Goal: Information Seeking & Learning: Learn about a topic

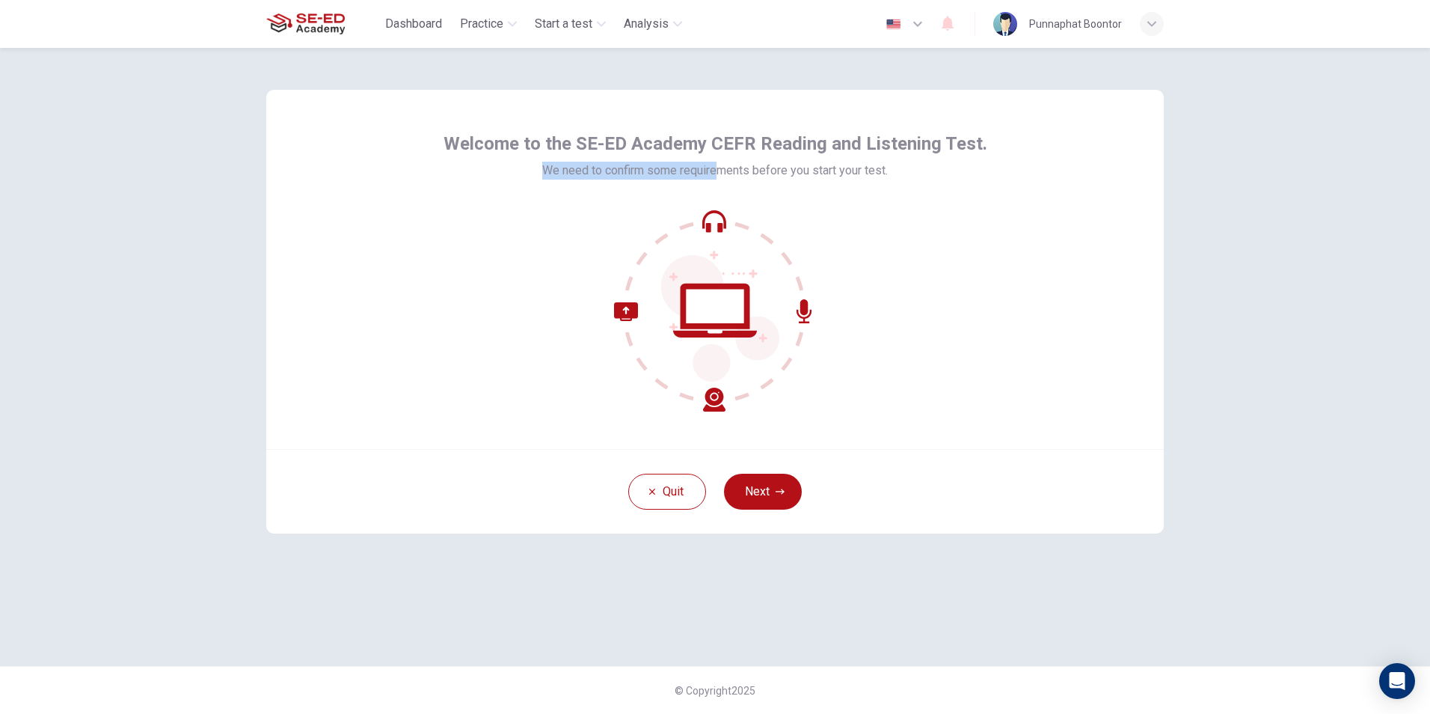
drag, startPoint x: 547, startPoint y: 174, endPoint x: 717, endPoint y: 186, distance: 170.3
click at [715, 186] on div "Welcome to the SE-ED Academy CEFR Reading and Listening Test. We need to confir…" at bounding box center [716, 272] width 544 height 280
drag, startPoint x: 717, startPoint y: 186, endPoint x: 943, endPoint y: 284, distance: 246.3
click at [953, 260] on div at bounding box center [716, 310] width 544 height 202
click at [762, 489] on button "Next" at bounding box center [763, 492] width 78 height 36
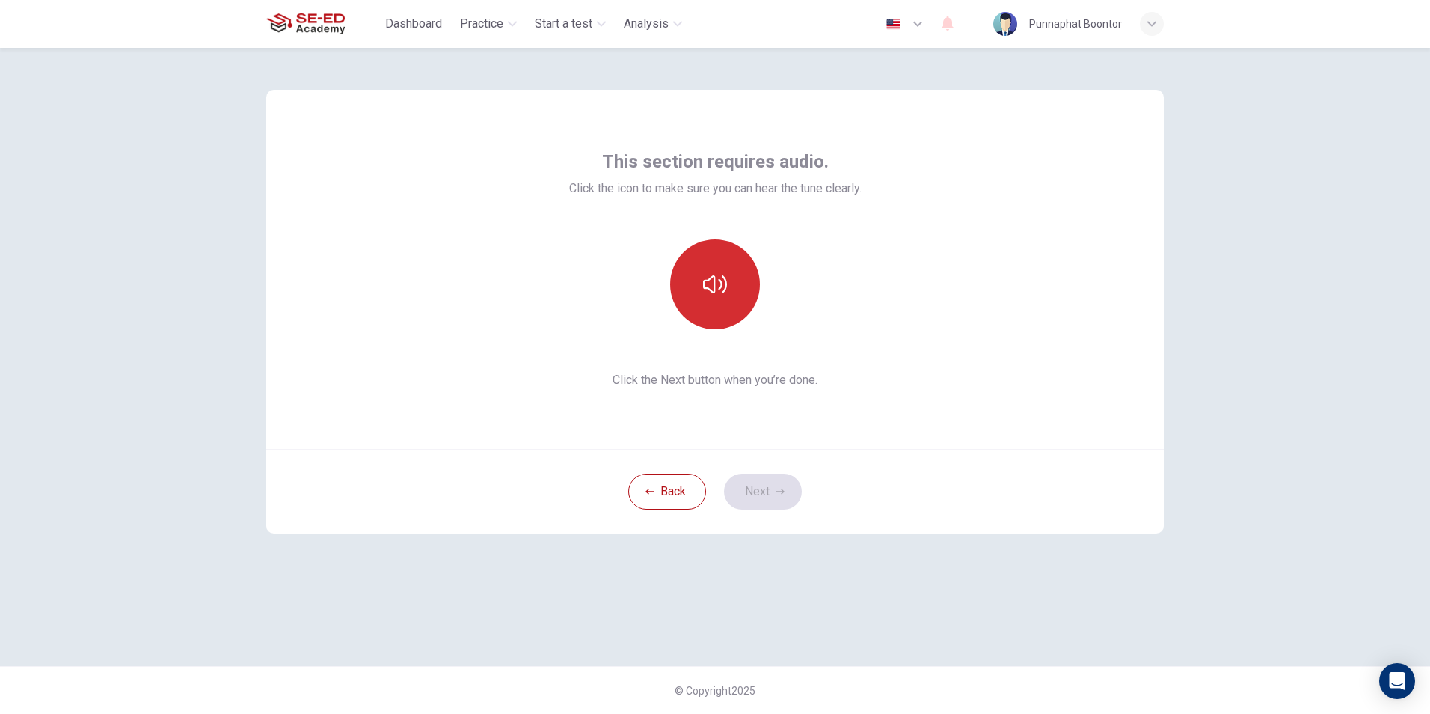
click at [721, 273] on icon "button" at bounding box center [715, 284] width 24 height 24
click at [707, 302] on button "button" at bounding box center [715, 284] width 90 height 90
click at [717, 286] on icon "button" at bounding box center [715, 284] width 24 height 24
click at [723, 267] on button "button" at bounding box center [715, 284] width 90 height 90
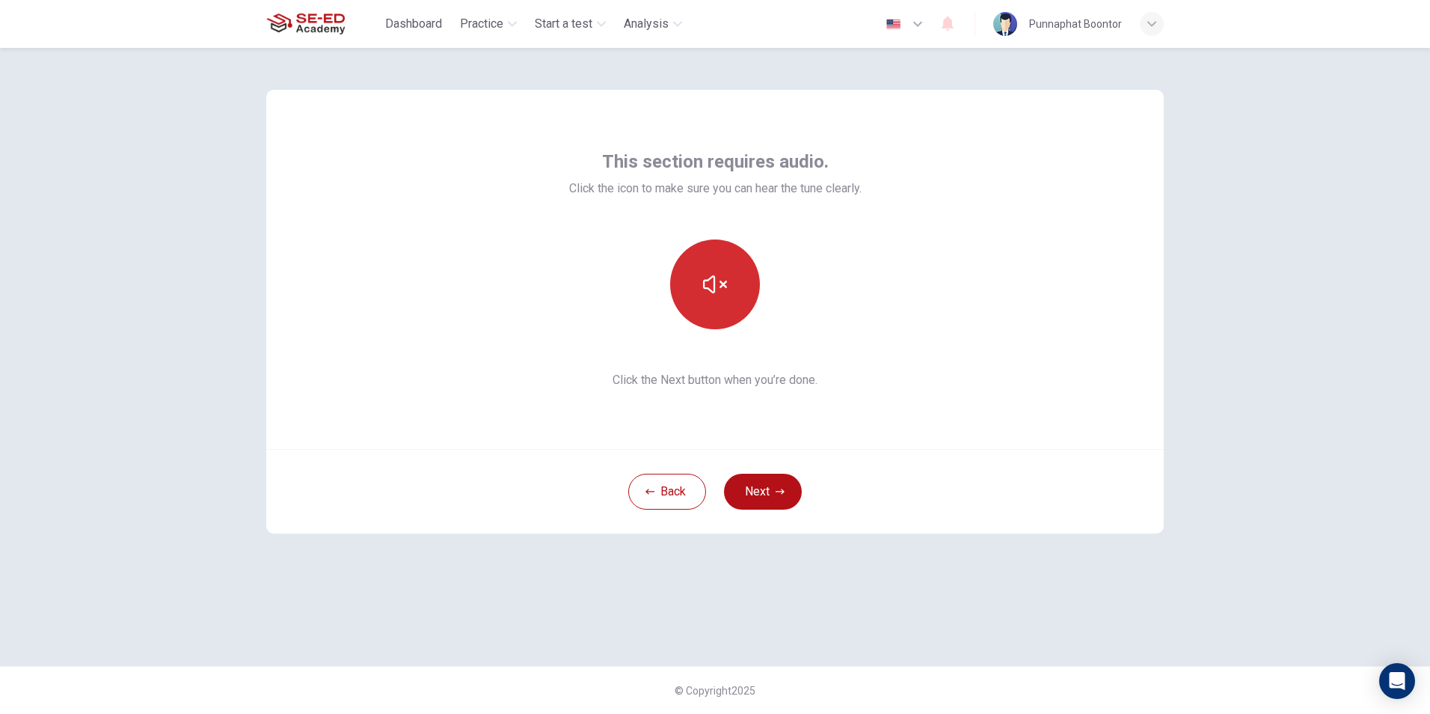
click at [723, 267] on button "button" at bounding box center [715, 284] width 90 height 90
click at [709, 284] on icon "button" at bounding box center [715, 284] width 24 height 24
click at [1222, 346] on div "This section requires audio. Click the icon to make sure you can hear the tune …" at bounding box center [715, 381] width 1430 height 666
click at [715, 287] on icon "button" at bounding box center [715, 284] width 24 height 18
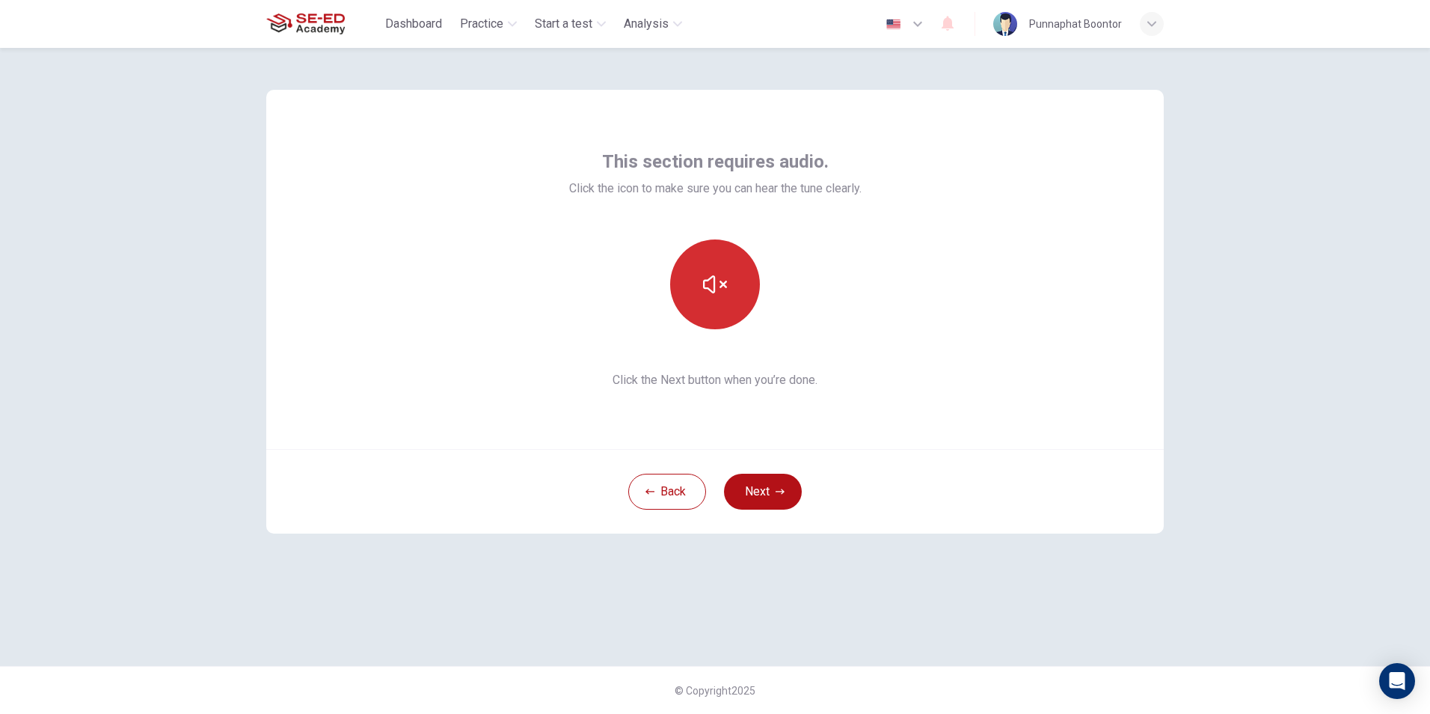
click at [715, 287] on icon "button" at bounding box center [715, 284] width 24 height 18
click at [717, 294] on icon "button" at bounding box center [715, 284] width 24 height 24
click at [718, 282] on icon "button" at bounding box center [715, 284] width 24 height 24
click at [709, 324] on button "button" at bounding box center [715, 284] width 90 height 90
click at [754, 490] on button "Next" at bounding box center [763, 492] width 78 height 36
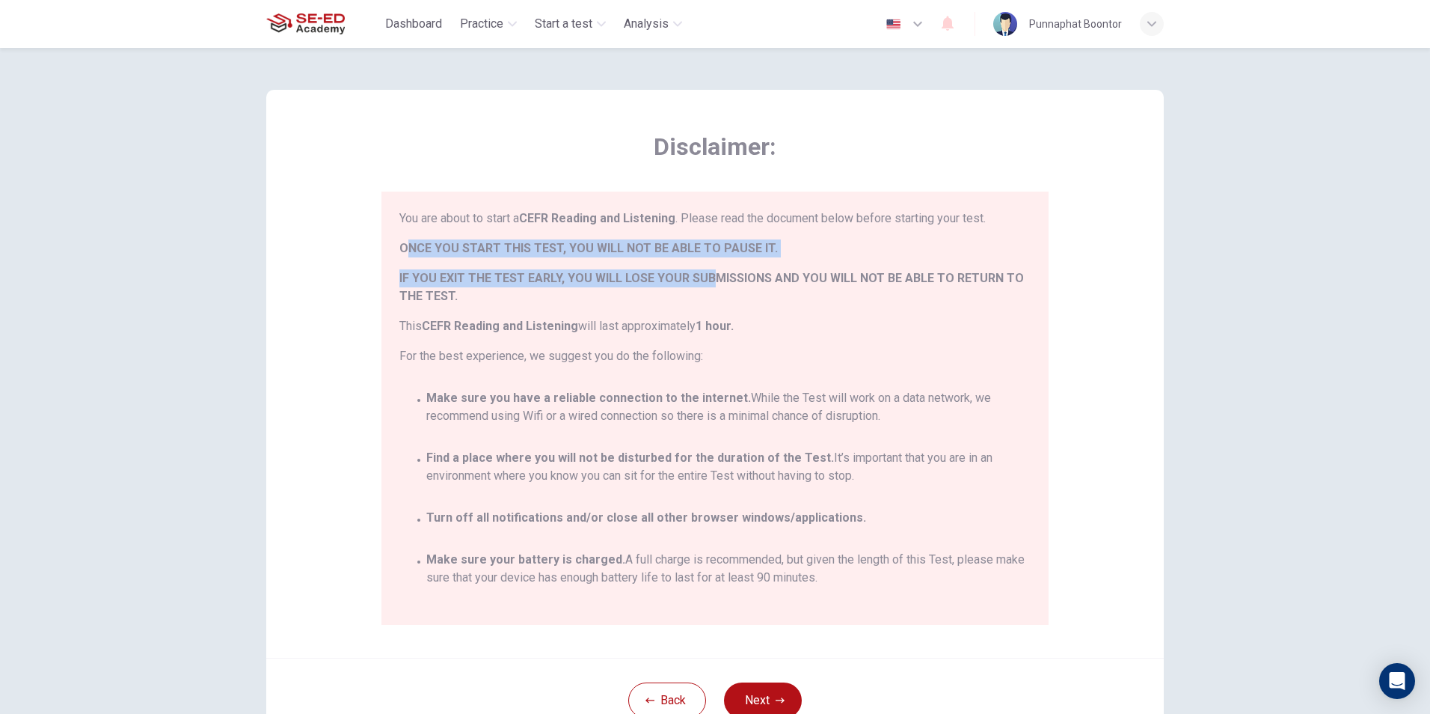
drag, startPoint x: 404, startPoint y: 242, endPoint x: 708, endPoint y: 263, distance: 304.5
click at [708, 263] on div "You are about to start a CEFR Reading and Listening . Please read the document …" at bounding box center [715, 287] width 631 height 156
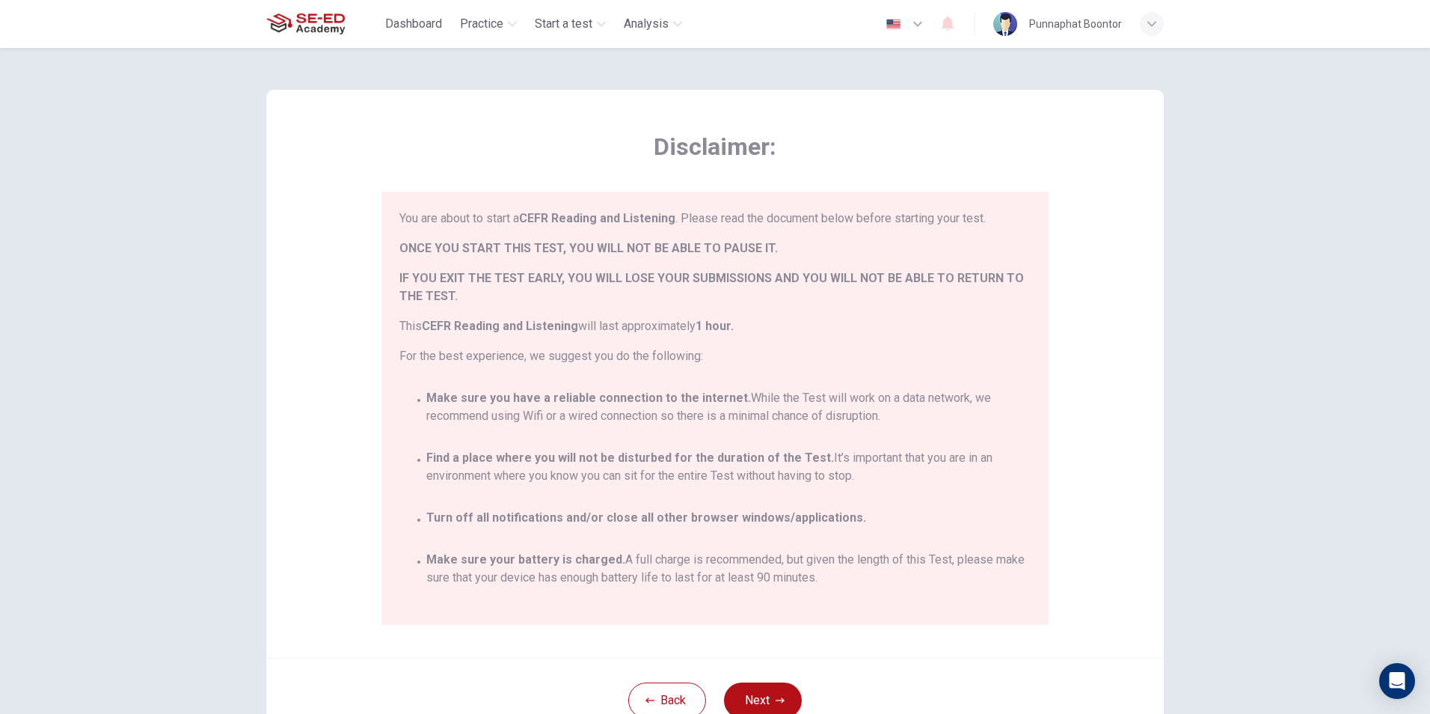
drag, startPoint x: 708, startPoint y: 263, endPoint x: 823, endPoint y: 269, distance: 115.4
click at [830, 266] on div "You are about to start a CEFR Reading and Listening . Please read the document …" at bounding box center [715, 287] width 631 height 156
drag, startPoint x: 394, startPoint y: 275, endPoint x: 744, endPoint y: 287, distance: 350.3
click at [744, 287] on div "You are about to start a CEFR Reading and Listening . Please read the document …" at bounding box center [715, 408] width 667 height 433
drag, startPoint x: 744, startPoint y: 287, endPoint x: 796, endPoint y: 307, distance: 55.4
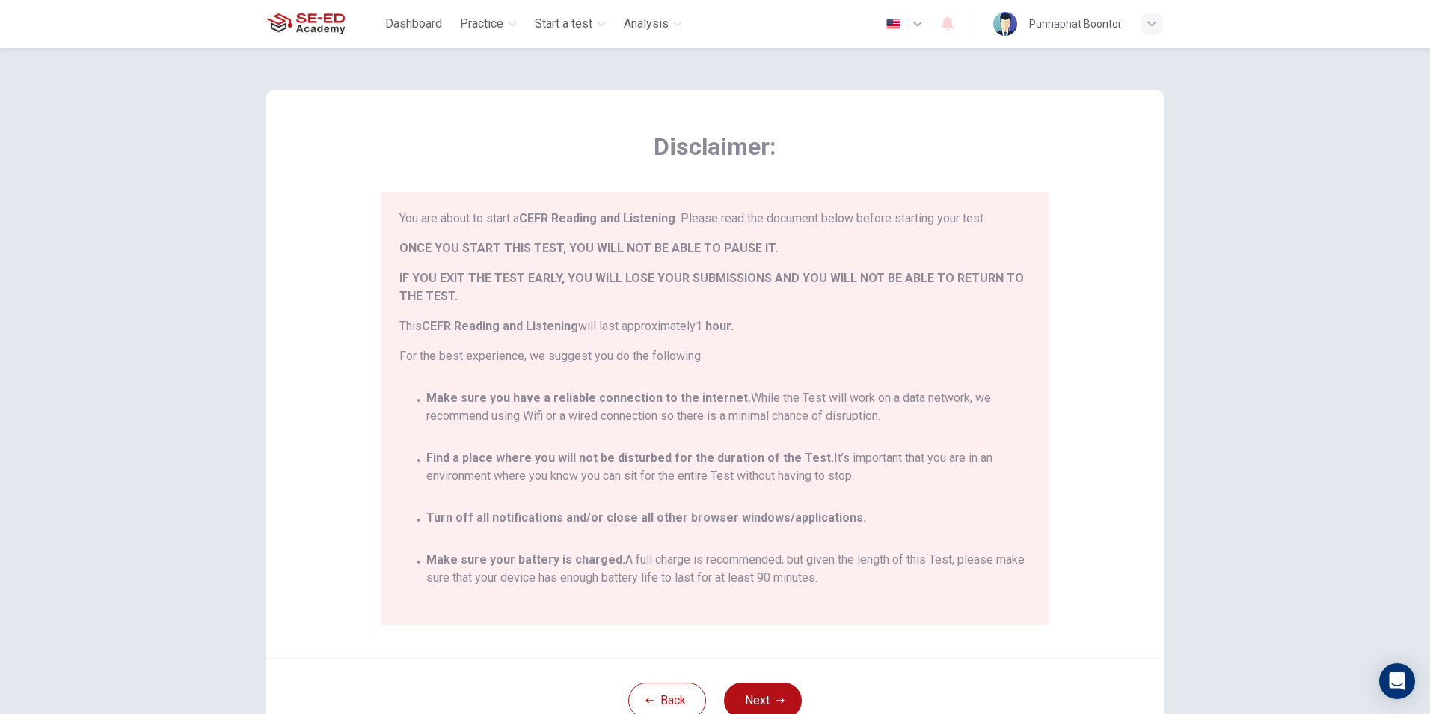
click at [796, 307] on div "You are about to start a CEFR Reading and Listening . Please read the document …" at bounding box center [715, 287] width 631 height 156
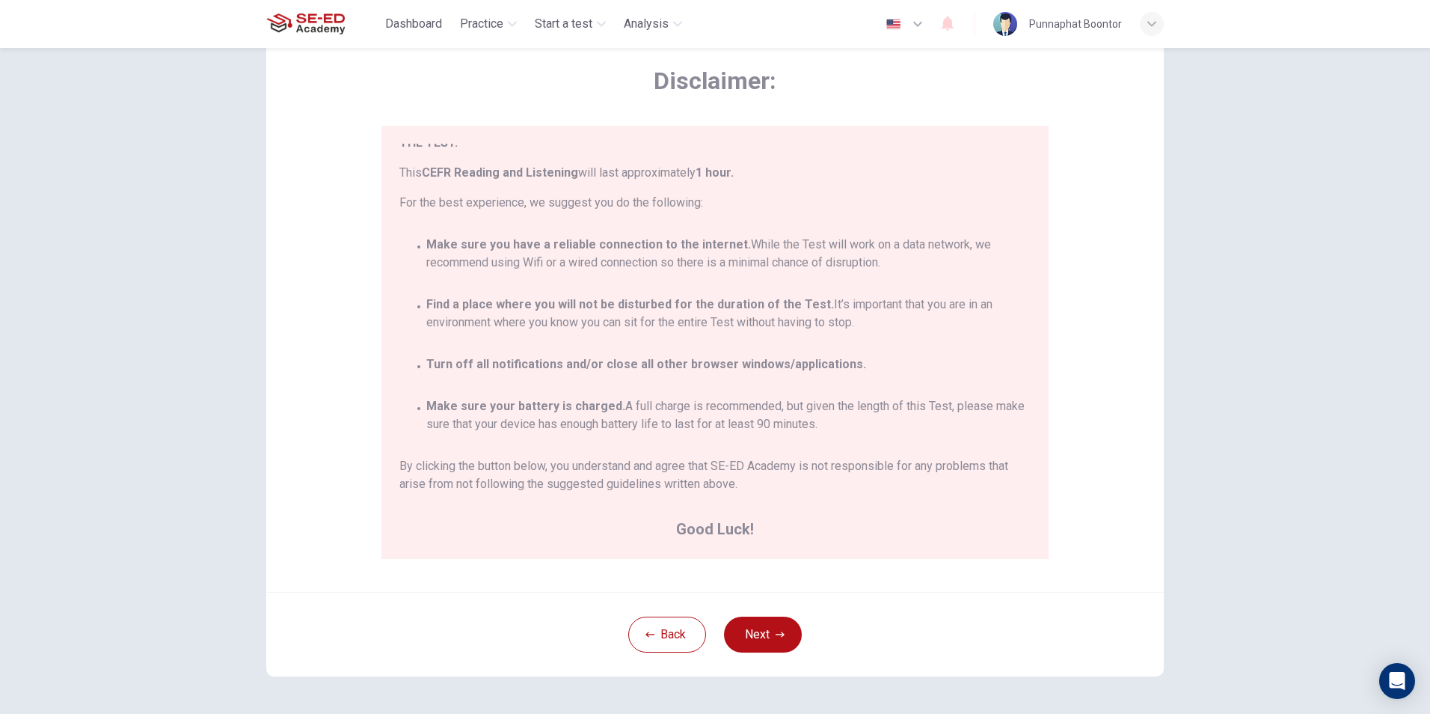
scroll to position [75, 0]
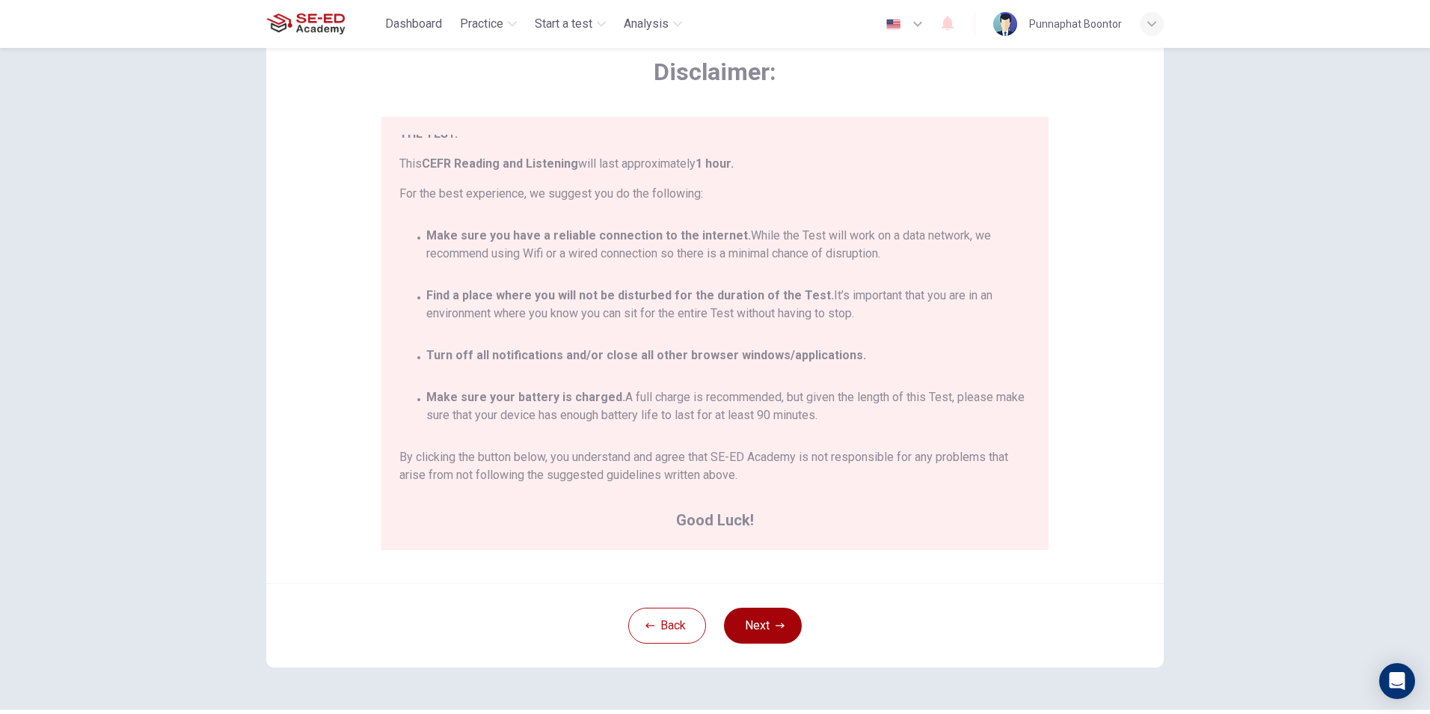
click at [776, 622] on icon "button" at bounding box center [780, 625] width 9 height 9
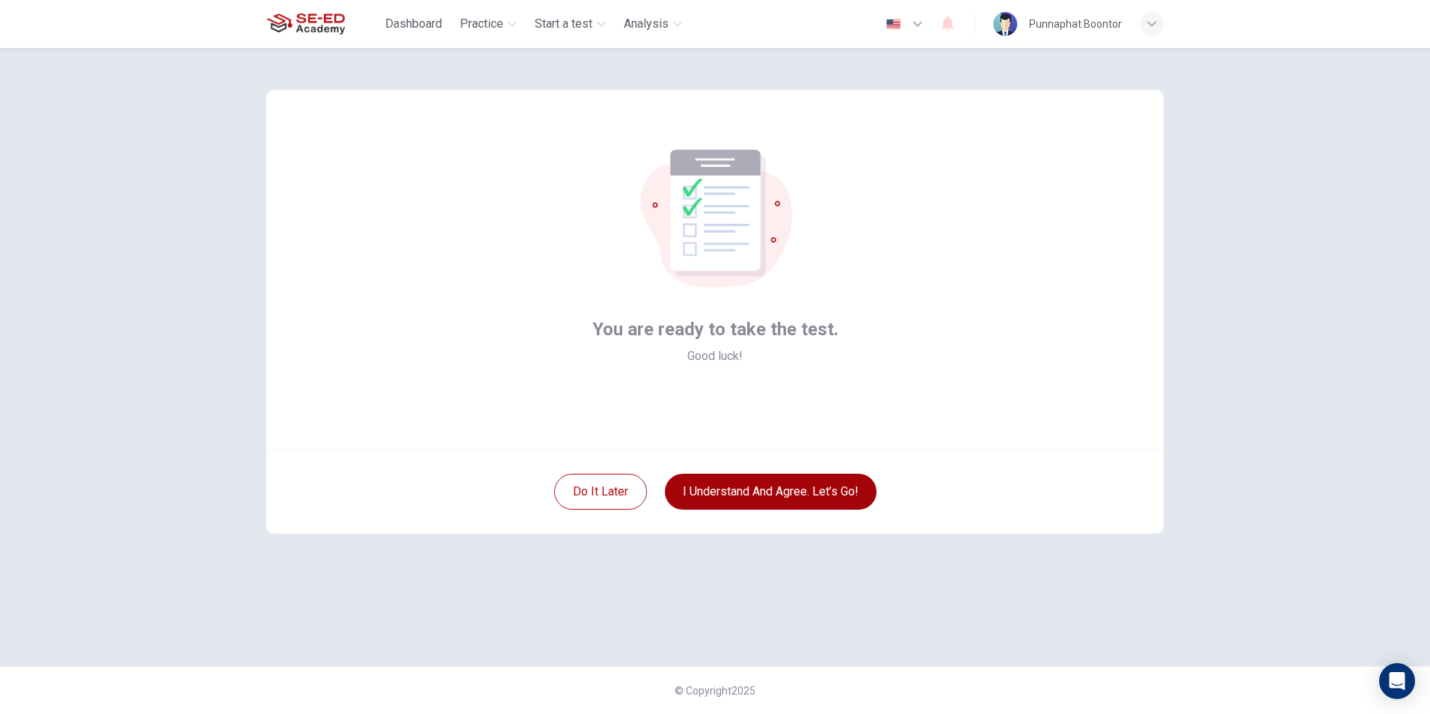
click at [703, 492] on button "I understand and agree. Let’s go!" at bounding box center [771, 492] width 212 height 36
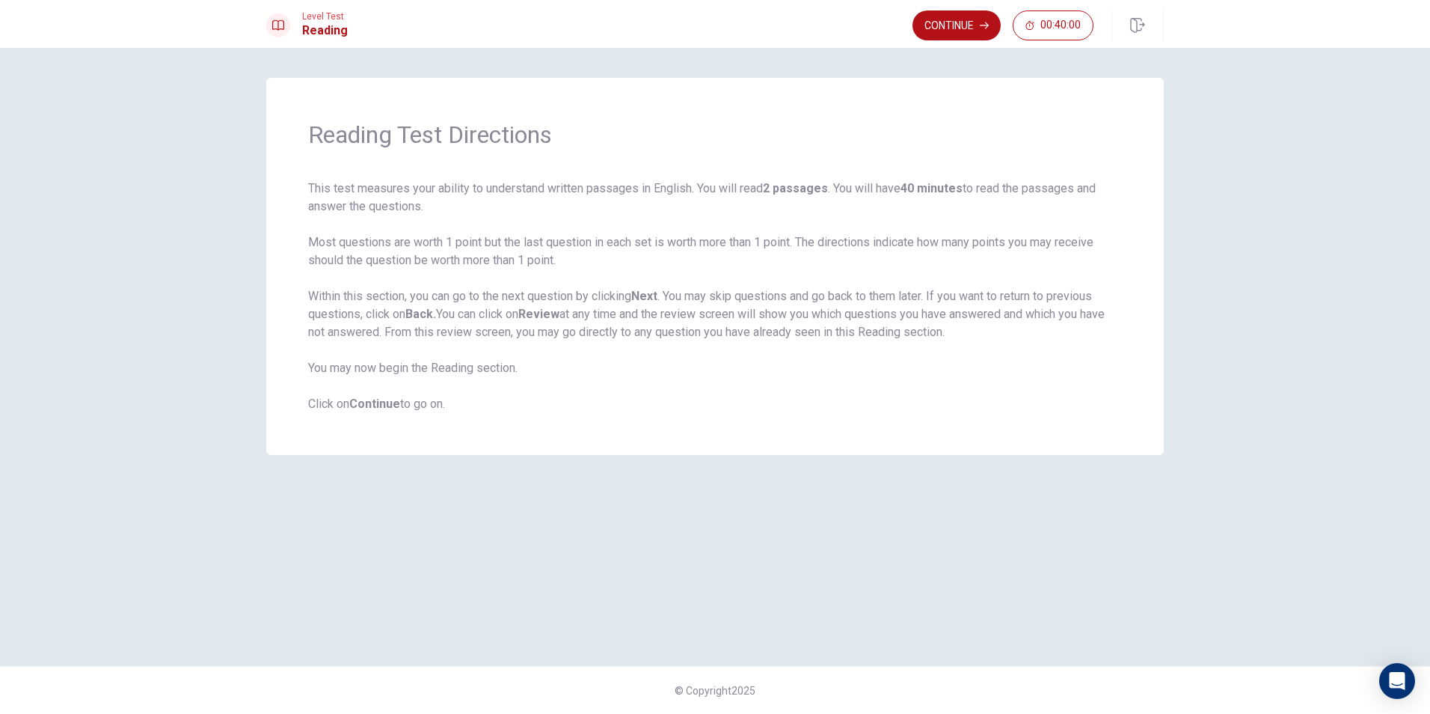
drag, startPoint x: 773, startPoint y: 184, endPoint x: 899, endPoint y: 184, distance: 126.4
click at [899, 184] on span "This test measures your ability to understand written passages in English. You …" at bounding box center [715, 296] width 814 height 233
drag, startPoint x: 308, startPoint y: 239, endPoint x: 476, endPoint y: 245, distance: 167.7
click at [476, 245] on span "This test measures your ability to understand written passages in English. You …" at bounding box center [715, 296] width 814 height 233
click at [937, 21] on button "Continue" at bounding box center [957, 25] width 88 height 30
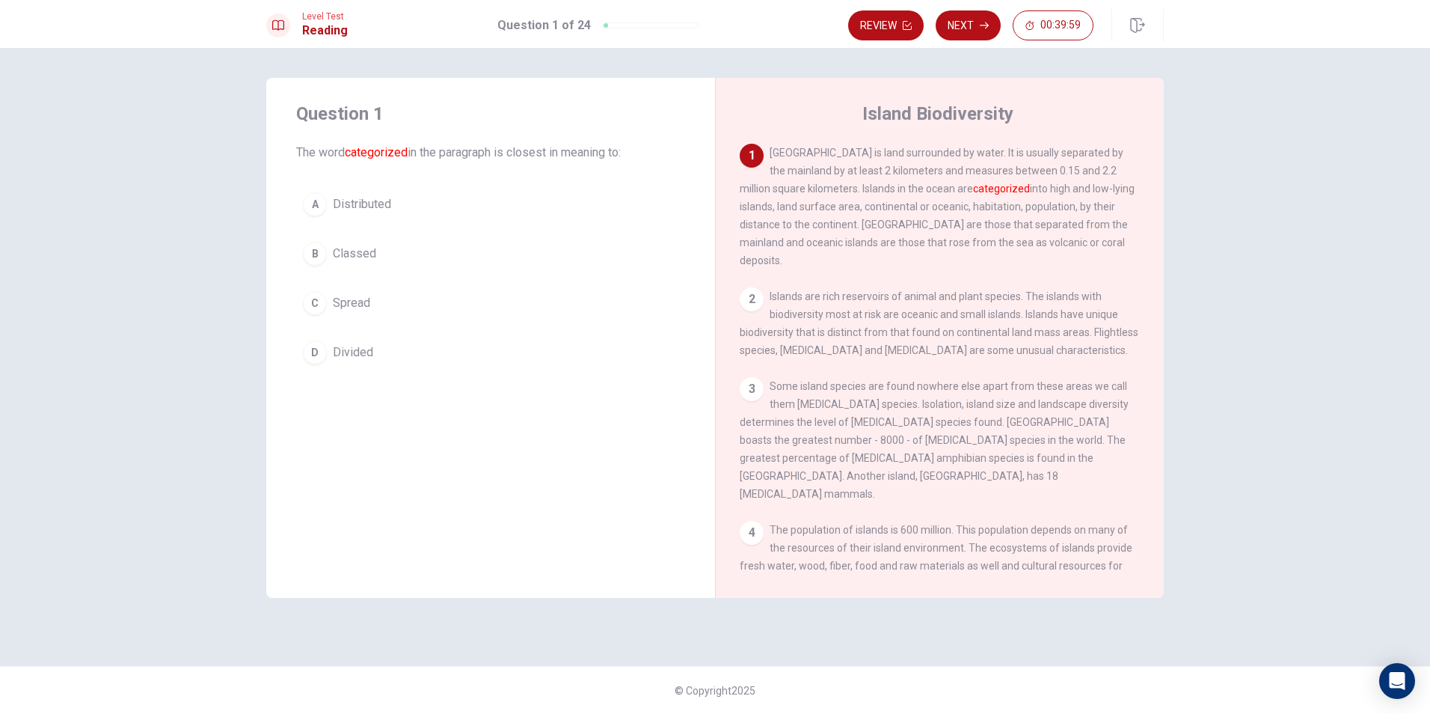
drag, startPoint x: 313, startPoint y: 156, endPoint x: 346, endPoint y: 158, distance: 33.0
click at [346, 158] on span "The word categorized in the paragraph is closest in meaning to:" at bounding box center [490, 153] width 389 height 18
drag, startPoint x: 296, startPoint y: 151, endPoint x: 358, endPoint y: 160, distance: 62.7
click at [358, 160] on div "Question 1 The word categorized in the paragraph is closest in meaning to: A Di…" at bounding box center [490, 236] width 449 height 317
drag, startPoint x: 298, startPoint y: 147, endPoint x: 385, endPoint y: 153, distance: 87.7
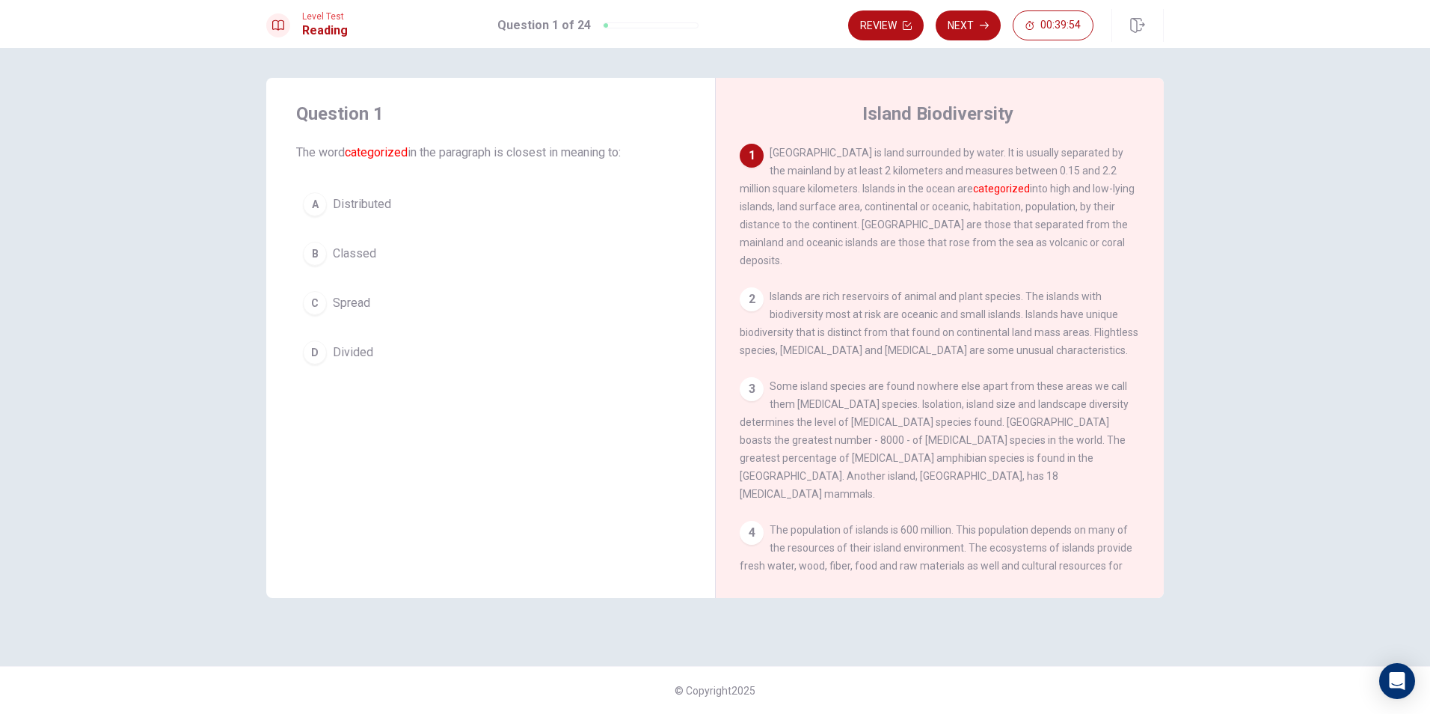
click at [385, 153] on span "The word categorized in the paragraph is closest in meaning to:" at bounding box center [490, 153] width 389 height 18
drag, startPoint x: 299, startPoint y: 152, endPoint x: 486, endPoint y: 153, distance: 187.0
click at [486, 153] on span "The word categorized in the paragraph is closest in meaning to:" at bounding box center [490, 153] width 389 height 18
drag, startPoint x: 771, startPoint y: 147, endPoint x: 943, endPoint y: 147, distance: 171.3
click at [943, 147] on span "[GEOGRAPHIC_DATA] is land surrounded by water. It is usually separated by the m…" at bounding box center [937, 207] width 395 height 120
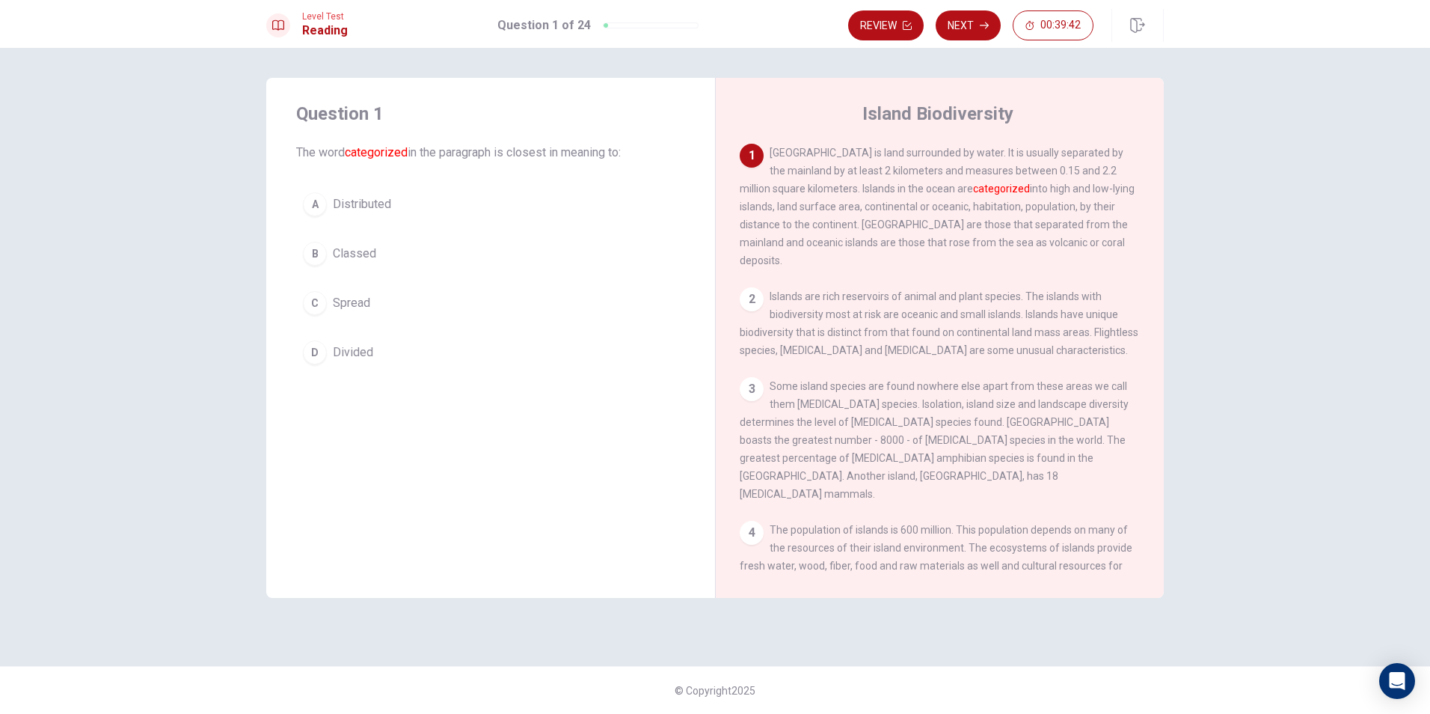
click at [914, 152] on span "[GEOGRAPHIC_DATA] is land surrounded by water. It is usually separated by the m…" at bounding box center [937, 207] width 395 height 120
drag, startPoint x: 914, startPoint y: 152, endPoint x: 998, endPoint y: 168, distance: 86.0
click at [998, 168] on span "[GEOGRAPHIC_DATA] is land surrounded by water. It is usually separated by the m…" at bounding box center [937, 207] width 395 height 120
click at [346, 350] on span "Divided" at bounding box center [353, 352] width 40 height 18
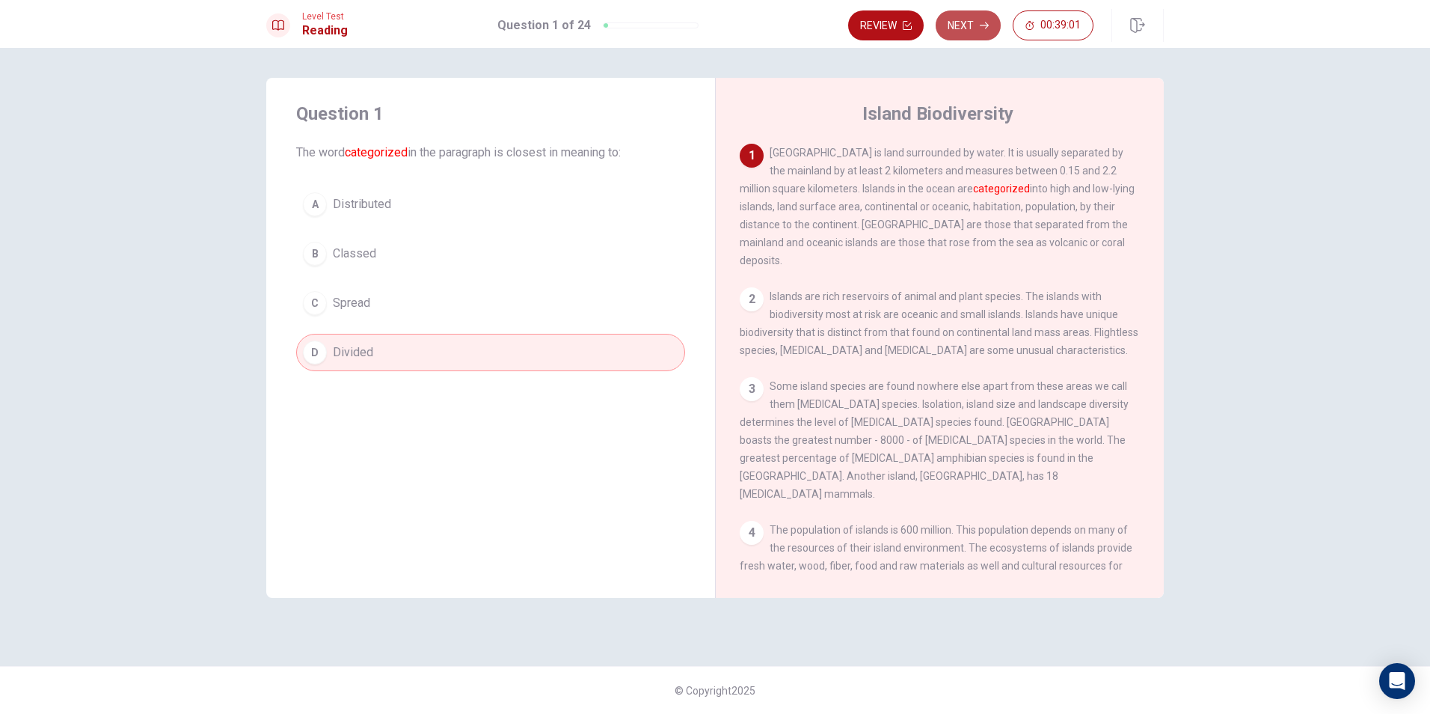
click at [941, 18] on button "Next" at bounding box center [968, 25] width 65 height 30
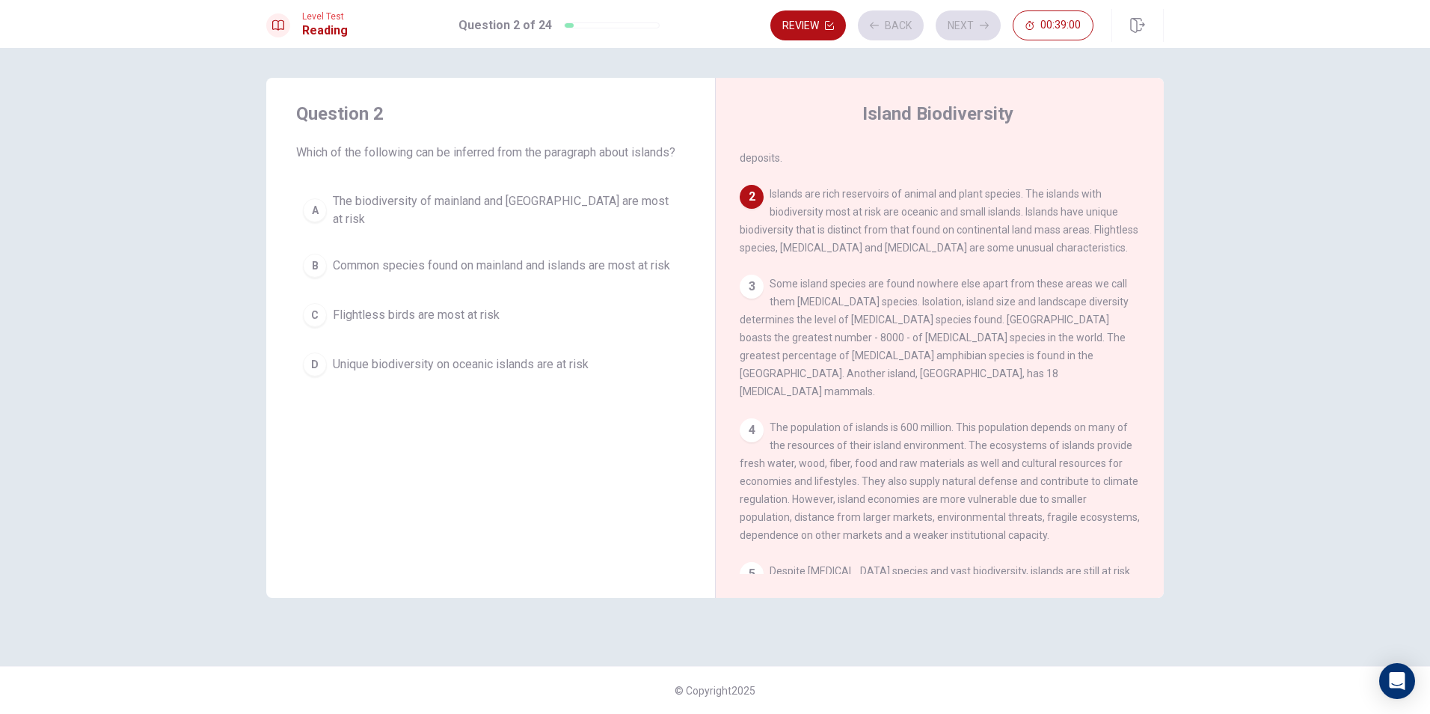
scroll to position [130, 0]
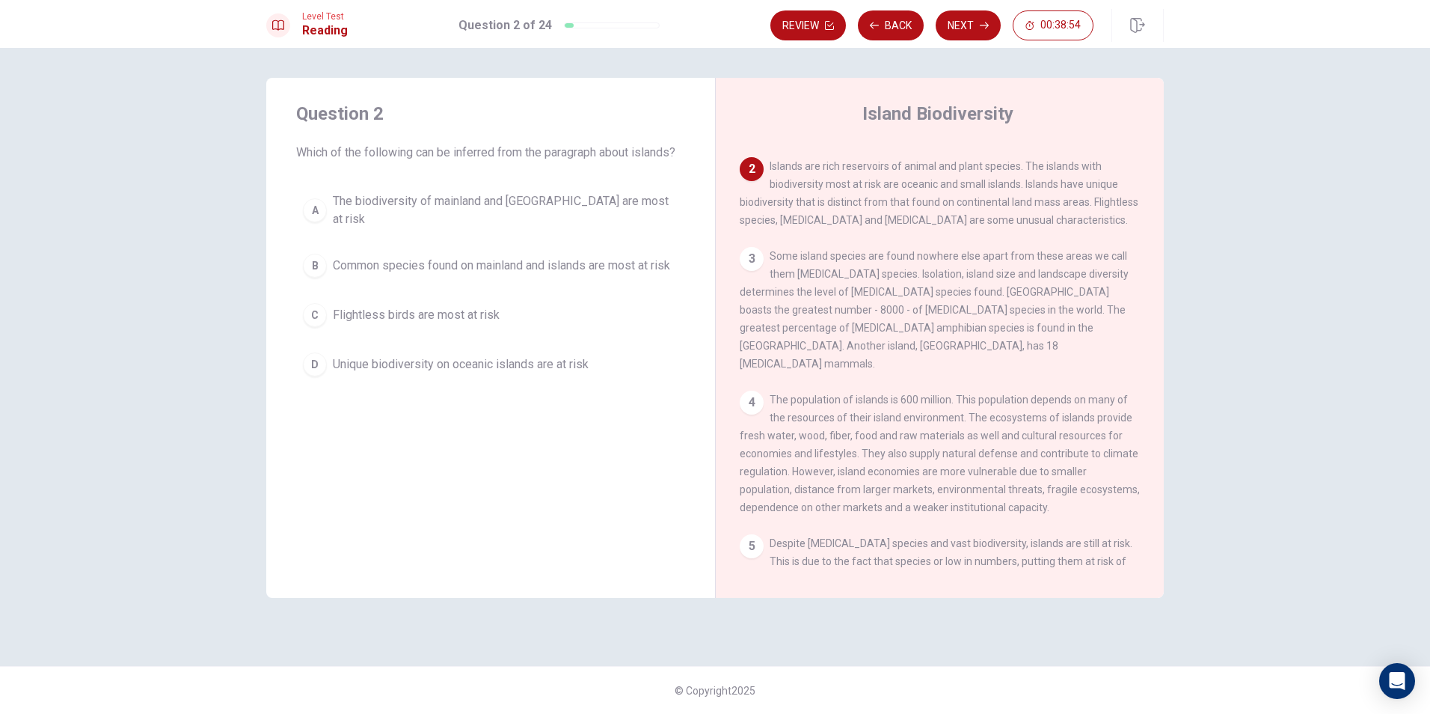
drag, startPoint x: 771, startPoint y: 155, endPoint x: 891, endPoint y: 155, distance: 119.7
click at [891, 160] on span "Islands are rich reservoirs of animal and plant species. The islands with biodi…" at bounding box center [939, 193] width 399 height 66
click at [411, 372] on span "Unique biodiversity on oceanic islands are at risk" at bounding box center [461, 364] width 256 height 18
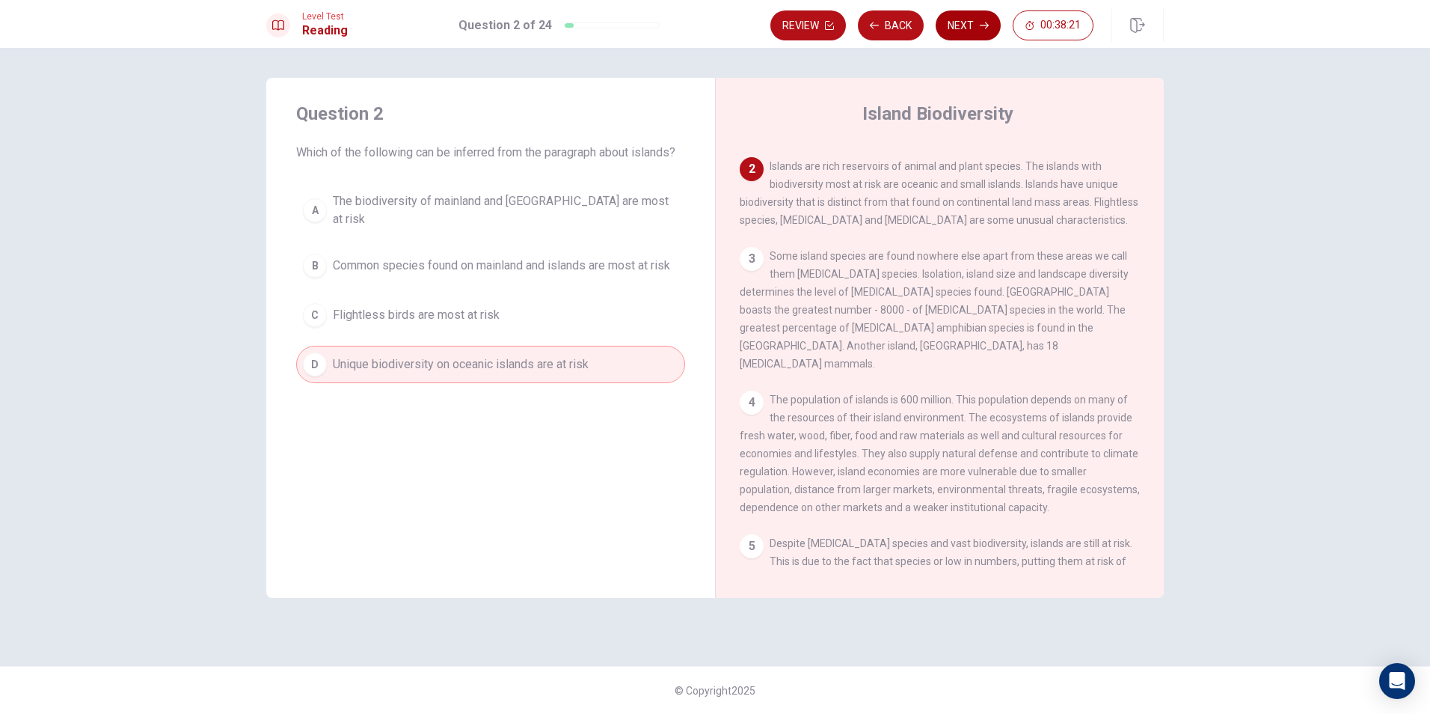
click at [975, 25] on button "Next" at bounding box center [968, 25] width 65 height 30
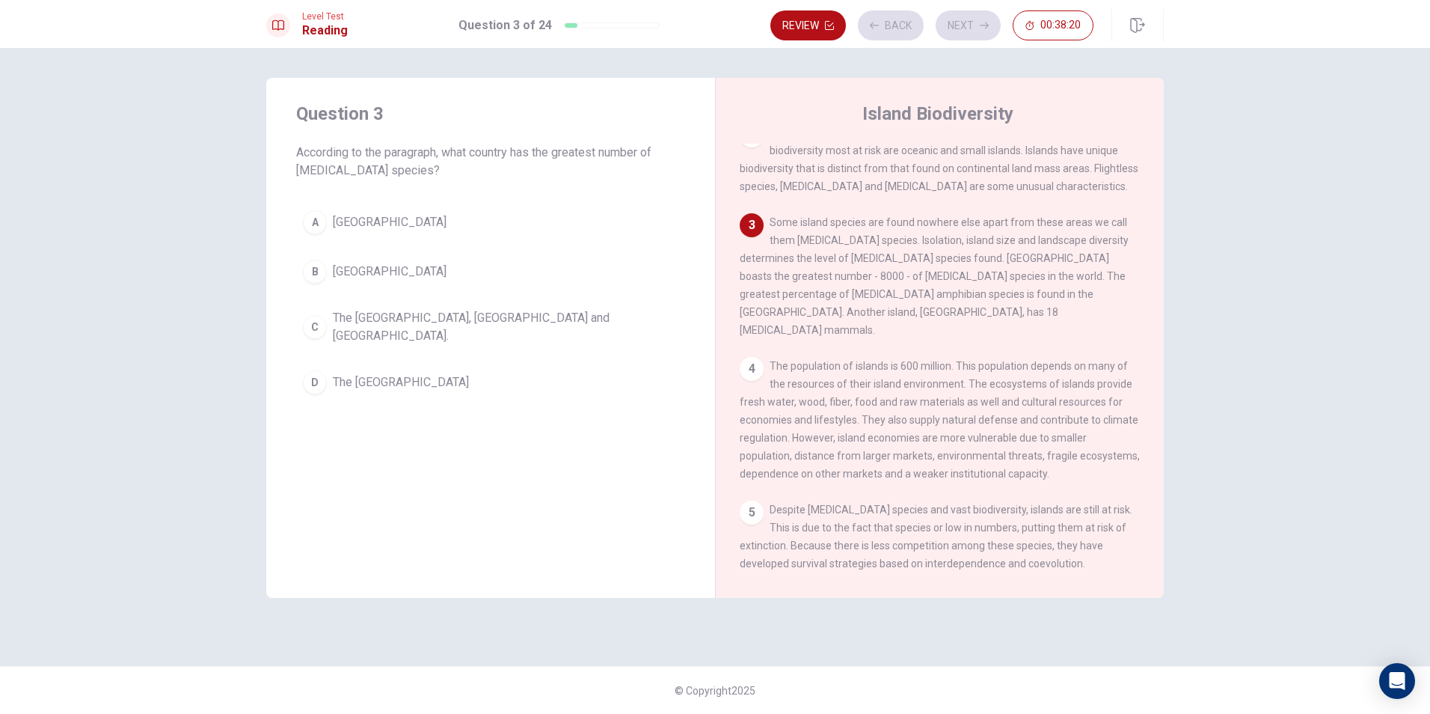
scroll to position [223, 0]
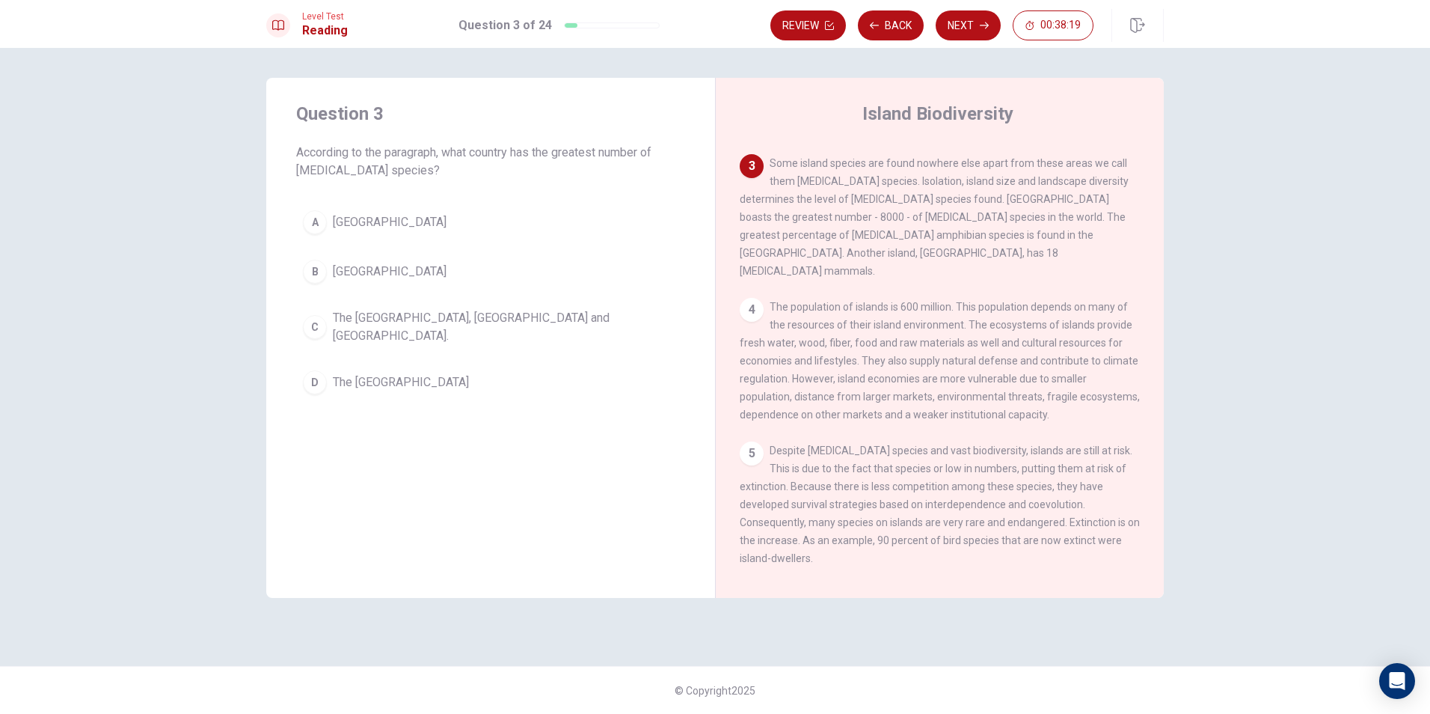
drag, startPoint x: 290, startPoint y: 152, endPoint x: 399, endPoint y: 156, distance: 109.3
click at [399, 156] on div "Question 3 According to the paragraph, what country has the greatest number of …" at bounding box center [490, 251] width 449 height 347
drag, startPoint x: 299, startPoint y: 173, endPoint x: 379, endPoint y: 169, distance: 80.9
click at [379, 169] on span "According to the paragraph, what country has the greatest number of [MEDICAL_DA…" at bounding box center [490, 162] width 389 height 36
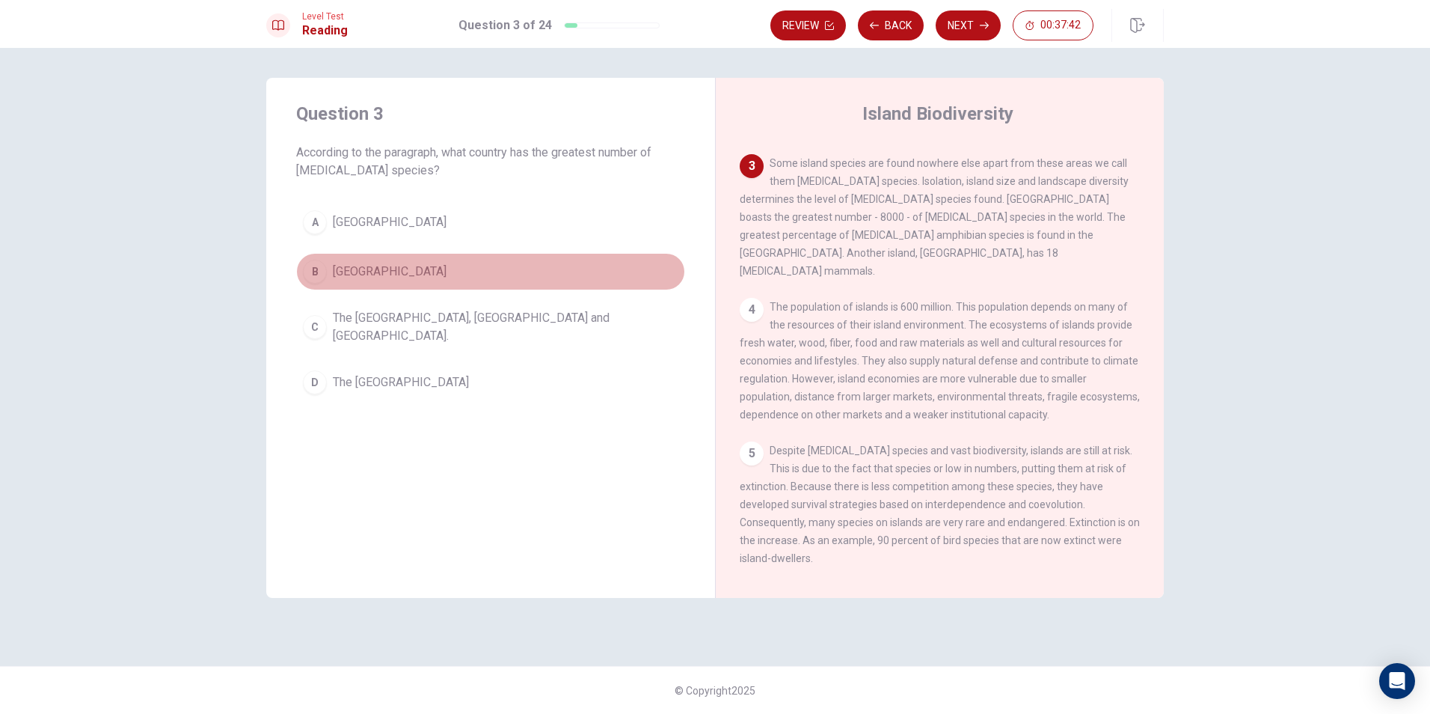
click at [401, 289] on button "B [GEOGRAPHIC_DATA]" at bounding box center [490, 271] width 389 height 37
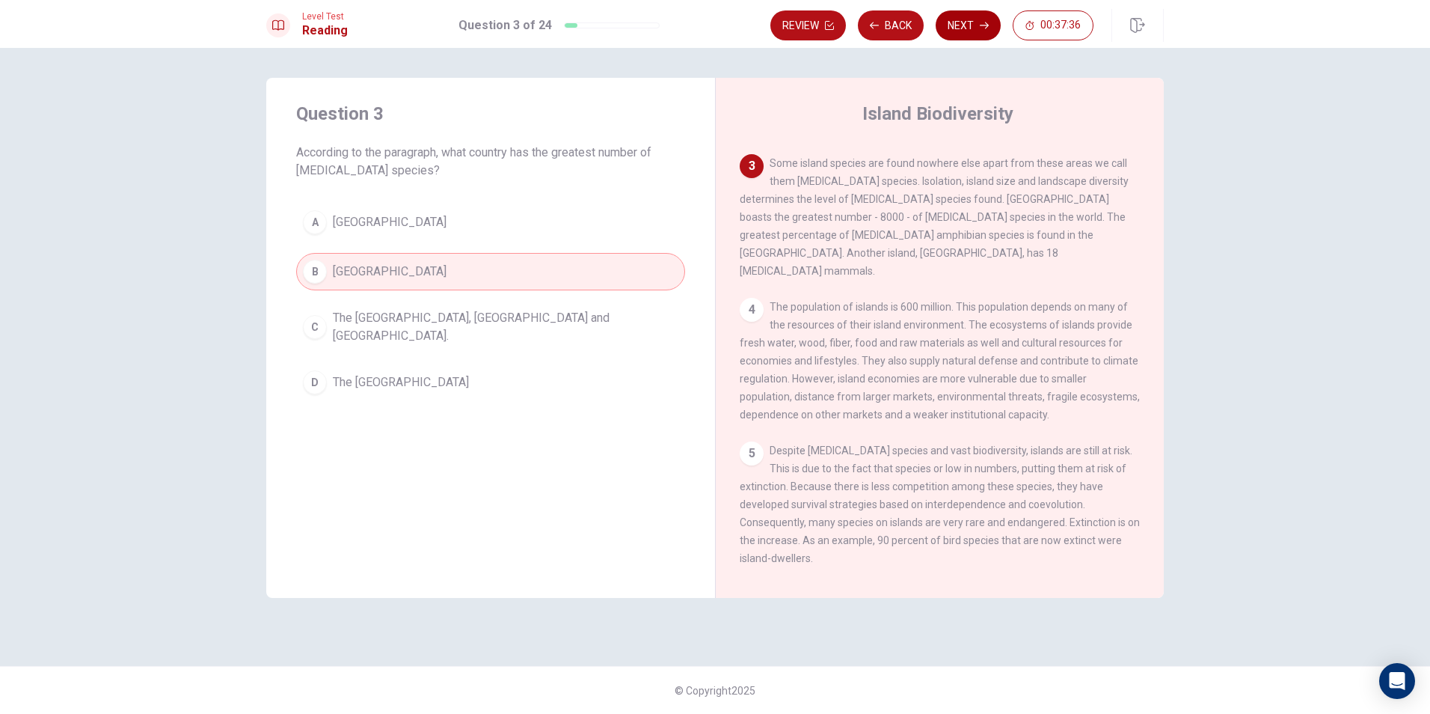
click at [975, 22] on button "Next" at bounding box center [968, 25] width 65 height 30
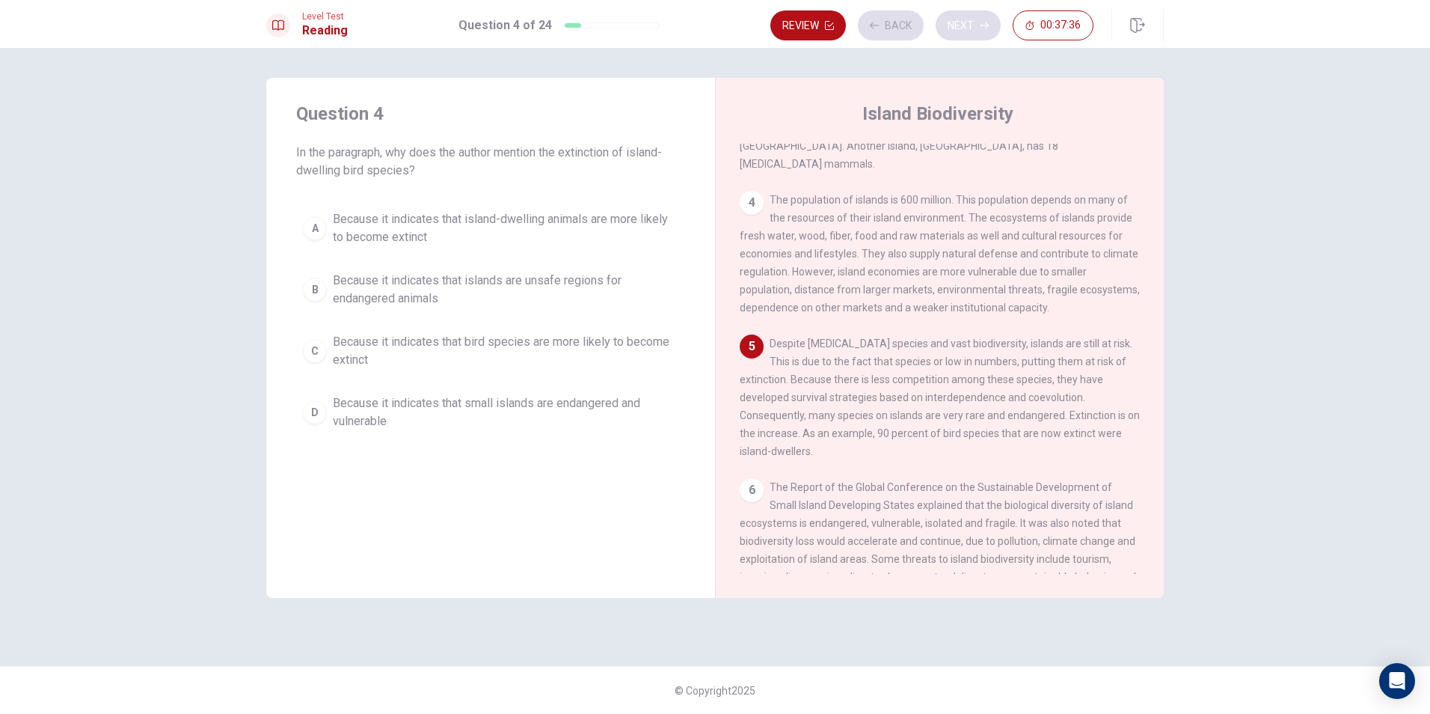
scroll to position [352, 0]
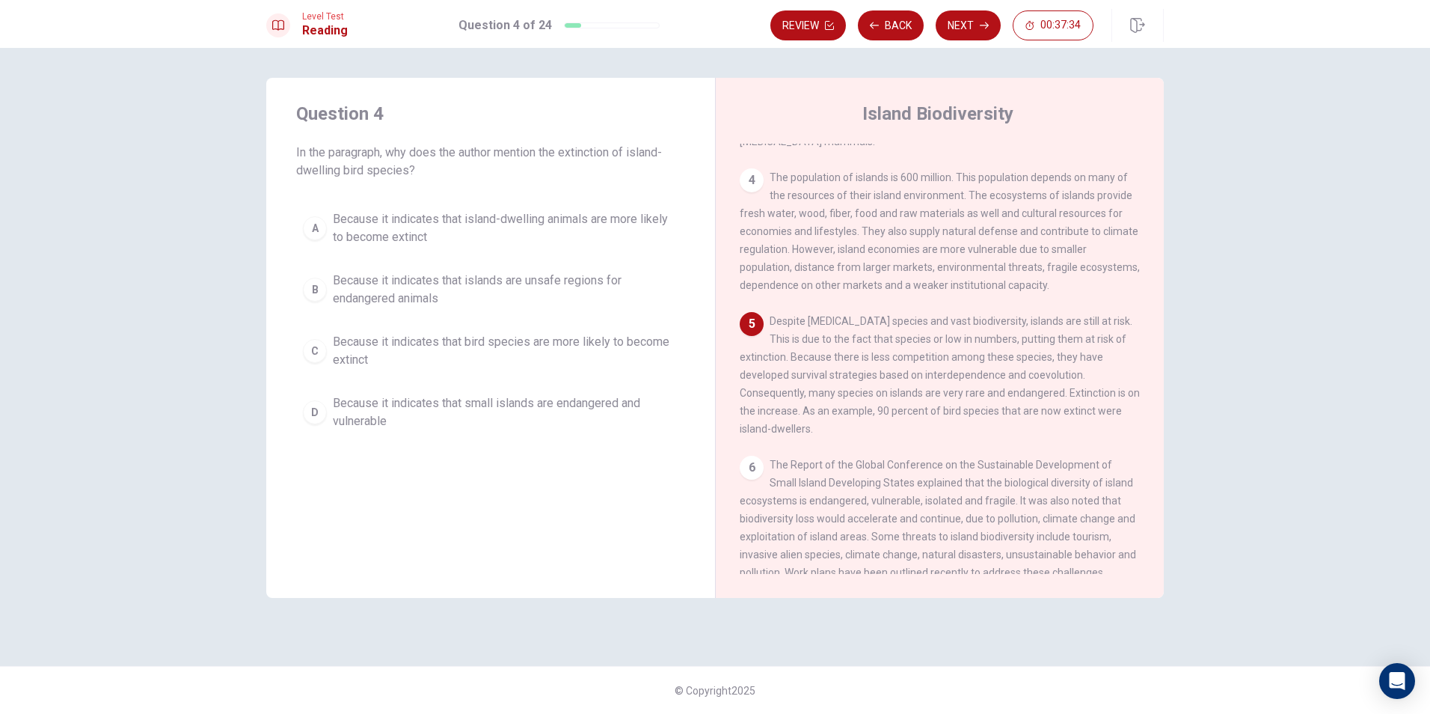
drag, startPoint x: 299, startPoint y: 162, endPoint x: 404, endPoint y: 159, distance: 104.8
click at [404, 159] on span "In the paragraph, why does the author mention the extinction of island-dwelling…" at bounding box center [490, 162] width 389 height 36
drag, startPoint x: 777, startPoint y: 378, endPoint x: 1032, endPoint y: 387, distance: 254.5
click at [1026, 386] on div "5 Despite [MEDICAL_DATA] species and vast biodiversity, islands are still at ri…" at bounding box center [940, 375] width 401 height 126
drag, startPoint x: 1032, startPoint y: 387, endPoint x: 1110, endPoint y: 390, distance: 77.9
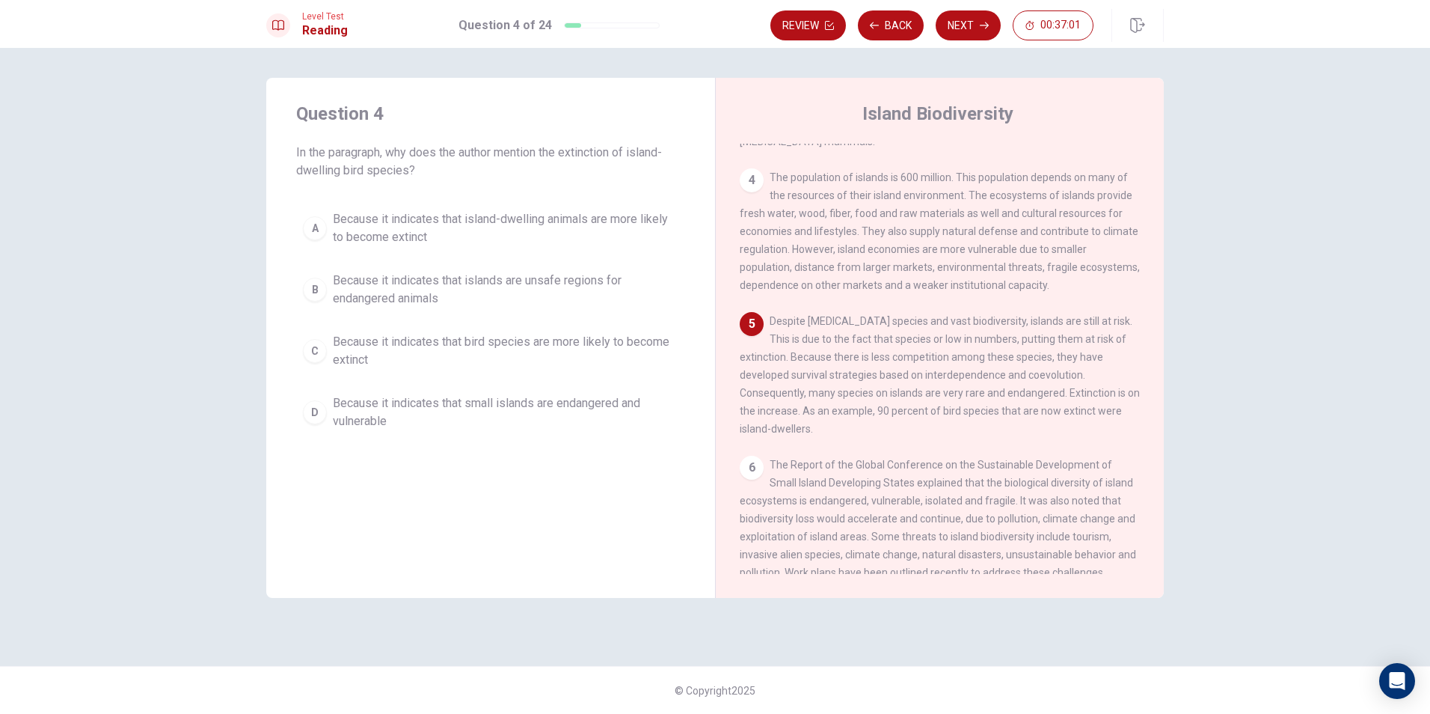
click at [1110, 390] on div "5 Despite [MEDICAL_DATA] species and vast biodiversity, islands are still at ri…" at bounding box center [940, 375] width 401 height 126
drag, startPoint x: 902, startPoint y: 394, endPoint x: 1108, endPoint y: 407, distance: 206.1
click at [1111, 407] on div "5 Despite [MEDICAL_DATA] species and vast biodiversity, islands are still at ri…" at bounding box center [940, 375] width 401 height 126
drag, startPoint x: 801, startPoint y: 376, endPoint x: 919, endPoint y: 377, distance: 117.5
click at [919, 377] on span "Despite [MEDICAL_DATA] species and vast biodiversity, islands are still at risk…" at bounding box center [940, 375] width 400 height 120
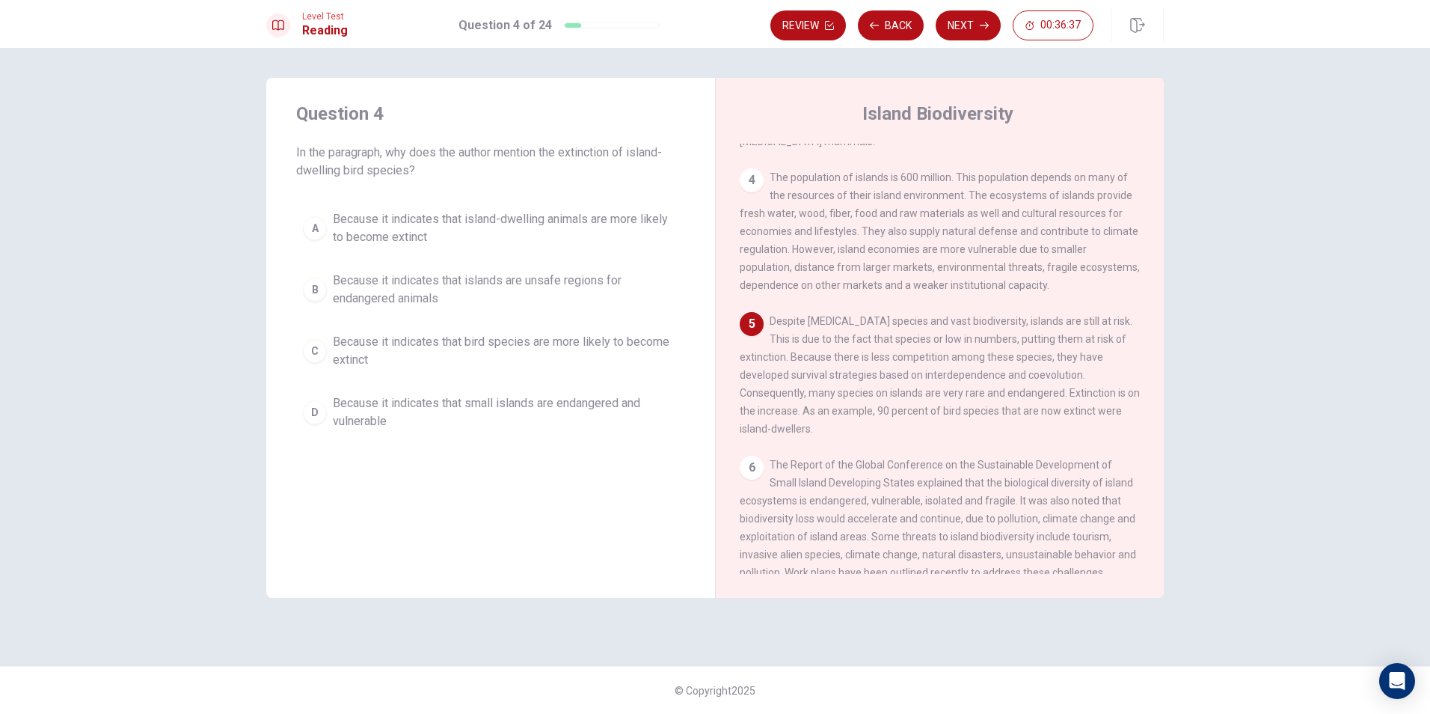
drag, startPoint x: 845, startPoint y: 397, endPoint x: 951, endPoint y: 385, distance: 106.1
click at [951, 385] on div "5 Despite [MEDICAL_DATA] species and vast biodiversity, islands are still at ri…" at bounding box center [940, 375] width 401 height 126
drag, startPoint x: 454, startPoint y: 175, endPoint x: 352, endPoint y: 297, distance: 159.3
click at [439, 211] on div "Question 4 In the paragraph, why does the author mention the extinction of isla…" at bounding box center [490, 269] width 449 height 383
drag, startPoint x: 400, startPoint y: 155, endPoint x: 543, endPoint y: 162, distance: 143.1
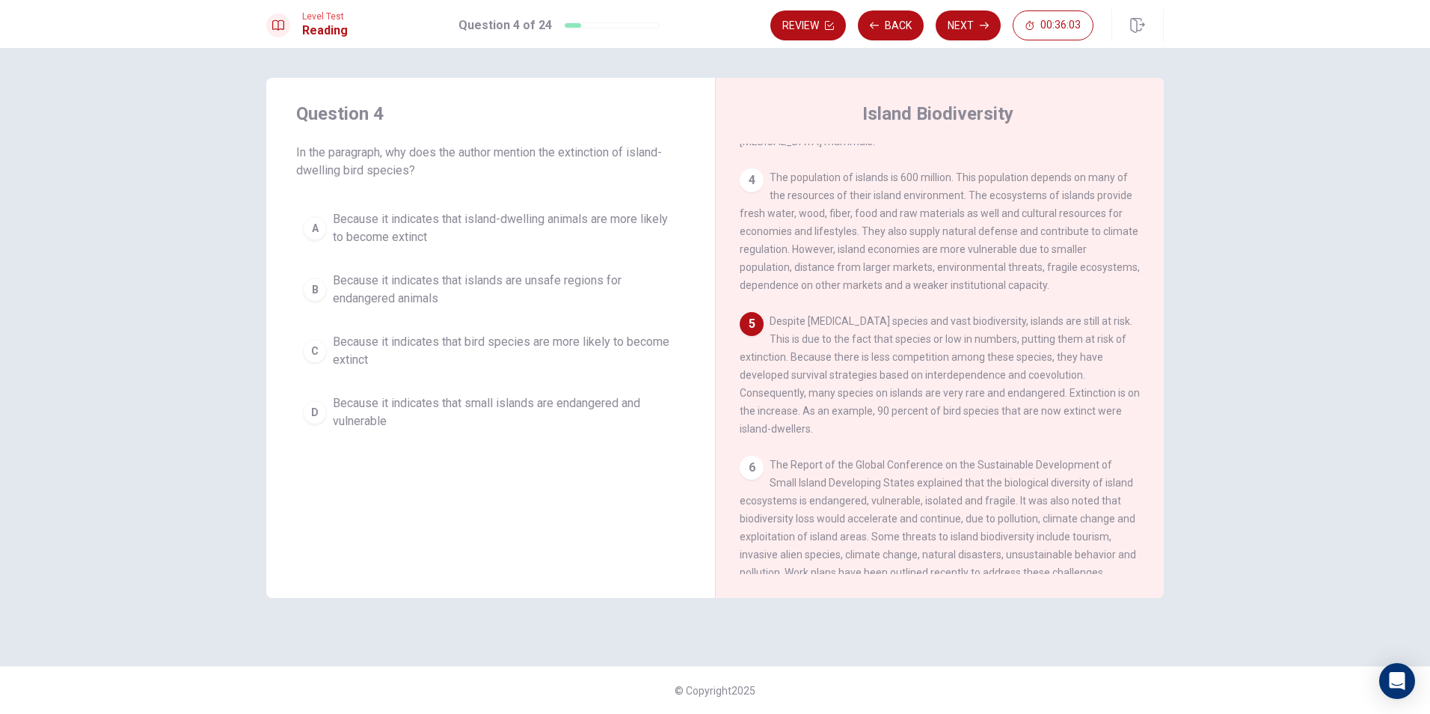
click at [543, 162] on span "In the paragraph, why does the author mention the extinction of island-dwelling…" at bounding box center [490, 162] width 389 height 36
drag, startPoint x: 819, startPoint y: 309, endPoint x: 985, endPoint y: 306, distance: 165.4
click at [985, 312] on div "5 Despite [MEDICAL_DATA] species and vast biodiversity, islands are still at ri…" at bounding box center [940, 375] width 401 height 126
drag, startPoint x: 997, startPoint y: 304, endPoint x: 933, endPoint y: 304, distance: 64.3
click at [1031, 315] on span "Despite [MEDICAL_DATA] species and vast biodiversity, islands are still at risk…" at bounding box center [940, 375] width 400 height 120
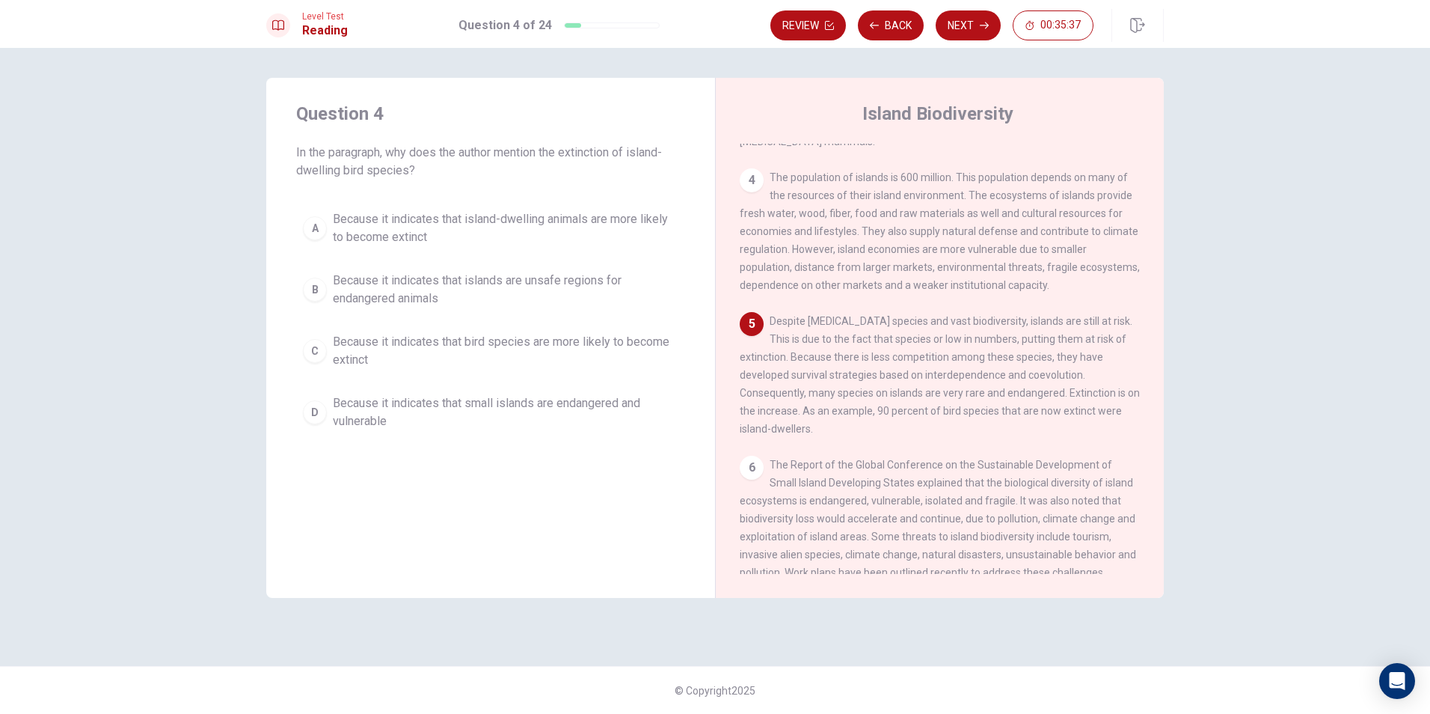
drag, startPoint x: 792, startPoint y: 319, endPoint x: 1060, endPoint y: 341, distance: 269.5
click at [1091, 327] on div "5 Despite [MEDICAL_DATA] species and vast biodiversity, islands are still at ri…" at bounding box center [940, 375] width 401 height 126
drag, startPoint x: 795, startPoint y: 341, endPoint x: 1014, endPoint y: 363, distance: 220.3
click at [1082, 346] on div "5 Despite [MEDICAL_DATA] species and vast biodiversity, islands are still at ri…" at bounding box center [940, 375] width 401 height 126
drag, startPoint x: 822, startPoint y: 363, endPoint x: 1092, endPoint y: 378, distance: 270.5
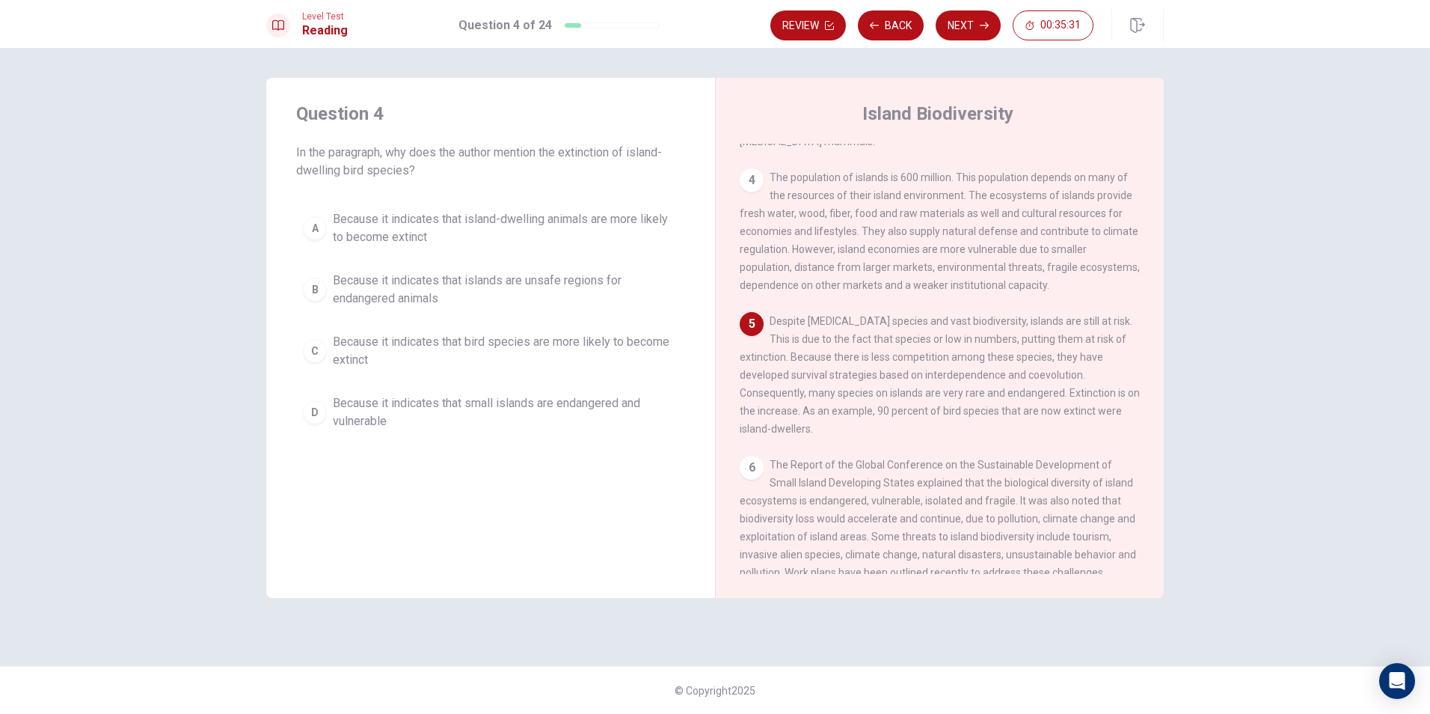
click at [1092, 378] on span "Despite [MEDICAL_DATA] species and vast biodiversity, islands are still at risk…" at bounding box center [940, 375] width 400 height 120
click at [487, 290] on span "Because it indicates that islands are unsafe regions for endangered animals" at bounding box center [506, 290] width 346 height 36
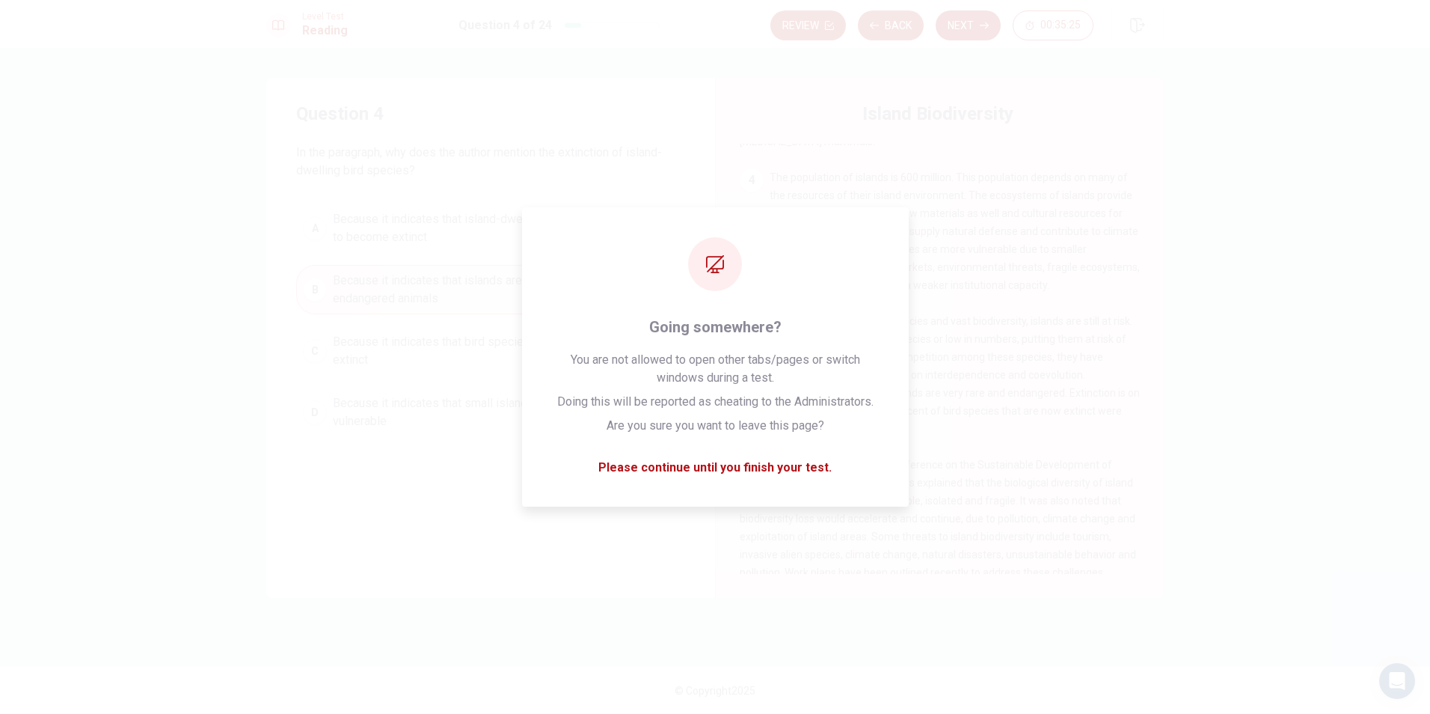
click at [960, 23] on button "Next" at bounding box center [968, 25] width 65 height 30
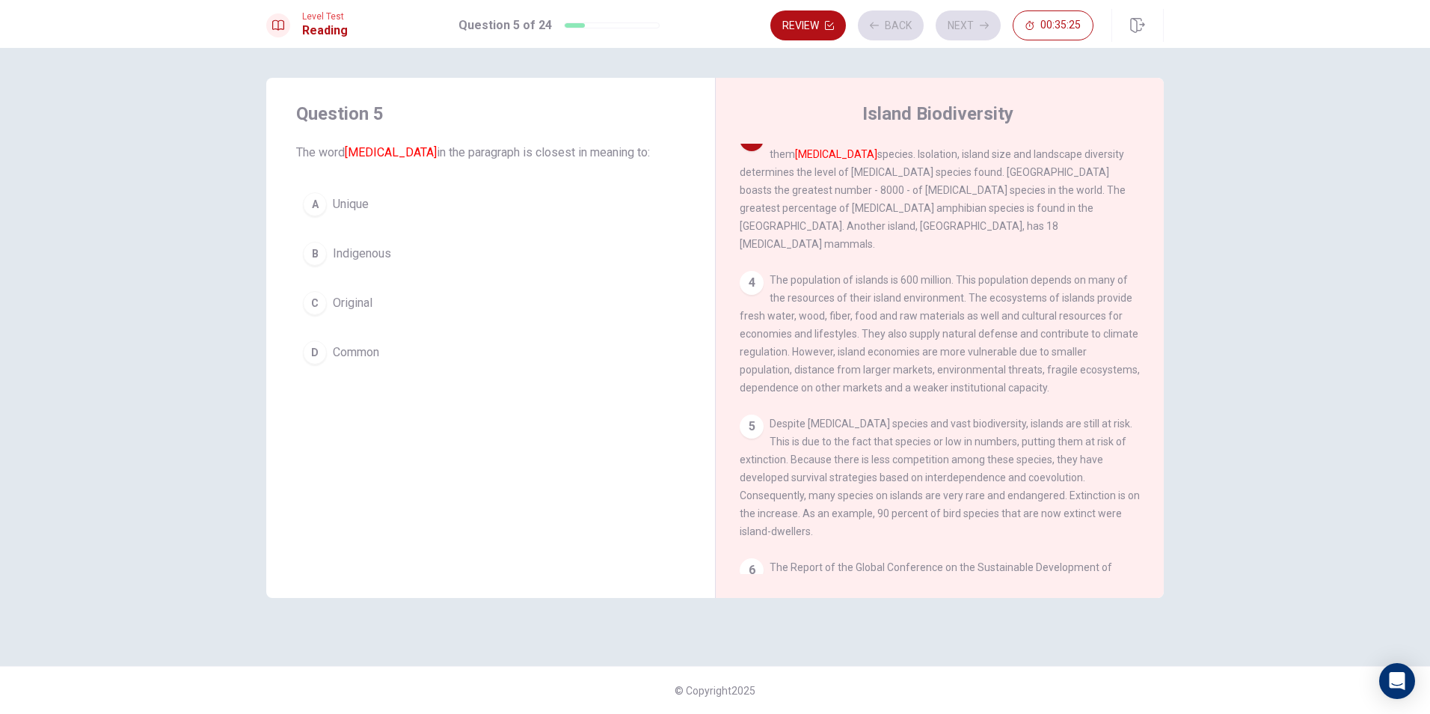
scroll to position [223, 0]
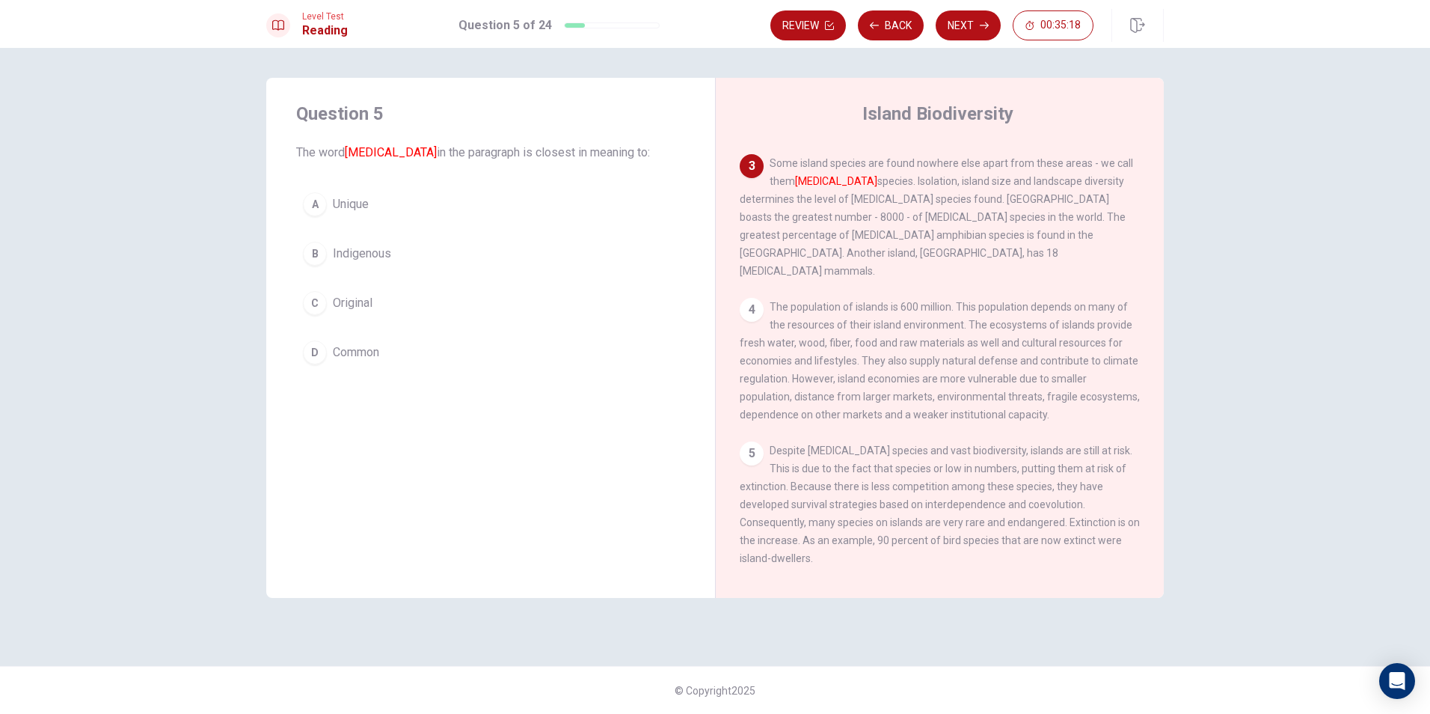
click at [414, 201] on button "A Unique" at bounding box center [490, 204] width 389 height 37
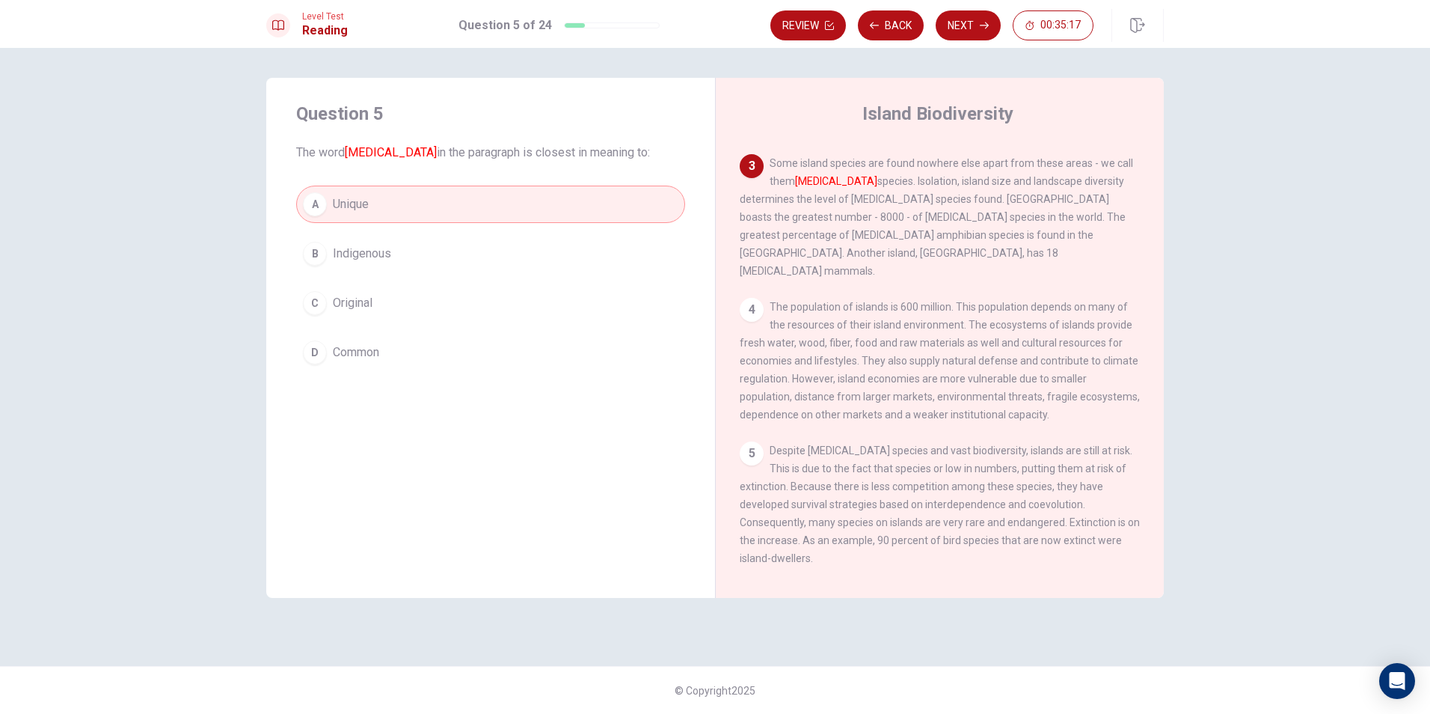
click at [409, 242] on button "B Indigenous" at bounding box center [490, 253] width 389 height 37
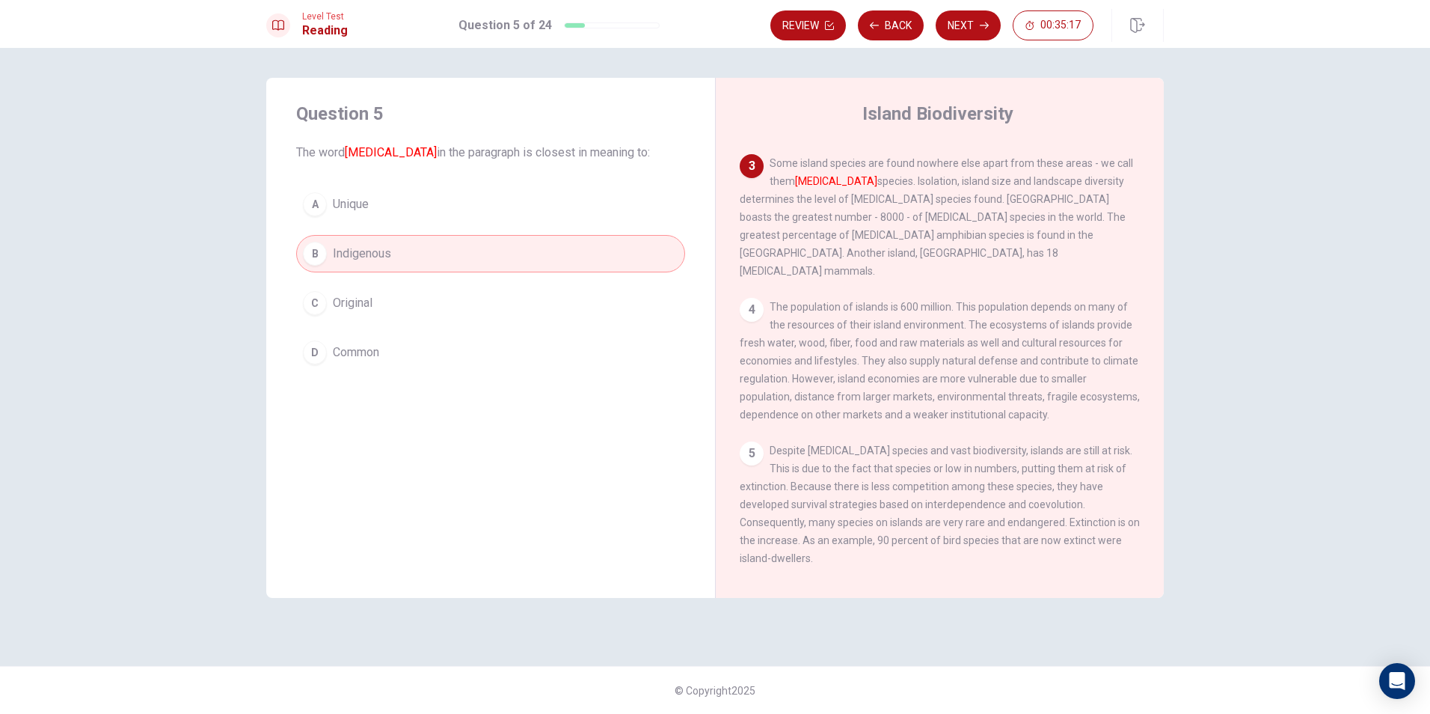
click at [413, 229] on div "A Unique B Indigenous C Original D Common" at bounding box center [490, 279] width 389 height 186
click at [419, 212] on button "A Unique" at bounding box center [490, 204] width 389 height 37
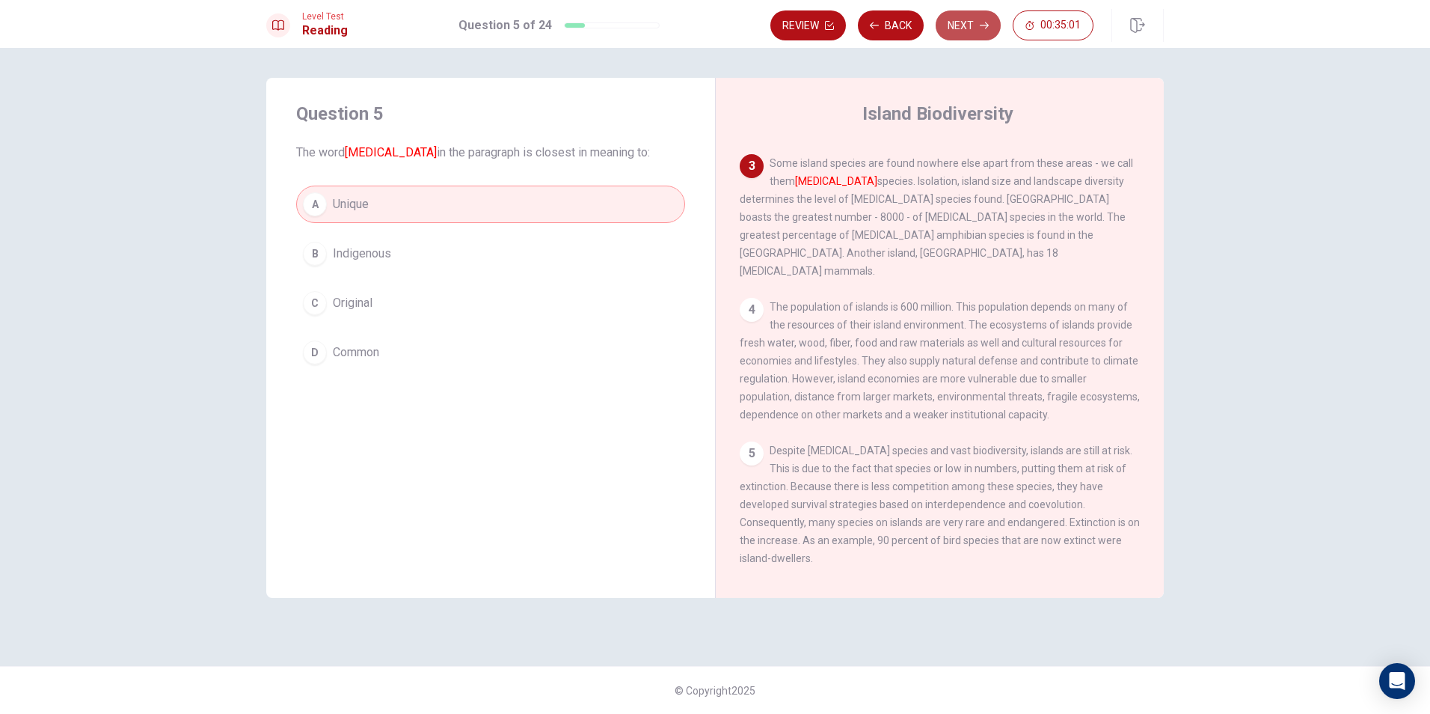
click at [964, 22] on button "Next" at bounding box center [968, 25] width 65 height 30
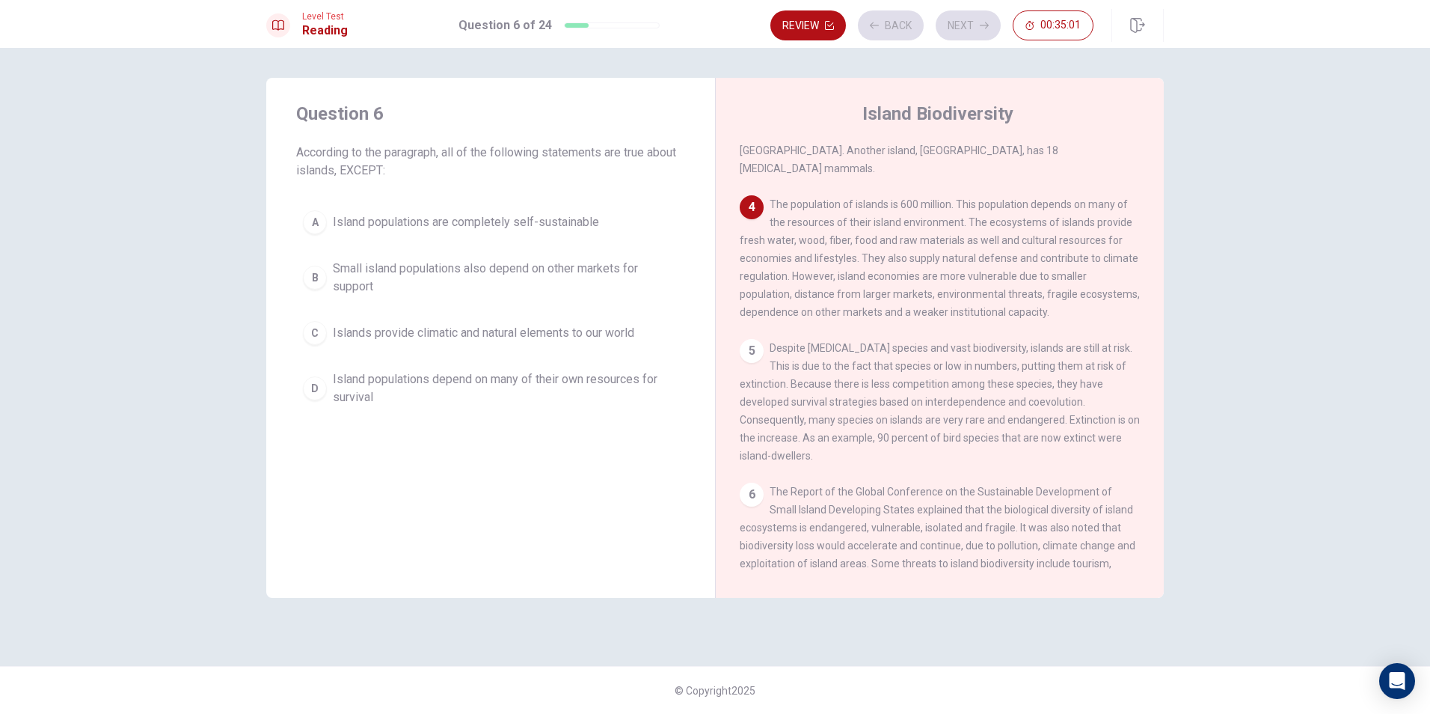
scroll to position [353, 0]
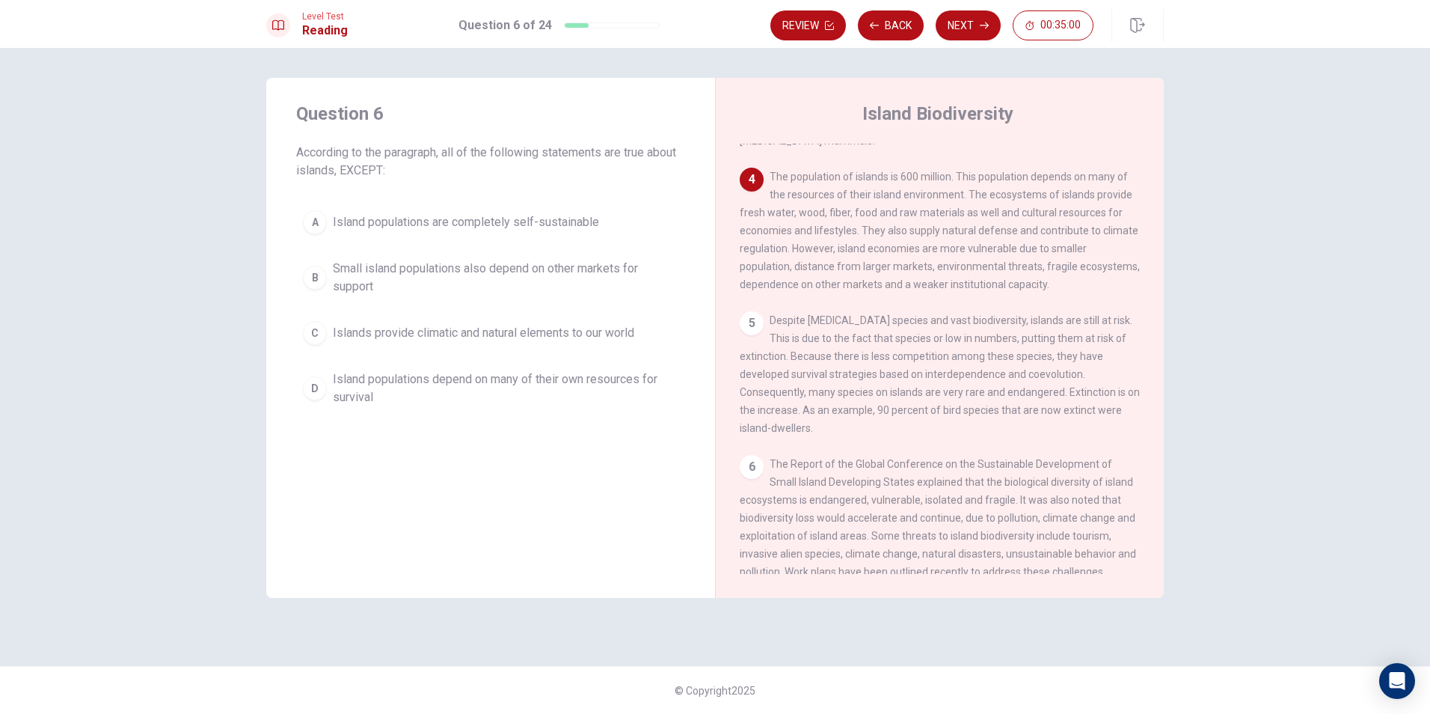
drag, startPoint x: 340, startPoint y: 149, endPoint x: 492, endPoint y: 149, distance: 151.1
click at [480, 145] on span "According to the paragraph, all of the following statements are true about isla…" at bounding box center [490, 162] width 389 height 36
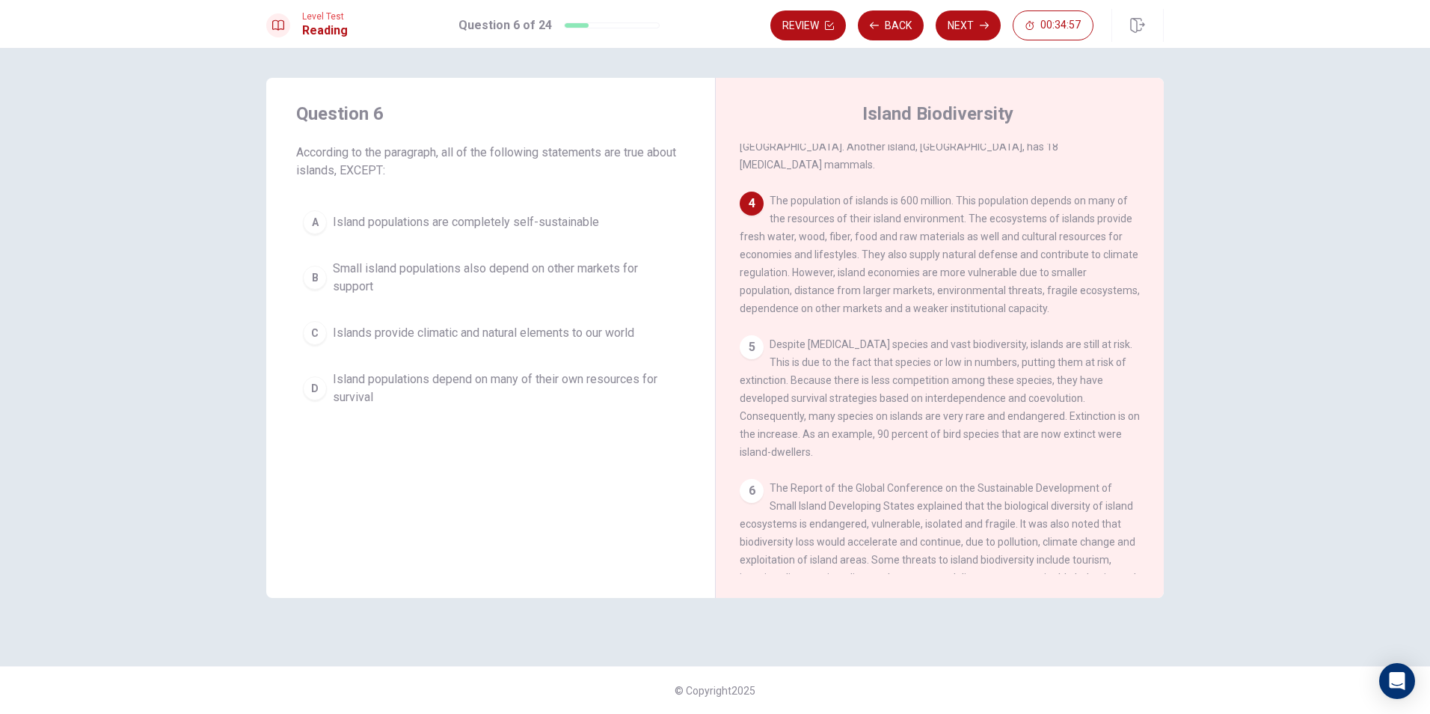
scroll to position [278, 0]
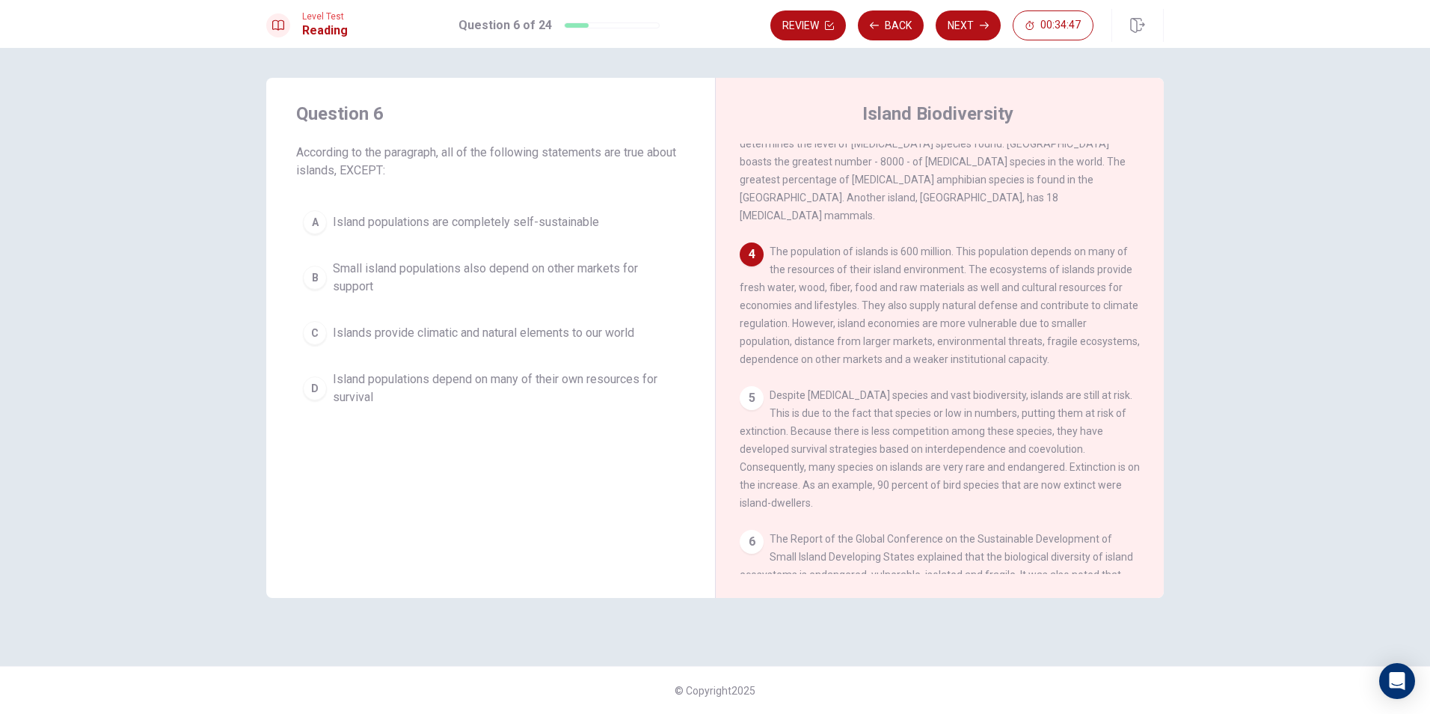
drag, startPoint x: 954, startPoint y: 230, endPoint x: 1053, endPoint y: 242, distance: 100.2
click at [1055, 245] on span "The population of islands is 600 million. This population depends on many of th…" at bounding box center [940, 305] width 400 height 120
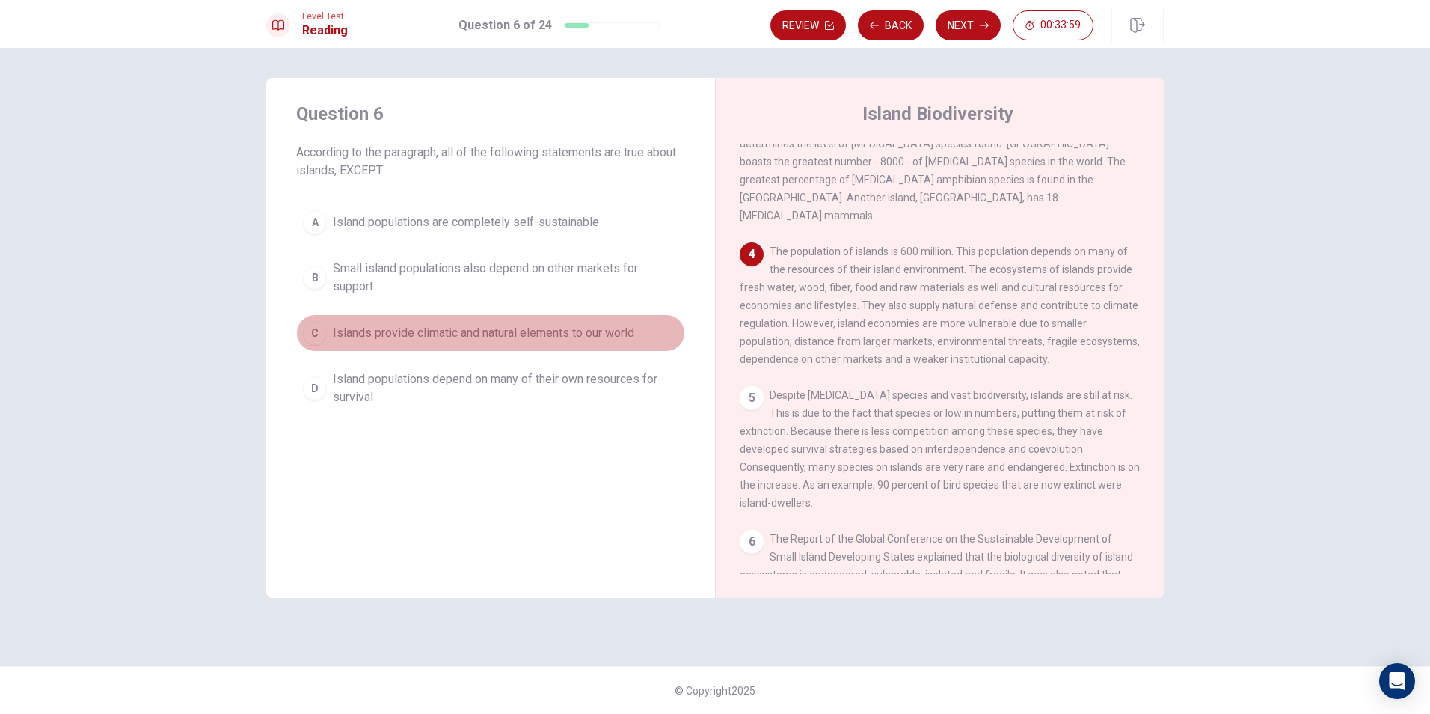
click at [508, 334] on span "Islands provide climatic and natural elements to our world" at bounding box center [484, 333] width 302 height 18
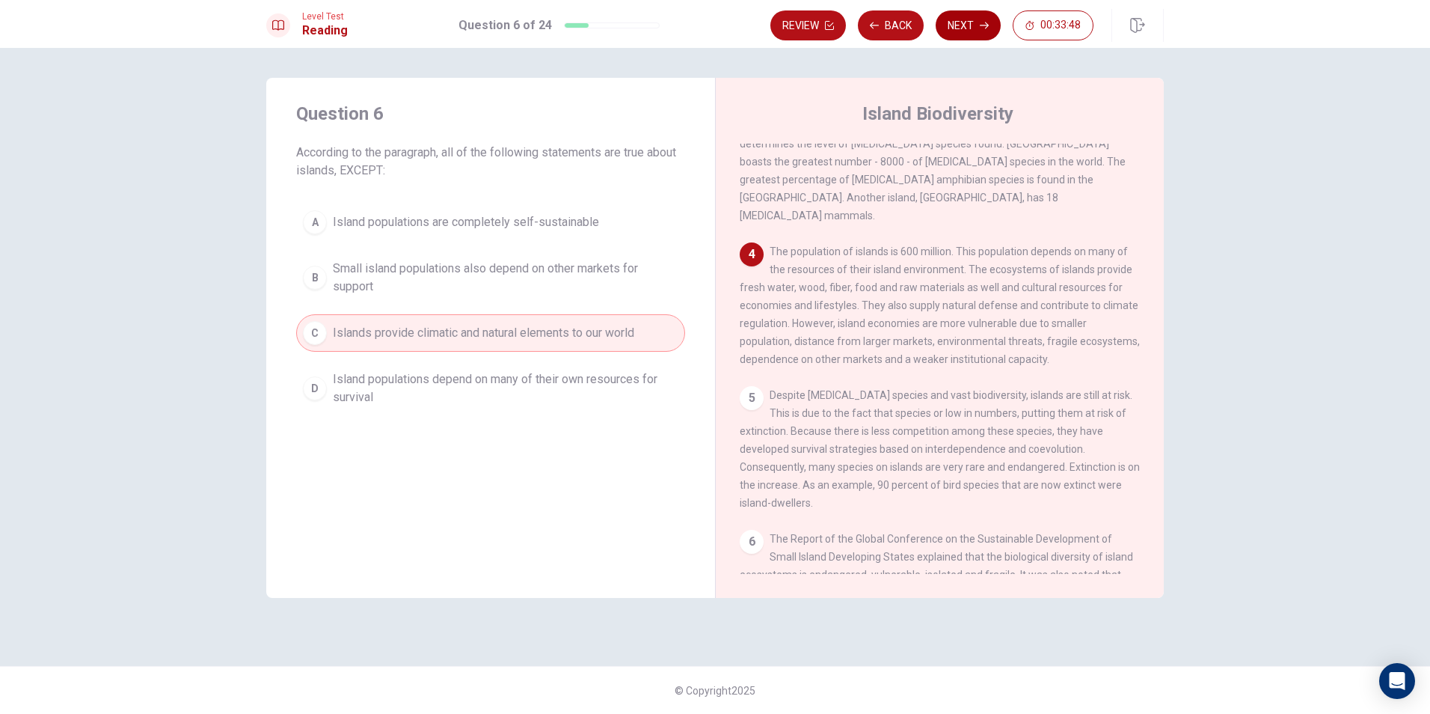
click at [959, 27] on button "Next" at bounding box center [968, 25] width 65 height 30
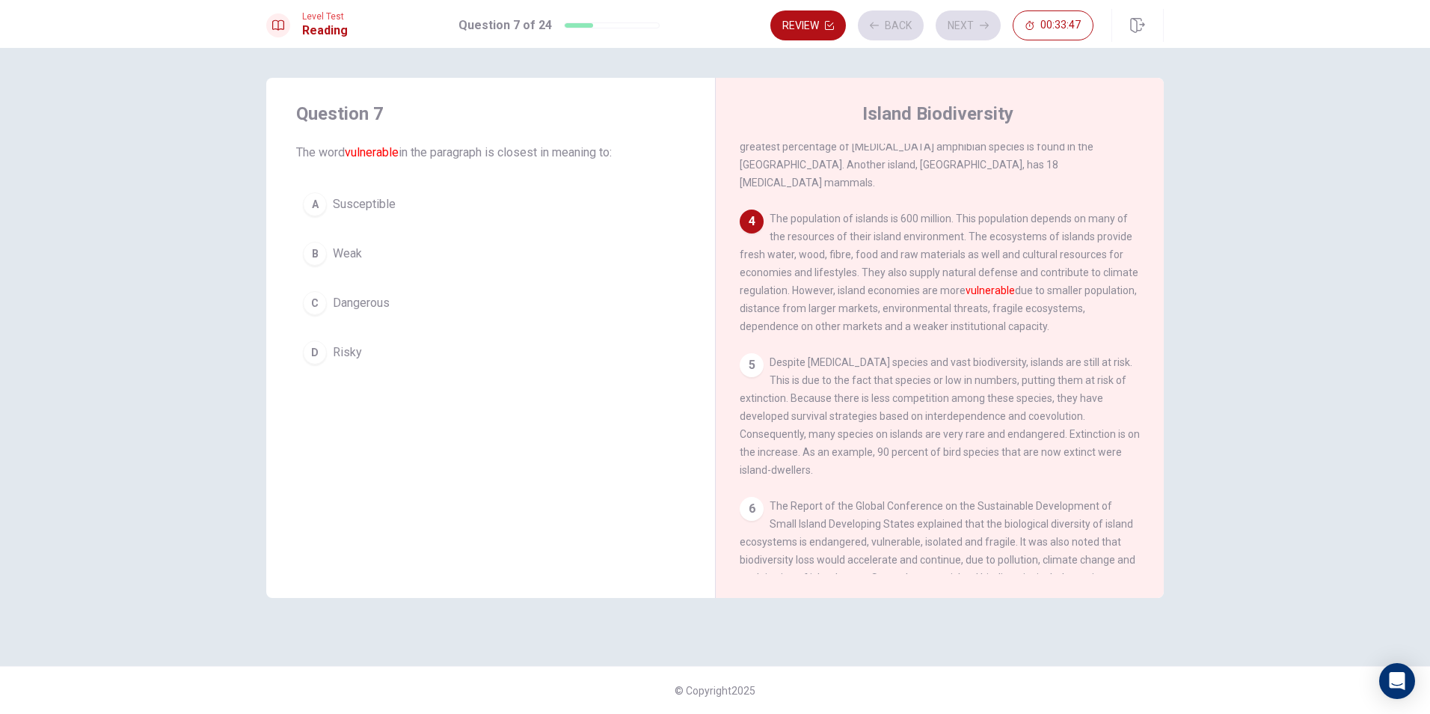
scroll to position [353, 0]
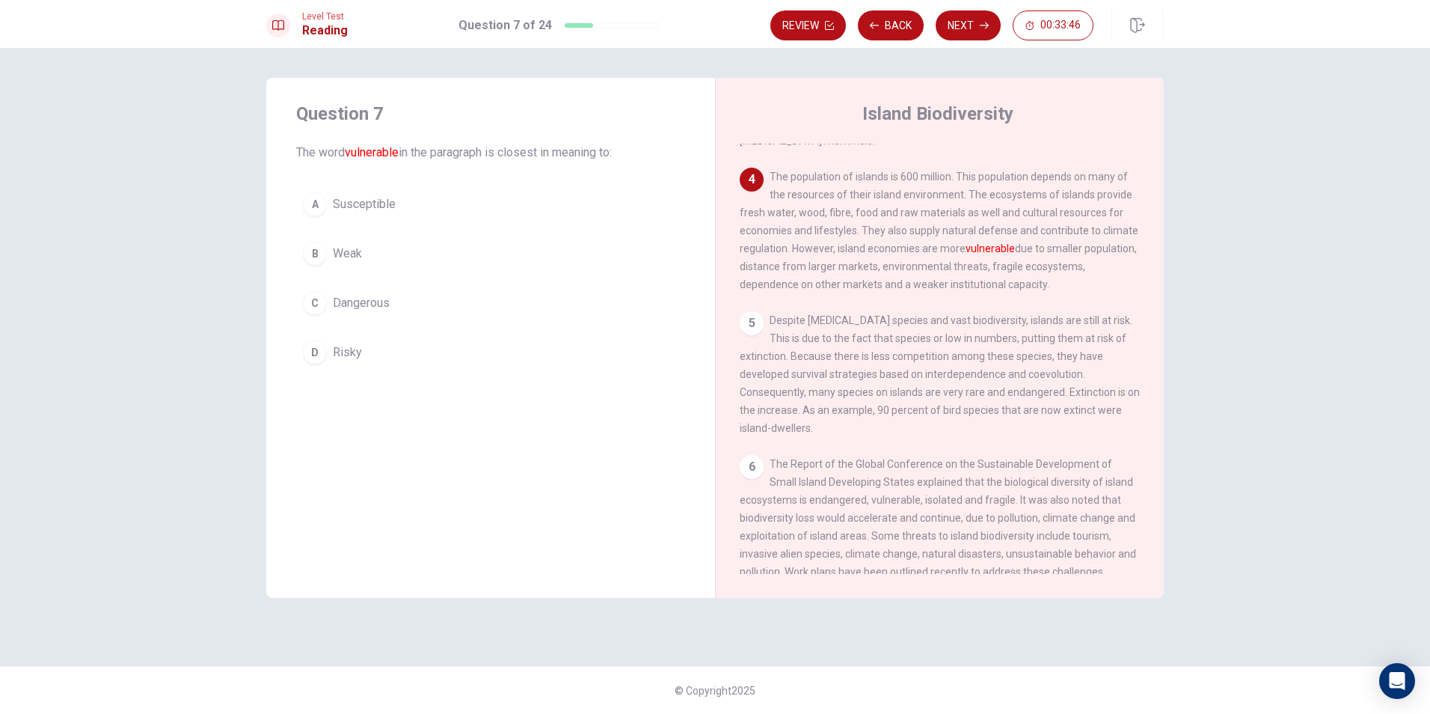
drag, startPoint x: 297, startPoint y: 148, endPoint x: 449, endPoint y: 152, distance: 151.9
click at [449, 152] on span "The word vulnerable in the paragraph is closest in meaning to:" at bounding box center [490, 153] width 389 height 18
click at [450, 126] on div "Question 7 The word vulnerable in the paragraph is closest in meaning to:" at bounding box center [490, 132] width 389 height 60
click at [384, 217] on button "A Susceptible" at bounding box center [490, 204] width 389 height 37
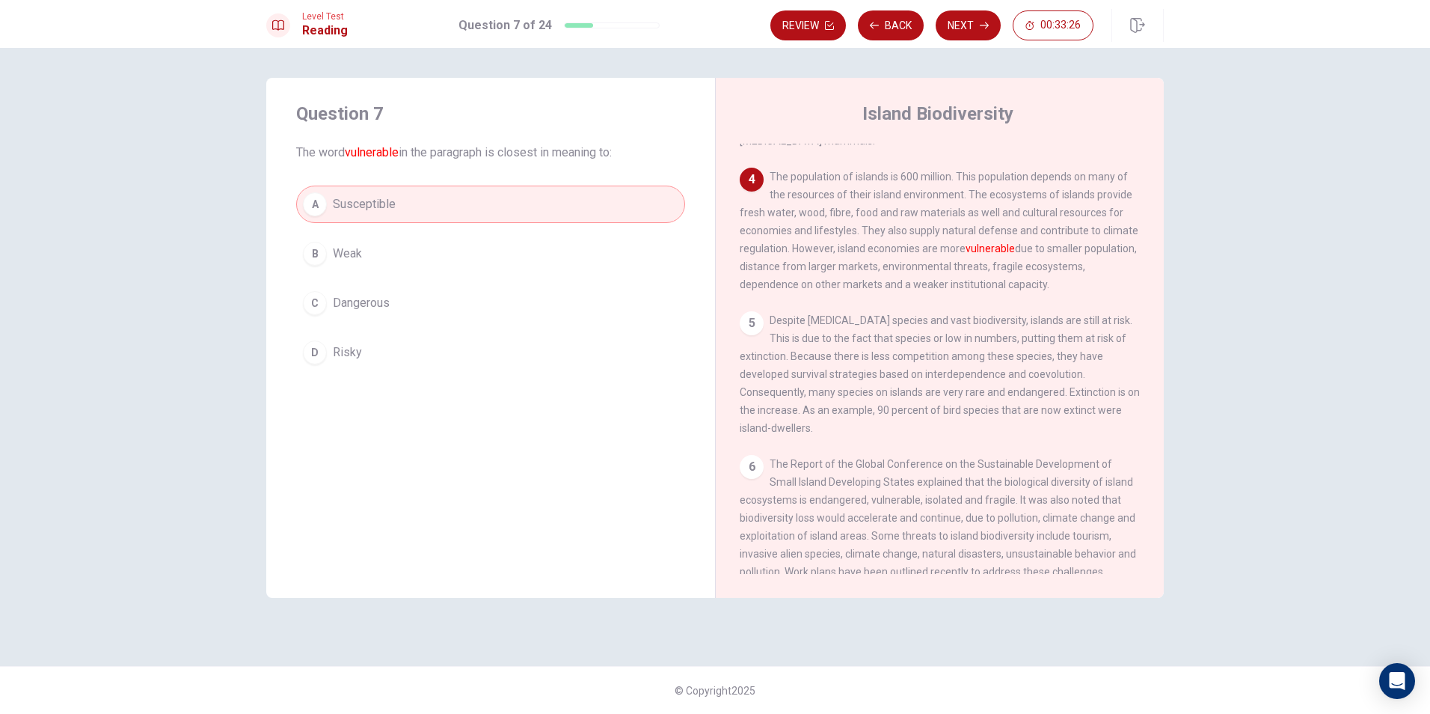
drag, startPoint x: 789, startPoint y: 229, endPoint x: 802, endPoint y: 229, distance: 12.7
click at [802, 229] on span "The population of islands is 600 million. This population depends on many of th…" at bounding box center [939, 231] width 399 height 120
drag, startPoint x: 350, startPoint y: 151, endPoint x: 435, endPoint y: 151, distance: 85.3
click at [435, 151] on span "The word vulnerable in the paragraph is closest in meaning to:" at bounding box center [490, 153] width 389 height 18
drag, startPoint x: 858, startPoint y: 208, endPoint x: 920, endPoint y: 220, distance: 63.2
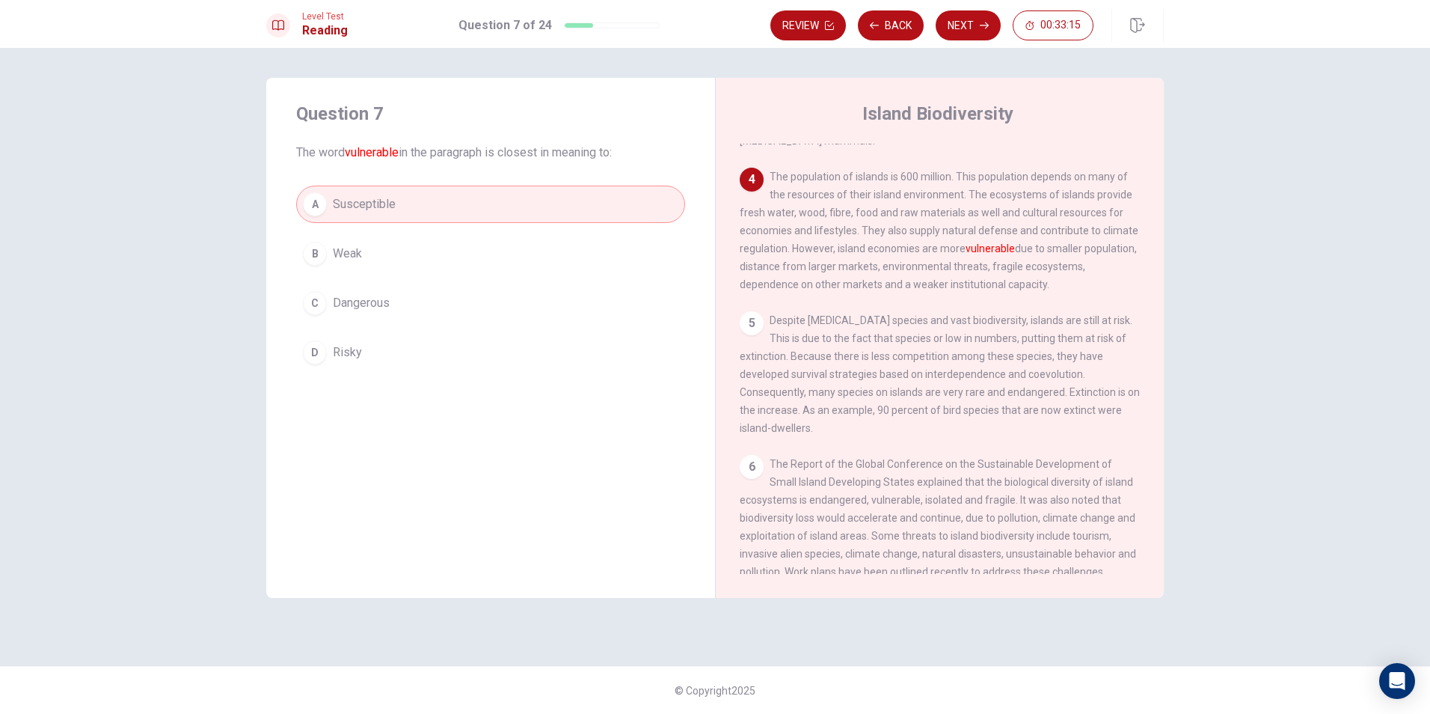
click at [920, 220] on div "4 The population of islands is 600 million. This population depends on many of …" at bounding box center [940, 231] width 401 height 126
drag, startPoint x: 801, startPoint y: 224, endPoint x: 878, endPoint y: 242, distance: 79.0
click at [884, 242] on span "The population of islands is 600 million. This population depends on many of th…" at bounding box center [939, 231] width 399 height 120
drag, startPoint x: 757, startPoint y: 178, endPoint x: 972, endPoint y: 192, distance: 215.2
click at [972, 192] on div "4 The population of islands is 600 million. This population depends on many of …" at bounding box center [940, 231] width 401 height 126
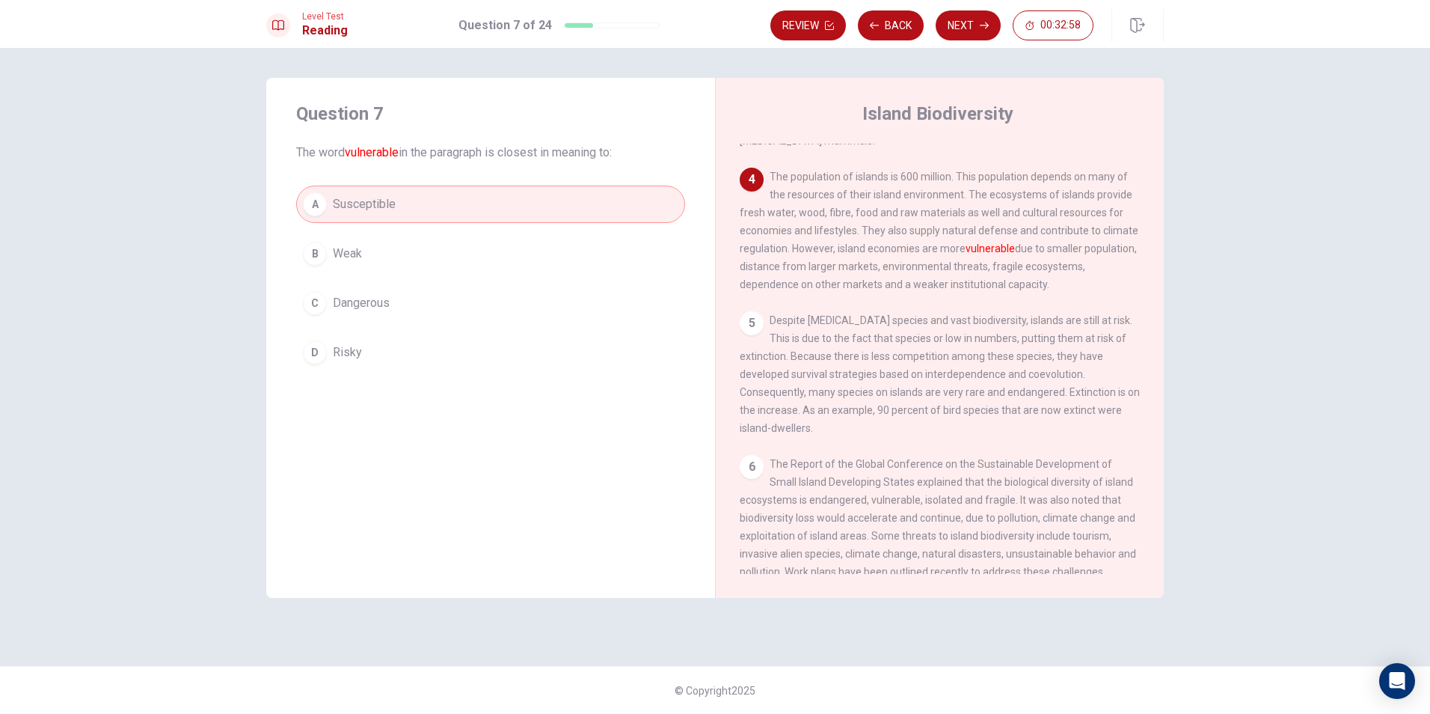
drag, startPoint x: 967, startPoint y: 172, endPoint x: 1056, endPoint y: 166, distance: 90.0
click at [1056, 171] on span "The population of islands is 600 million. This population depends on many of th…" at bounding box center [939, 231] width 399 height 120
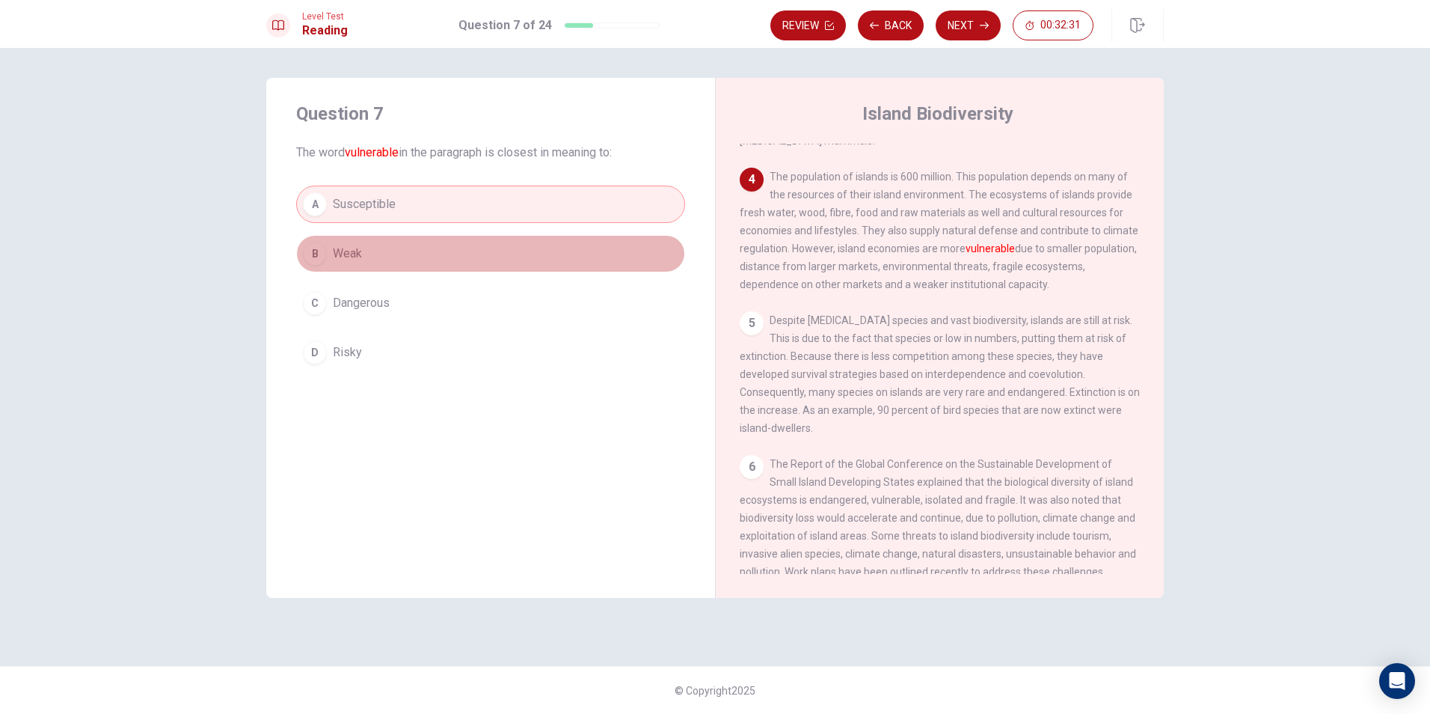
click at [517, 247] on button "B Weak" at bounding box center [490, 253] width 389 height 37
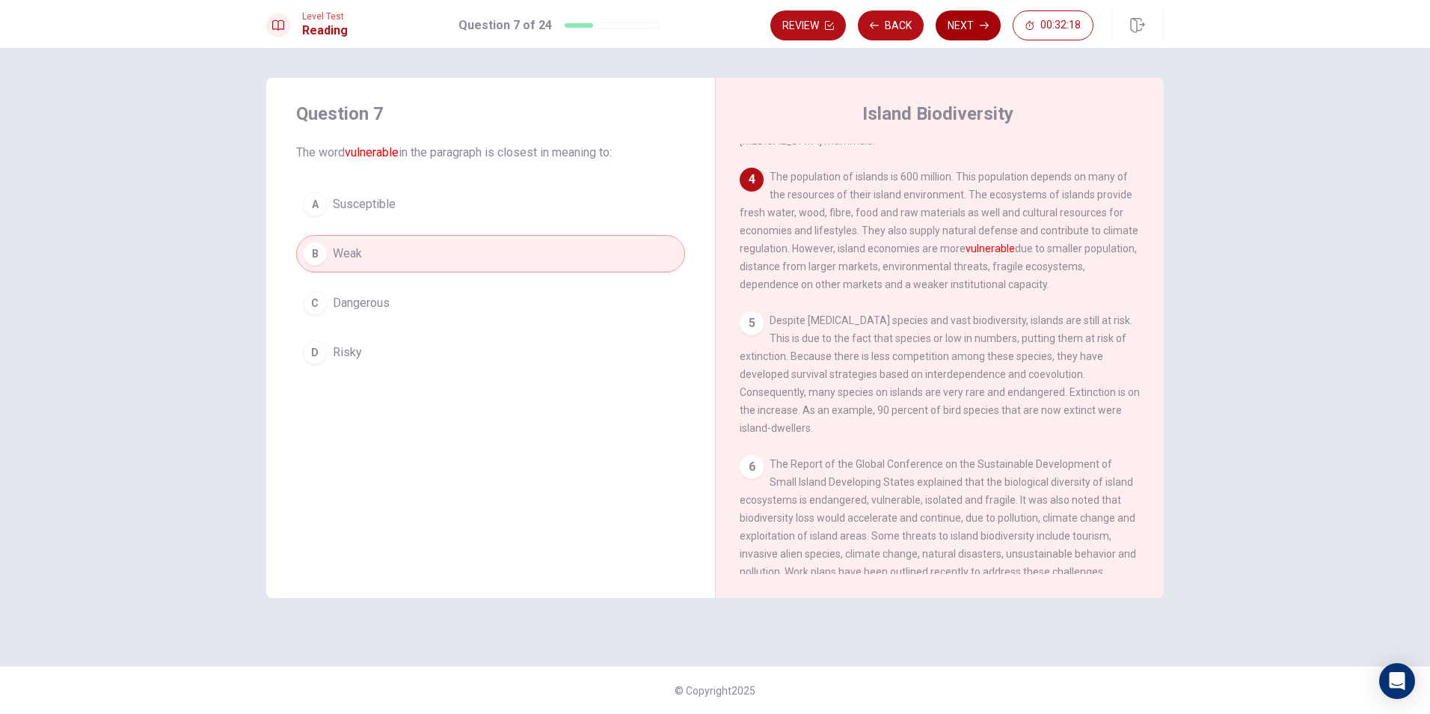
click at [967, 28] on button "Next" at bounding box center [968, 25] width 65 height 30
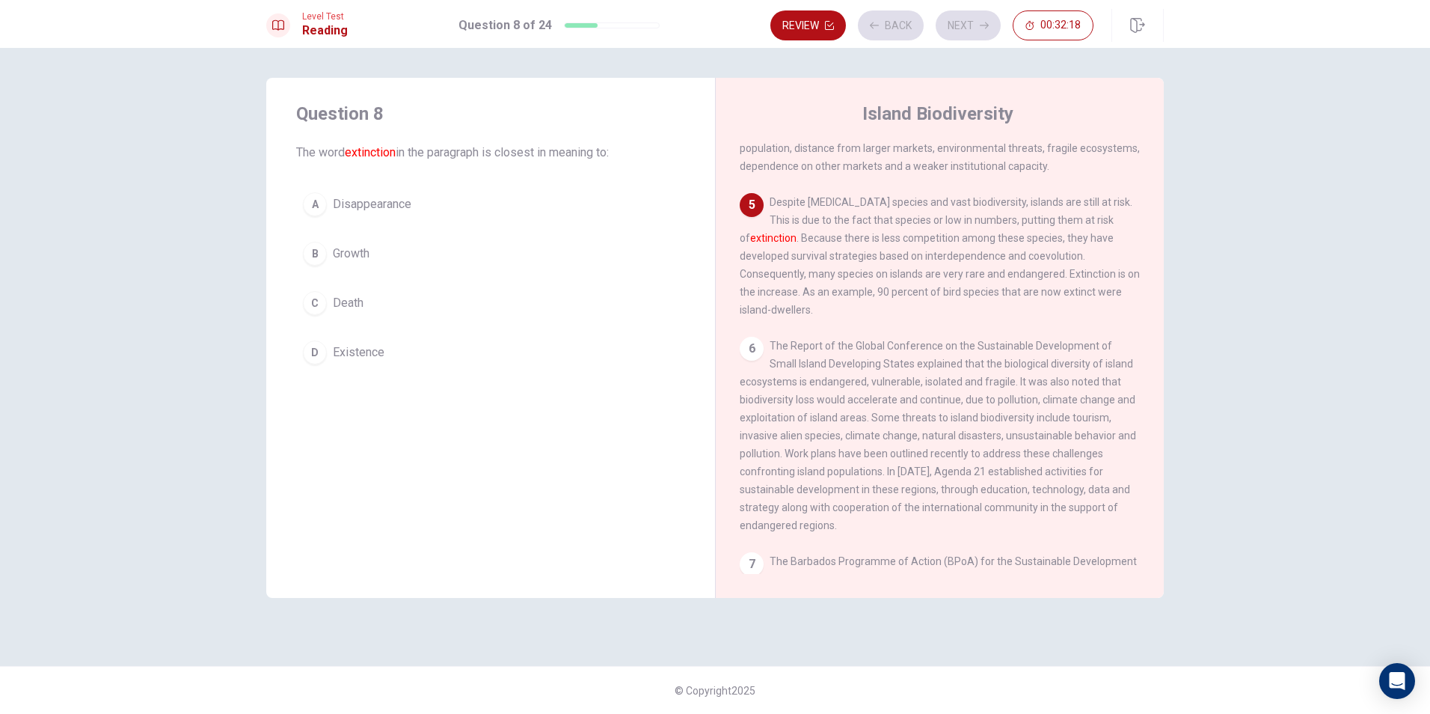
scroll to position [502, 0]
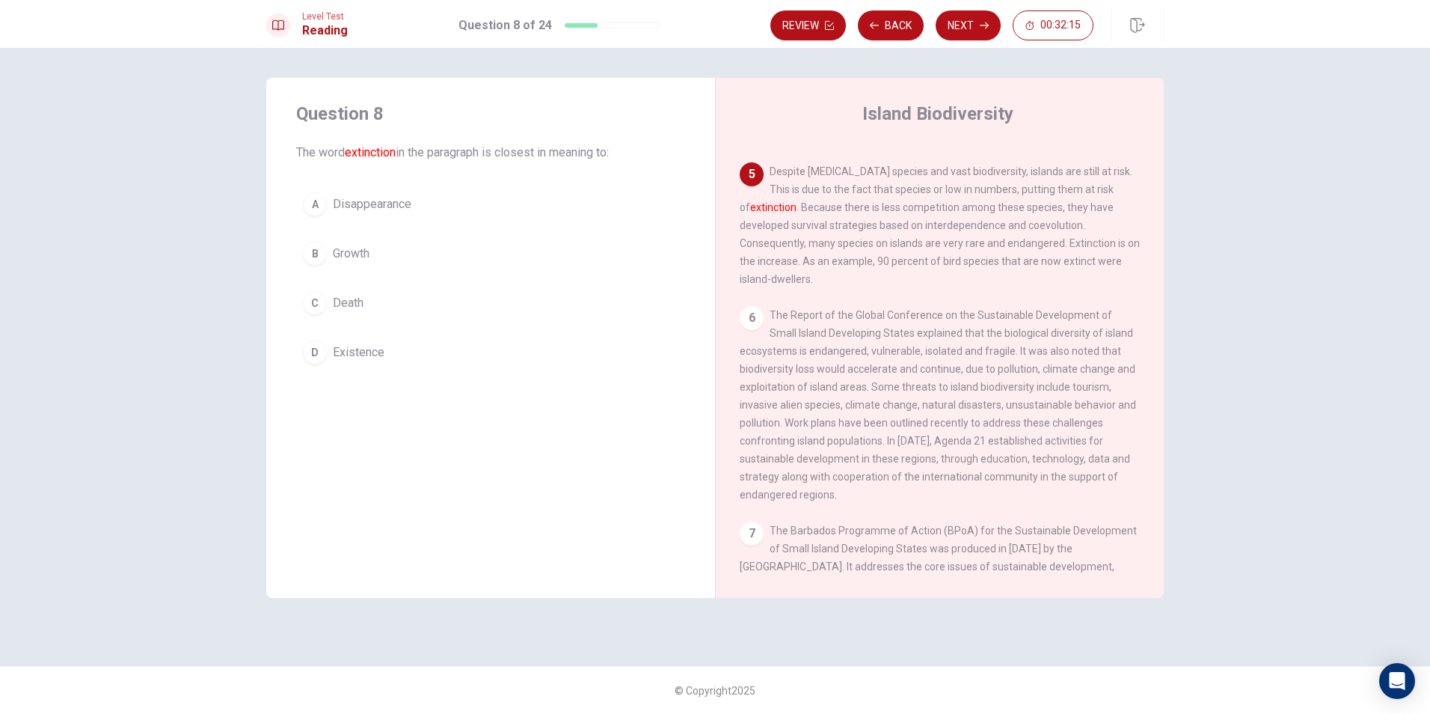
click at [399, 201] on span "Disappearance" at bounding box center [372, 204] width 79 height 18
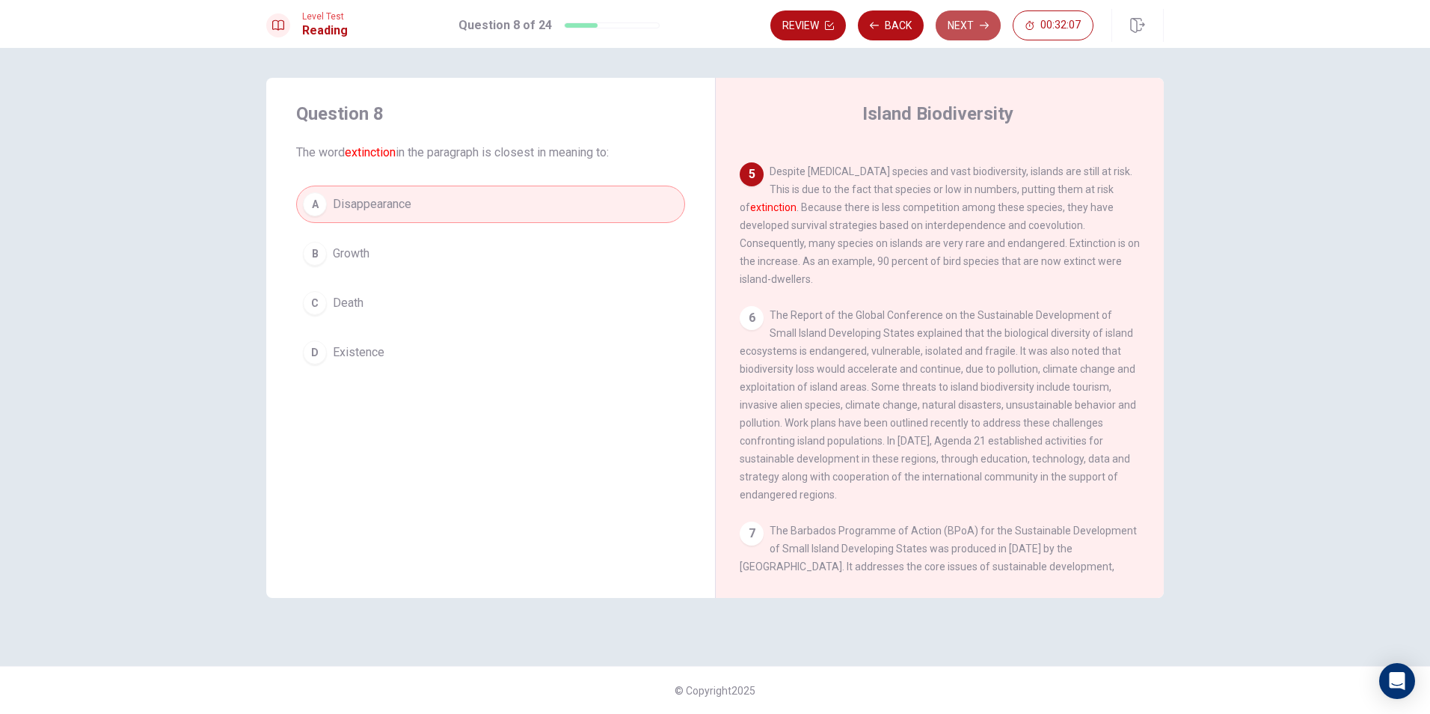
click at [965, 28] on button "Next" at bounding box center [968, 25] width 65 height 30
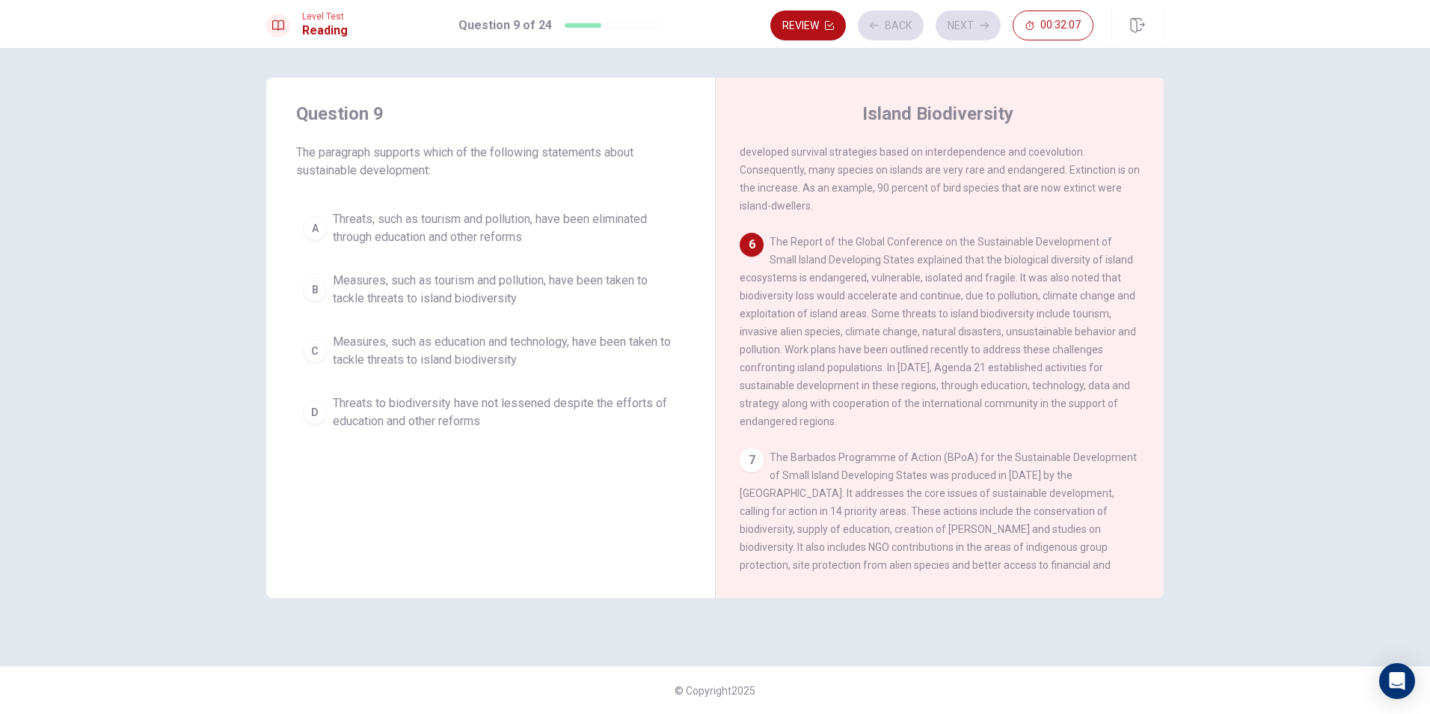
scroll to position [576, 0]
drag, startPoint x: 943, startPoint y: 231, endPoint x: 985, endPoint y: 230, distance: 41.2
click at [985, 235] on span "The Report of the Global Conference on the Sustainable Development of Small Isl…" at bounding box center [938, 331] width 397 height 192
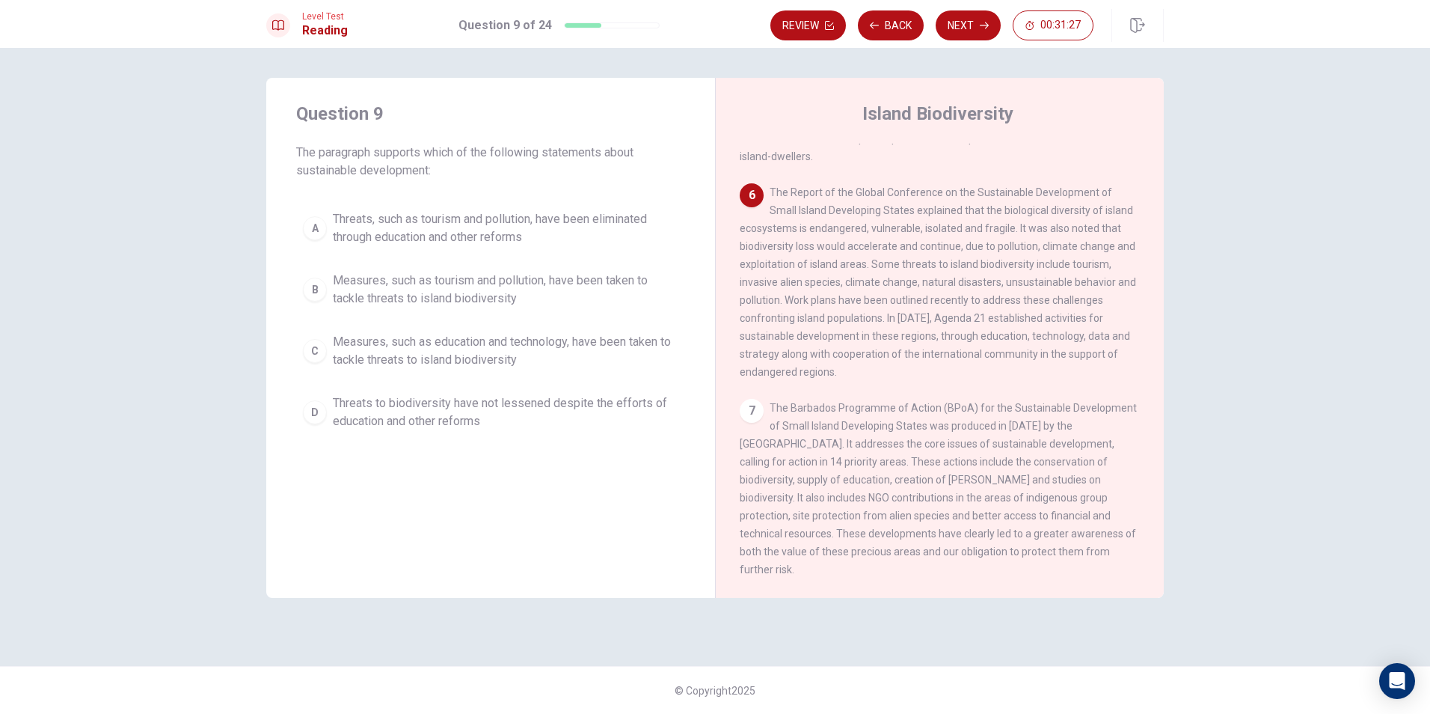
scroll to position [631, 0]
drag, startPoint x: 323, startPoint y: 148, endPoint x: 441, endPoint y: 161, distance: 118.1
click at [441, 161] on span "The paragraph supports which of the following statements about sustainable deve…" at bounding box center [490, 162] width 389 height 36
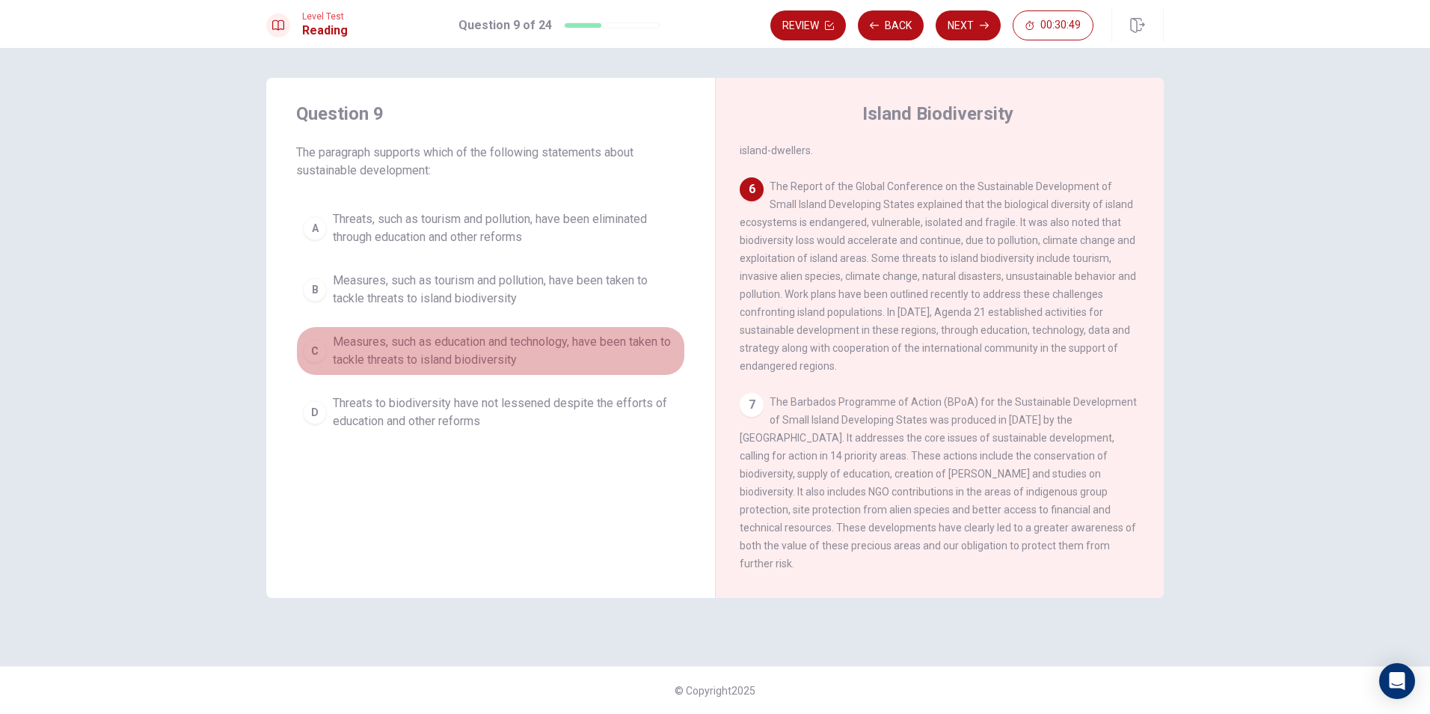
click at [359, 355] on span "Measures, such as education and technology, have been taken to tackle threats t…" at bounding box center [506, 351] width 346 height 36
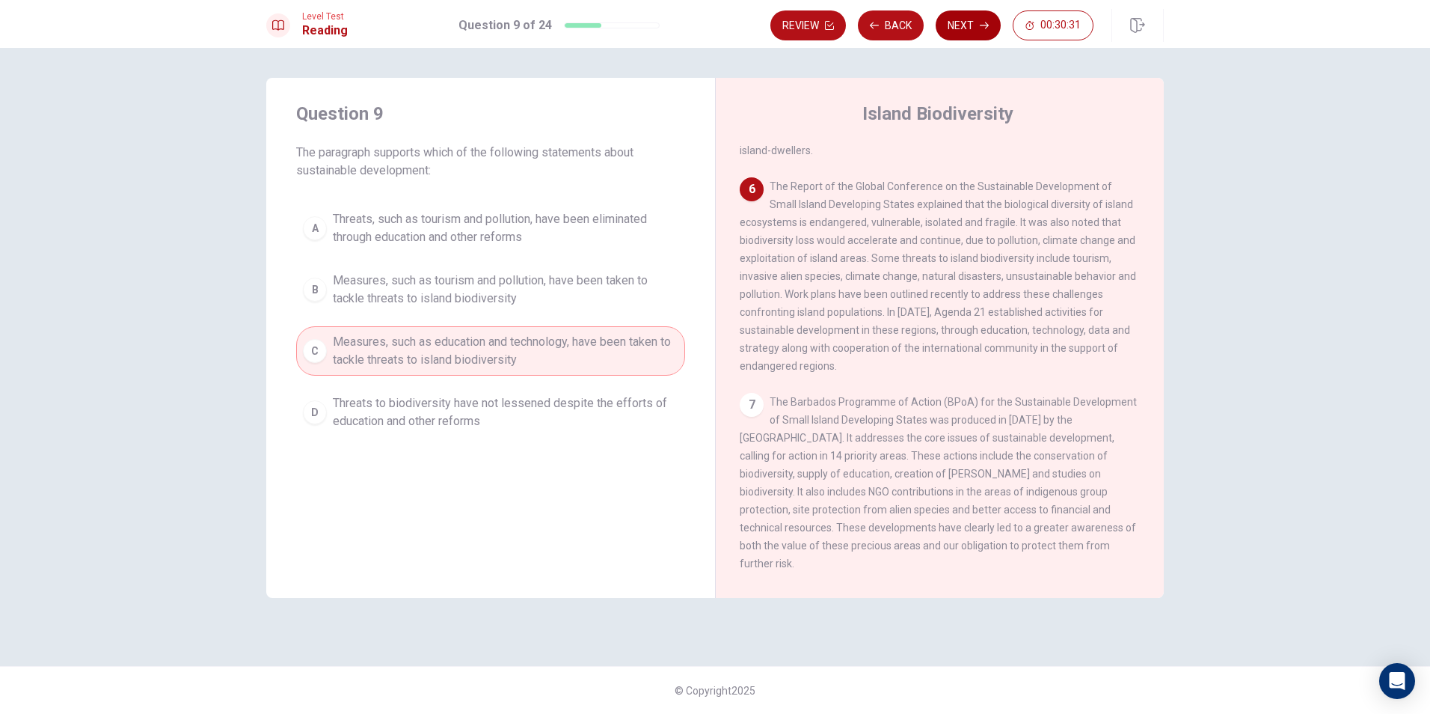
click at [976, 23] on button "Next" at bounding box center [968, 25] width 65 height 30
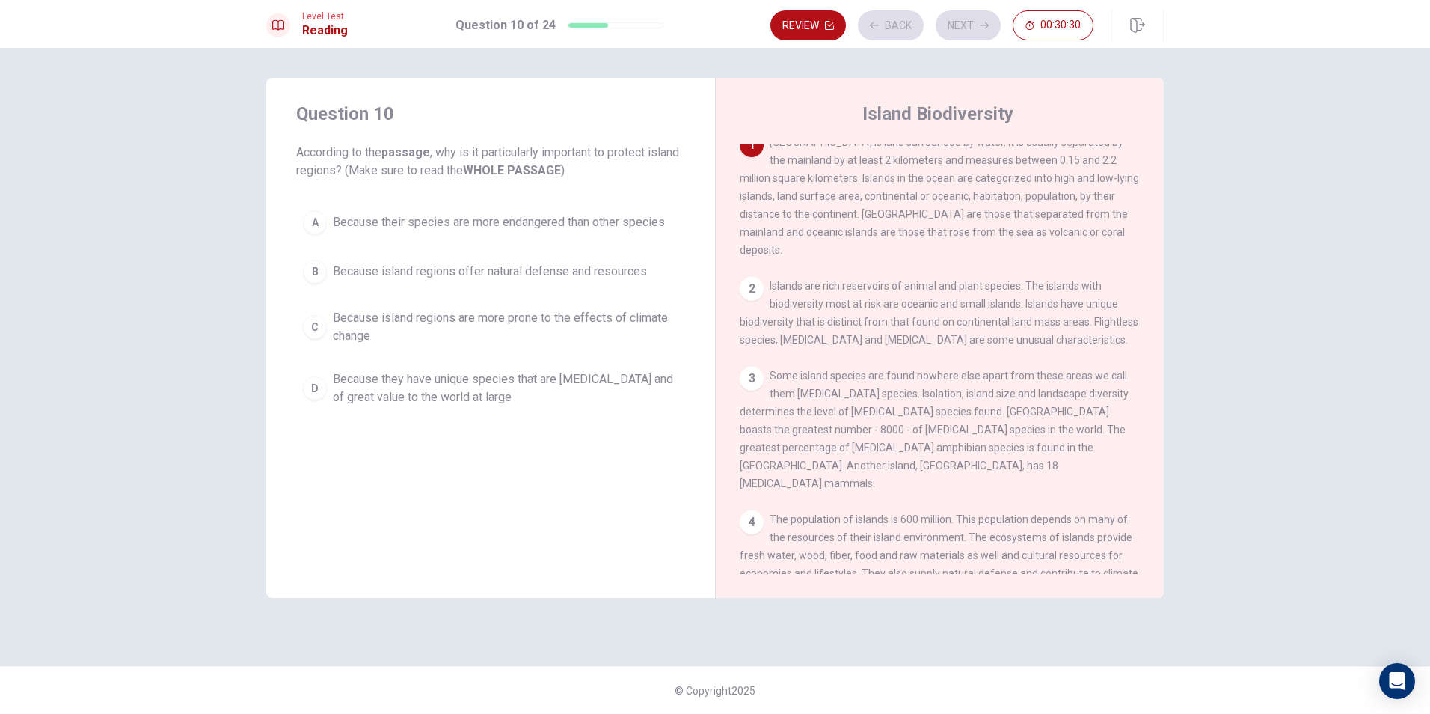
scroll to position [0, 0]
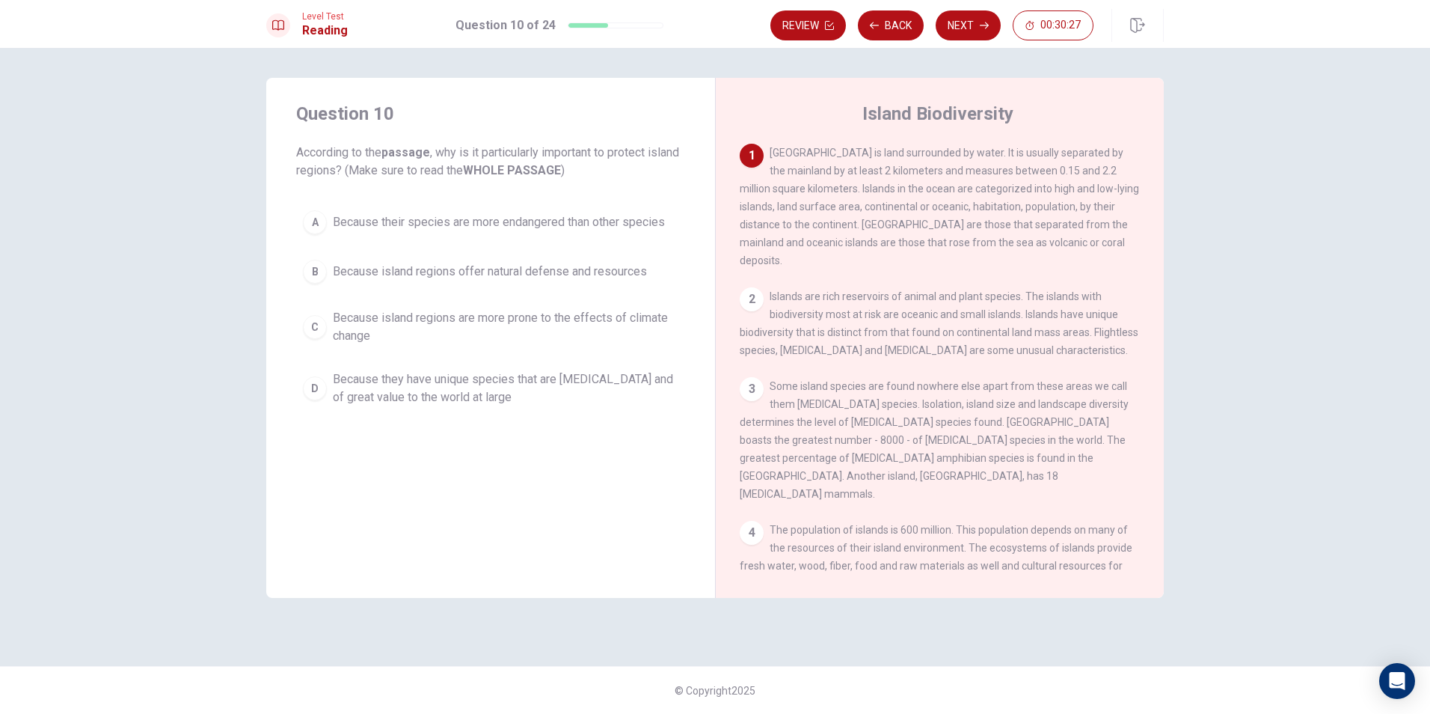
drag, startPoint x: 464, startPoint y: 151, endPoint x: 608, endPoint y: 162, distance: 144.0
click at [608, 162] on span "According to the passage , why is it particularly important to protect island r…" at bounding box center [490, 162] width 389 height 36
drag, startPoint x: 793, startPoint y: 224, endPoint x: 958, endPoint y: 230, distance: 164.7
click at [958, 230] on span "[GEOGRAPHIC_DATA] is land surrounded by water. It is usually separated by the m…" at bounding box center [940, 207] width 400 height 120
click at [344, 221] on span "Because their species are more endangered than other species" at bounding box center [499, 222] width 332 height 18
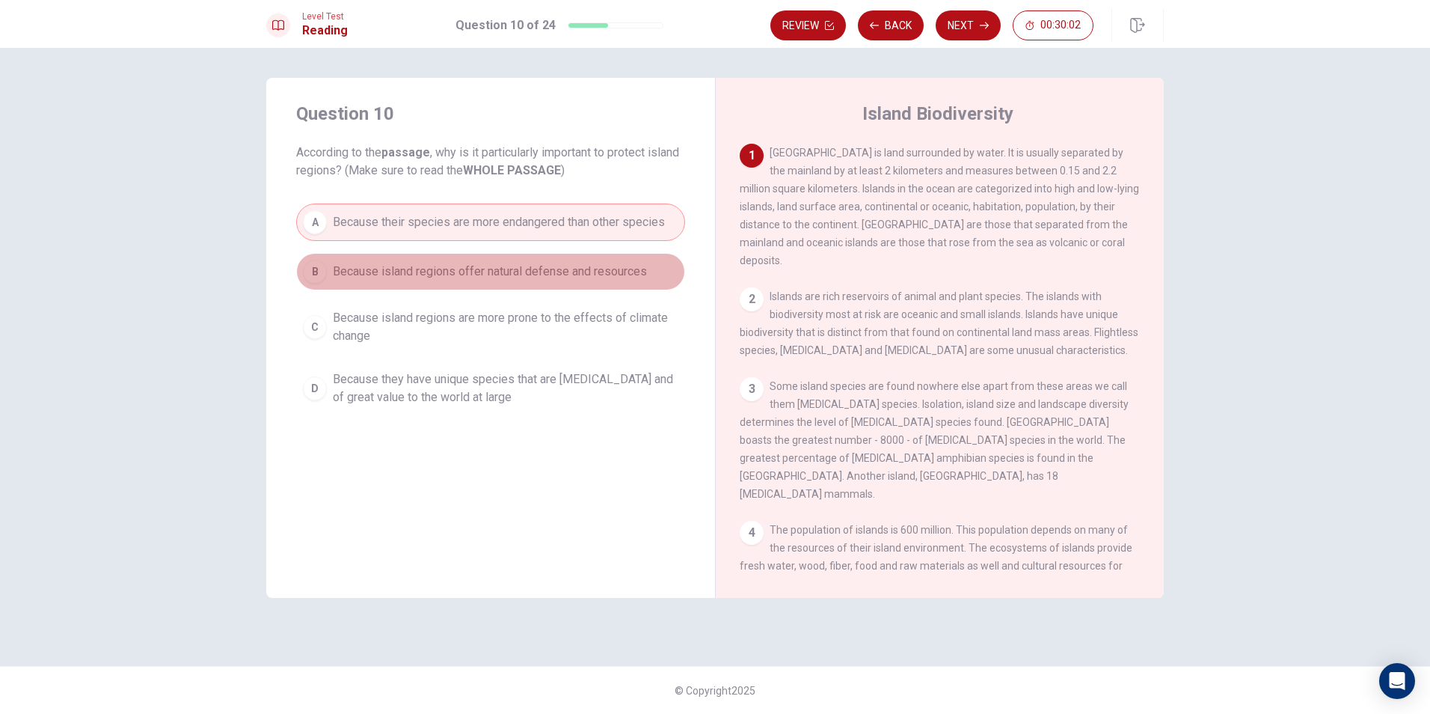
click at [384, 258] on button "B Because island regions offer natural defense and resources" at bounding box center [490, 271] width 389 height 37
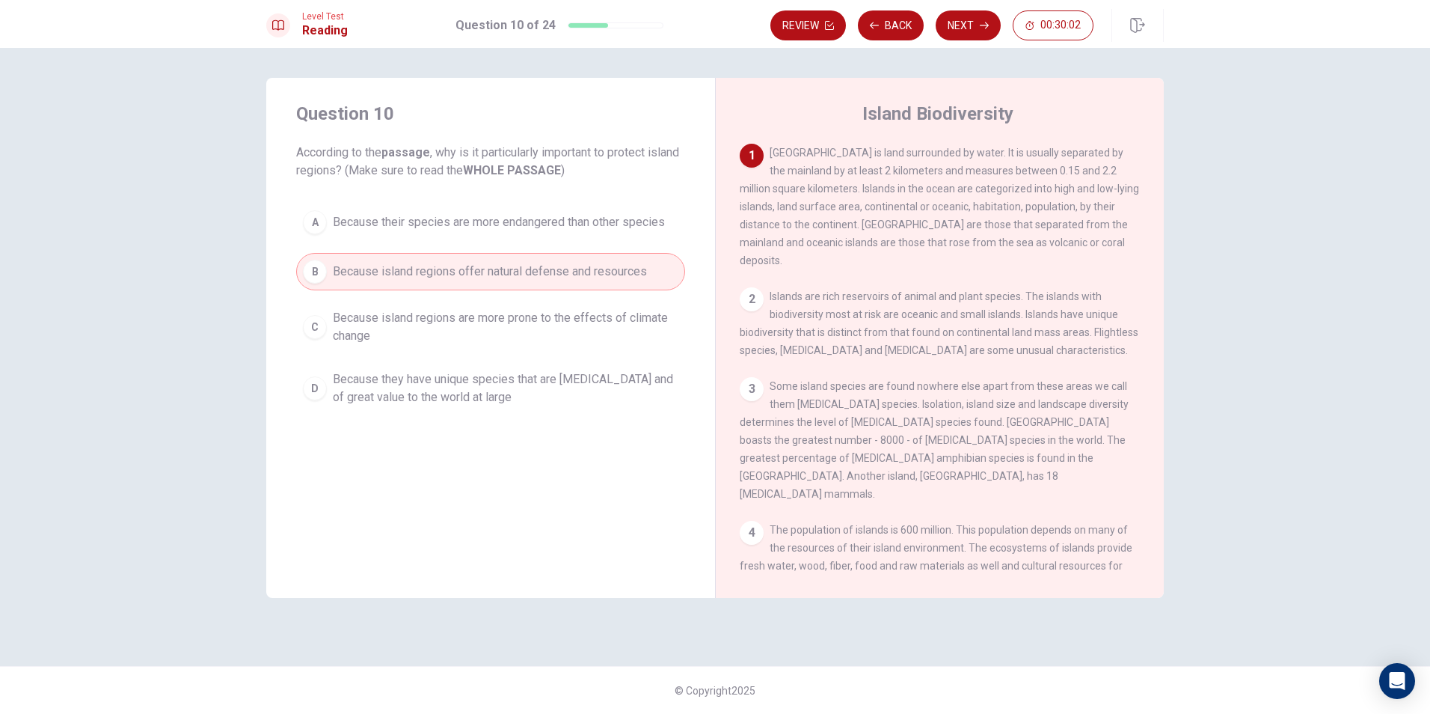
click at [385, 214] on span "Because their species are more endangered than other species" at bounding box center [499, 222] width 332 height 18
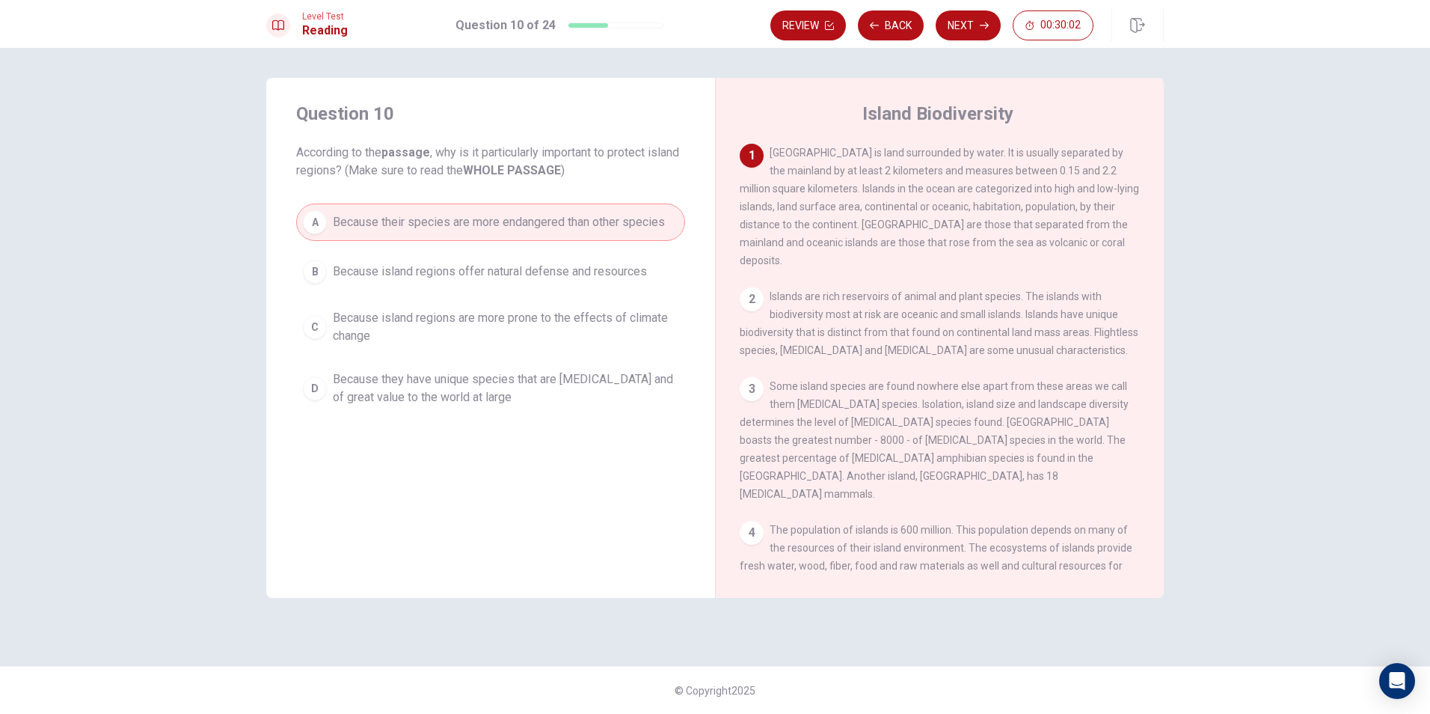
drag, startPoint x: 402, startPoint y: 289, endPoint x: 403, endPoint y: 319, distance: 29.9
click at [402, 293] on div "A Because their species are more endangered than other species B Because island…" at bounding box center [490, 307] width 389 height 209
drag, startPoint x: 404, startPoint y: 326, endPoint x: 416, endPoint y: 347, distance: 24.1
click at [405, 327] on span "Because island regions are more prone to the effects of climate change" at bounding box center [506, 327] width 346 height 36
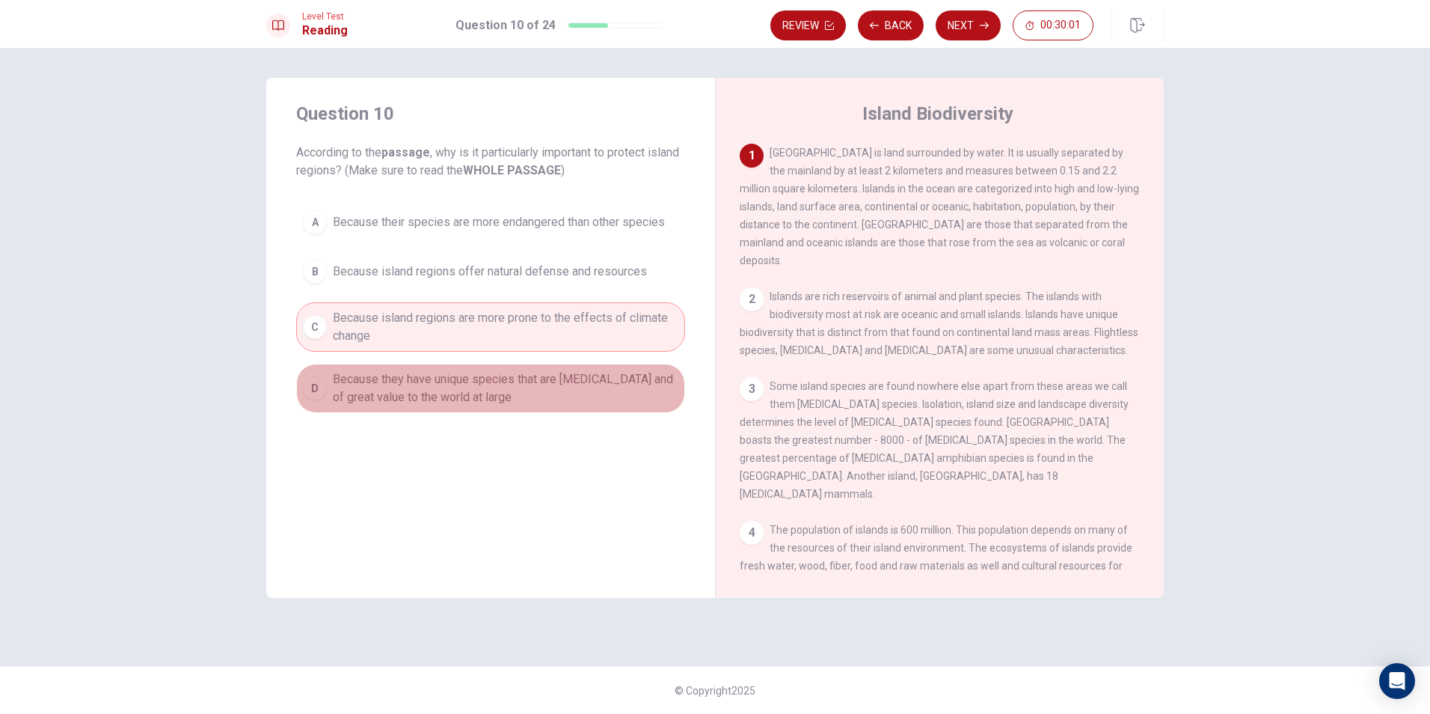
drag, startPoint x: 399, startPoint y: 388, endPoint x: 400, endPoint y: 370, distance: 18.8
click at [400, 388] on span "Because they have unique species that are [MEDICAL_DATA] and of great value to …" at bounding box center [506, 388] width 346 height 36
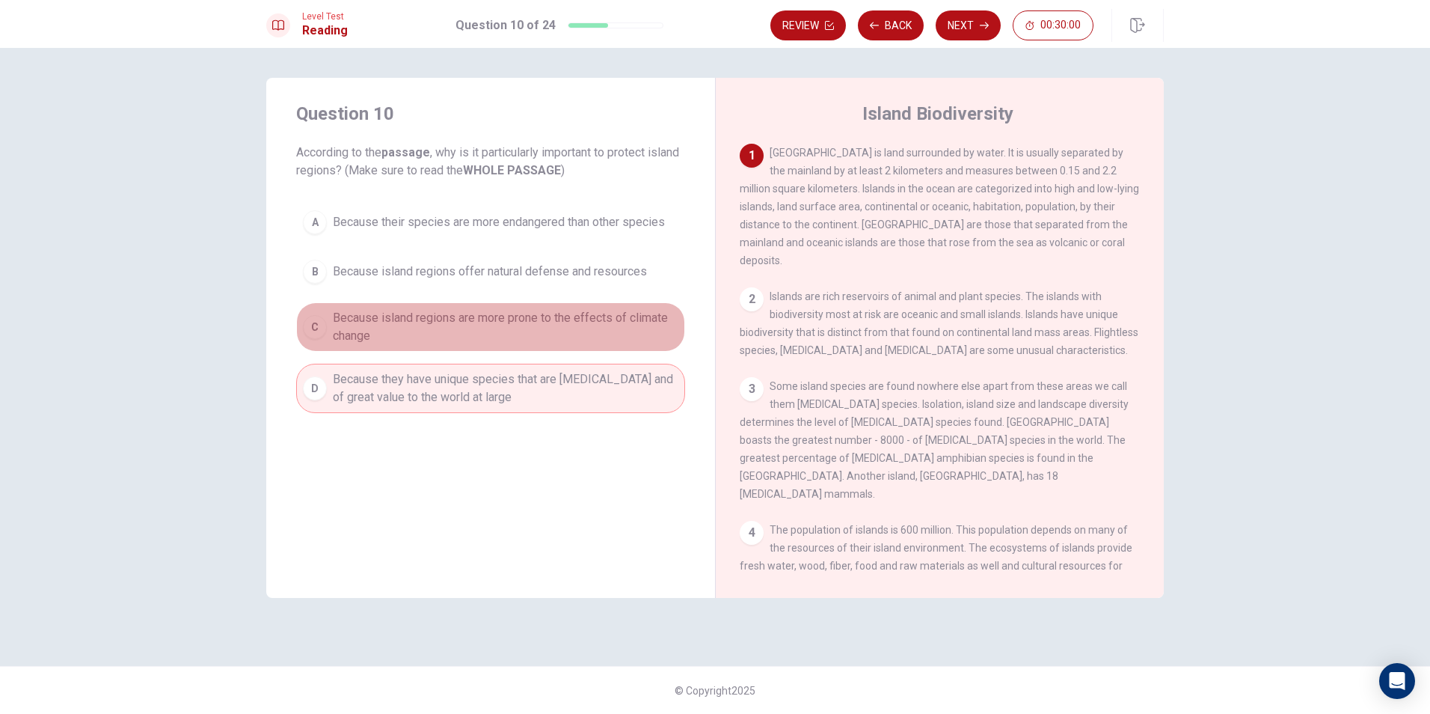
click at [402, 324] on span "Because island regions are more prone to the effects of climate change" at bounding box center [506, 327] width 346 height 36
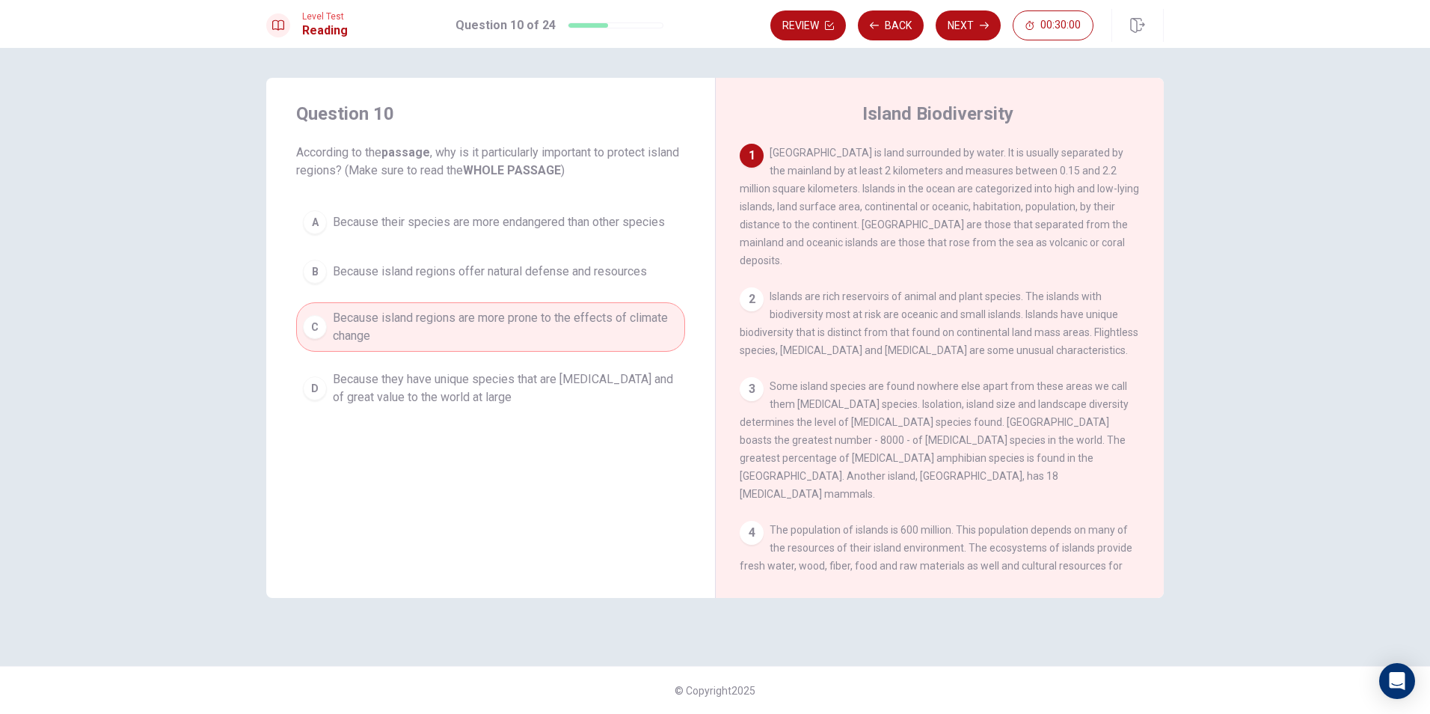
click at [418, 287] on button "B Because island regions offer natural defense and resources" at bounding box center [490, 271] width 389 height 37
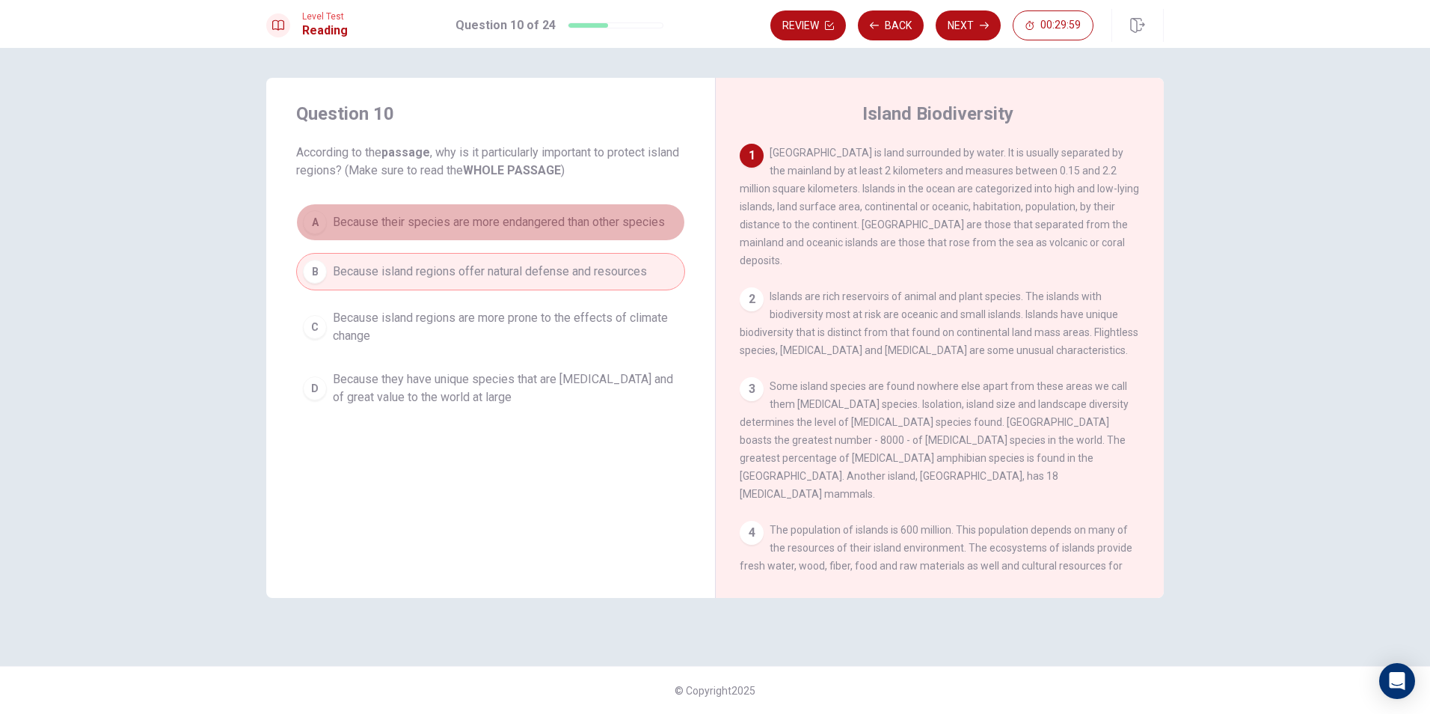
click at [428, 227] on span "Because their species are more endangered than other species" at bounding box center [499, 222] width 332 height 18
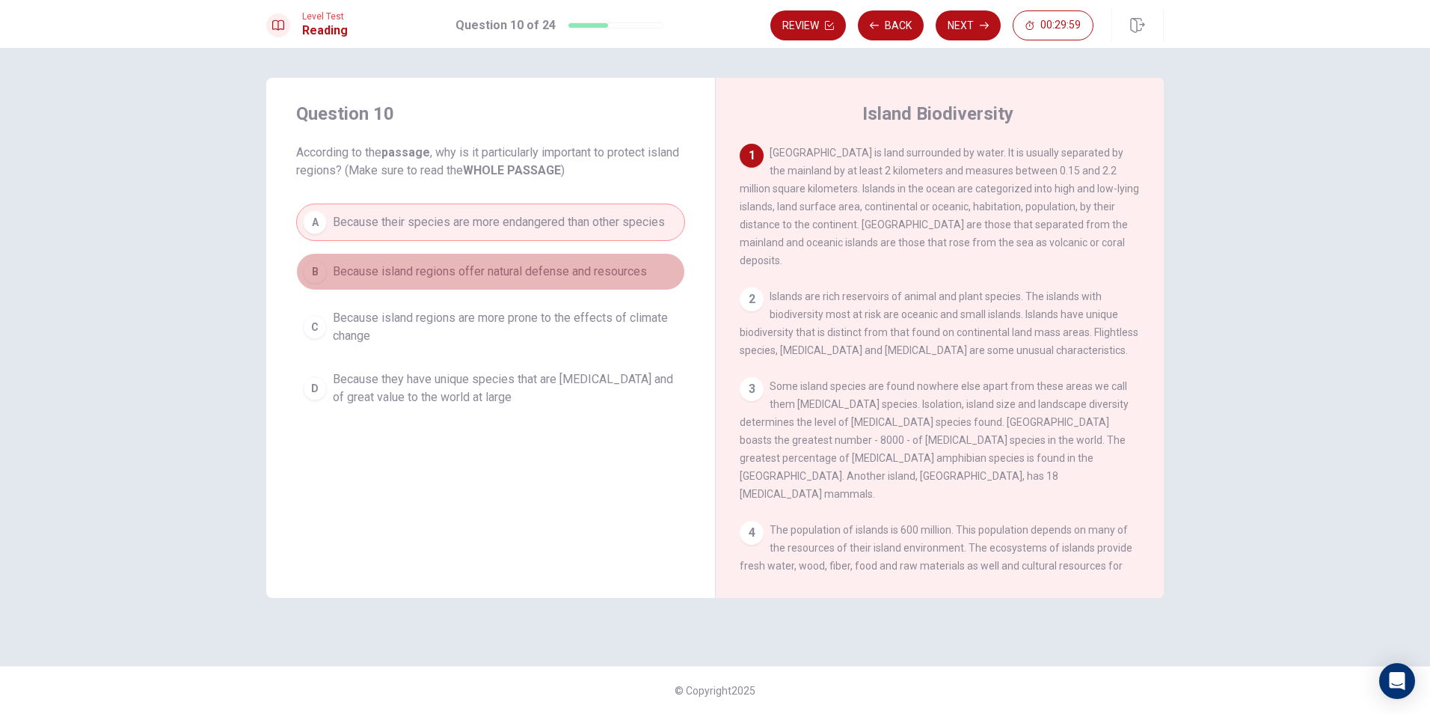
click at [432, 281] on button "B Because island regions offer natural defense and resources" at bounding box center [490, 271] width 389 height 37
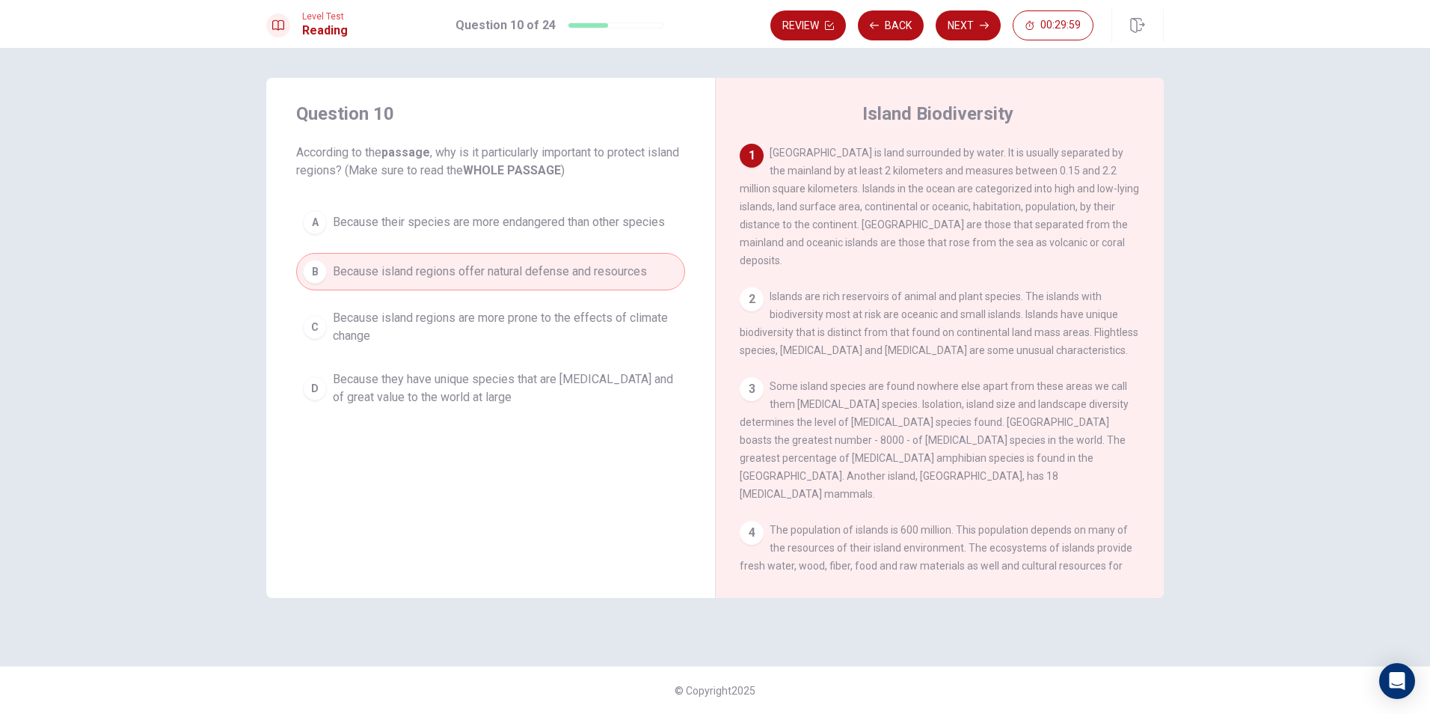
click at [447, 231] on button "A Because their species are more endangered than other species" at bounding box center [490, 221] width 389 height 37
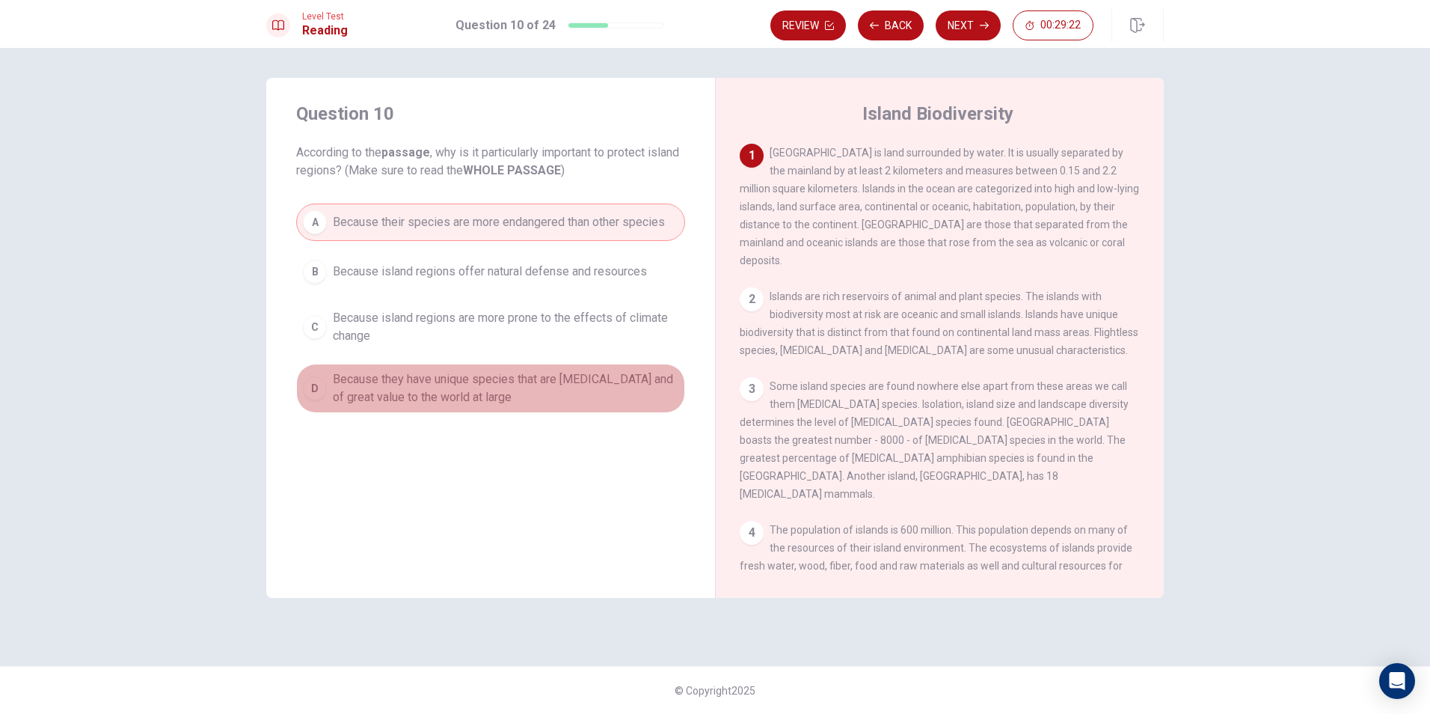
click at [457, 390] on span "Because they have unique species that are [MEDICAL_DATA] and of great value to …" at bounding box center [506, 388] width 346 height 36
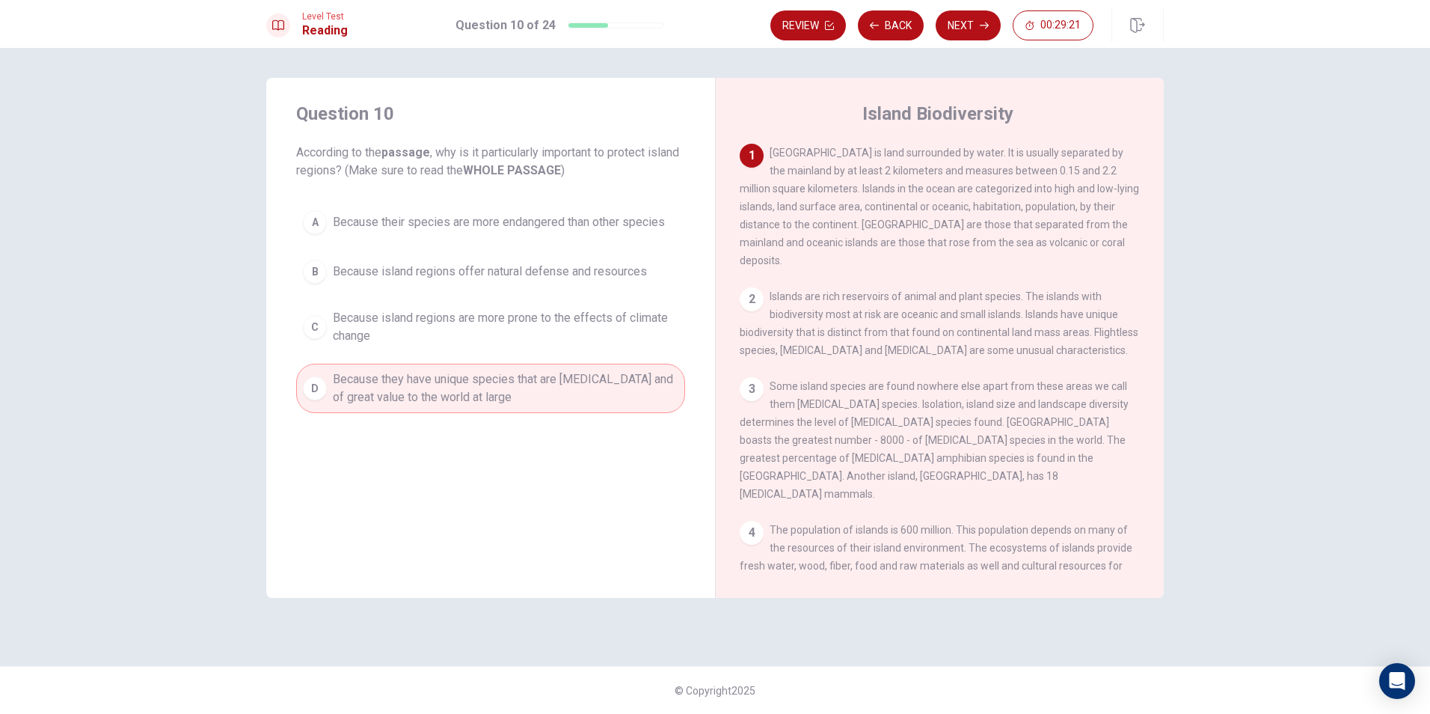
click at [562, 330] on span "Because island regions are more prone to the effects of climate change" at bounding box center [506, 327] width 346 height 36
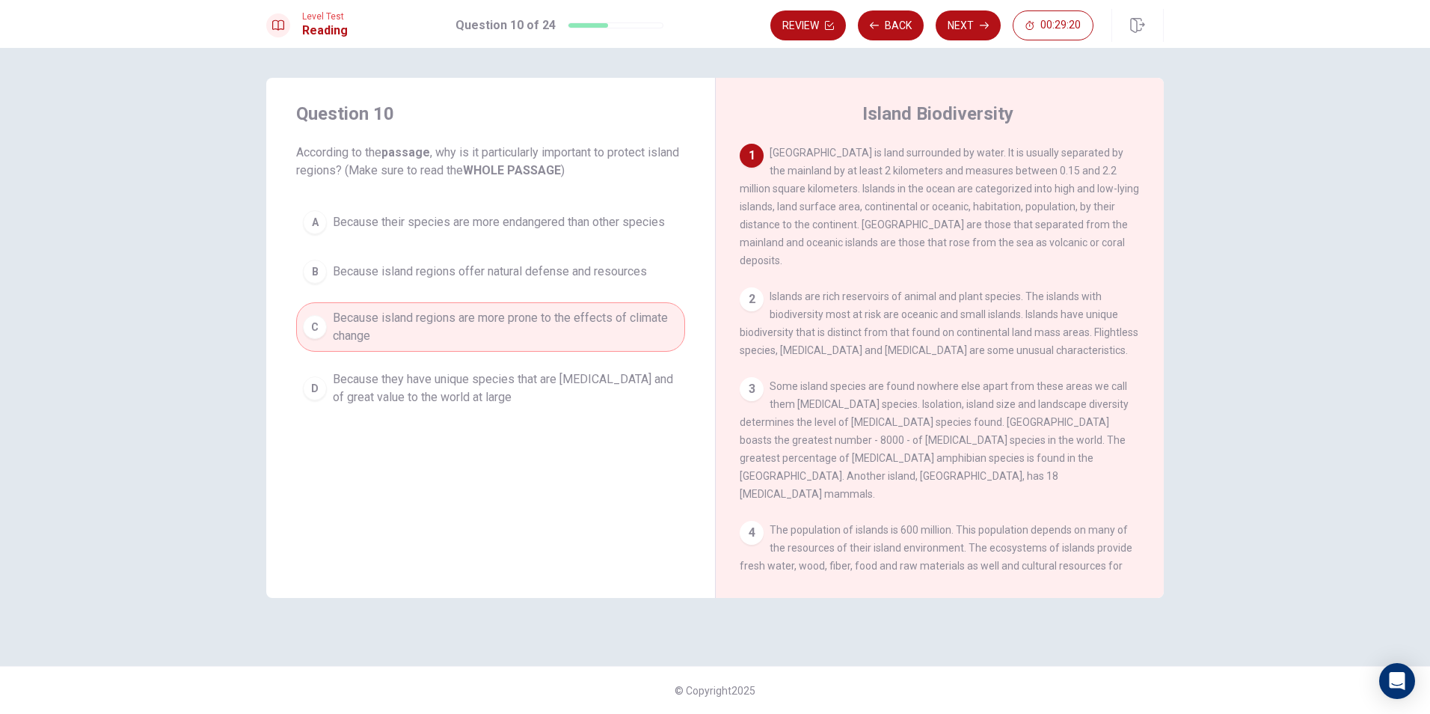
click at [562, 387] on span "Because they have unique species that are [MEDICAL_DATA] and of great value to …" at bounding box center [506, 388] width 346 height 36
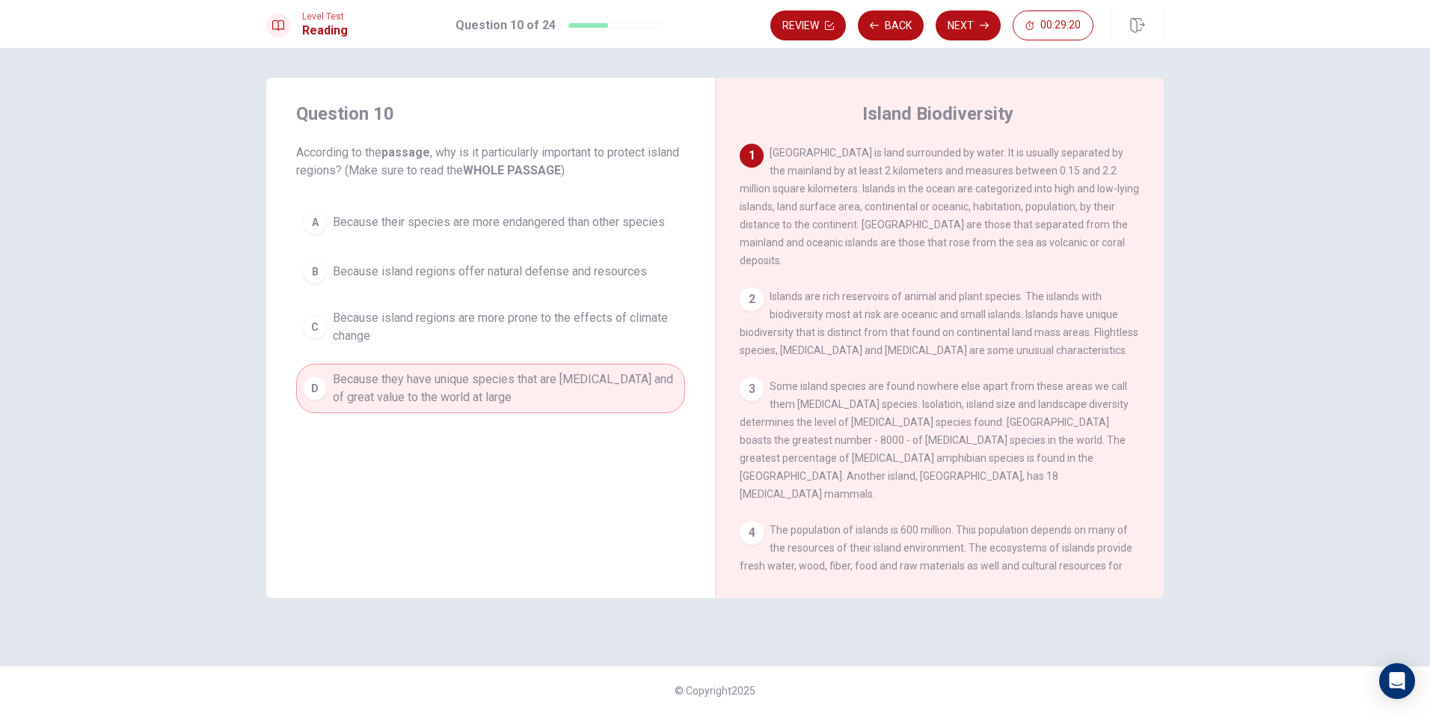
click at [581, 322] on span "Because island regions are more prone to the effects of climate change" at bounding box center [506, 327] width 346 height 36
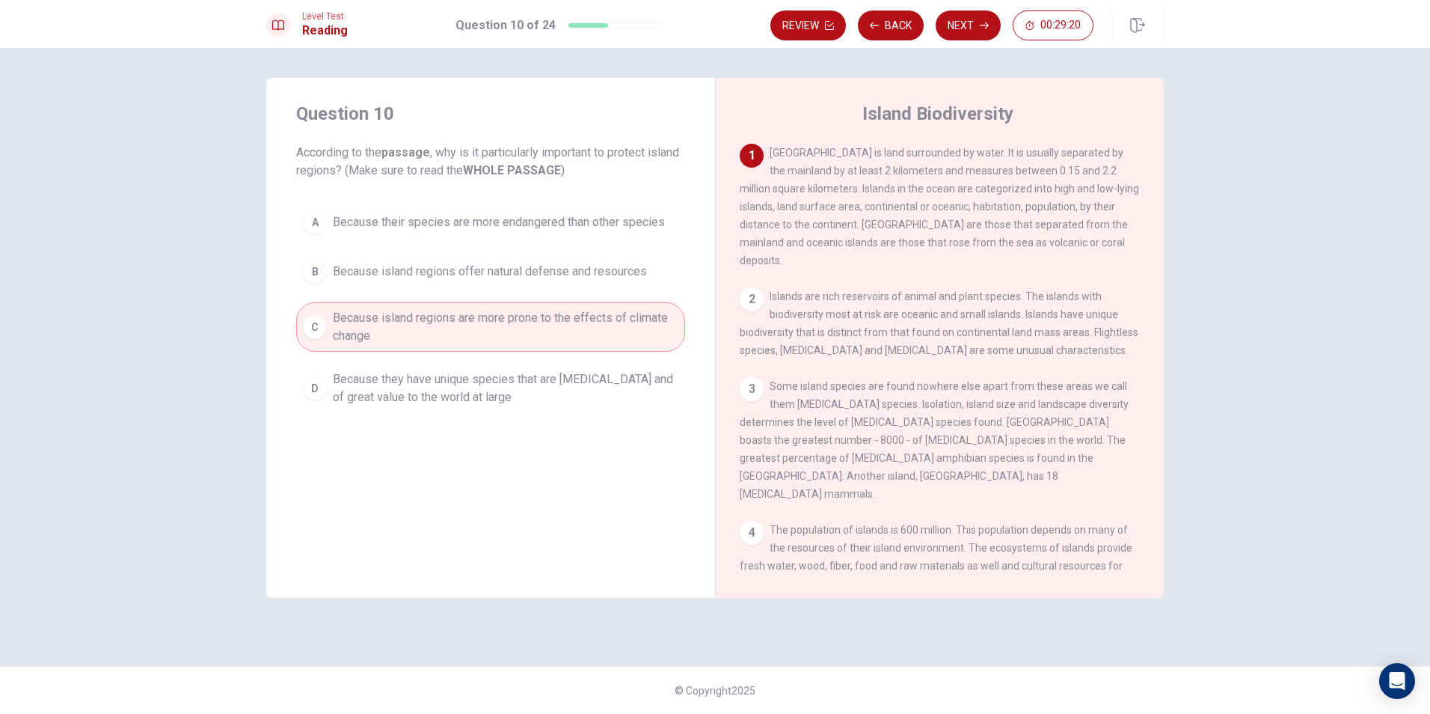
drag, startPoint x: 568, startPoint y: 391, endPoint x: 581, endPoint y: 329, distance: 62.8
click at [572, 375] on span "Because they have unique species that are [MEDICAL_DATA] and of great value to …" at bounding box center [506, 388] width 346 height 36
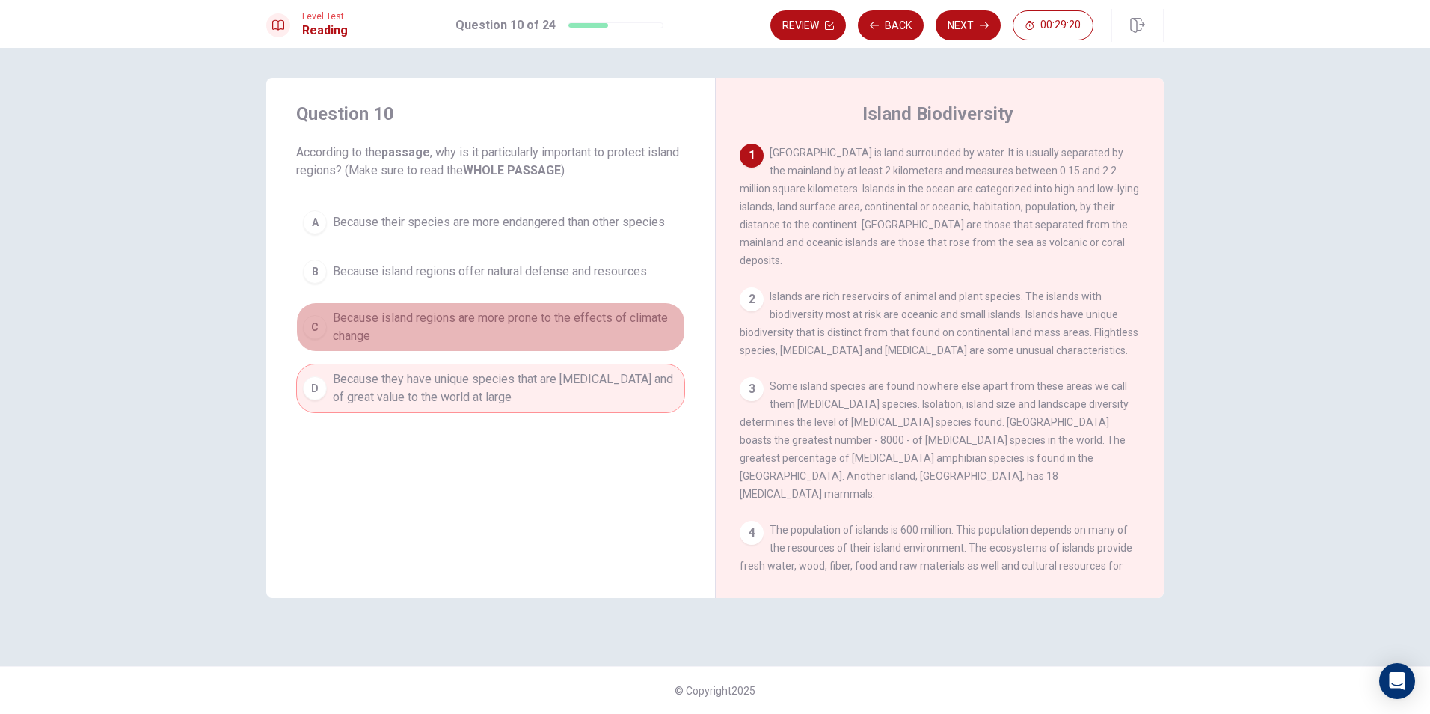
click at [581, 329] on span "Because island regions are more prone to the effects of climate change" at bounding box center [506, 327] width 346 height 36
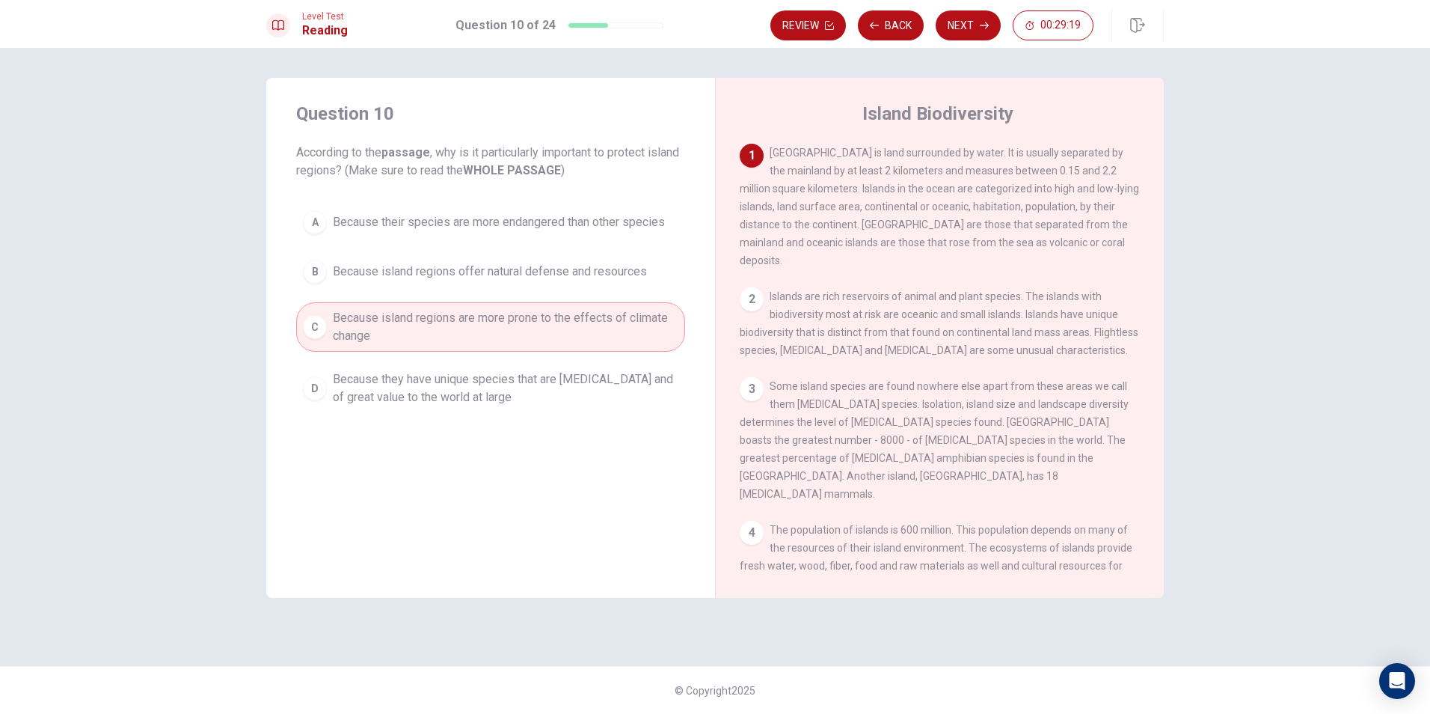
drag, startPoint x: 581, startPoint y: 377, endPoint x: 593, endPoint y: 316, distance: 62.7
click at [584, 359] on div "A Because their species are more endangered than other species B Because island…" at bounding box center [490, 307] width 389 height 209
click at [593, 316] on span "Because island regions are more prone to the effects of climate change" at bounding box center [506, 327] width 346 height 36
drag, startPoint x: 590, startPoint y: 377, endPoint x: 596, endPoint y: 331, distance: 46.0
click at [591, 361] on div "A Because their species are more endangered than other species B Because island…" at bounding box center [490, 307] width 389 height 209
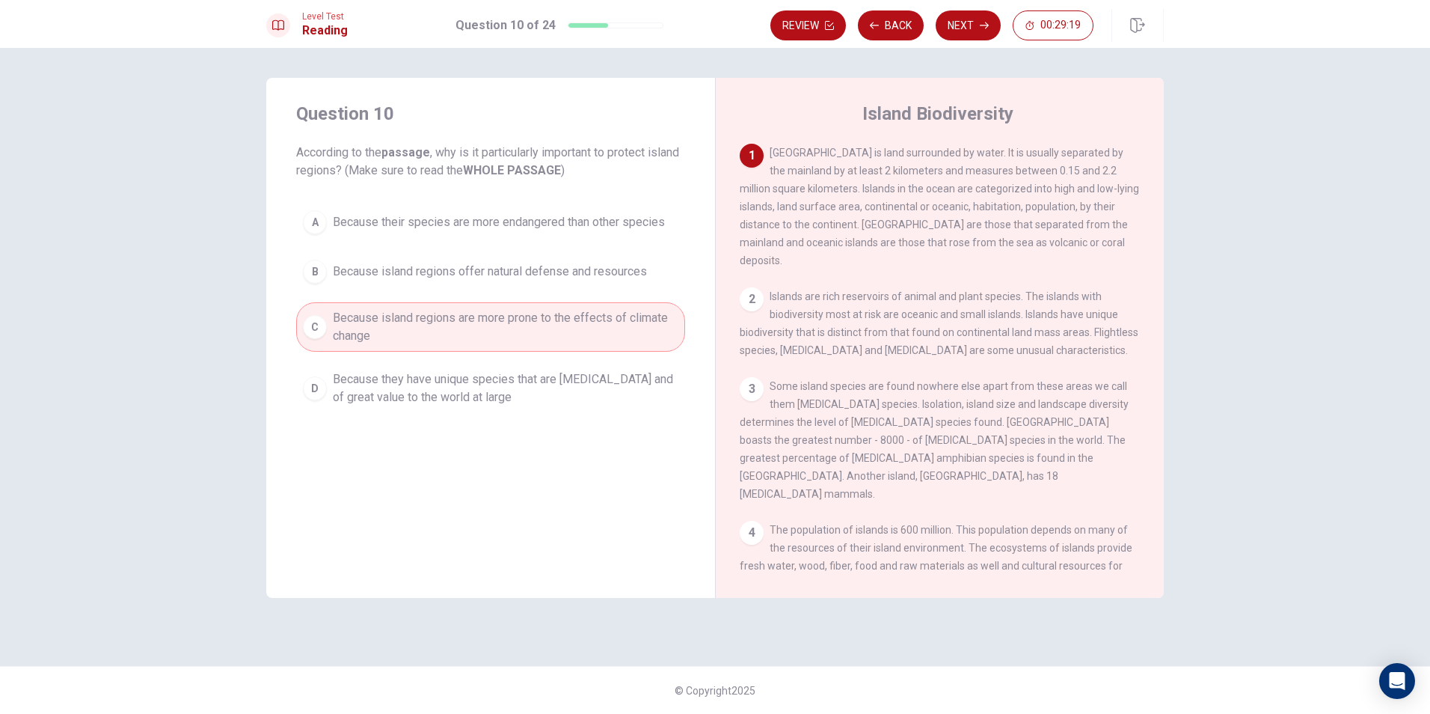
click at [599, 321] on span "Because island regions are more prone to the effects of climate change" at bounding box center [506, 327] width 346 height 36
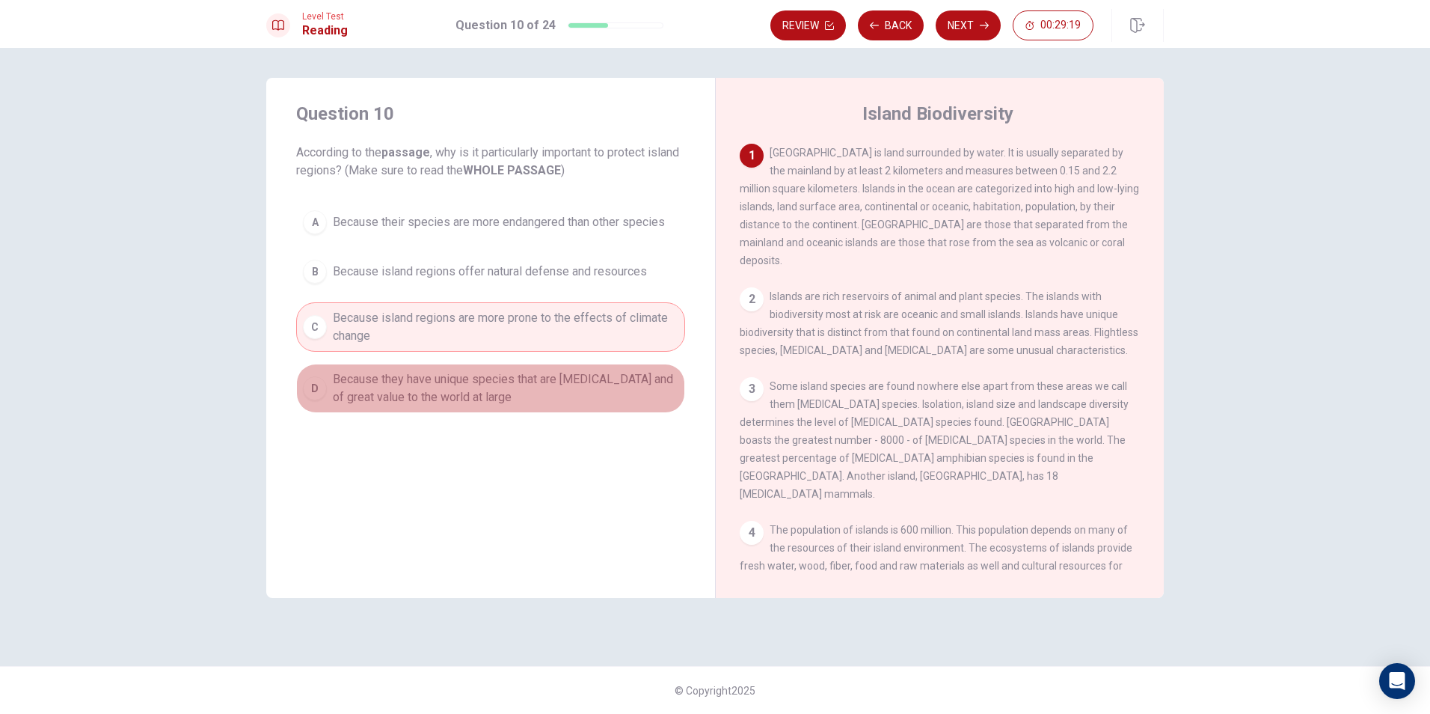
drag, startPoint x: 590, startPoint y: 379, endPoint x: 605, endPoint y: 299, distance: 82.2
click at [591, 370] on button "D Because they have unique species that are [MEDICAL_DATA] and of great value t…" at bounding box center [490, 388] width 389 height 49
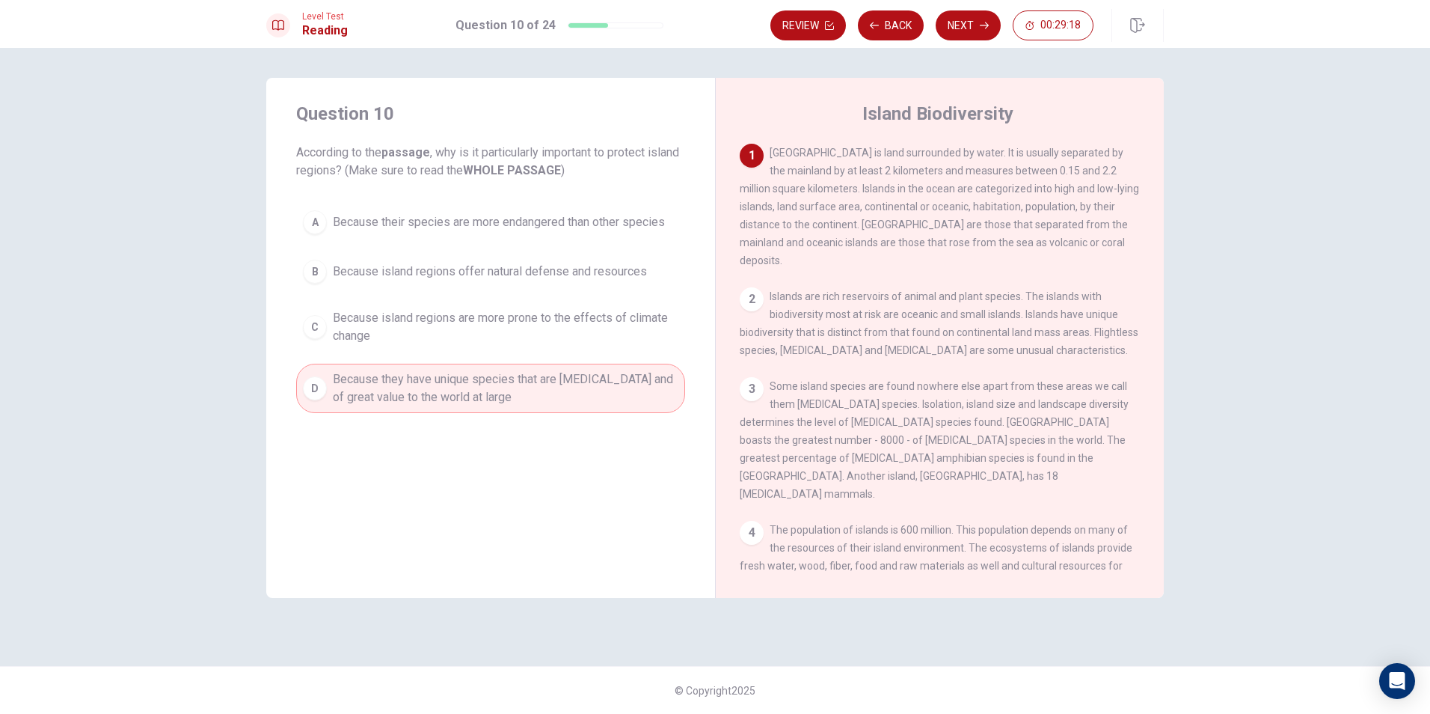
click at [605, 299] on div "A Because their species are more endangered than other species B Because island…" at bounding box center [490, 307] width 389 height 209
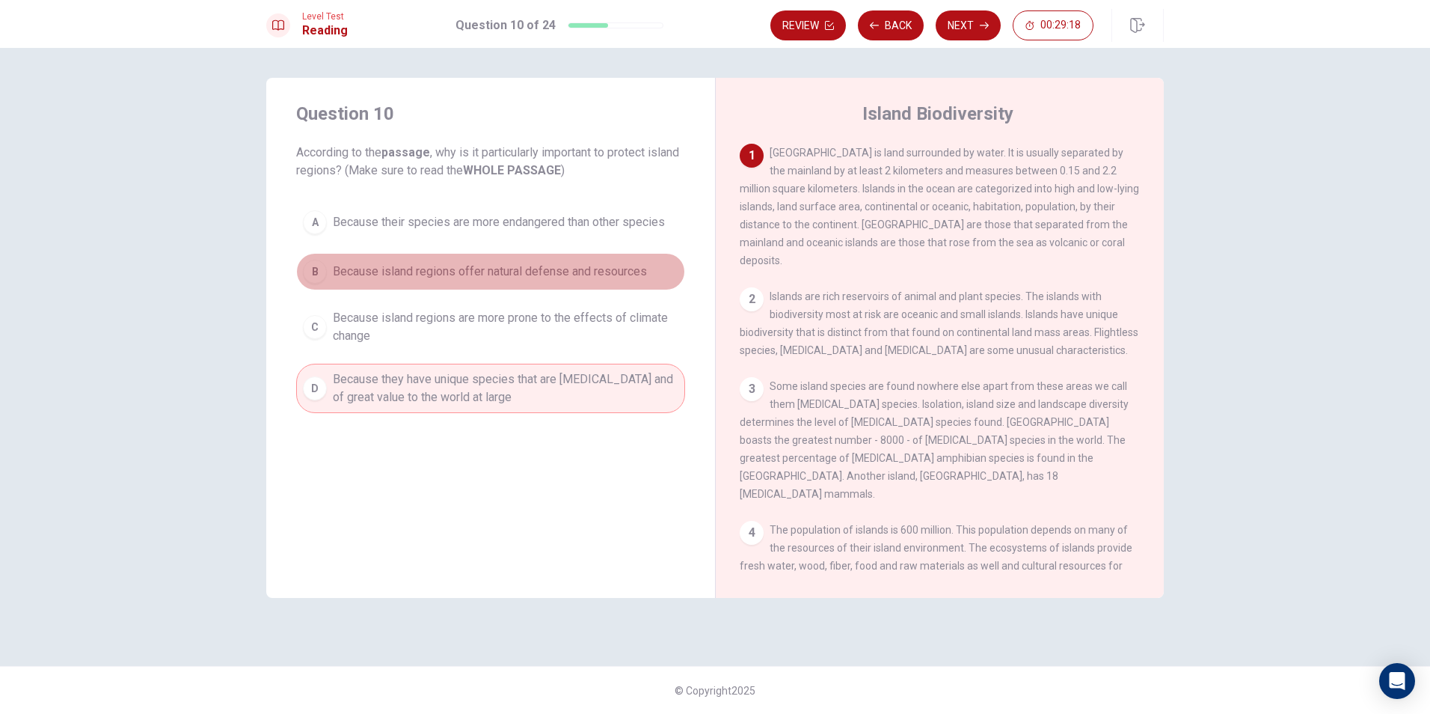
click at [605, 268] on span "Because island regions offer natural defense and resources" at bounding box center [490, 272] width 314 height 18
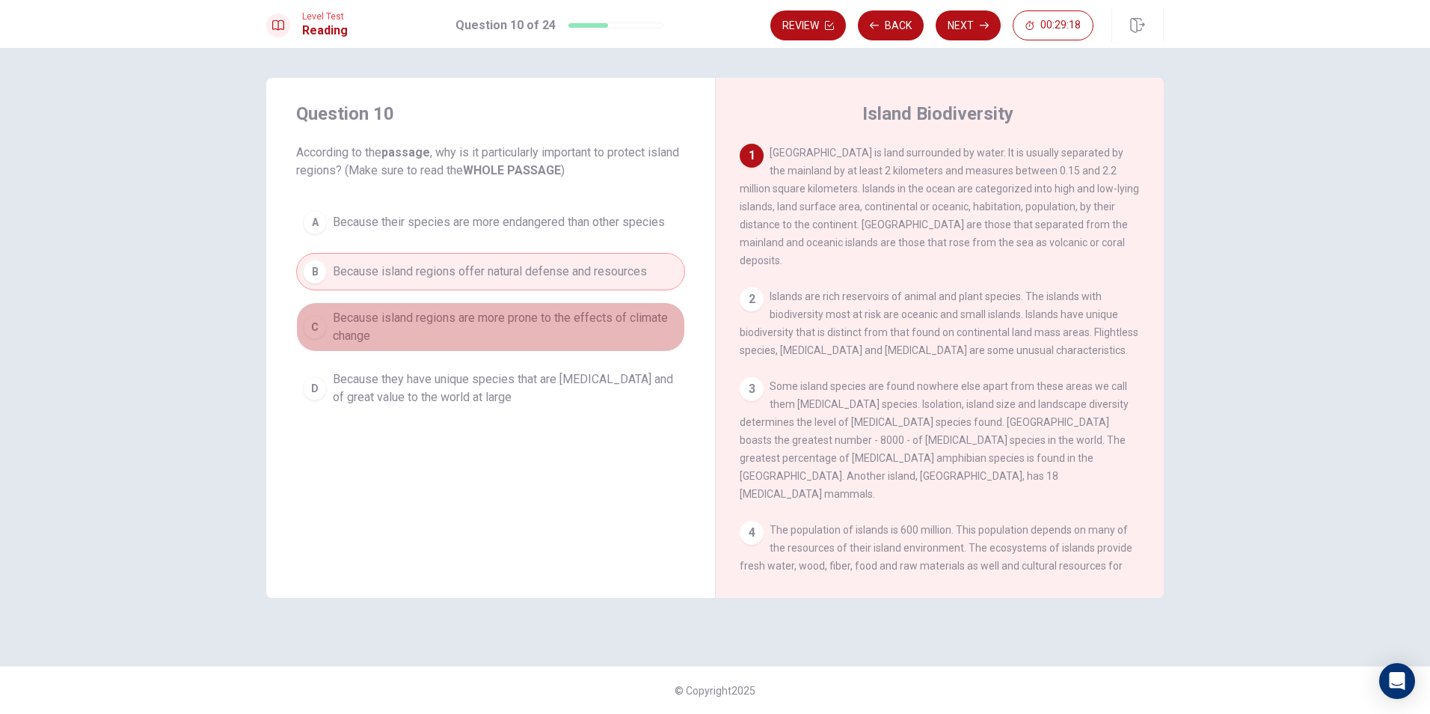
click at [590, 310] on span "Because island regions are more prone to the effects of climate change" at bounding box center [506, 327] width 346 height 36
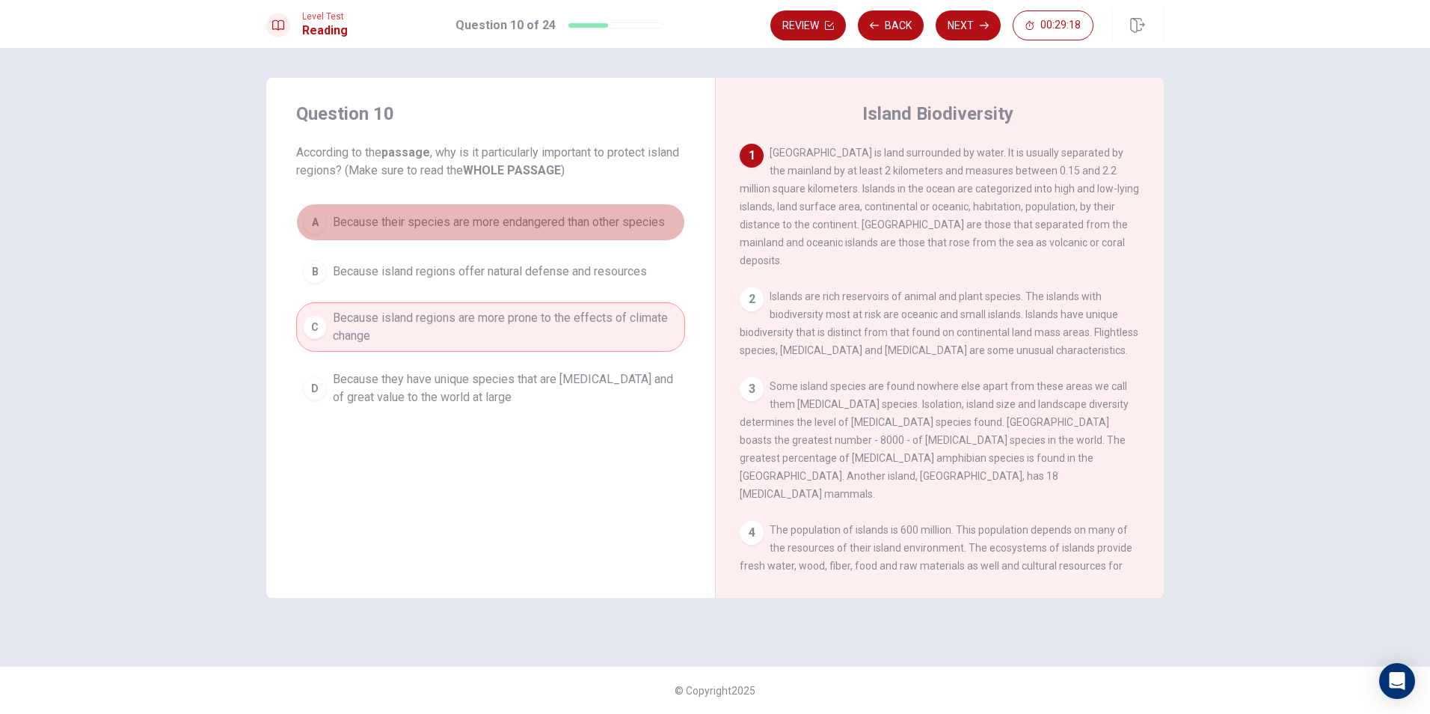
click at [598, 232] on button "A Because their species are more endangered than other species" at bounding box center [490, 221] width 389 height 37
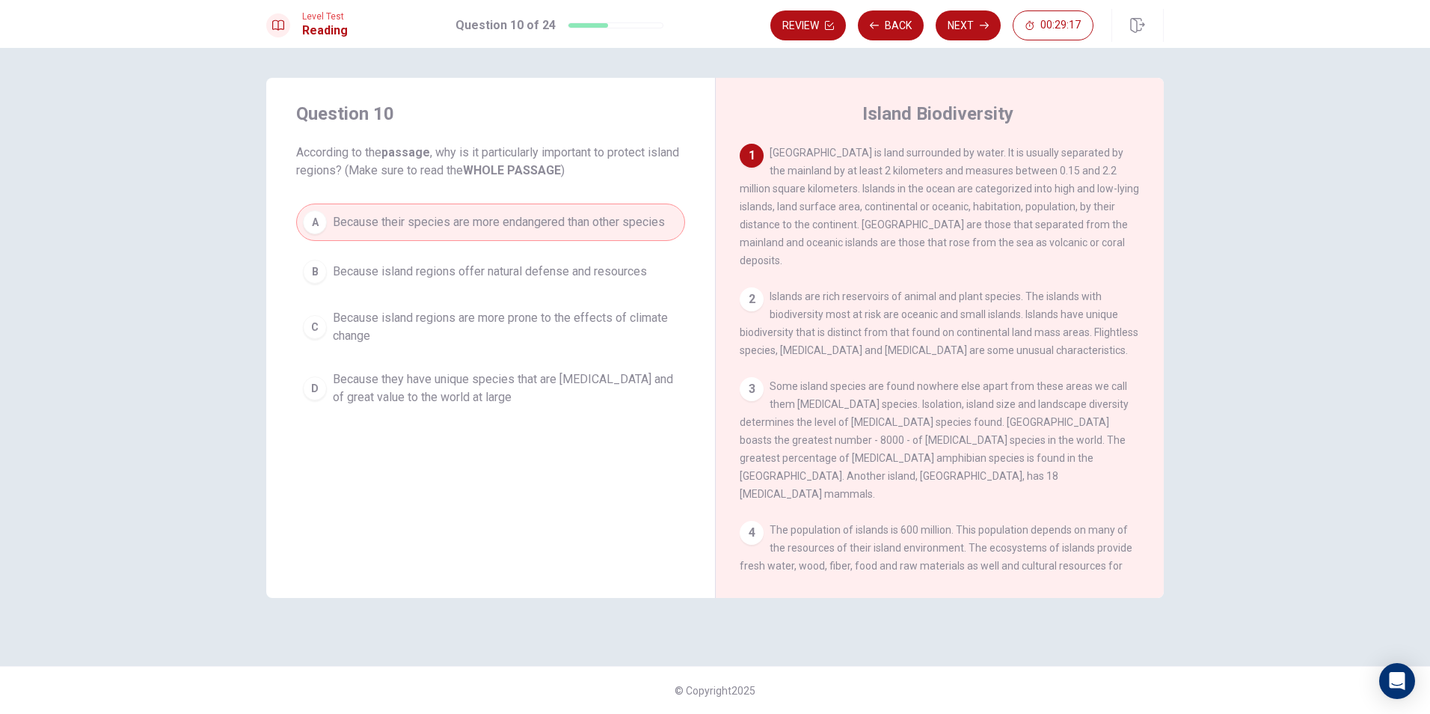
click at [569, 293] on div "A Because their species are more endangered than other species B Because island…" at bounding box center [490, 307] width 389 height 209
click at [562, 337] on span "Because island regions are more prone to the effects of climate change" at bounding box center [506, 327] width 346 height 36
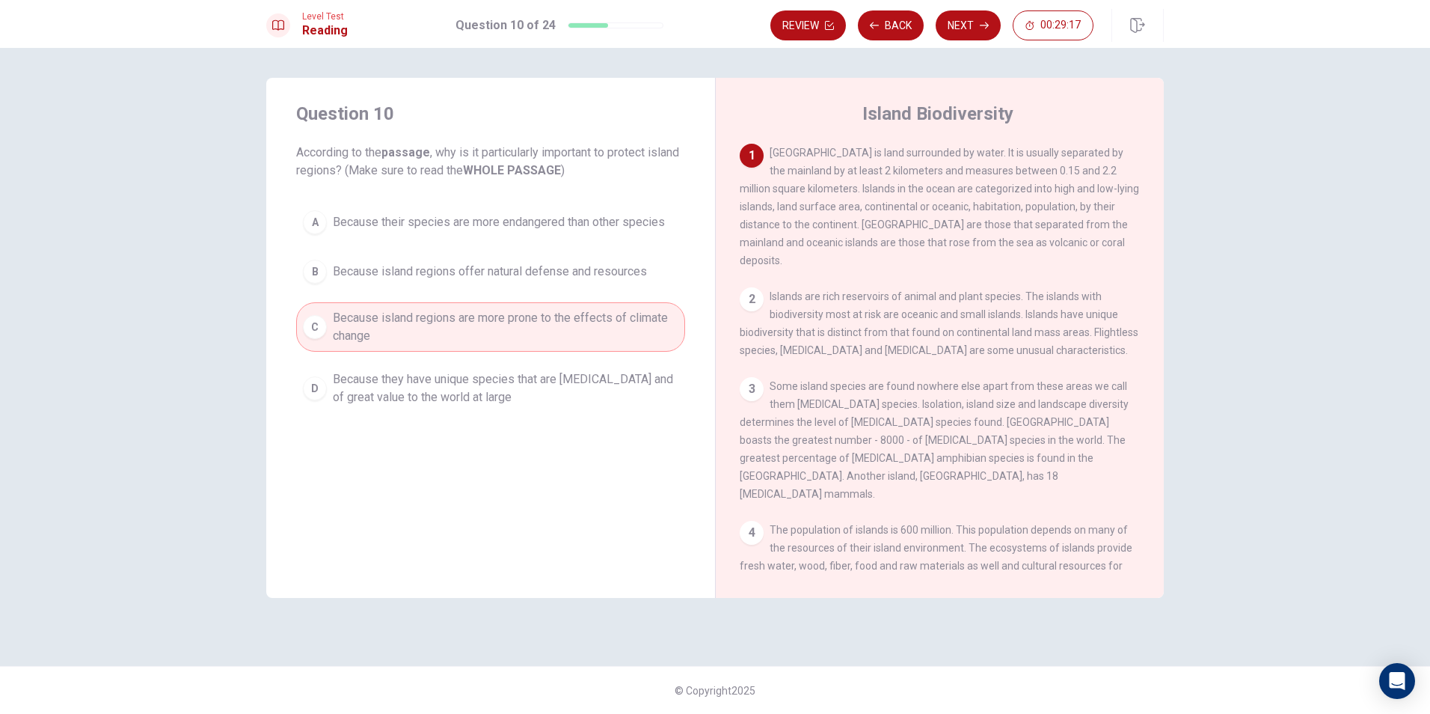
drag, startPoint x: 580, startPoint y: 286, endPoint x: 583, endPoint y: 278, distance: 8.8
click at [580, 285] on button "B Because island regions offer natural defense and resources" at bounding box center [490, 271] width 389 height 37
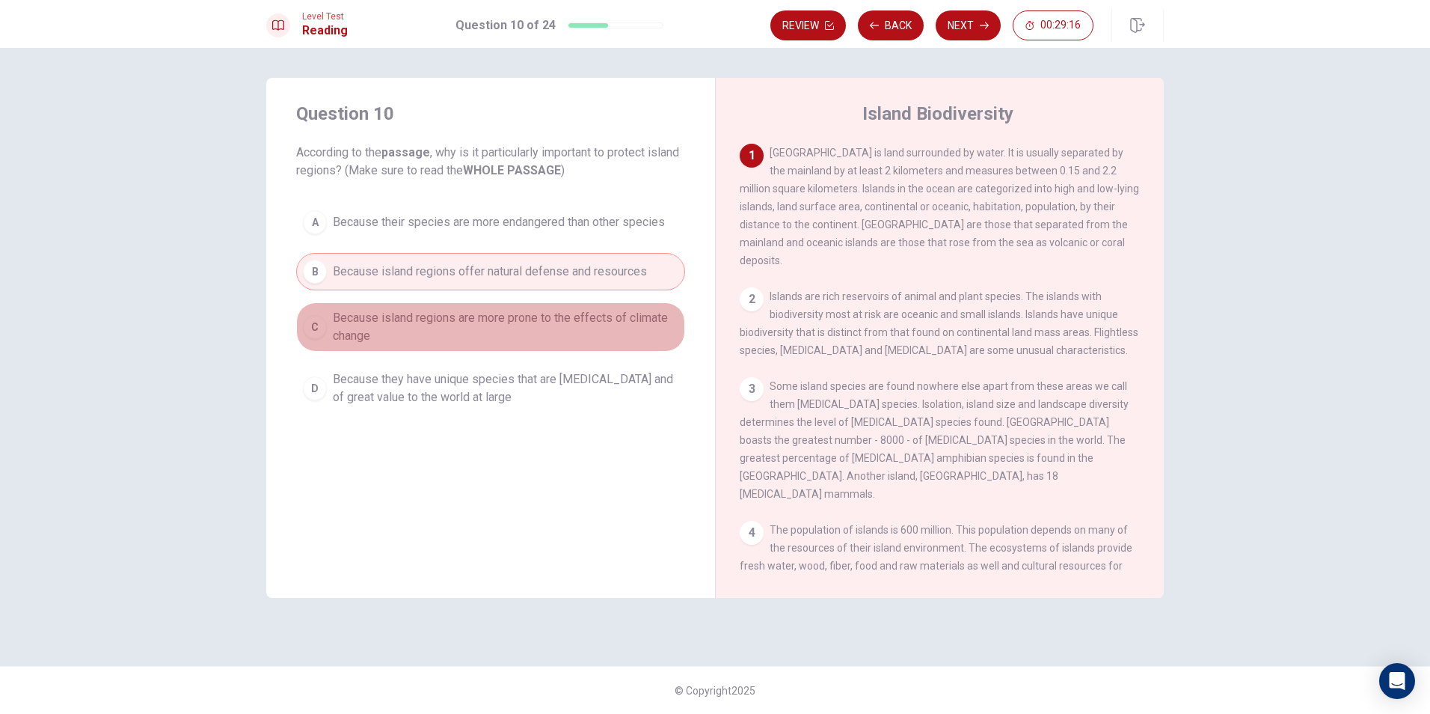
click at [581, 316] on span "Because island regions are more prone to the effects of climate change" at bounding box center [506, 327] width 346 height 36
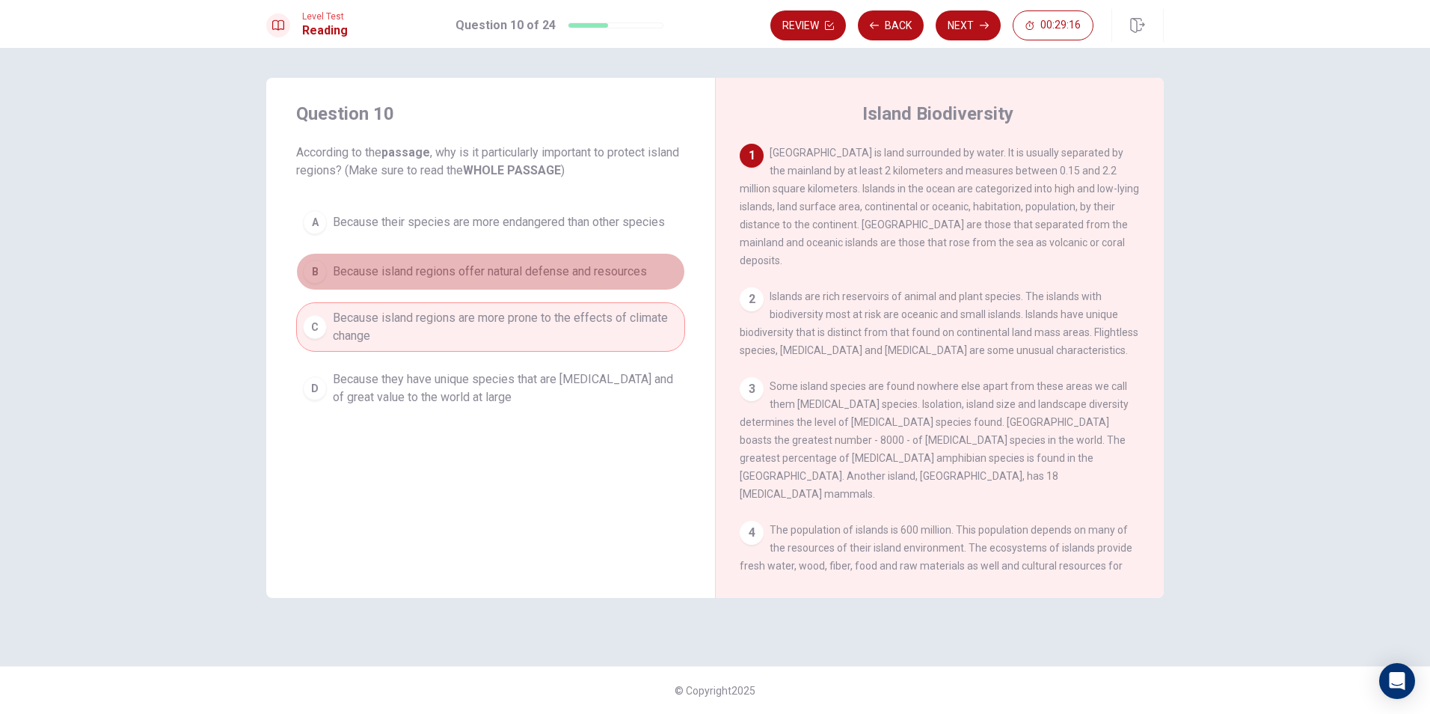
click at [589, 277] on span "Because island regions offer natural defense and resources" at bounding box center [490, 272] width 314 height 18
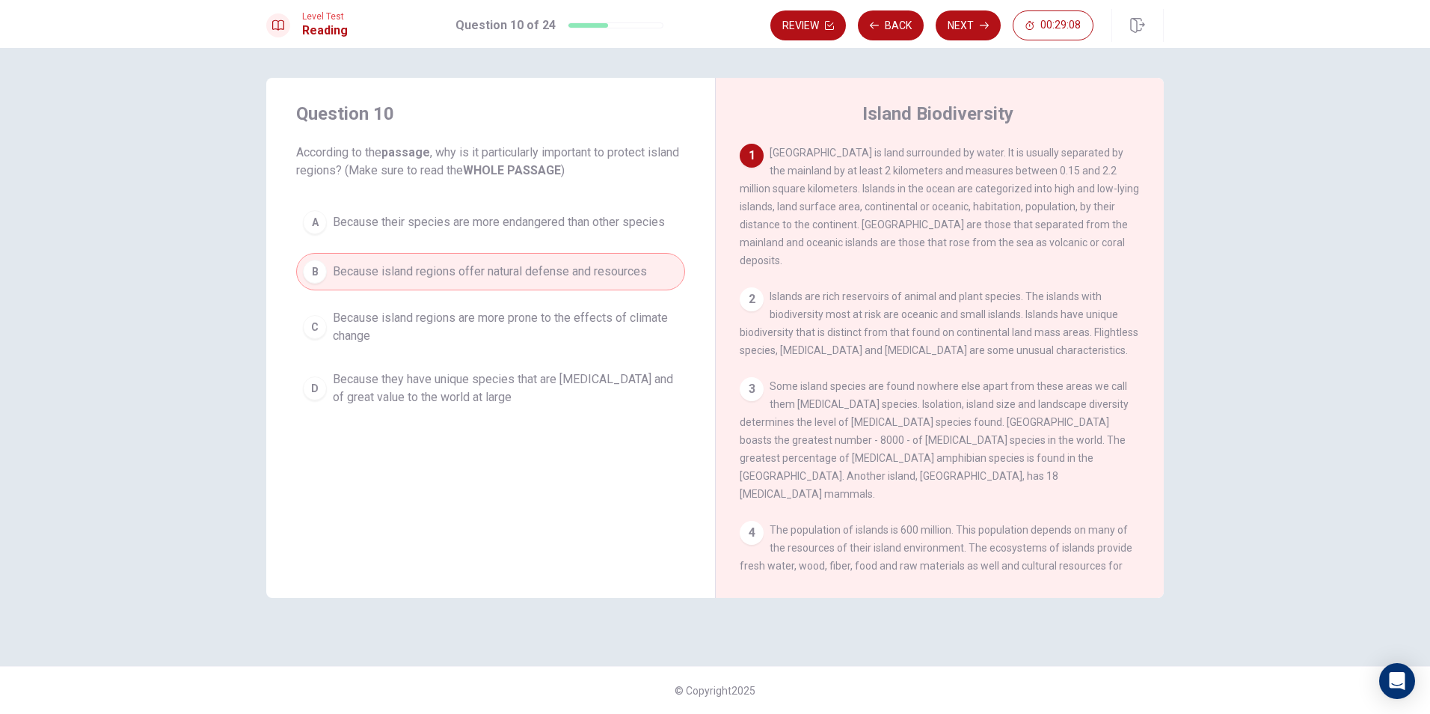
drag, startPoint x: 762, startPoint y: 237, endPoint x: 1007, endPoint y: 237, distance: 245.4
click at [1007, 237] on div "1 [GEOGRAPHIC_DATA] is land surrounded by water. It is usually separated by the…" at bounding box center [940, 207] width 401 height 126
drag, startPoint x: 450, startPoint y: 152, endPoint x: 545, endPoint y: 155, distance: 94.3
click at [545, 155] on span "According to the passage , why is it particularly important to protect island r…" at bounding box center [490, 162] width 389 height 36
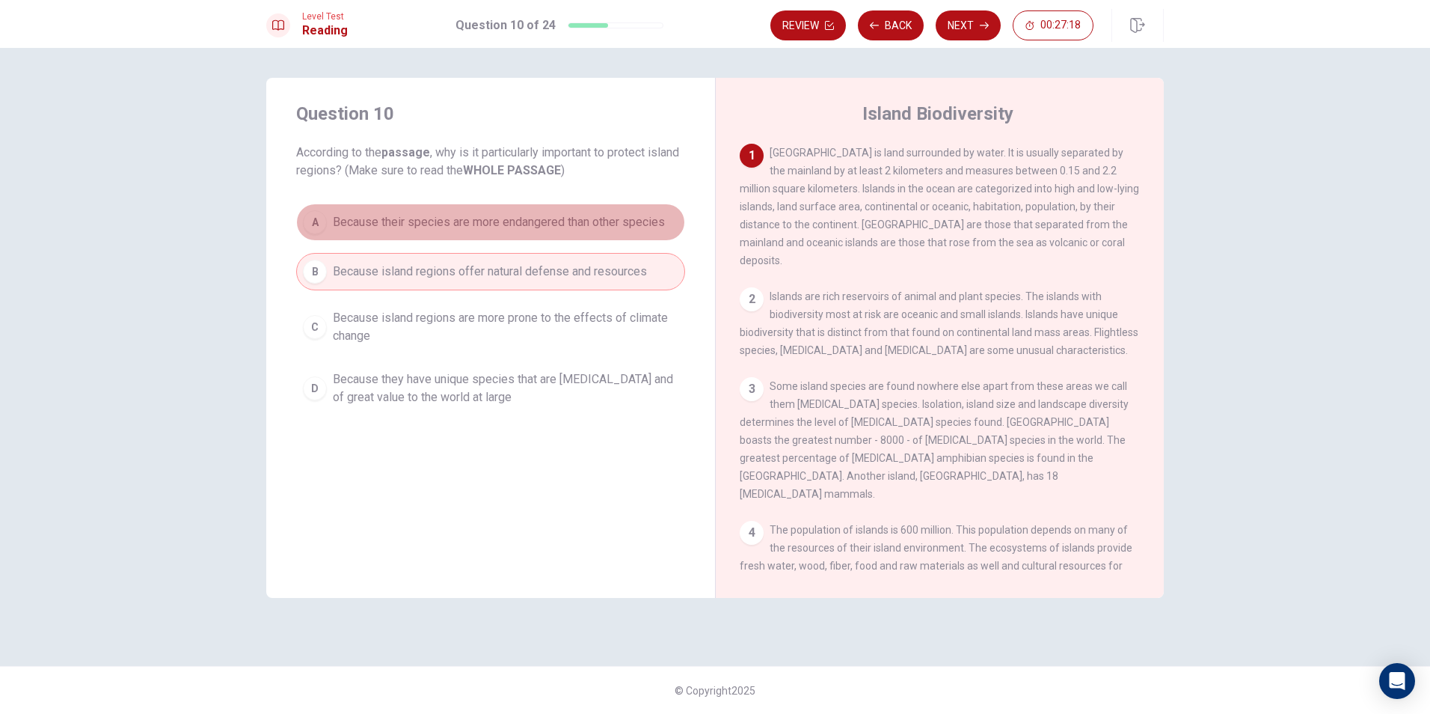
click at [494, 222] on span "Because their species are more endangered than other species" at bounding box center [499, 222] width 332 height 18
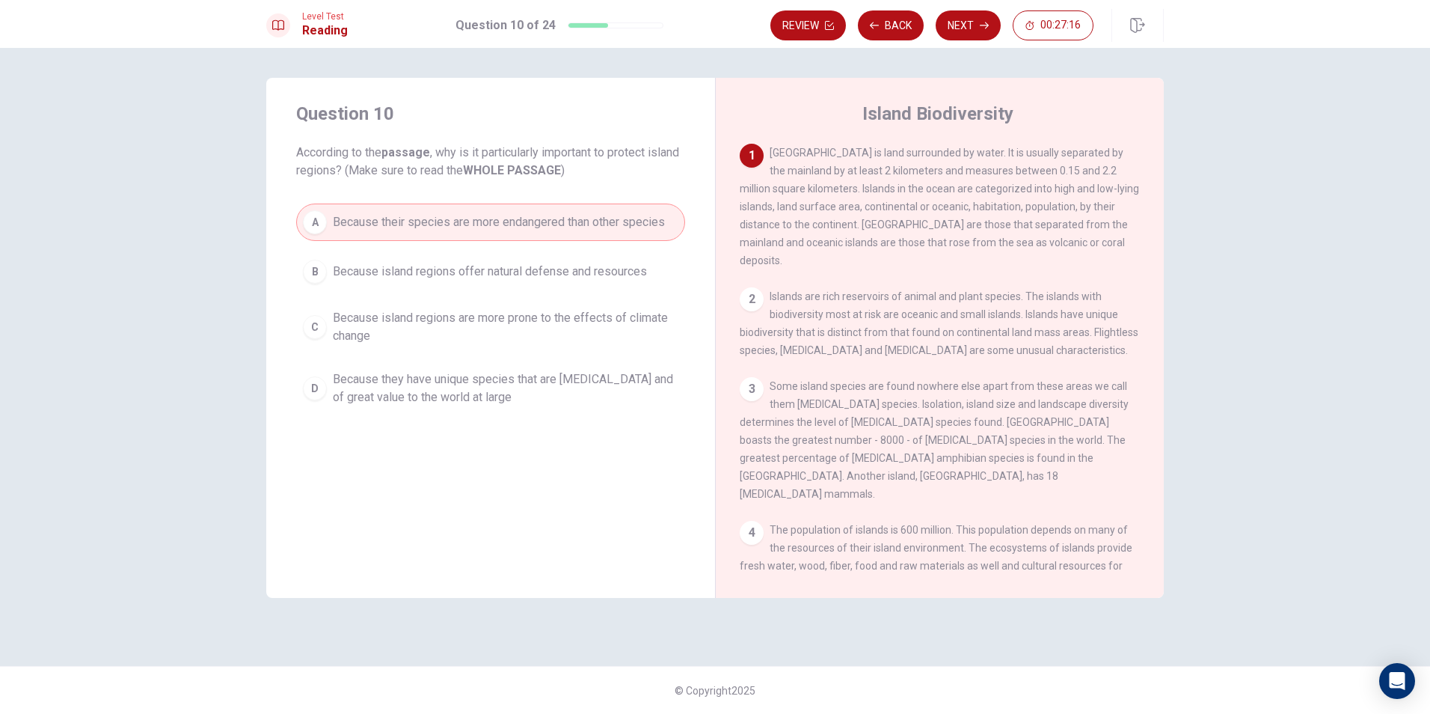
click at [967, 31] on button "Next" at bounding box center [968, 25] width 65 height 30
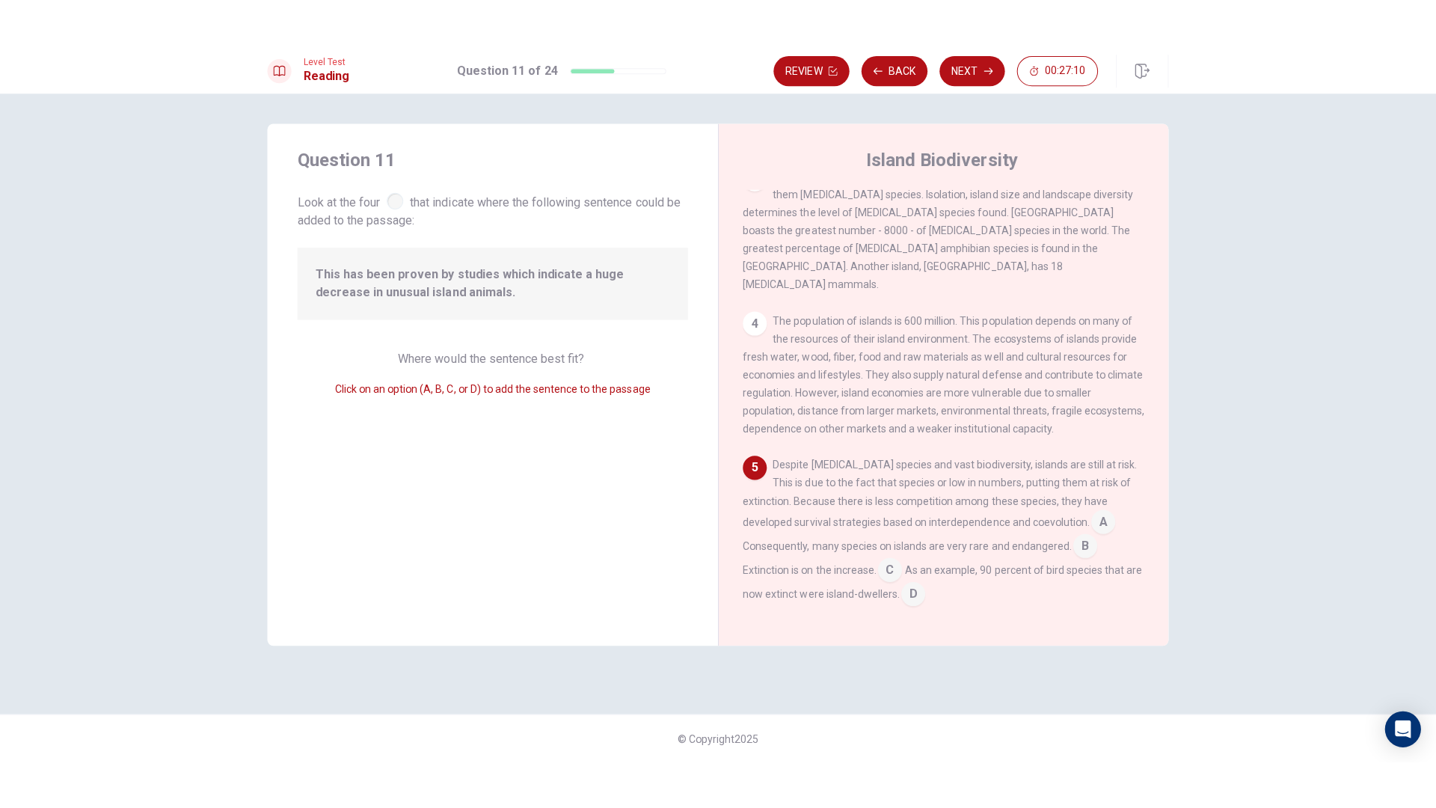
scroll to position [371, 0]
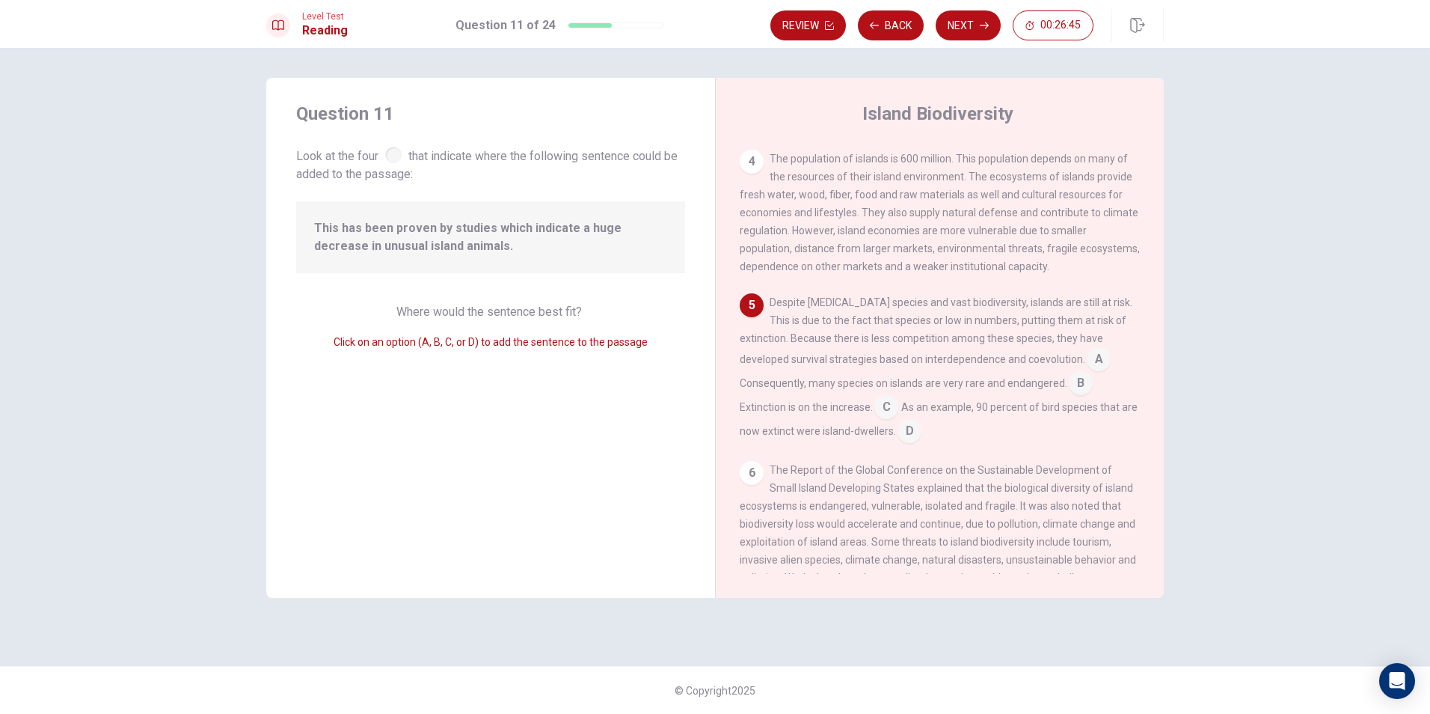
drag, startPoint x: 421, startPoint y: 233, endPoint x: 537, endPoint y: 233, distance: 116.0
click at [537, 233] on span "This has been proven by studies which indicate a huge decrease in unusual islan…" at bounding box center [490, 237] width 353 height 36
drag, startPoint x: 774, startPoint y: 279, endPoint x: 1094, endPoint y: 295, distance: 319.9
click at [1085, 257] on div "1 [GEOGRAPHIC_DATA] is land surrounded by water. It is usually separated by the…" at bounding box center [950, 359] width 420 height 430
click at [1092, 349] on input at bounding box center [1099, 361] width 24 height 24
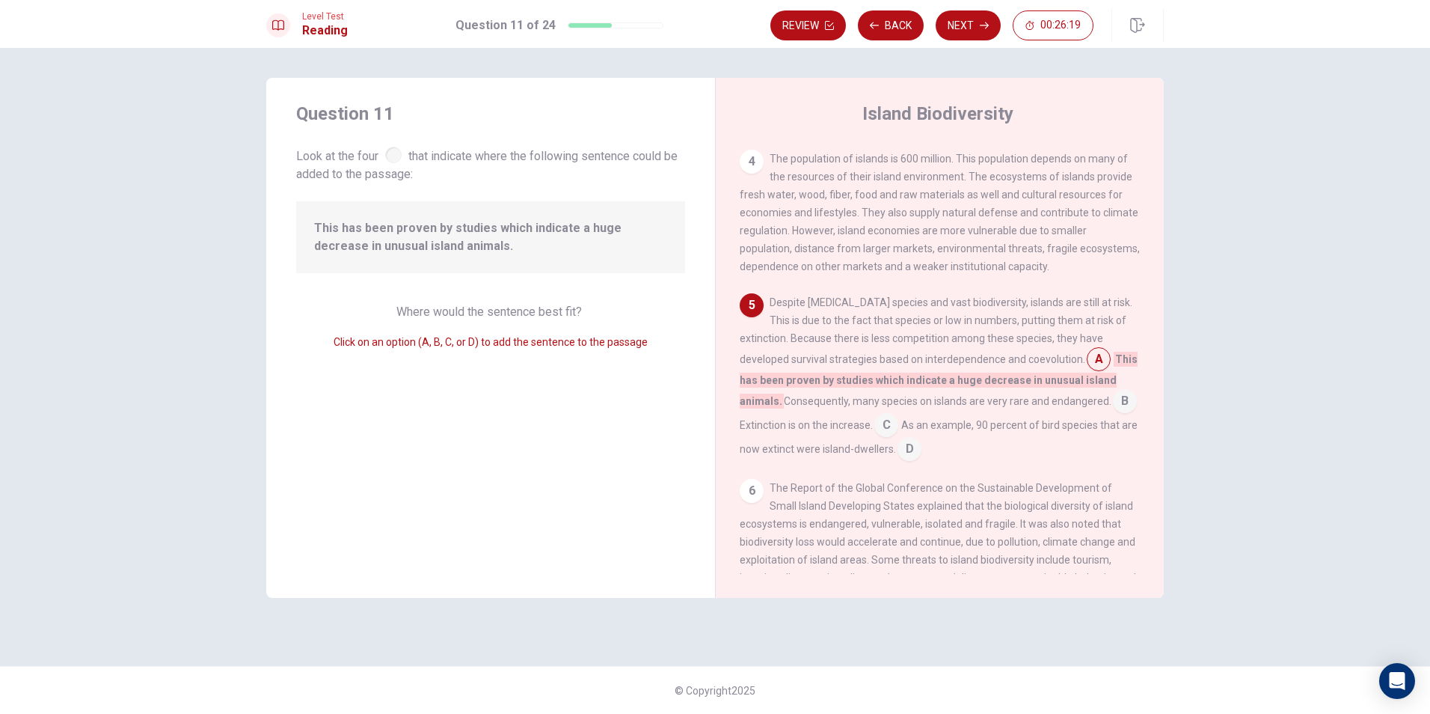
click at [1113, 400] on input at bounding box center [1125, 403] width 24 height 24
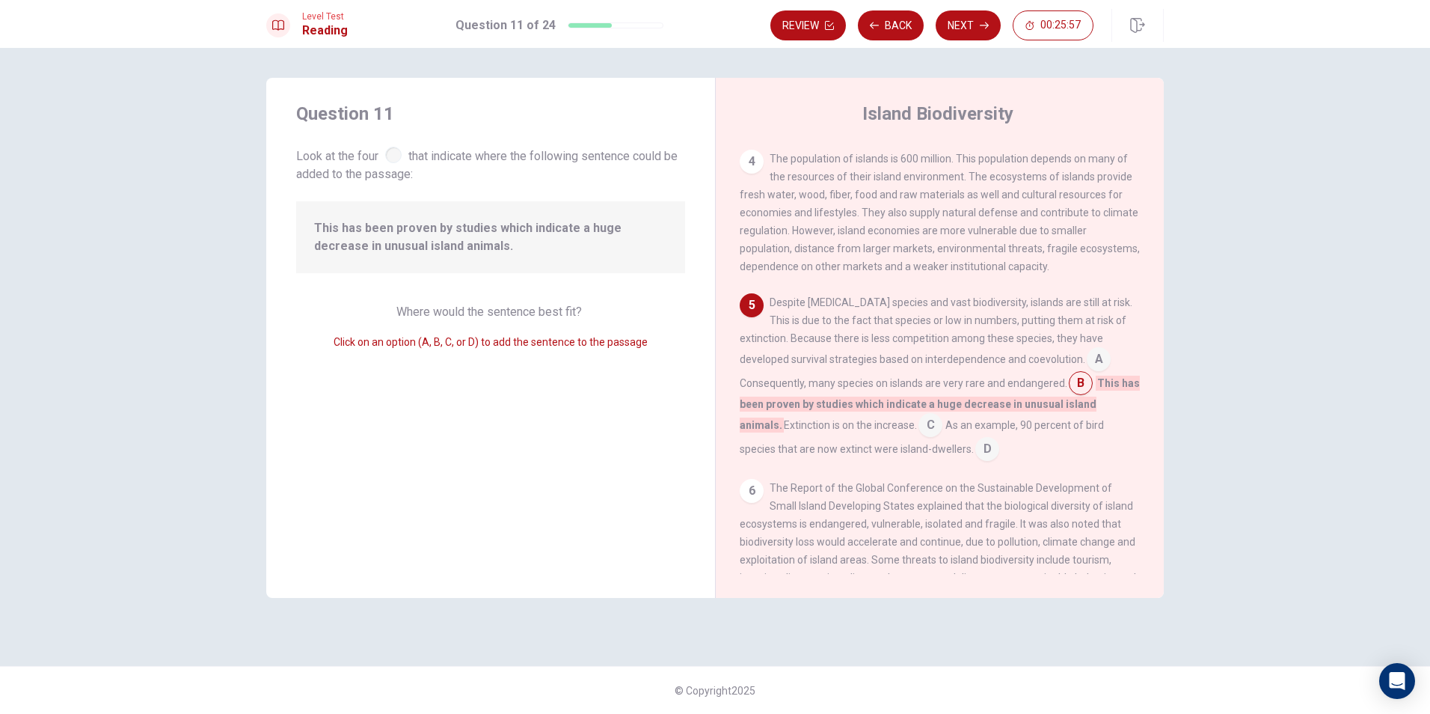
click at [934, 414] on input at bounding box center [931, 426] width 24 height 24
click at [893, 397] on input at bounding box center [887, 409] width 24 height 24
click at [973, 24] on button "Next" at bounding box center [968, 25] width 65 height 30
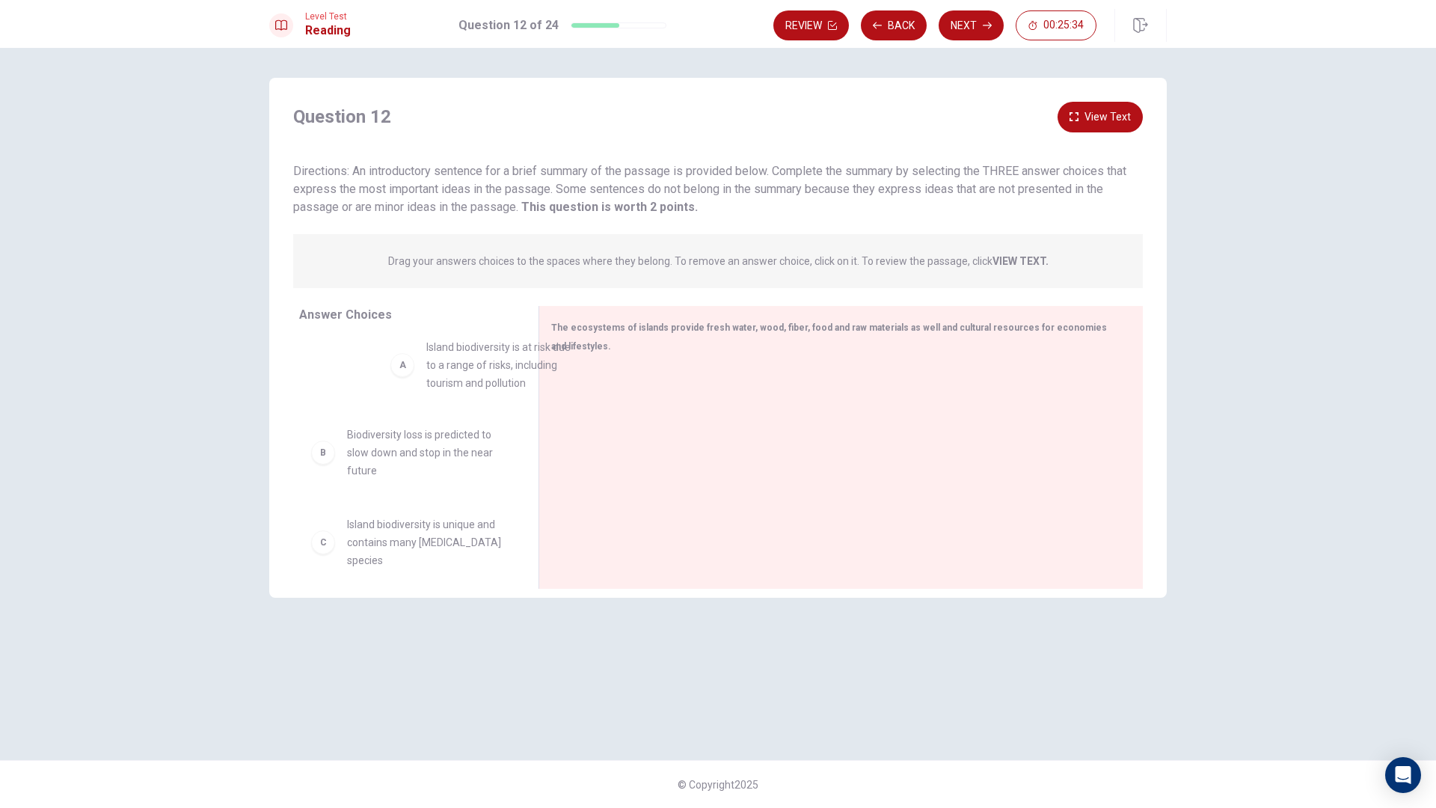
drag, startPoint x: 391, startPoint y: 387, endPoint x: 414, endPoint y: 379, distance: 24.4
drag, startPoint x: 362, startPoint y: 169, endPoint x: 1031, endPoint y: 183, distance: 669.0
click at [1029, 182] on span "Directions: An introductory sentence for a brief summary of the passage is prov…" at bounding box center [709, 189] width 833 height 50
drag, startPoint x: 368, startPoint y: 190, endPoint x: 735, endPoint y: 200, distance: 367.5
click at [735, 200] on div "Directions: An introductory sentence for a brief summary of the passage is prov…" at bounding box center [718, 189] width 850 height 54
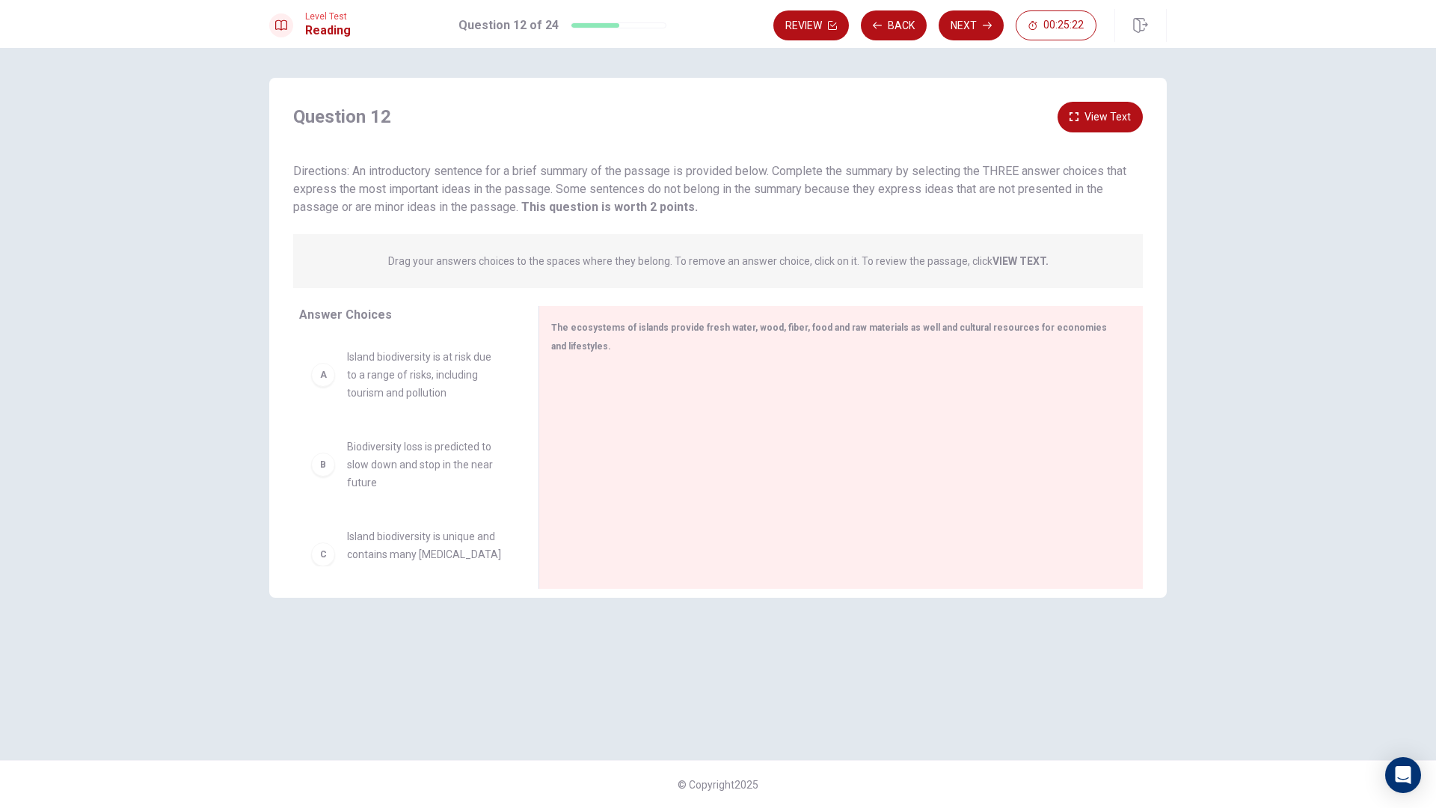
drag, startPoint x: 385, startPoint y: 213, endPoint x: 548, endPoint y: 215, distance: 163.9
click at [546, 215] on div "Directions: An introductory sentence for a brief summary of the passage is prov…" at bounding box center [718, 189] width 850 height 54
drag, startPoint x: 551, startPoint y: 331, endPoint x: 1097, endPoint y: 322, distance: 545.5
click at [1097, 322] on div "The ecosystems of islands provide fresh water, wood, fiber, food and raw materi…" at bounding box center [832, 336] width 562 height 37
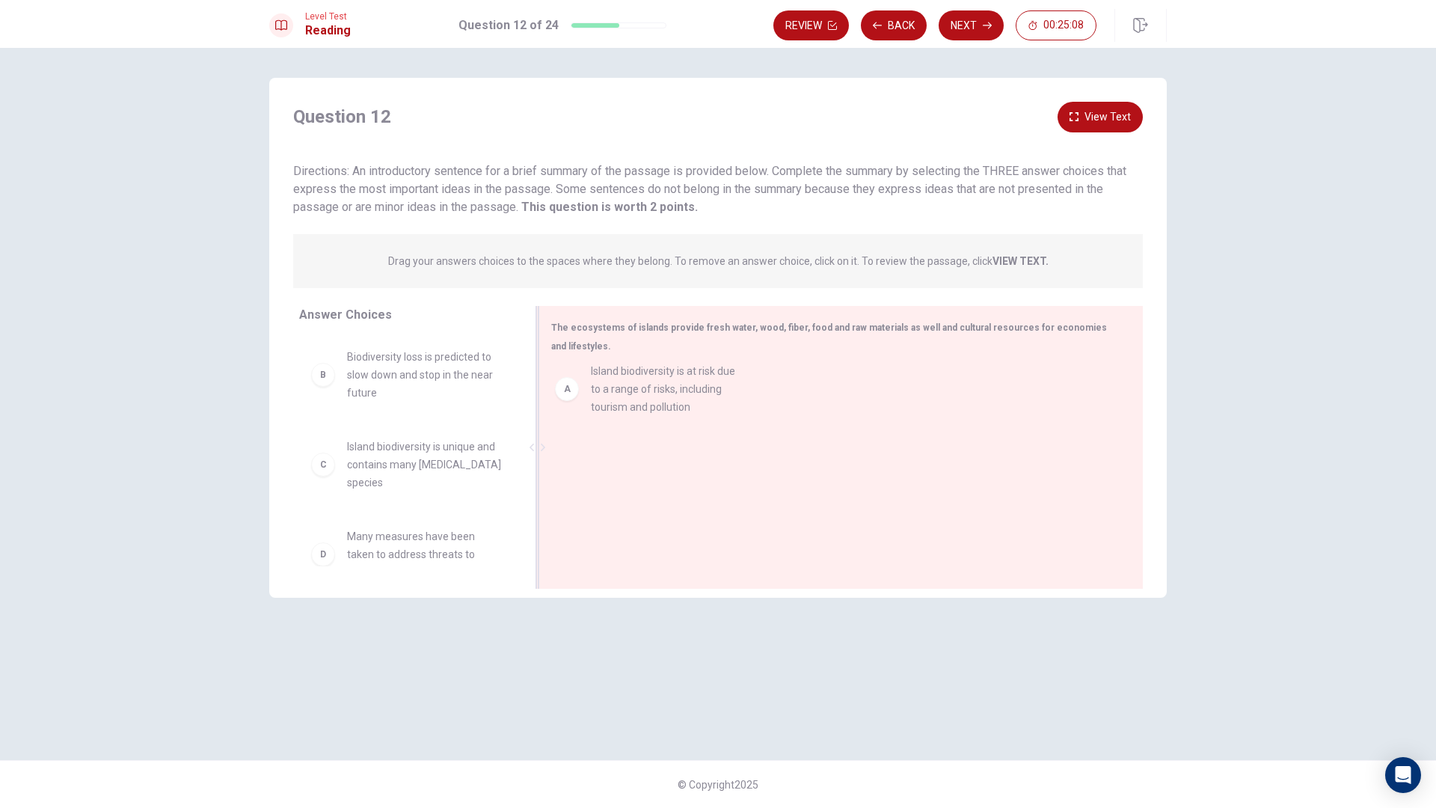
drag, startPoint x: 435, startPoint y: 387, endPoint x: 691, endPoint y: 403, distance: 256.4
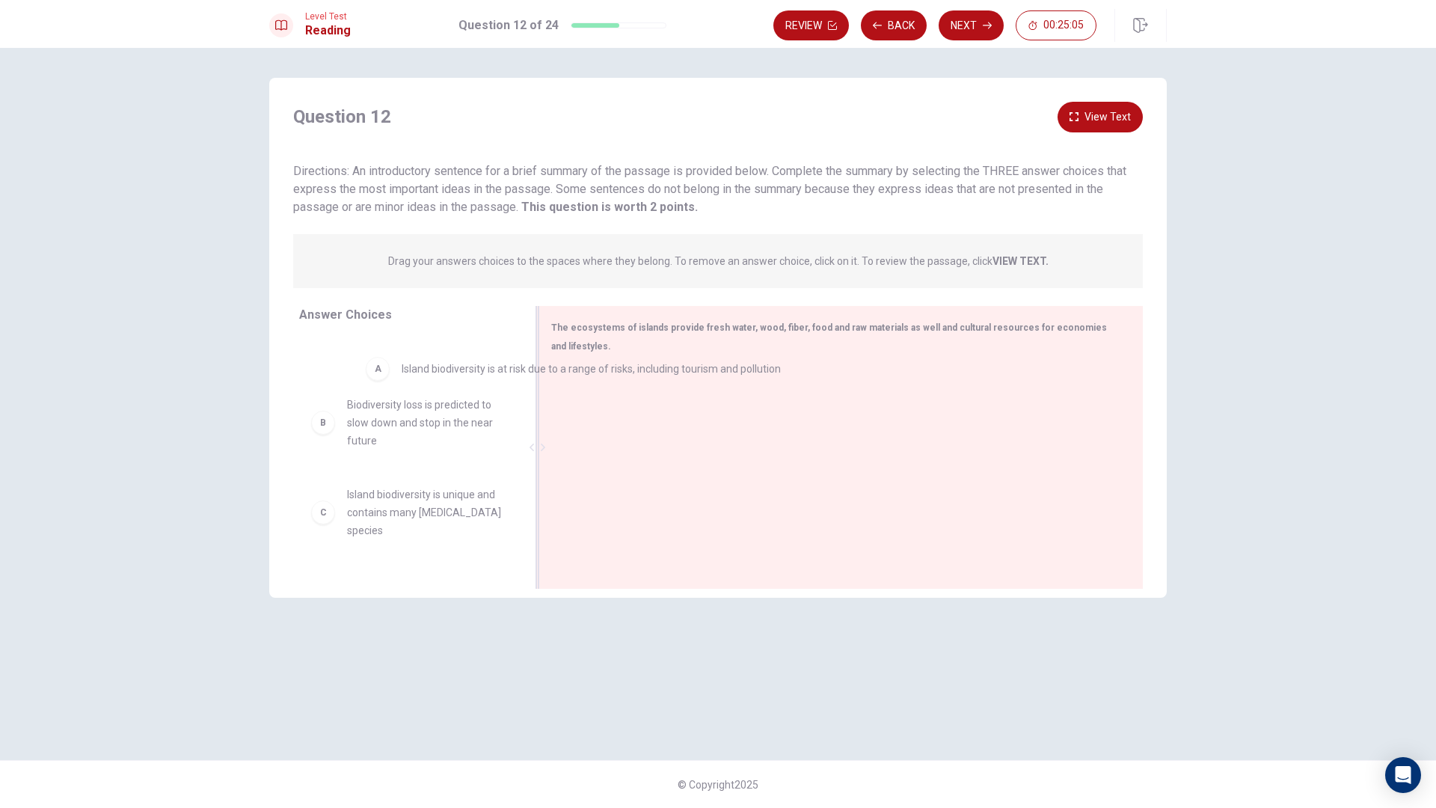
drag, startPoint x: 617, startPoint y: 400, endPoint x: 413, endPoint y: 376, distance: 205.6
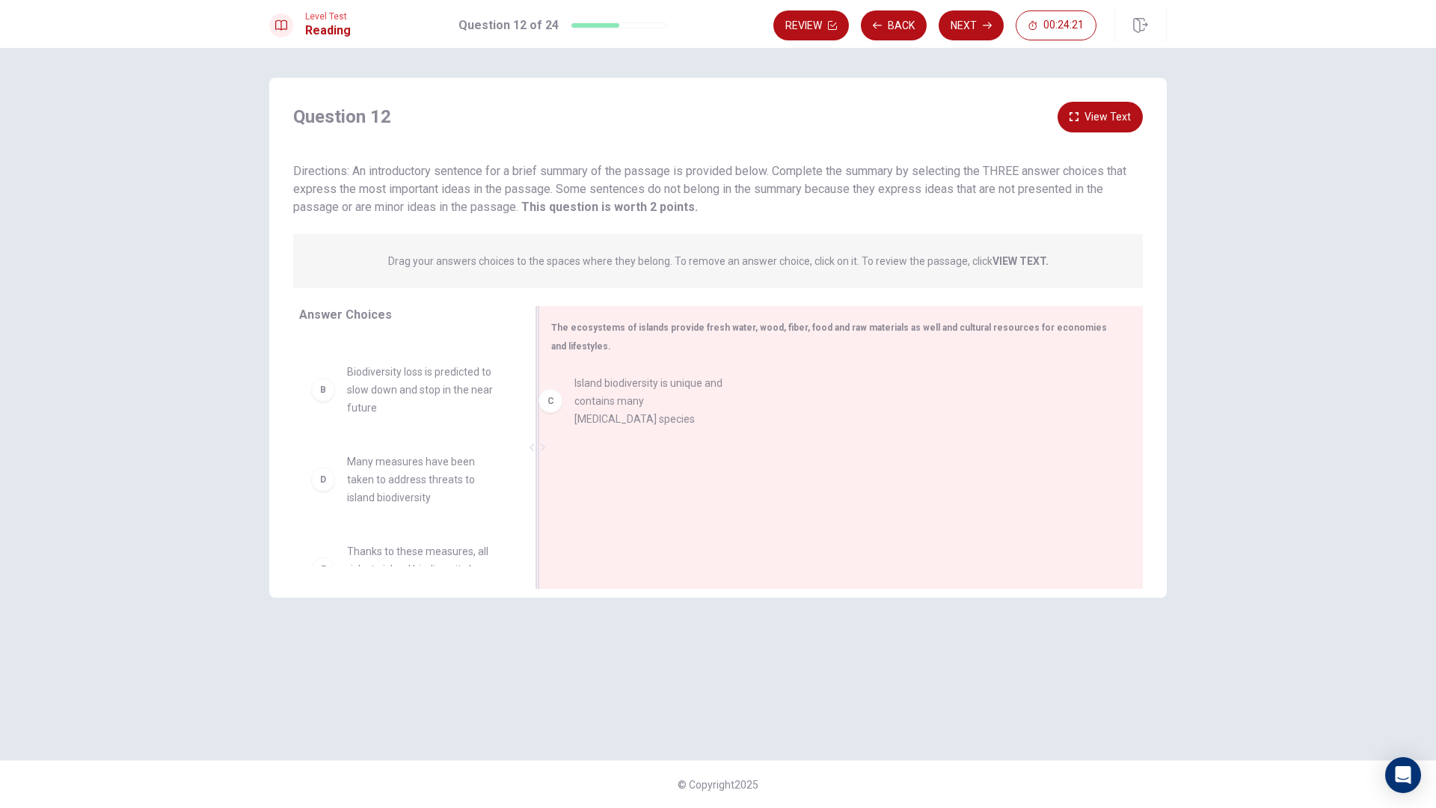
drag, startPoint x: 414, startPoint y: 488, endPoint x: 649, endPoint y: 410, distance: 248.2
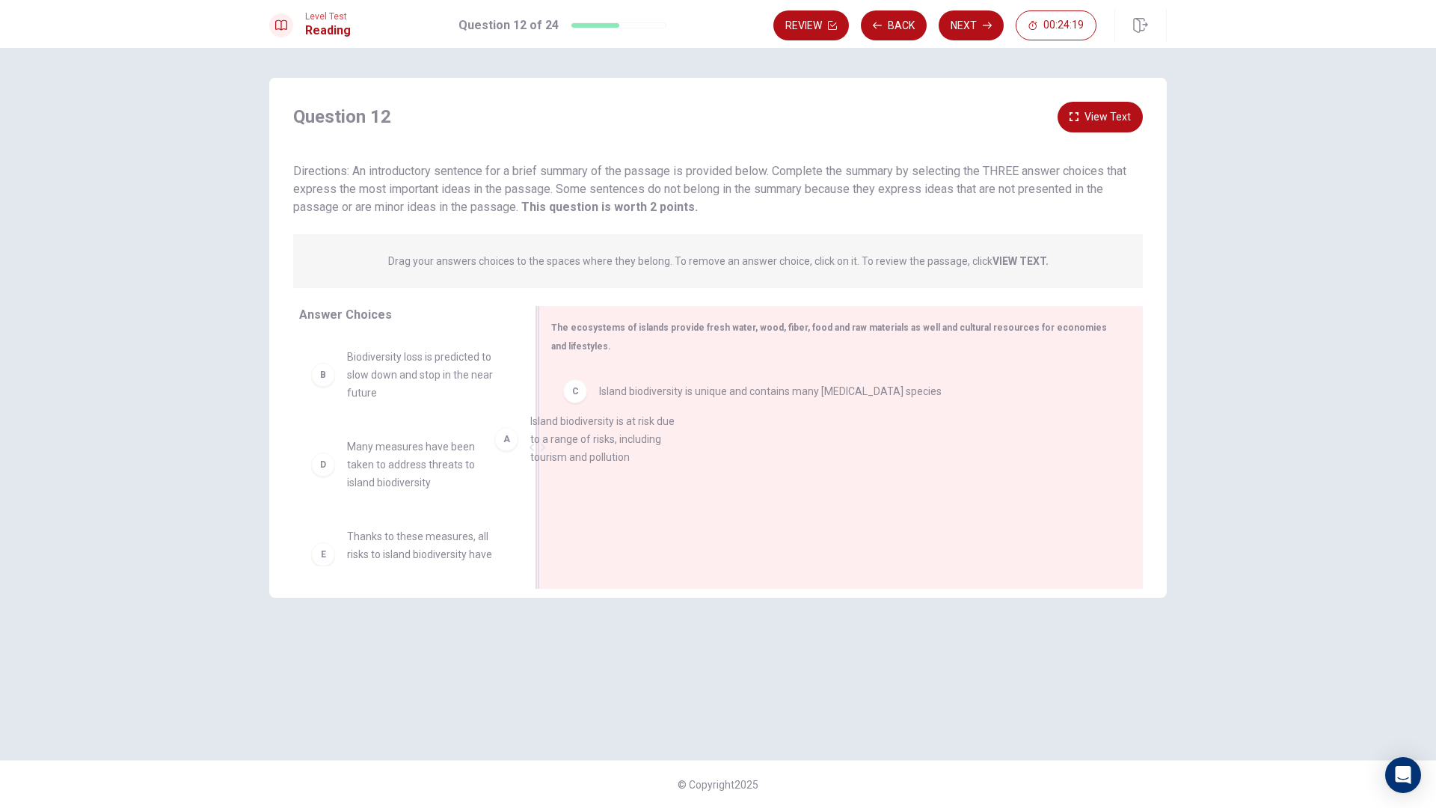
drag, startPoint x: 368, startPoint y: 381, endPoint x: 638, endPoint y: 460, distance: 281.5
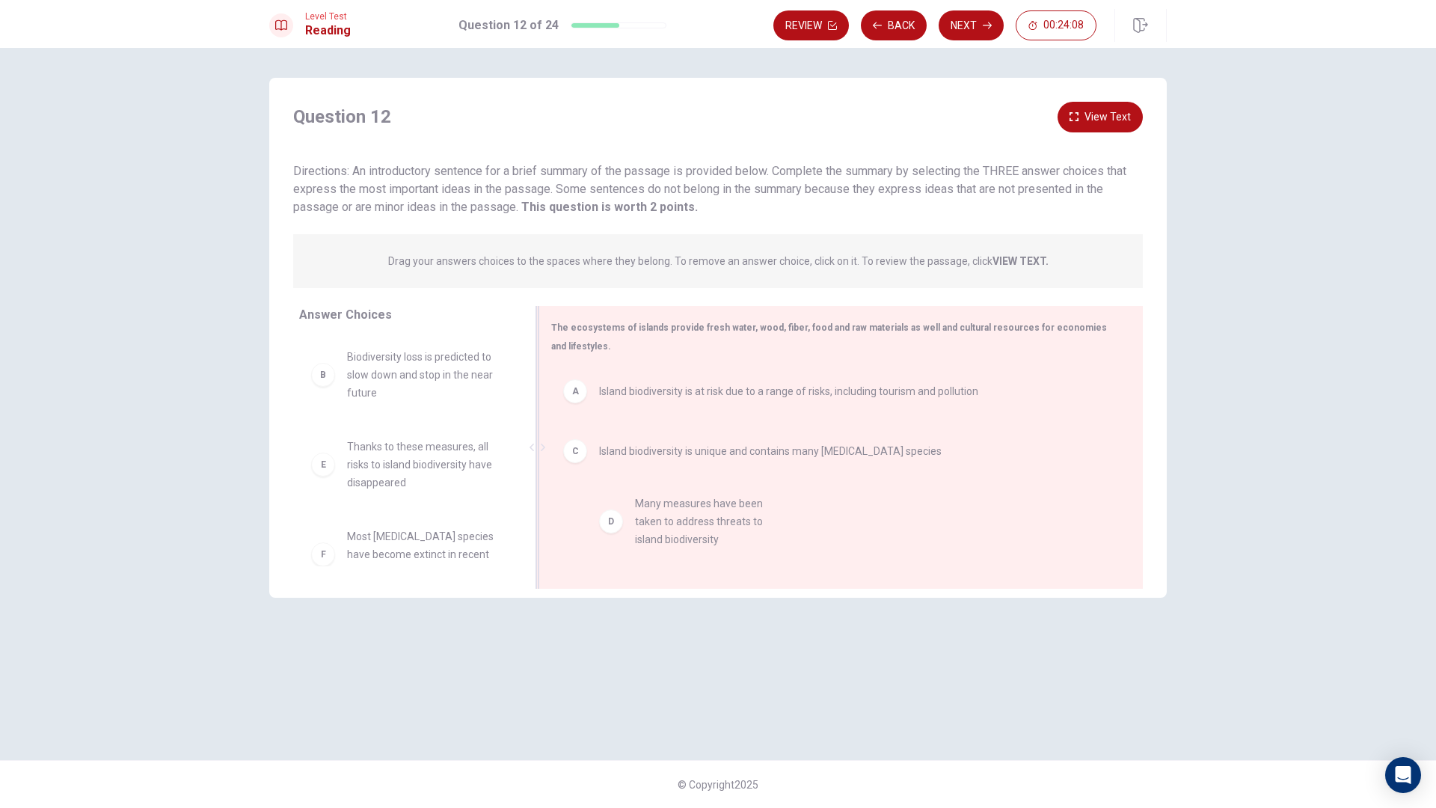
drag, startPoint x: 379, startPoint y: 467, endPoint x: 693, endPoint y: 522, distance: 318.3
drag, startPoint x: 652, startPoint y: 455, endPoint x: 673, endPoint y: 358, distance: 98.8
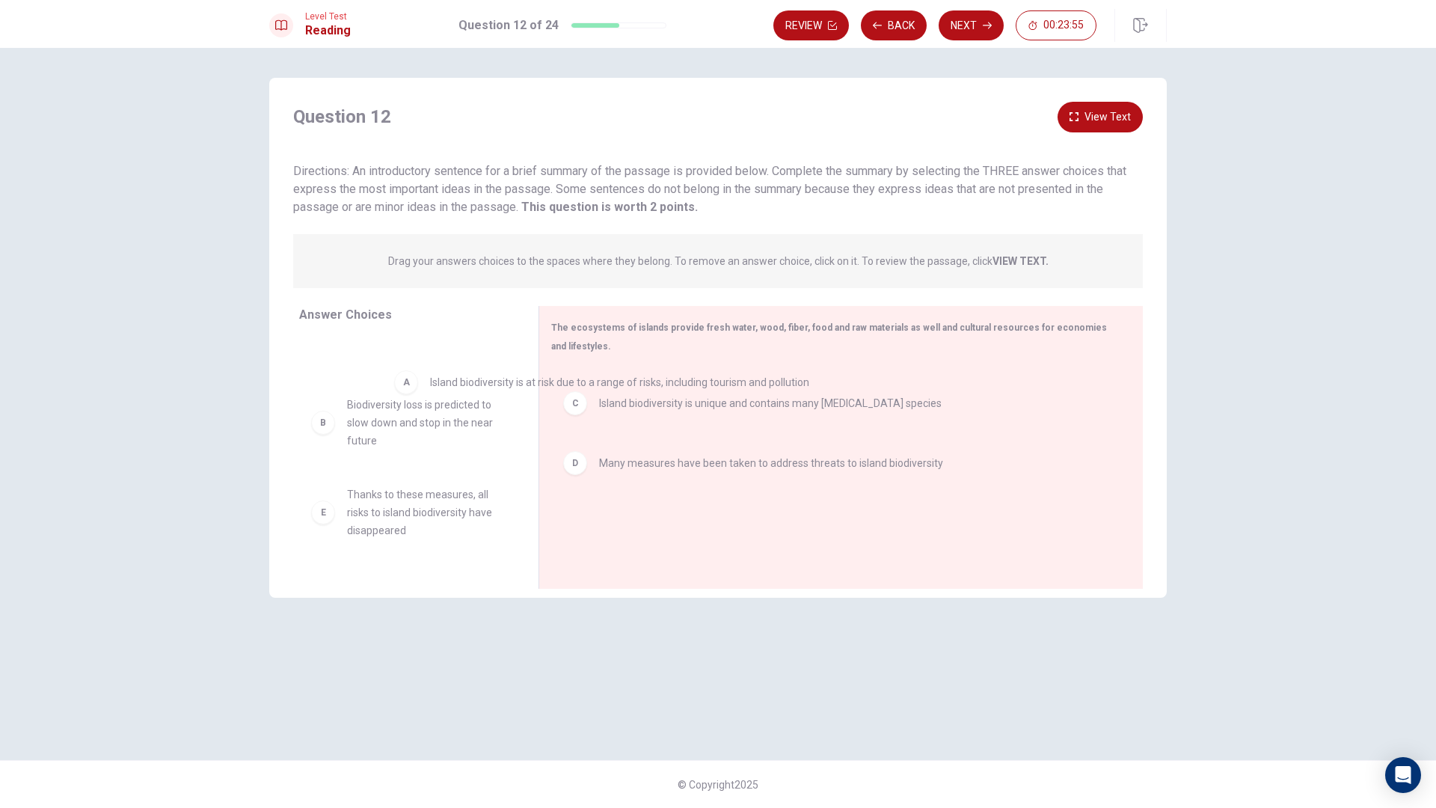
drag, startPoint x: 625, startPoint y: 404, endPoint x: 440, endPoint y: 396, distance: 185.7
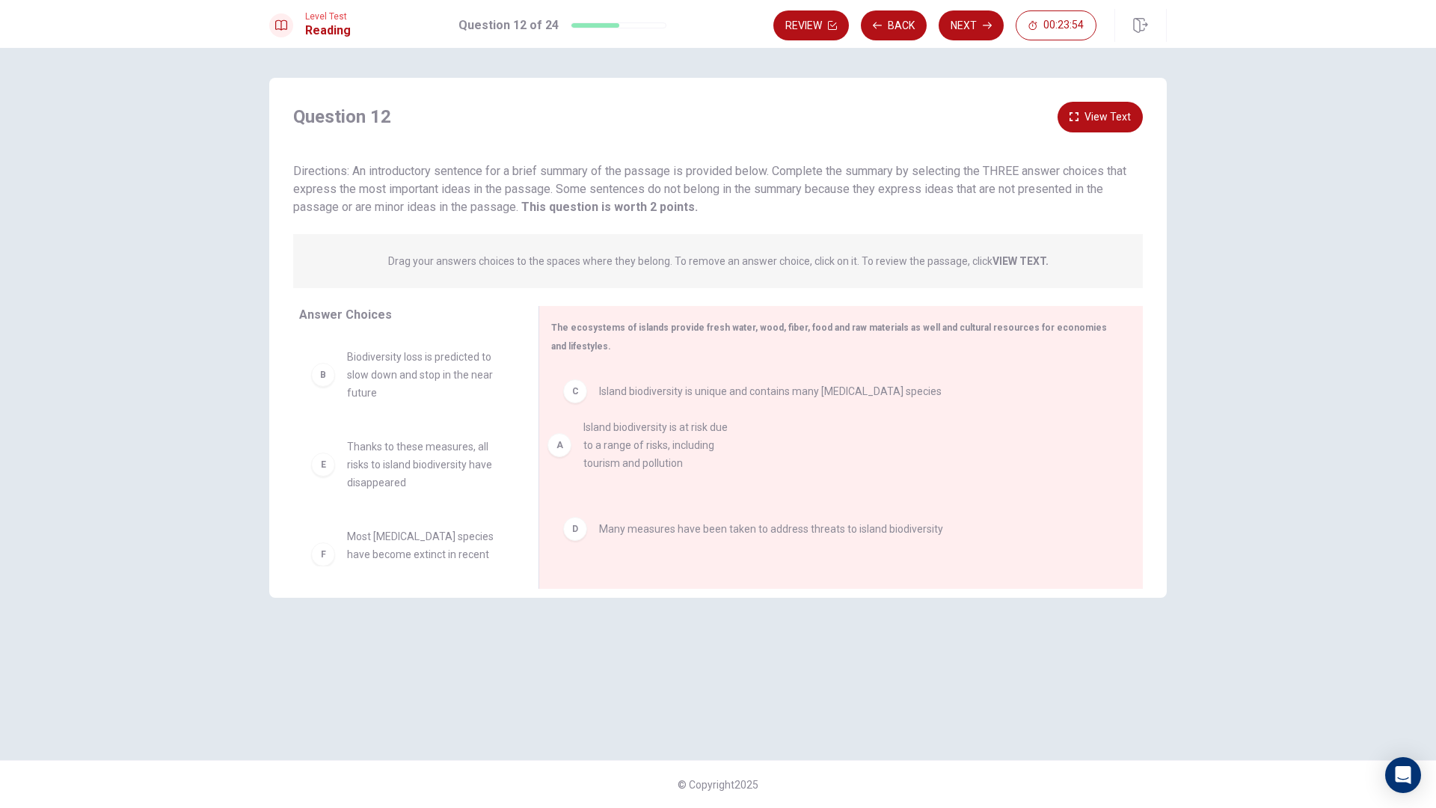
drag, startPoint x: 435, startPoint y: 371, endPoint x: 703, endPoint y: 447, distance: 277.6
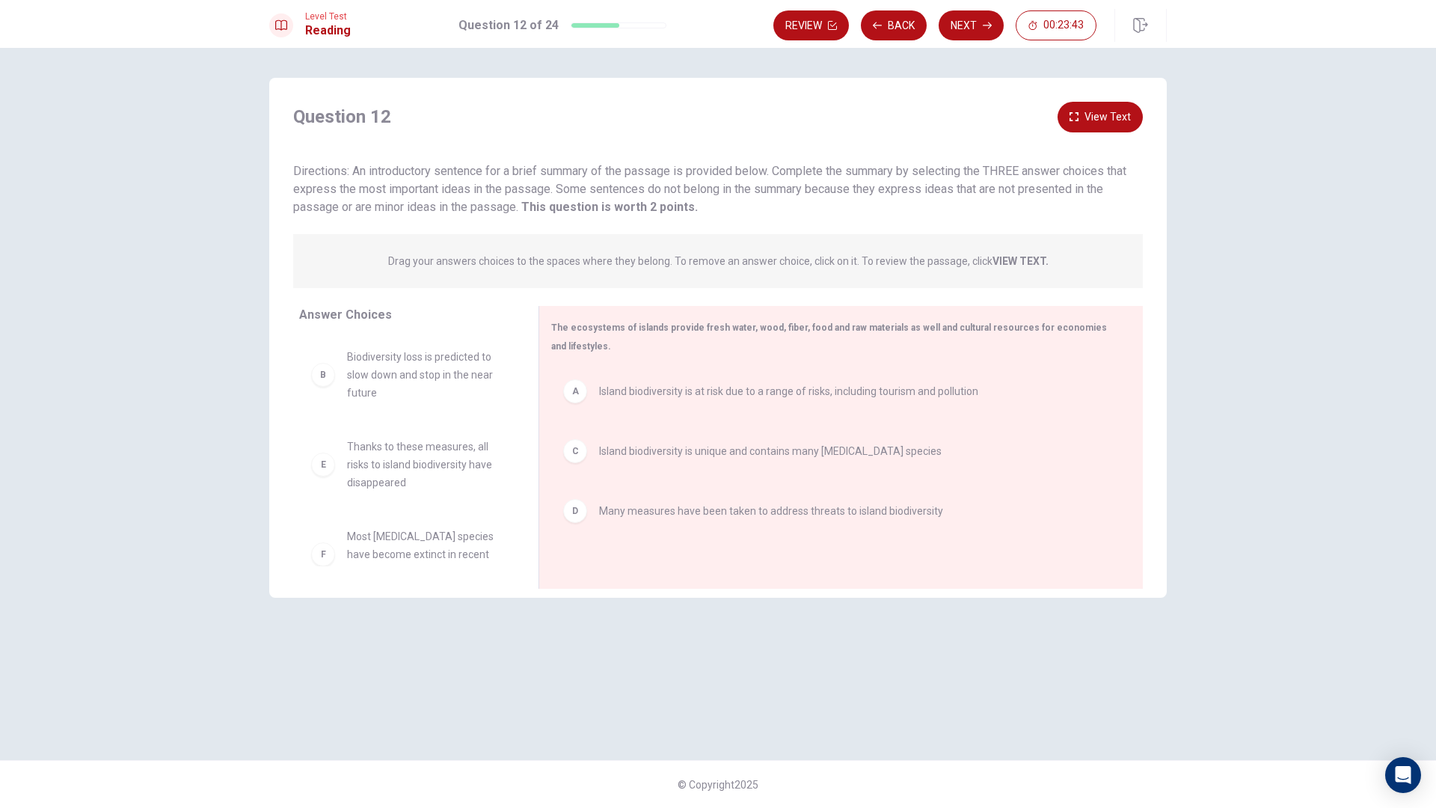
click at [571, 328] on span "The ecosystems of islands provide fresh water, wood, fiber, food and raw materi…" at bounding box center [829, 336] width 556 height 29
drag, startPoint x: 571, startPoint y: 328, endPoint x: 743, endPoint y: 344, distance: 172.8
click at [743, 345] on div "The ecosystems of islands provide fresh water, wood, fiber, food and raw materi…" at bounding box center [832, 336] width 562 height 37
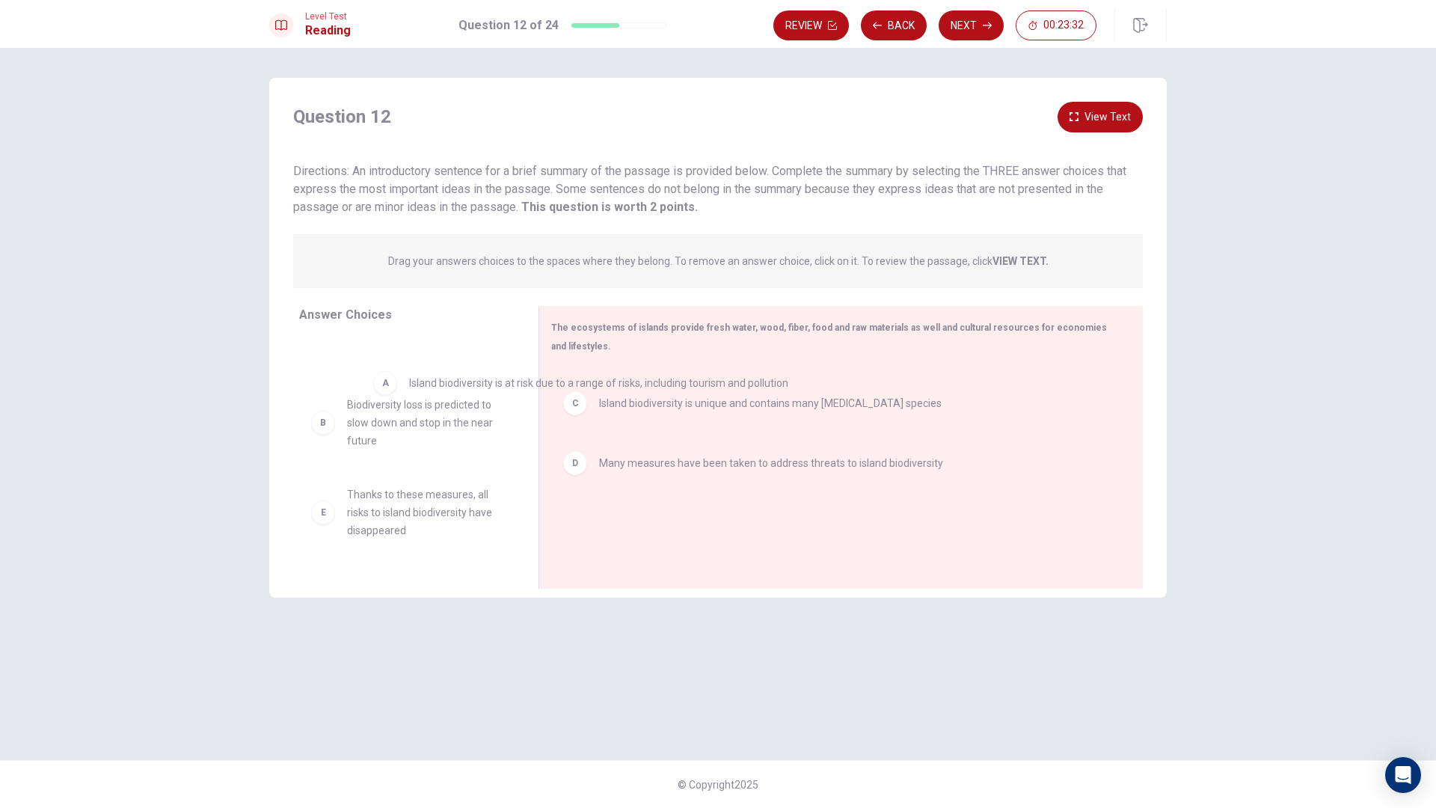
drag, startPoint x: 597, startPoint y: 395, endPoint x: 415, endPoint y: 373, distance: 183.2
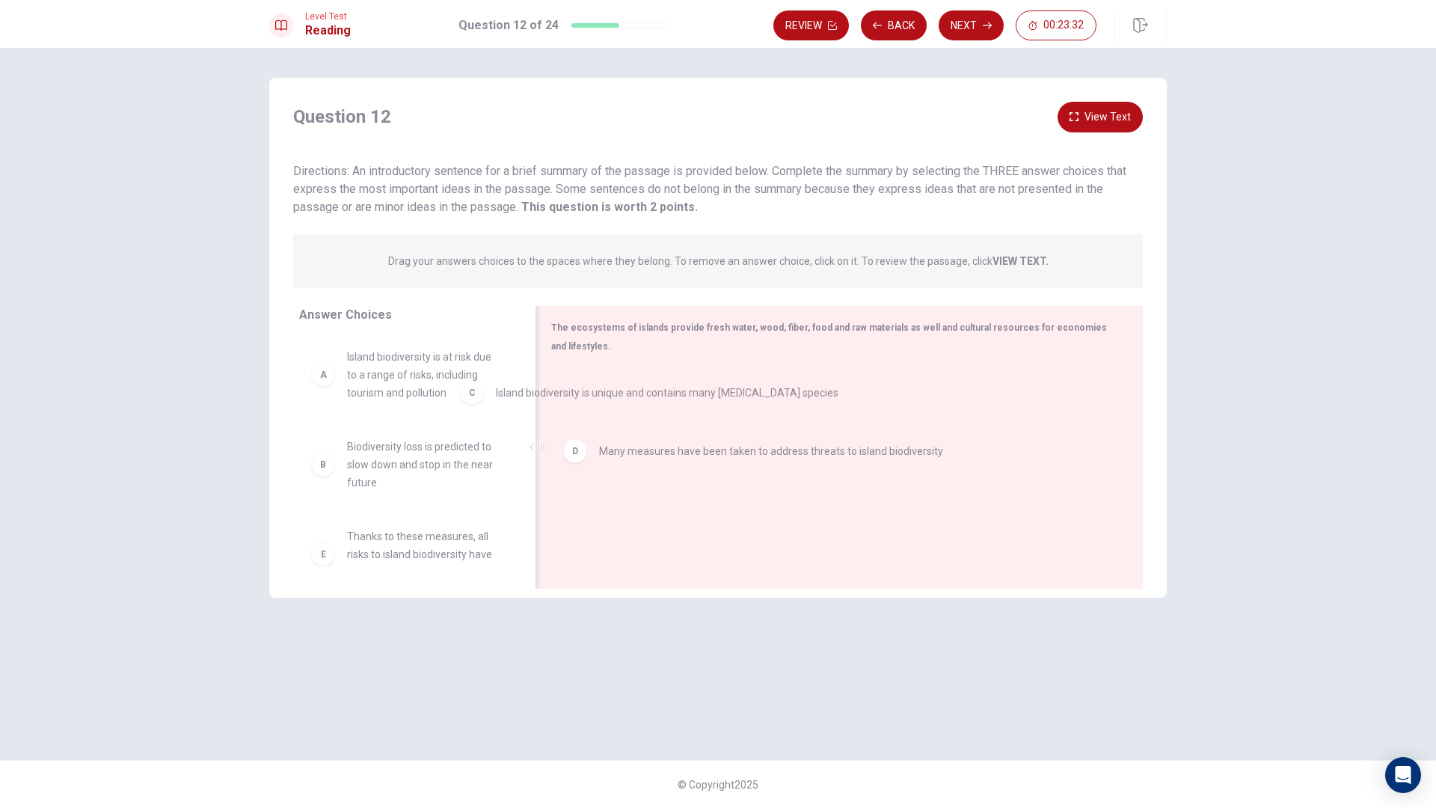
drag, startPoint x: 643, startPoint y: 394, endPoint x: 425, endPoint y: 391, distance: 218.5
drag, startPoint x: 650, startPoint y: 421, endPoint x: 400, endPoint y: 417, distance: 249.9
click at [400, 417] on div "Answer Choices A Island biodiversity is at risk due to a range of risks, includ…" at bounding box center [718, 451] width 898 height 290
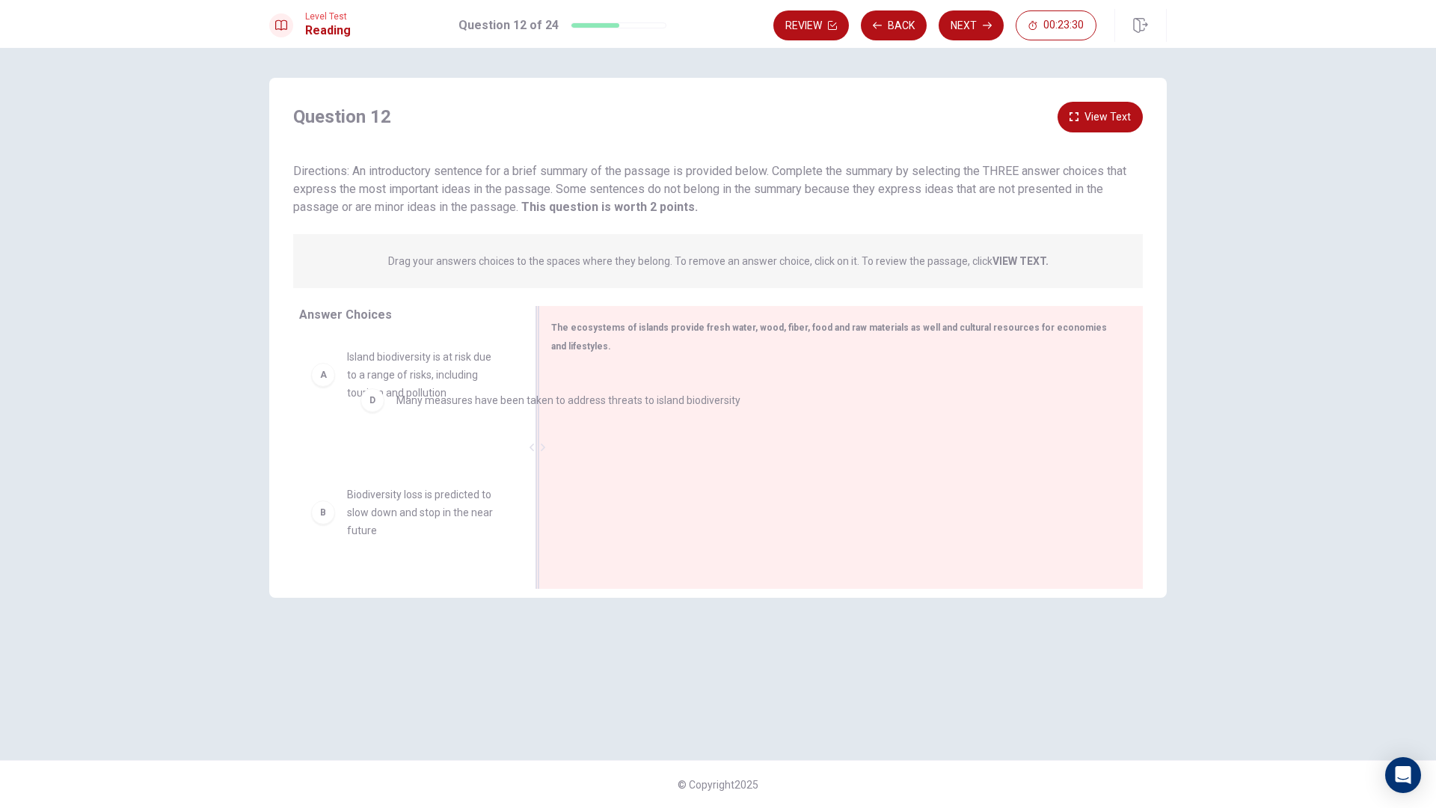
drag, startPoint x: 625, startPoint y: 413, endPoint x: 415, endPoint y: 423, distance: 209.7
drag, startPoint x: 571, startPoint y: 328, endPoint x: 672, endPoint y: 328, distance: 101.0
click at [672, 328] on span "The ecosystems of islands provide fresh water, wood, fiber, food and raw materi…" at bounding box center [829, 336] width 556 height 29
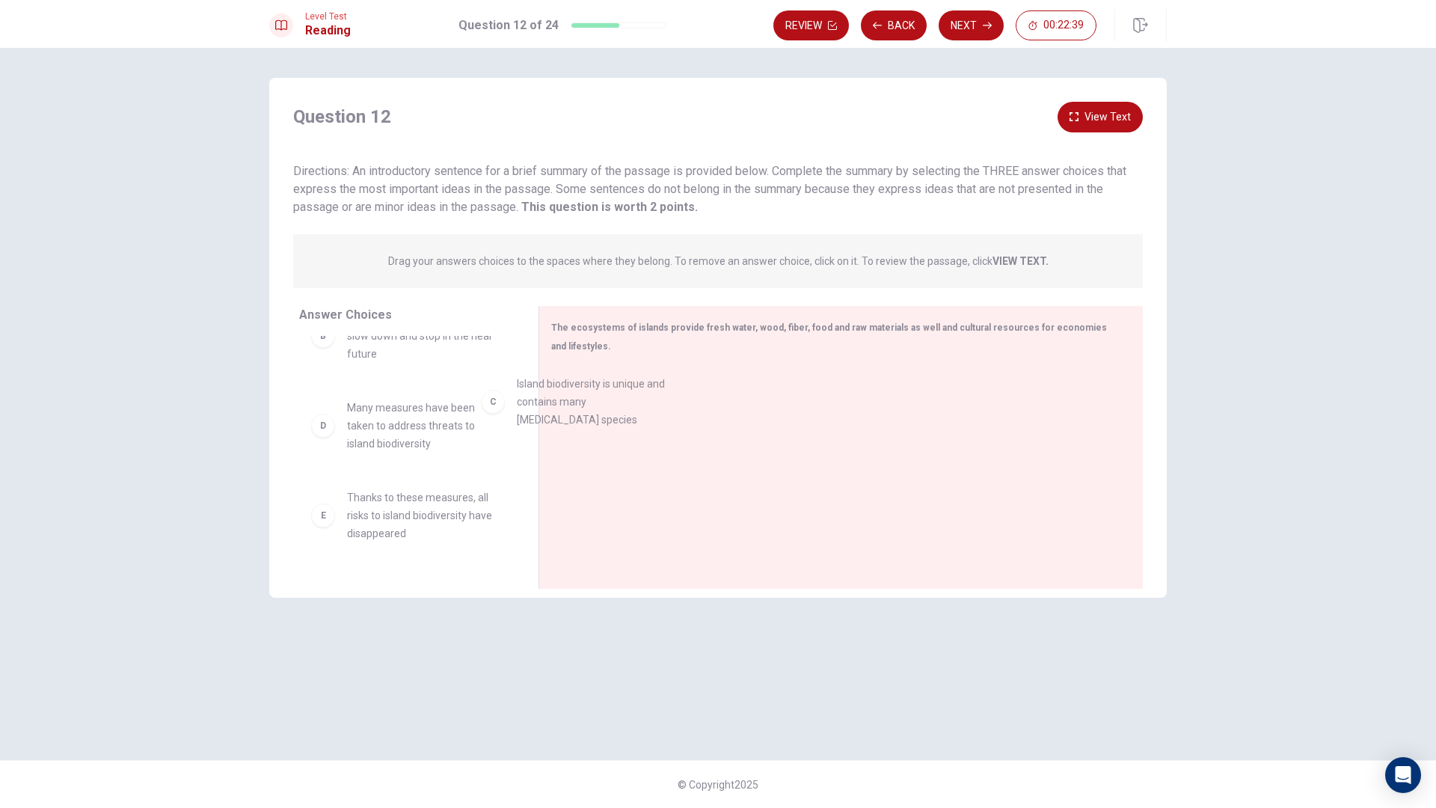
drag, startPoint x: 393, startPoint y: 447, endPoint x: 589, endPoint y: 408, distance: 199.8
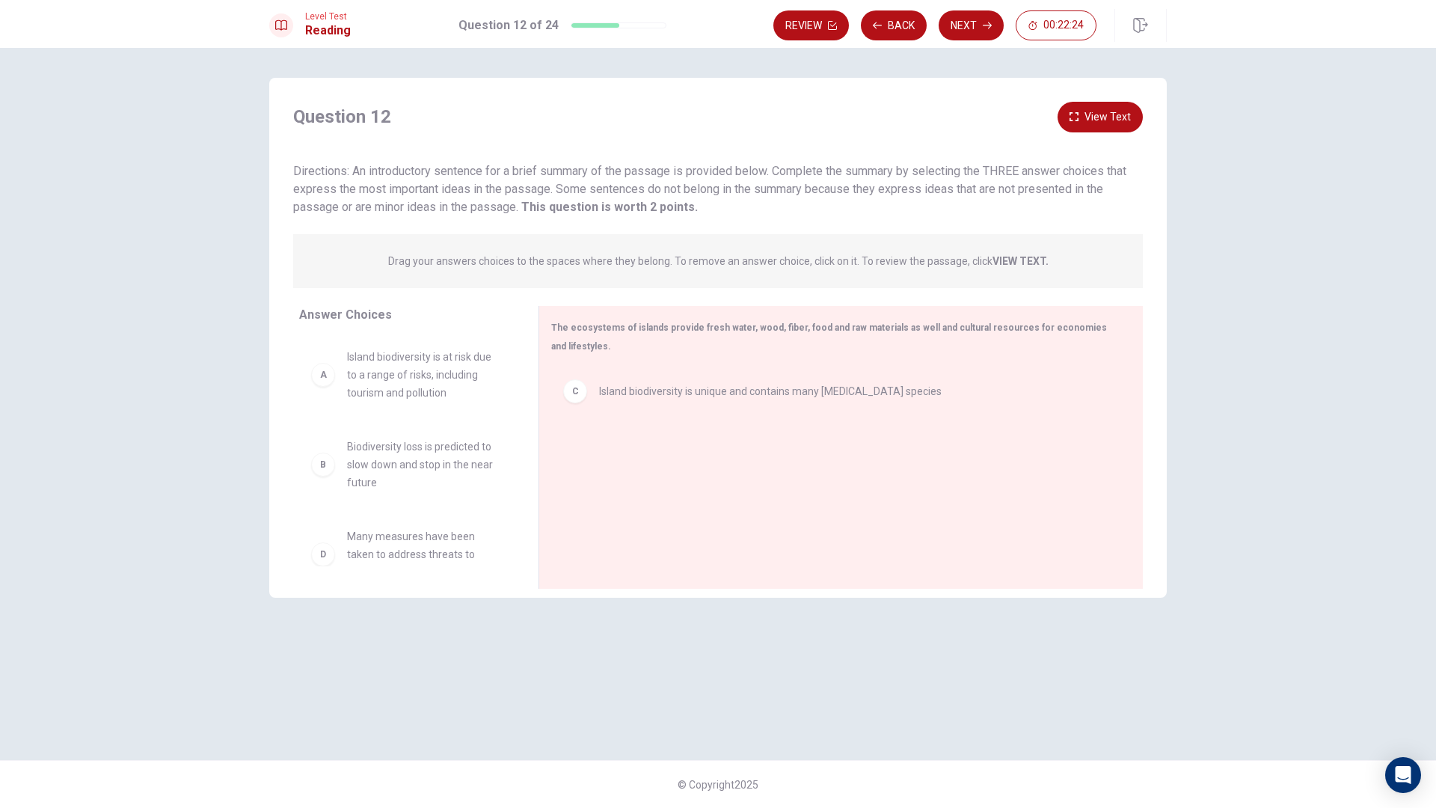
scroll to position [75, 0]
drag, startPoint x: 569, startPoint y: 178, endPoint x: 676, endPoint y: 180, distance: 107.0
click at [676, 180] on div "Directions: An introductory sentence for a brief summary of the passage is prov…" at bounding box center [718, 189] width 850 height 54
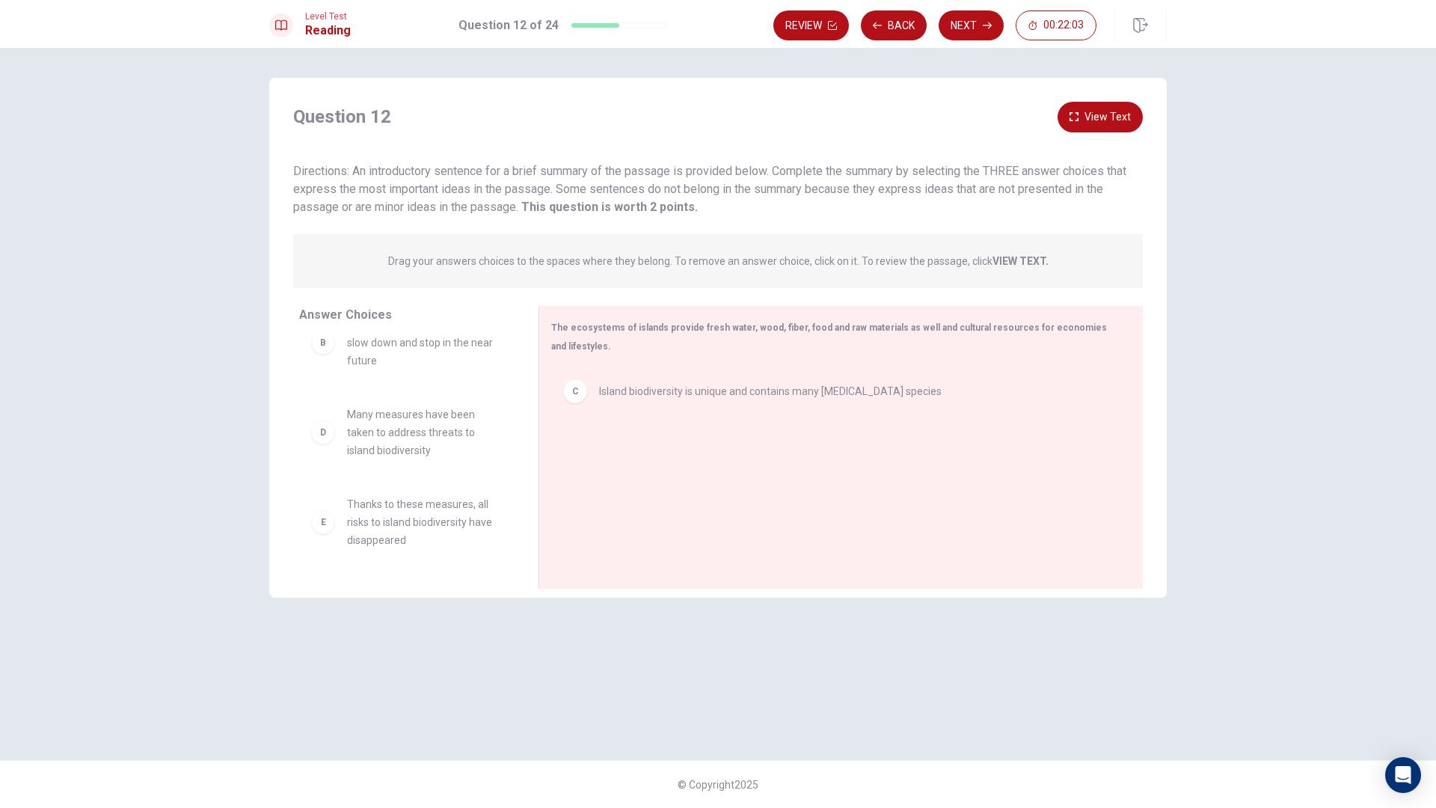
scroll to position [114, 0]
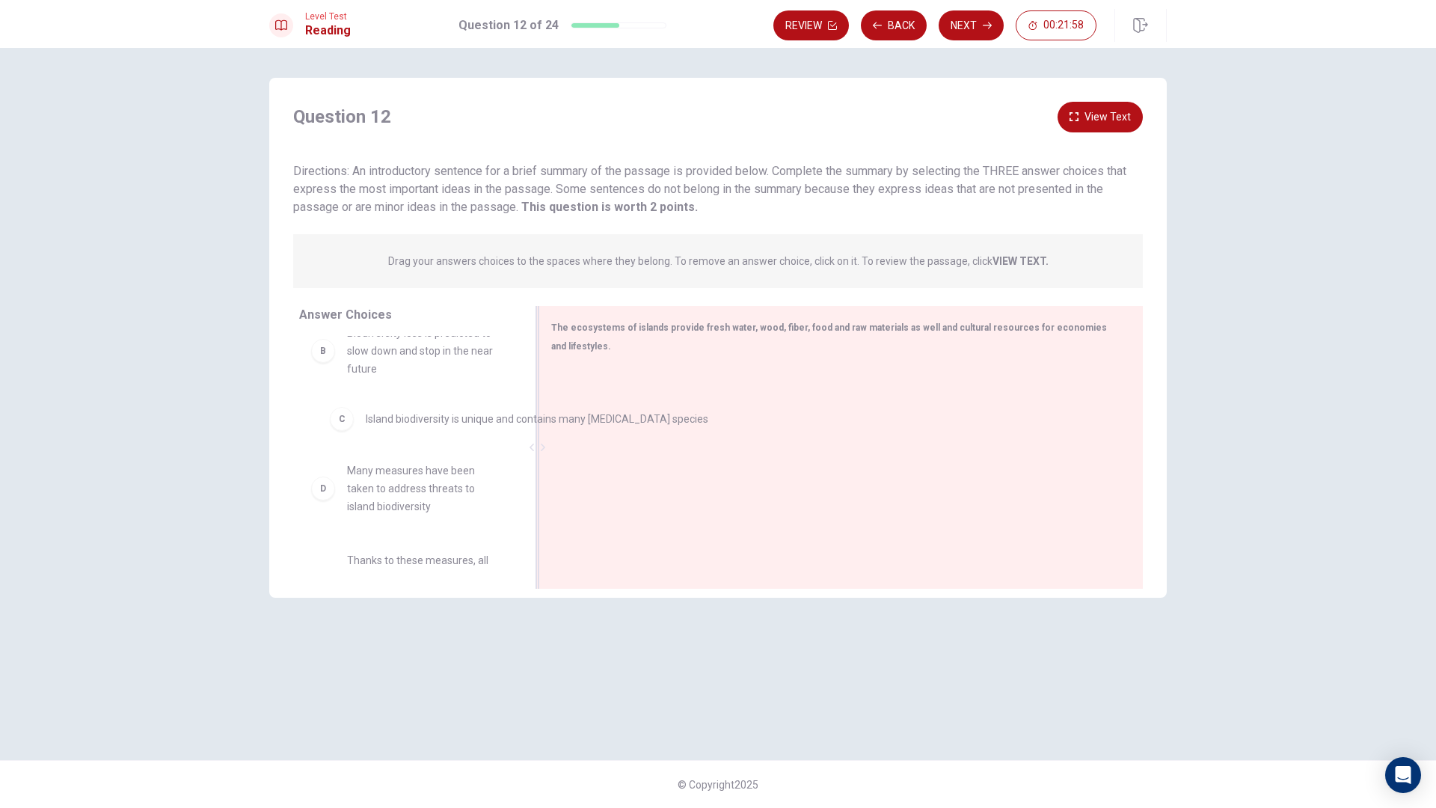
drag, startPoint x: 658, startPoint y: 394, endPoint x: 409, endPoint y: 425, distance: 251.0
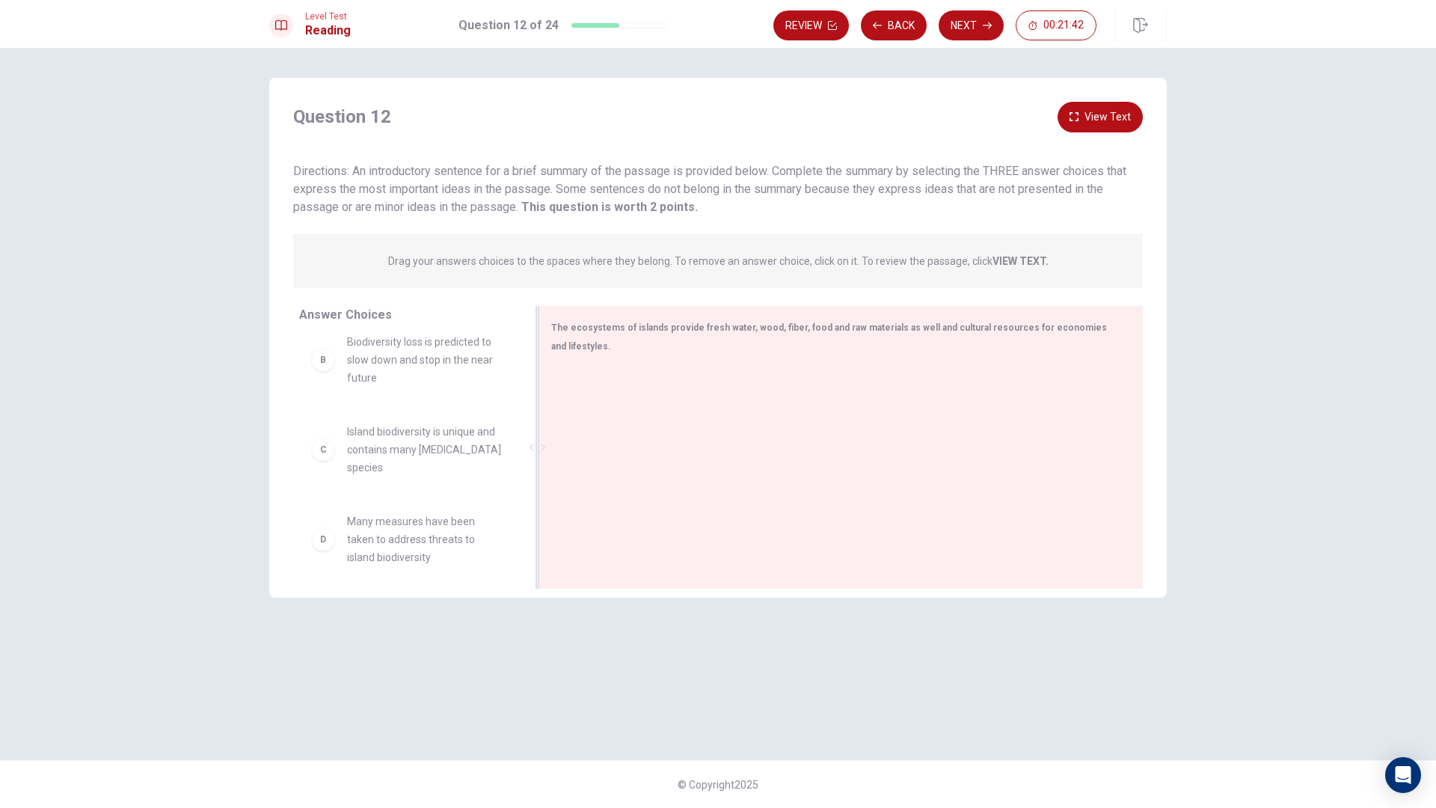
scroll to position [54, 0]
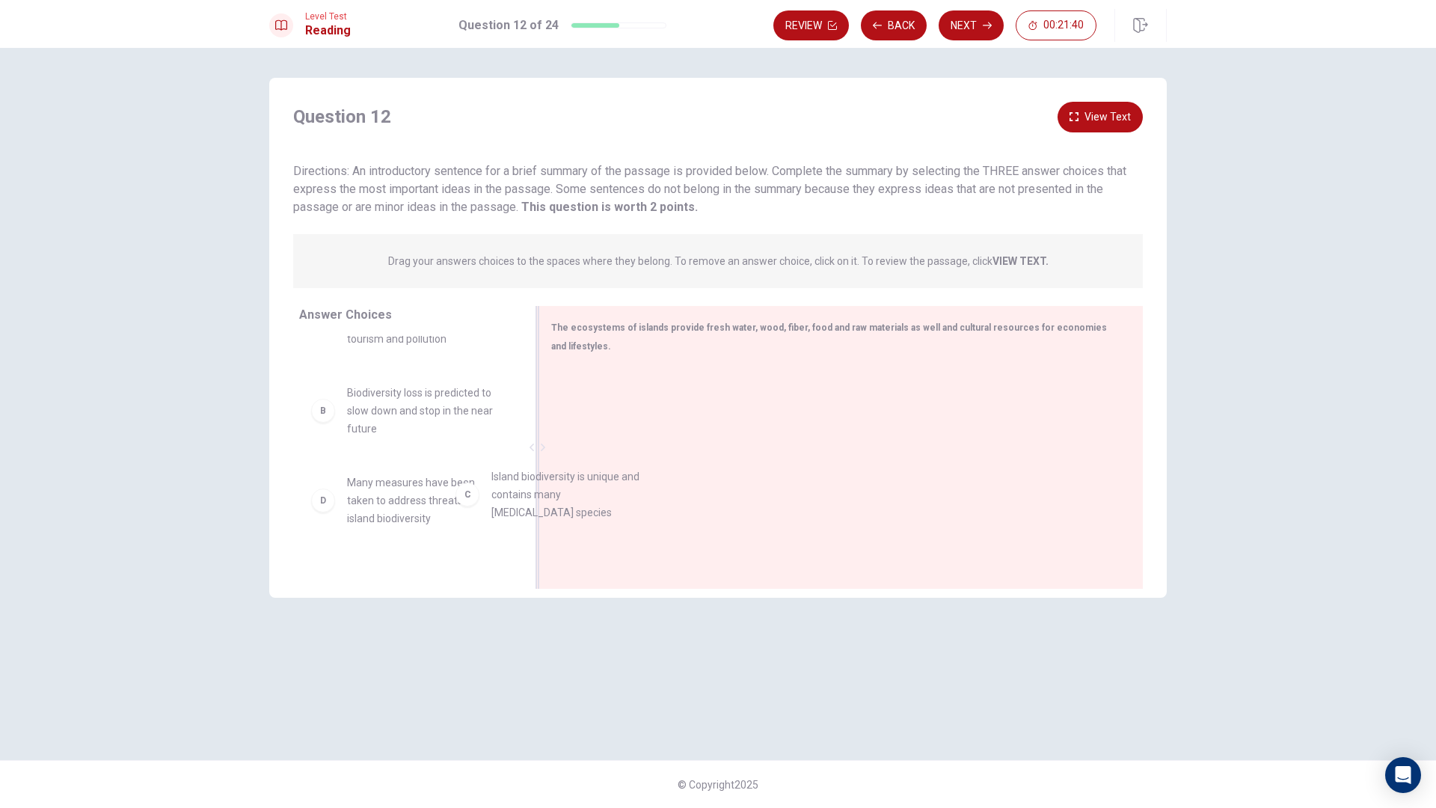
drag, startPoint x: 410, startPoint y: 492, endPoint x: 671, endPoint y: 364, distance: 290.4
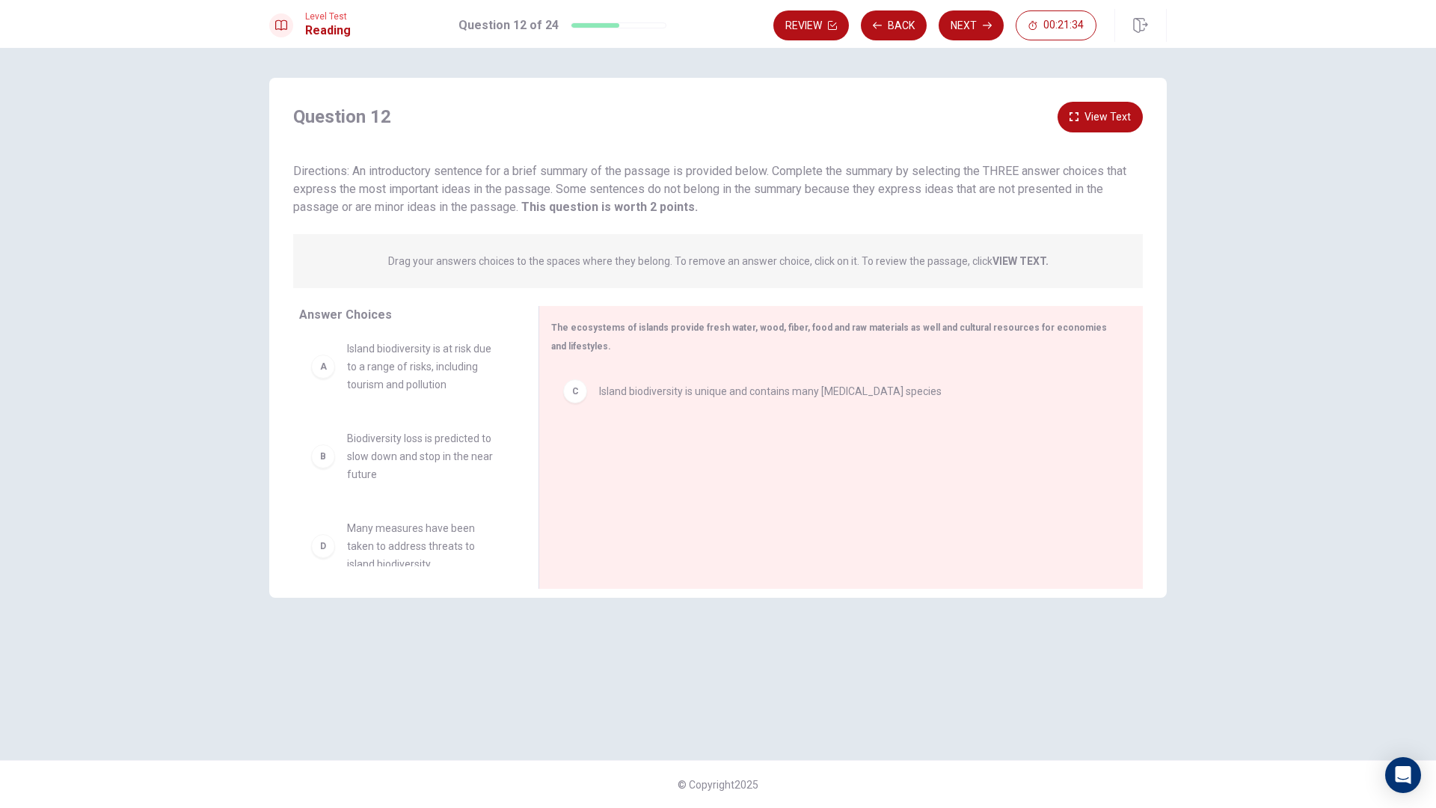
scroll to position [0, 0]
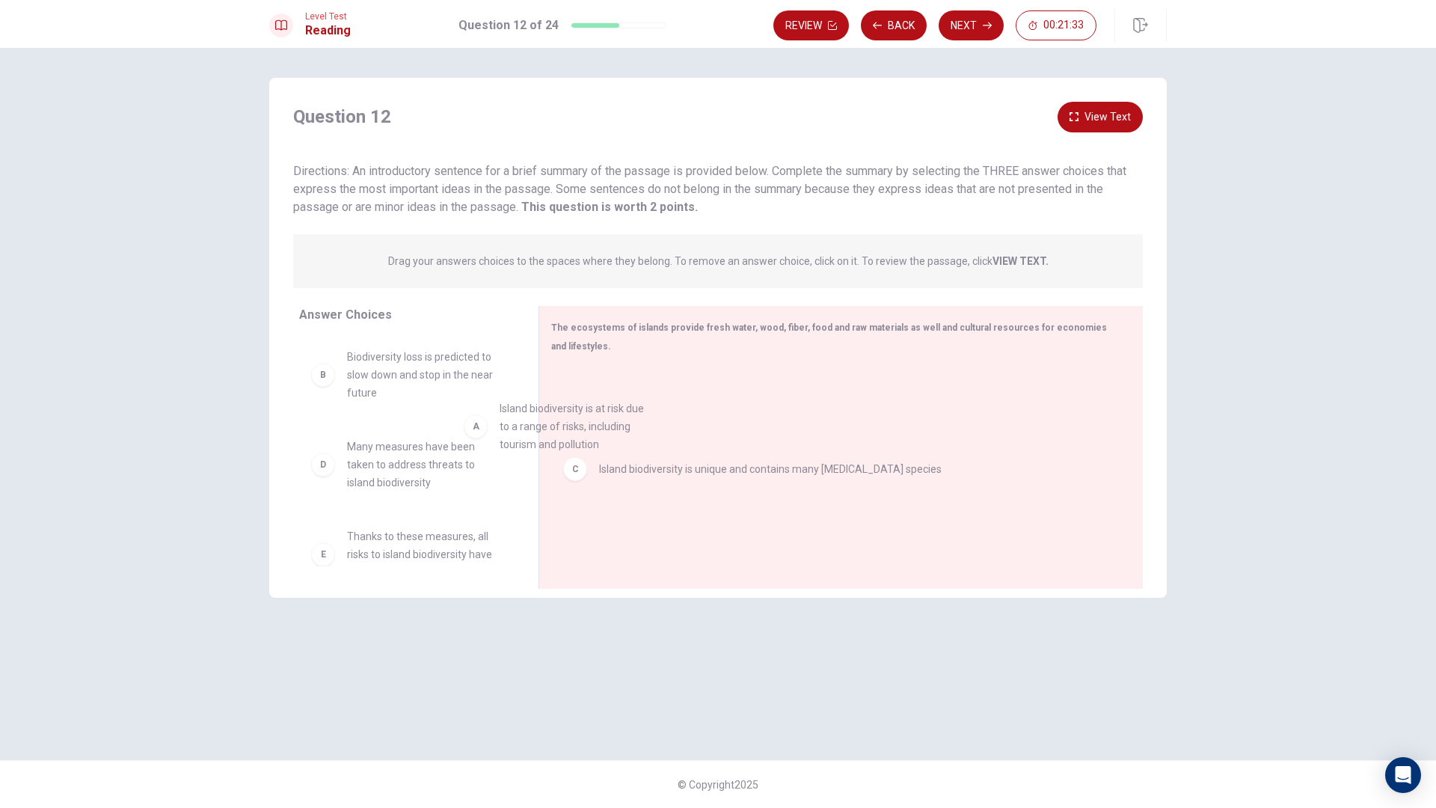
drag, startPoint x: 447, startPoint y: 410, endPoint x: 700, endPoint y: 465, distance: 258.1
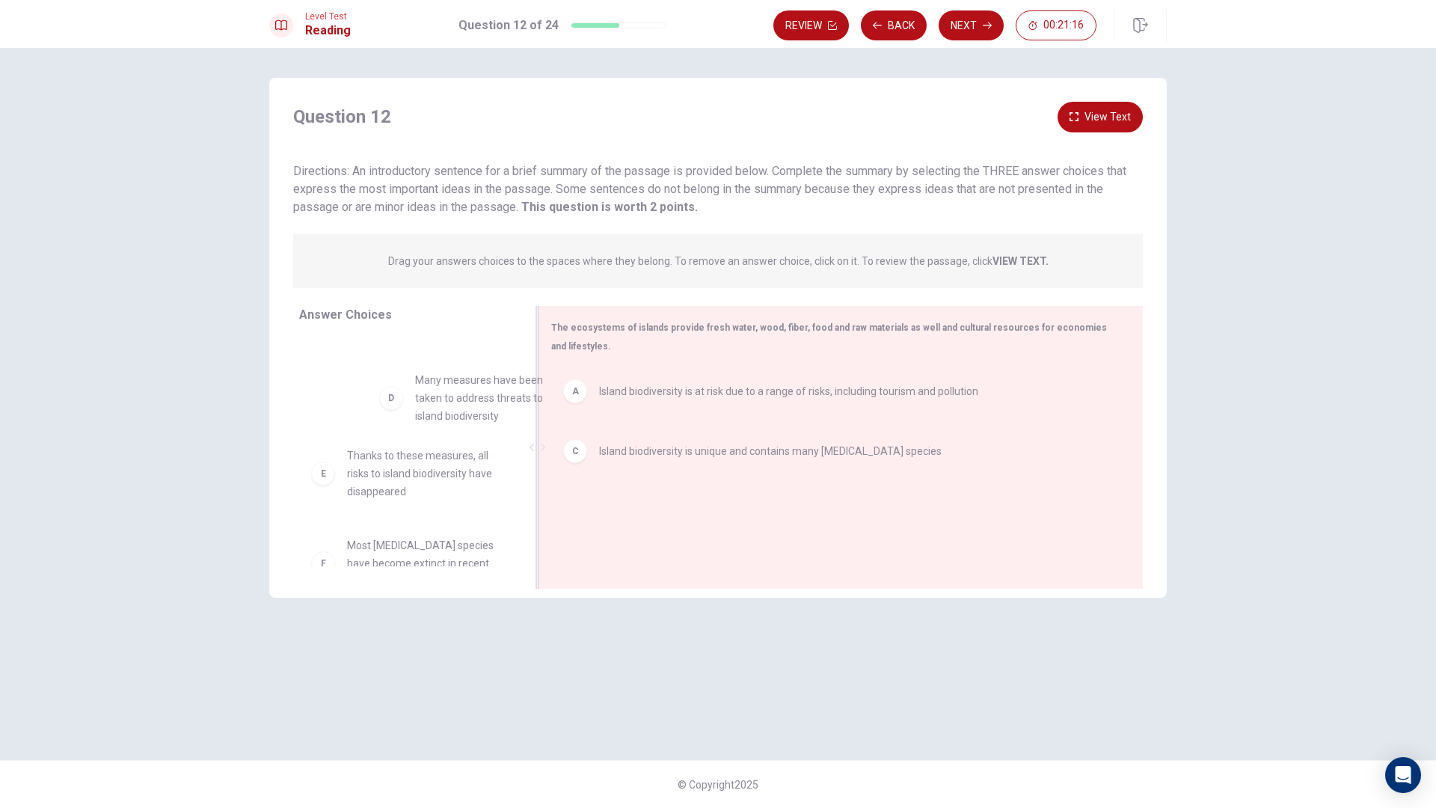
drag, startPoint x: 392, startPoint y: 392, endPoint x: 688, endPoint y: 443, distance: 299.9
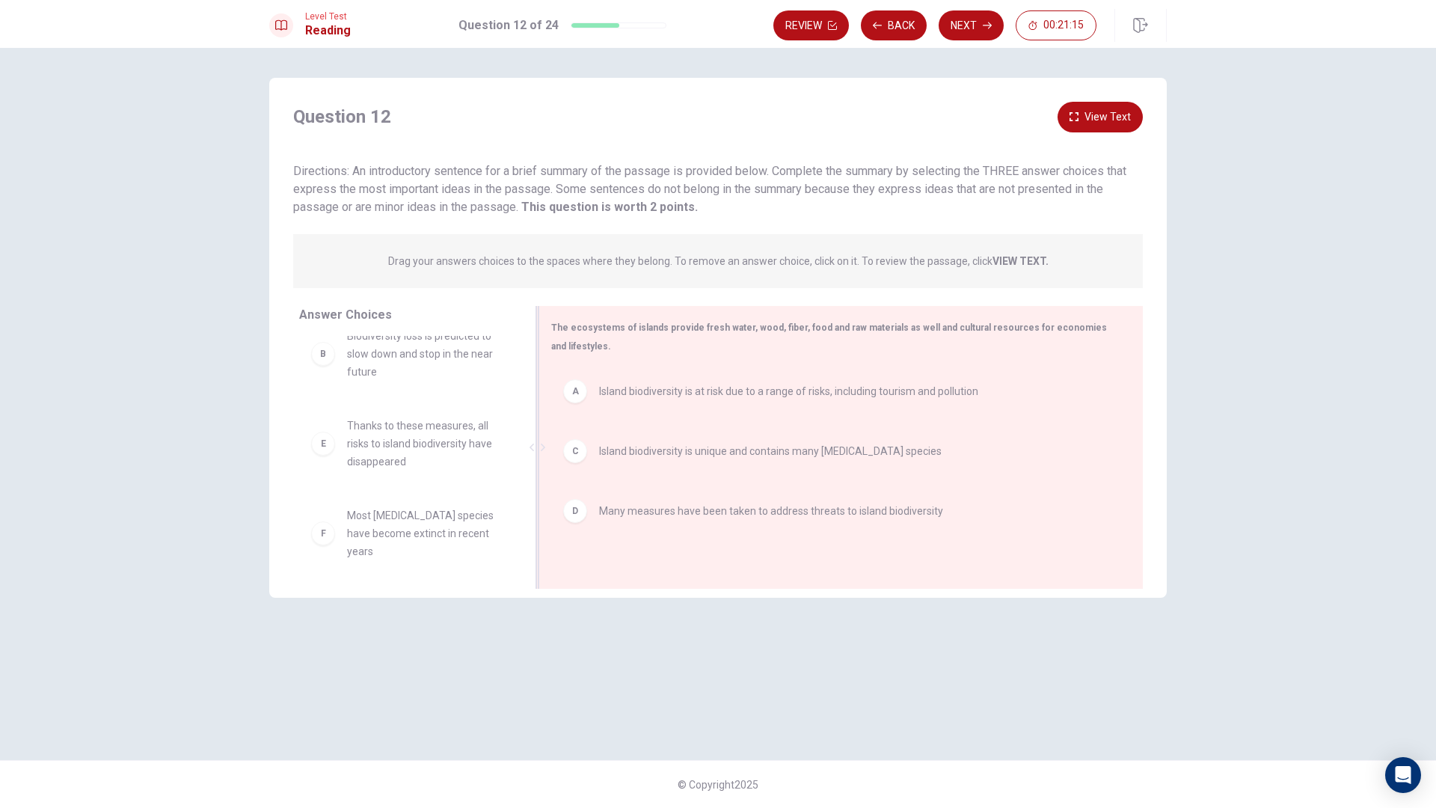
scroll to position [9, 0]
click at [988, 29] on icon "button" at bounding box center [987, 25] width 9 height 9
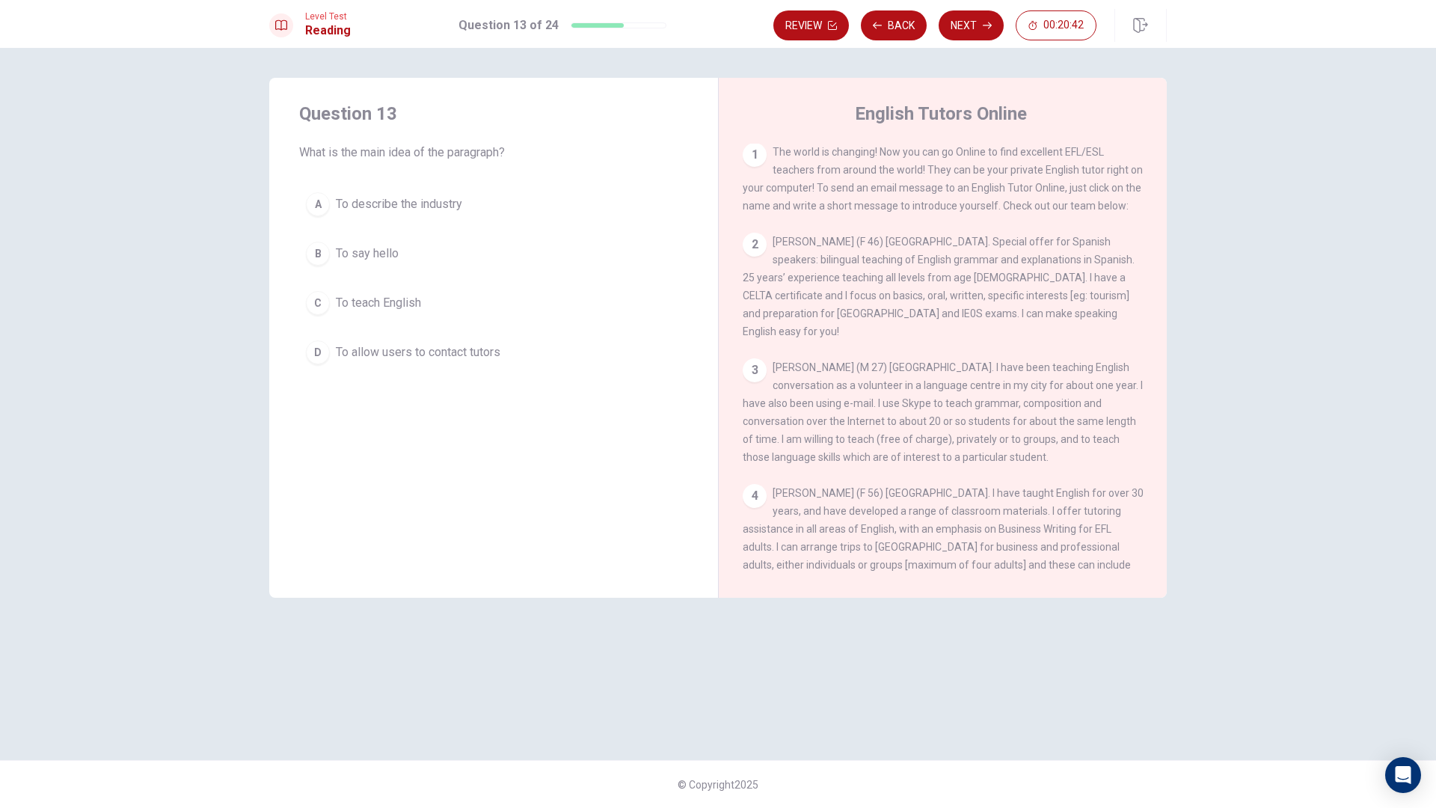
scroll to position [0, 0]
drag, startPoint x: 786, startPoint y: 266, endPoint x: 1032, endPoint y: 343, distance: 258.2
click at [1054, 341] on div "2 [PERSON_NAME] (F 46) [GEOGRAPHIC_DATA]. Special offer for Spanish speakers: b…" at bounding box center [943, 287] width 401 height 108
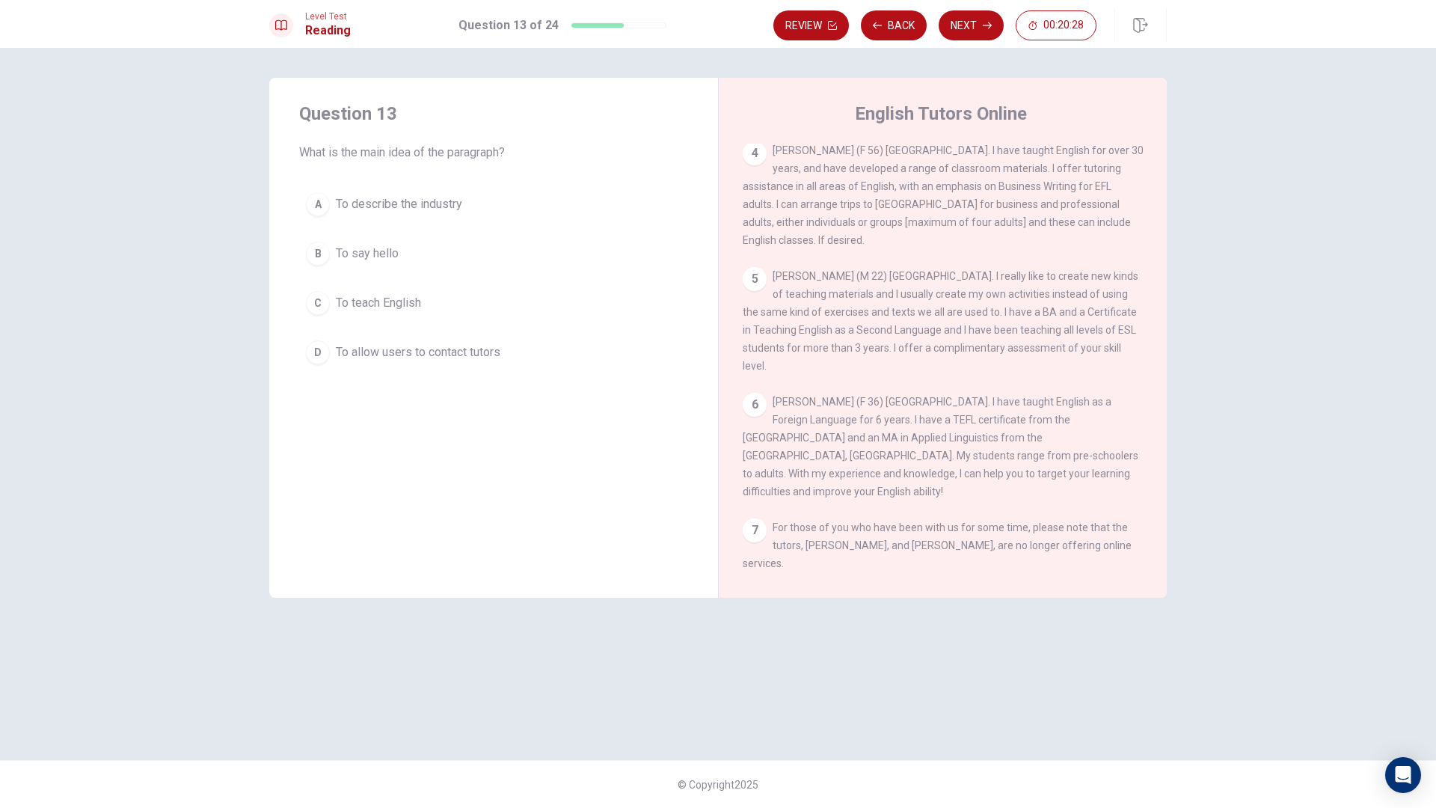
scroll to position [350, 0]
drag, startPoint x: 771, startPoint y: 525, endPoint x: 1009, endPoint y: 571, distance: 242.3
click at [1009, 545] on div "7 For those of you who have been with us for some time, please note that the tu…" at bounding box center [943, 539] width 401 height 54
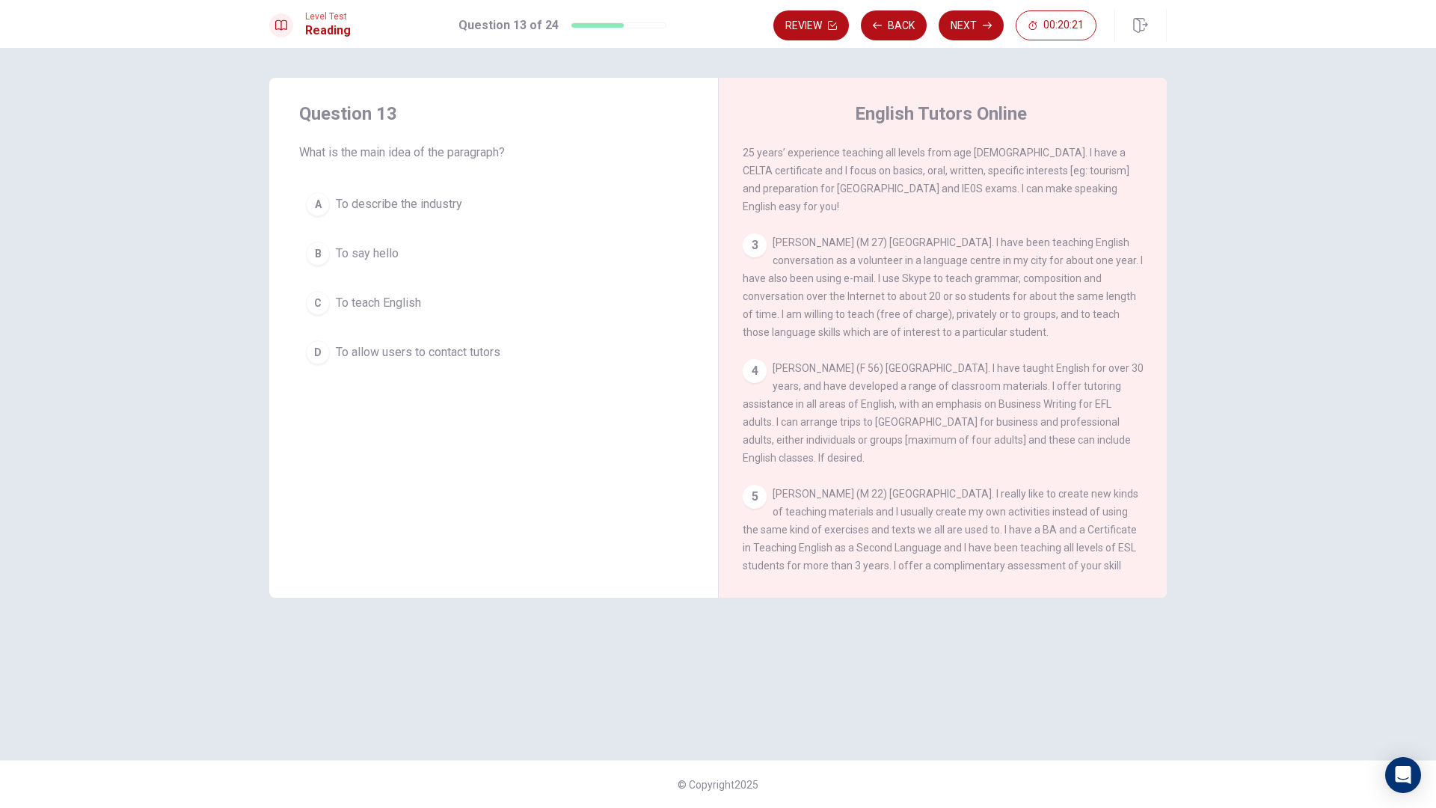
scroll to position [0, 0]
drag, startPoint x: 789, startPoint y: 208, endPoint x: 939, endPoint y: 223, distance: 150.4
click at [939, 215] on div "1 The world is changing! Now you can go Online to find excellent EFL/ESL teache…" at bounding box center [943, 180] width 401 height 72
drag, startPoint x: 776, startPoint y: 149, endPoint x: 919, endPoint y: 166, distance: 143.9
click at [919, 166] on span "The world is changing! Now you can go Online to find excellent EFL/ESL teachers…" at bounding box center [943, 180] width 400 height 66
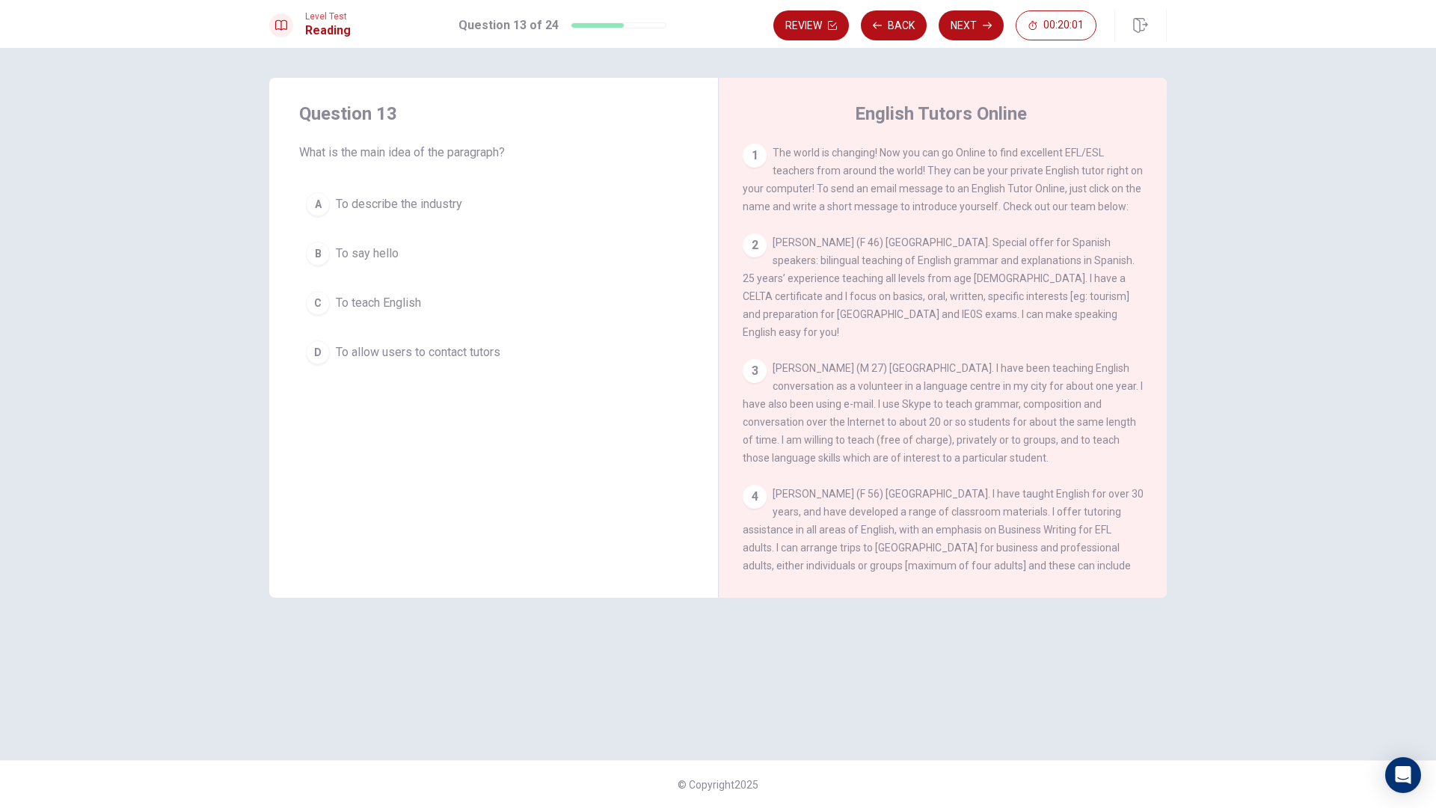
click at [394, 183] on div "Question 13 What is the main idea of the paragraph? A To describe the industry …" at bounding box center [493, 236] width 449 height 317
click at [421, 203] on span "To describe the industry" at bounding box center [399, 204] width 126 height 18
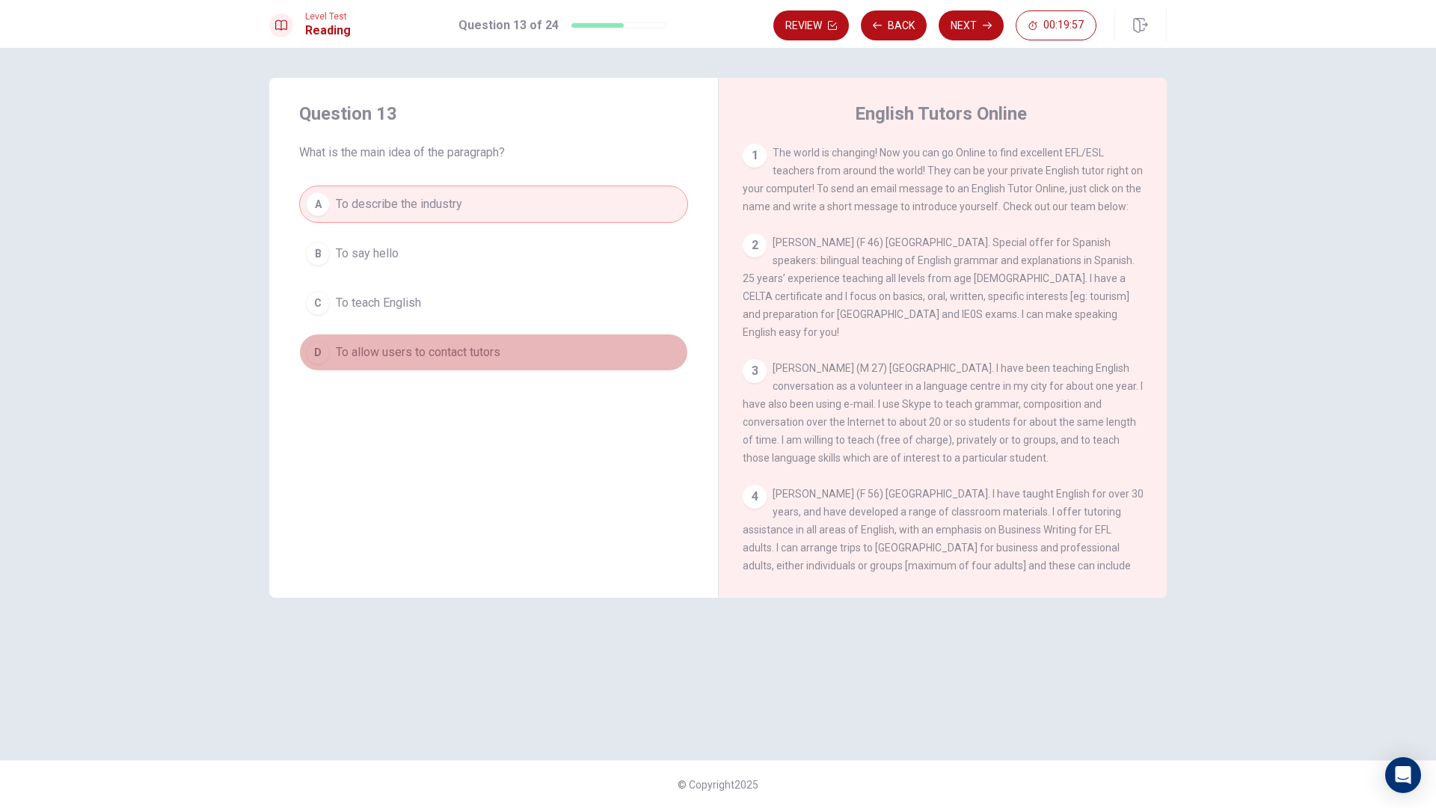
click at [441, 358] on span "To allow users to contact tutors" at bounding box center [418, 352] width 165 height 18
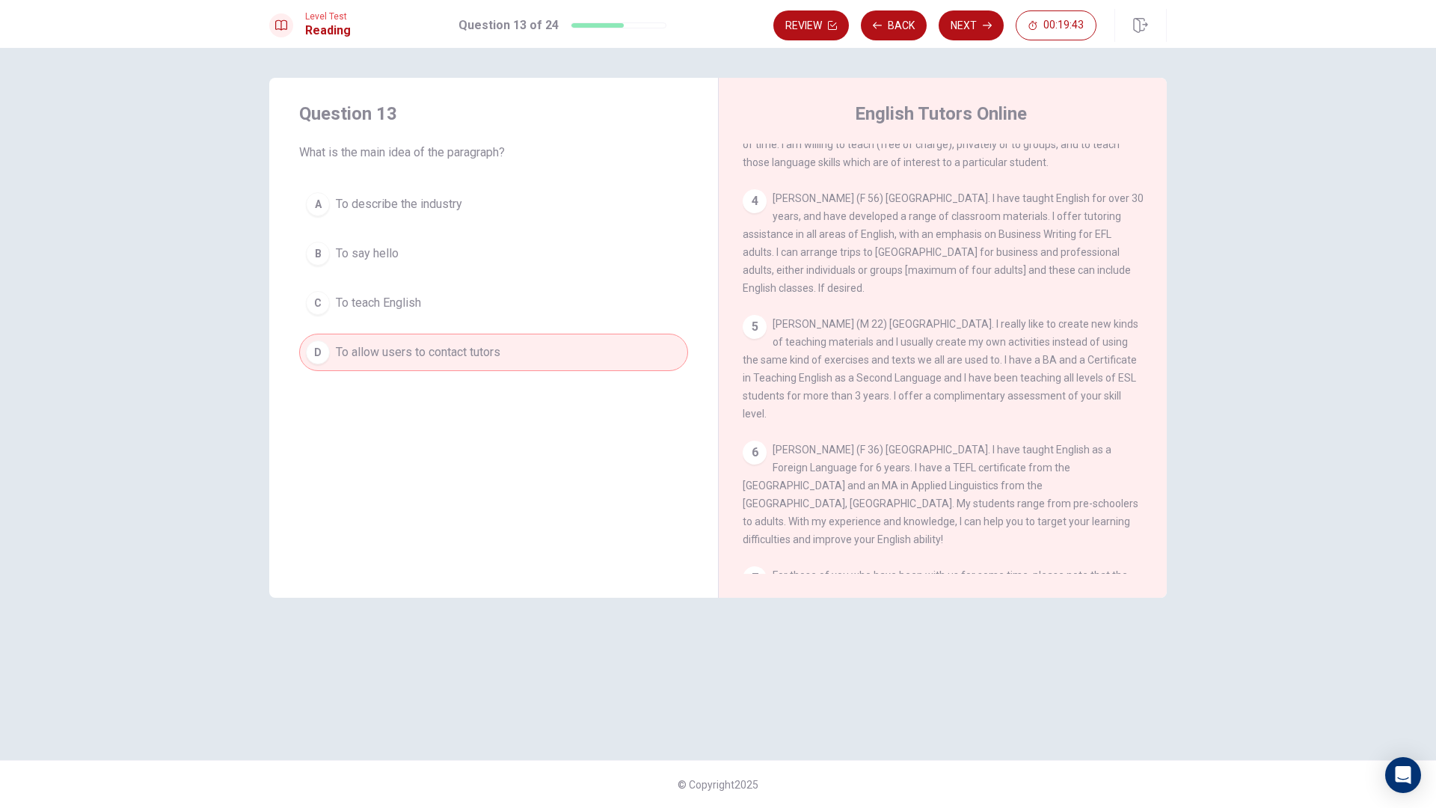
scroll to position [350, 0]
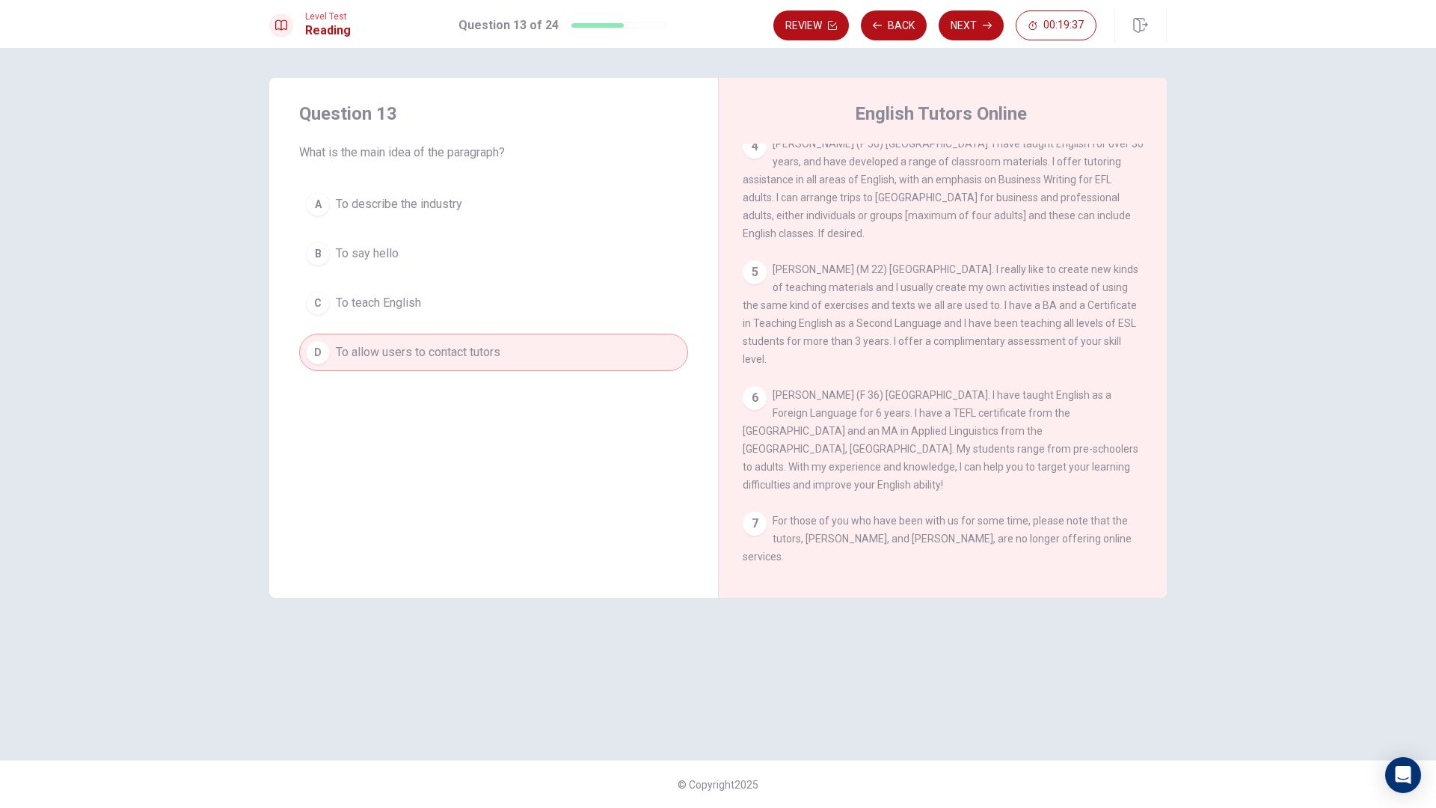
drag, startPoint x: 859, startPoint y: 415, endPoint x: 1044, endPoint y: 414, distance: 184.8
click at [1044, 414] on span "[PERSON_NAME] (F 36) [GEOGRAPHIC_DATA]. I have taught English as a Foreign Lang…" at bounding box center [941, 440] width 396 height 102
click at [417, 205] on span "To describe the industry" at bounding box center [399, 204] width 126 height 18
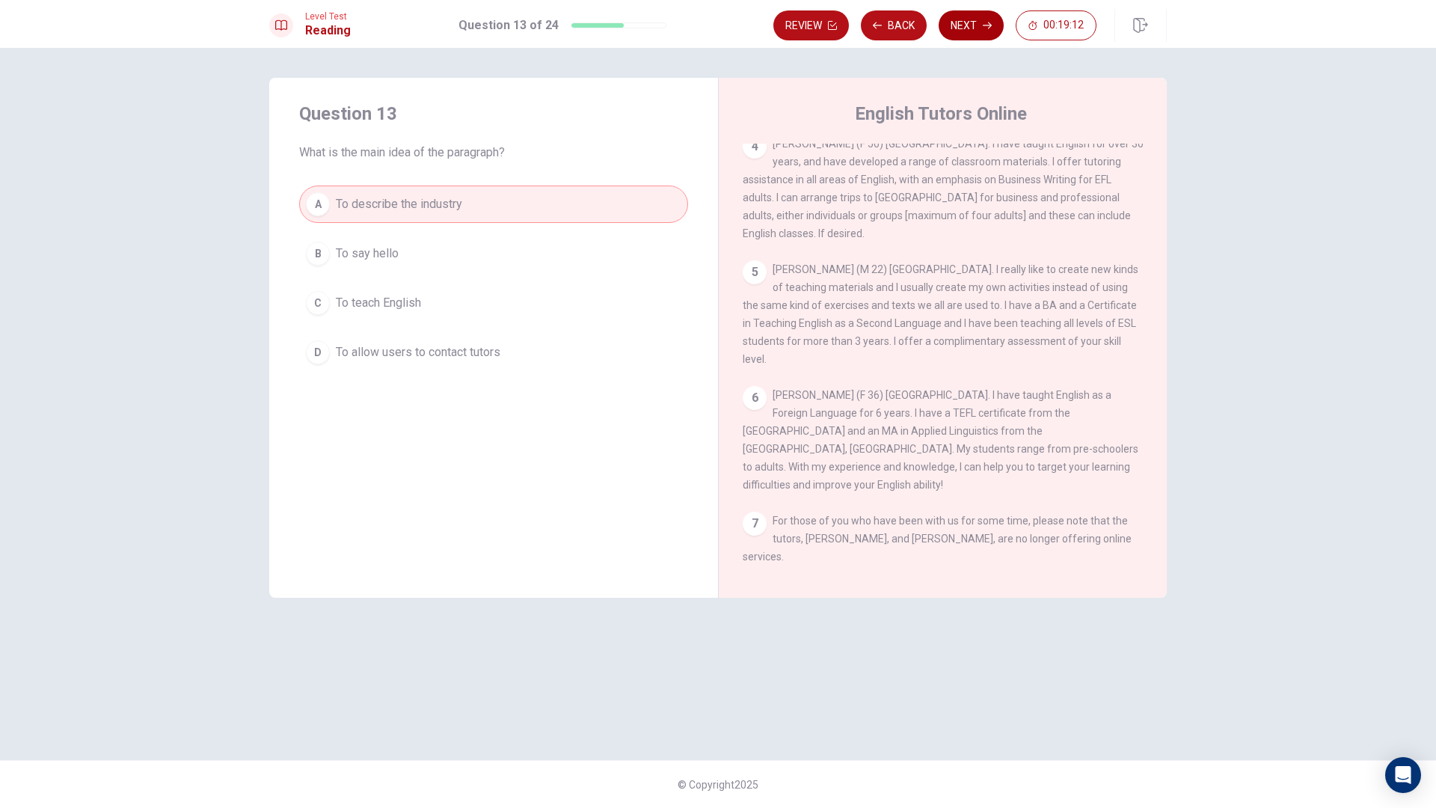
click at [964, 29] on button "Next" at bounding box center [971, 25] width 65 height 30
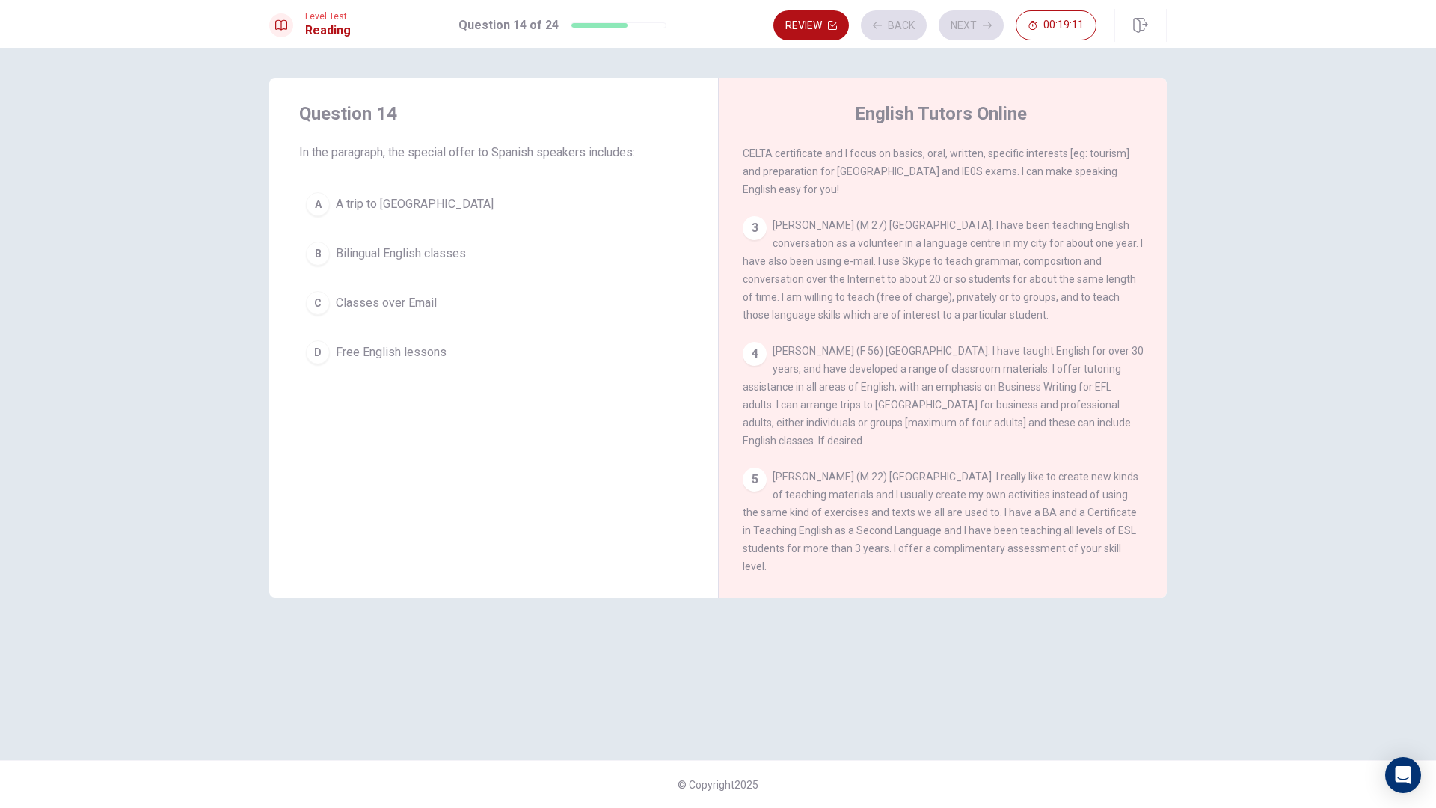
scroll to position [111, 0]
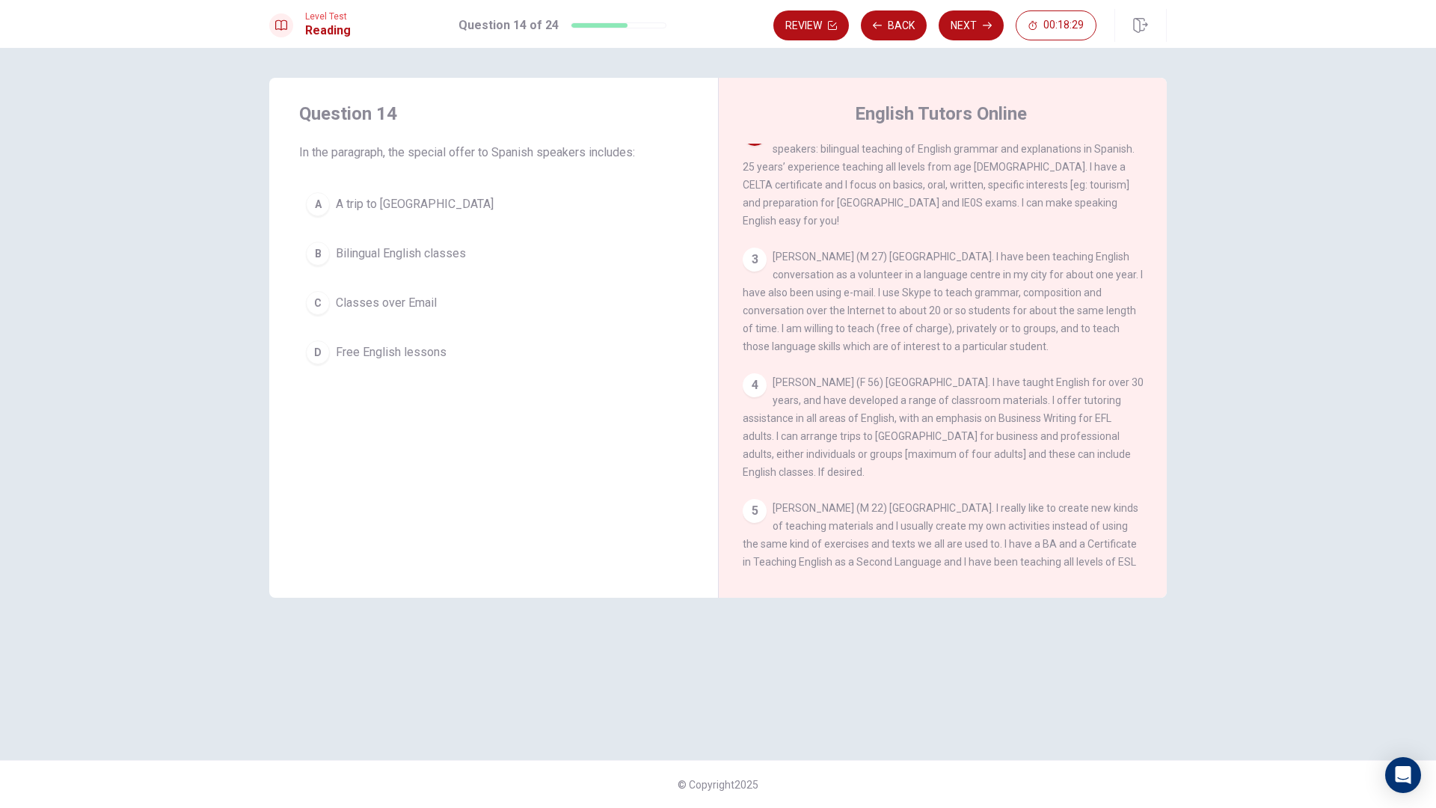
click at [420, 247] on span "Bilingual English classes" at bounding box center [401, 254] width 130 height 18
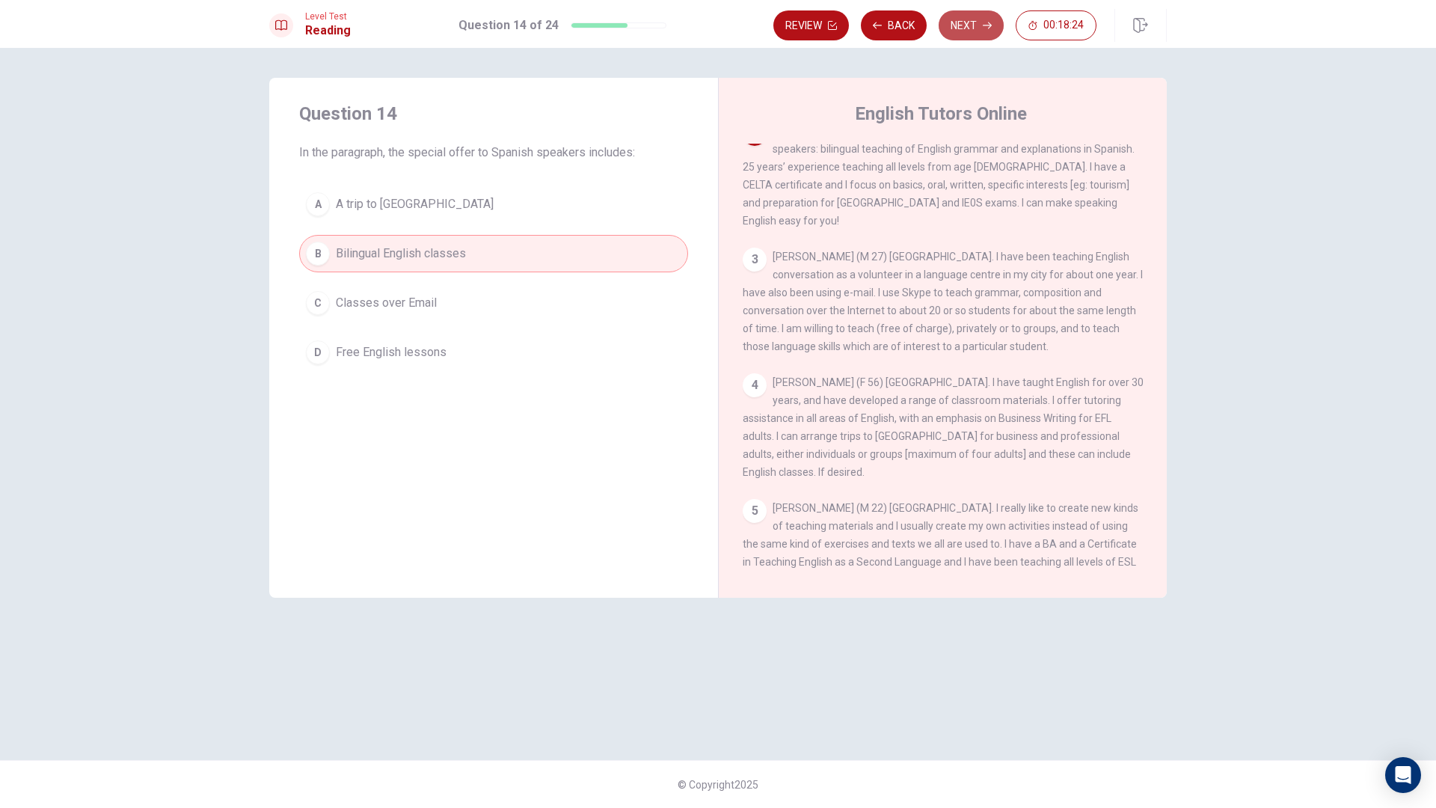
click at [963, 22] on button "Next" at bounding box center [971, 25] width 65 height 30
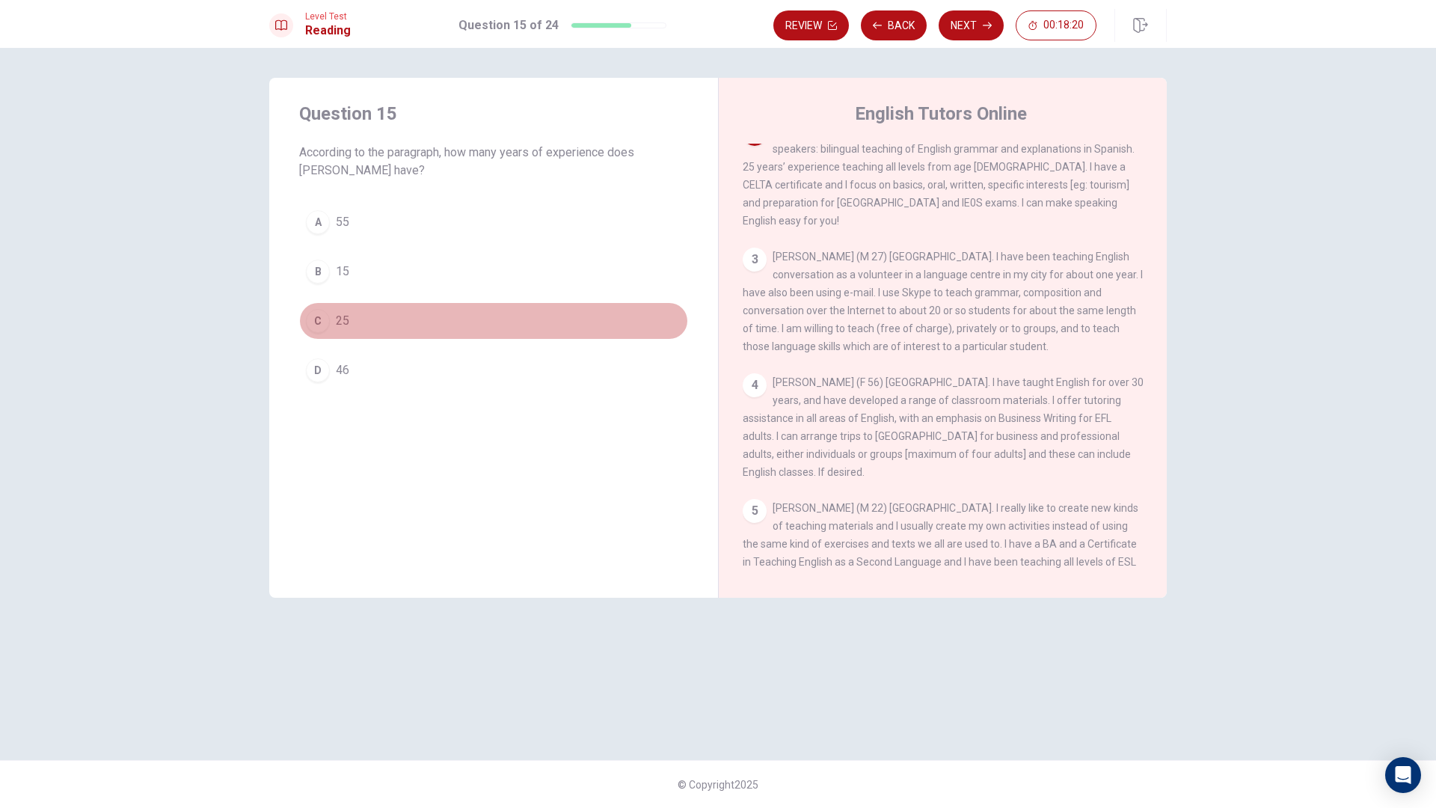
click at [346, 318] on span "25" at bounding box center [342, 321] width 13 height 18
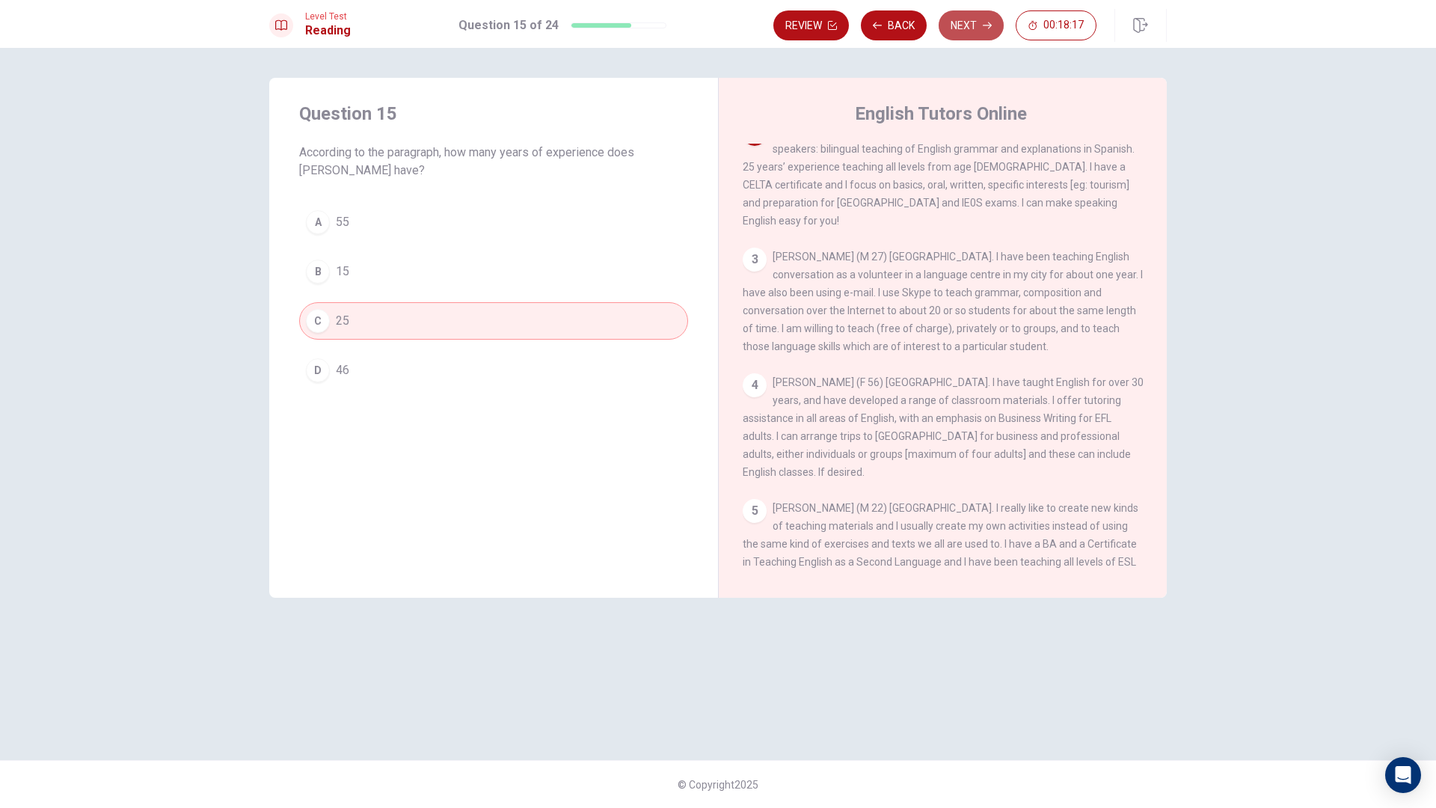
click at [968, 22] on button "Next" at bounding box center [971, 25] width 65 height 30
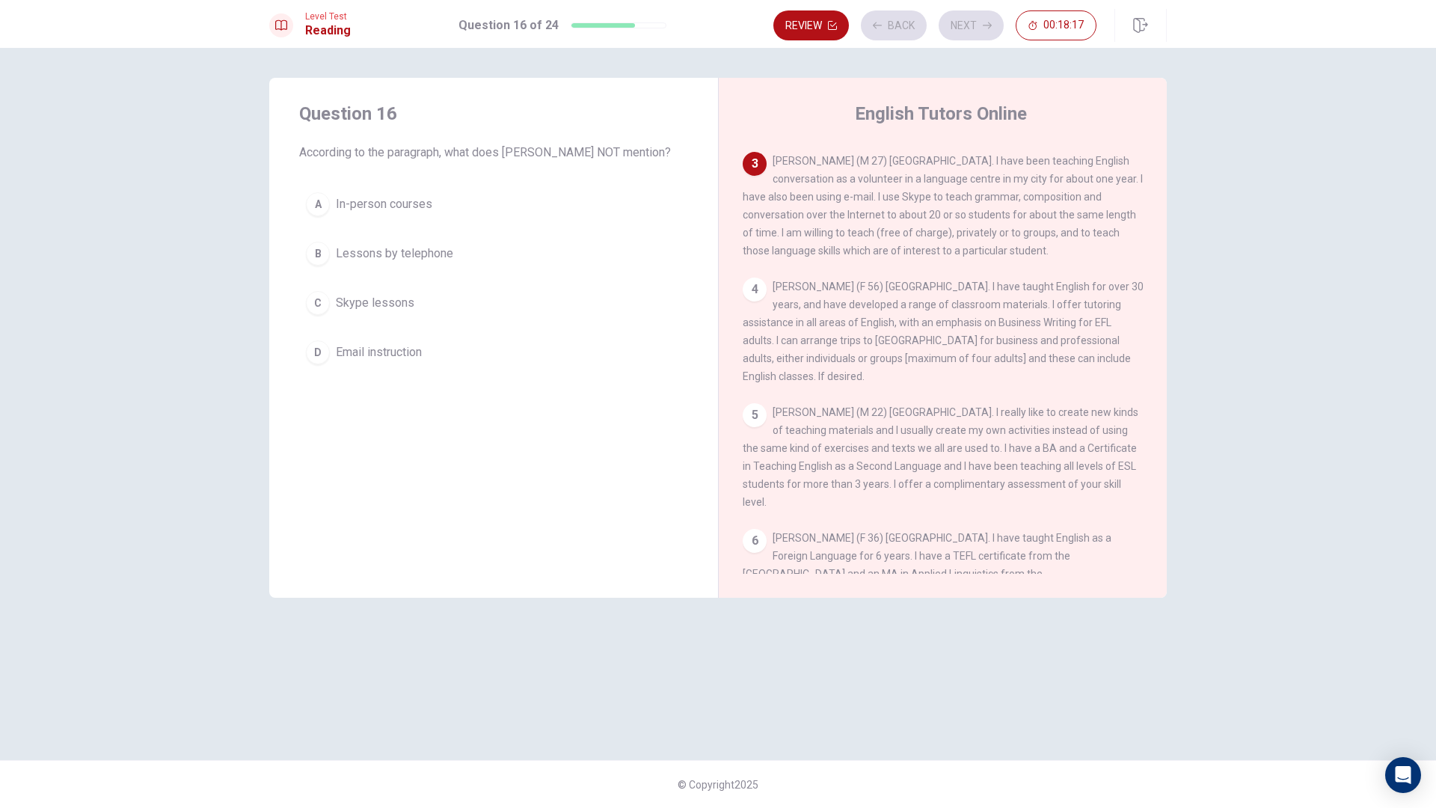
scroll to position [223, 0]
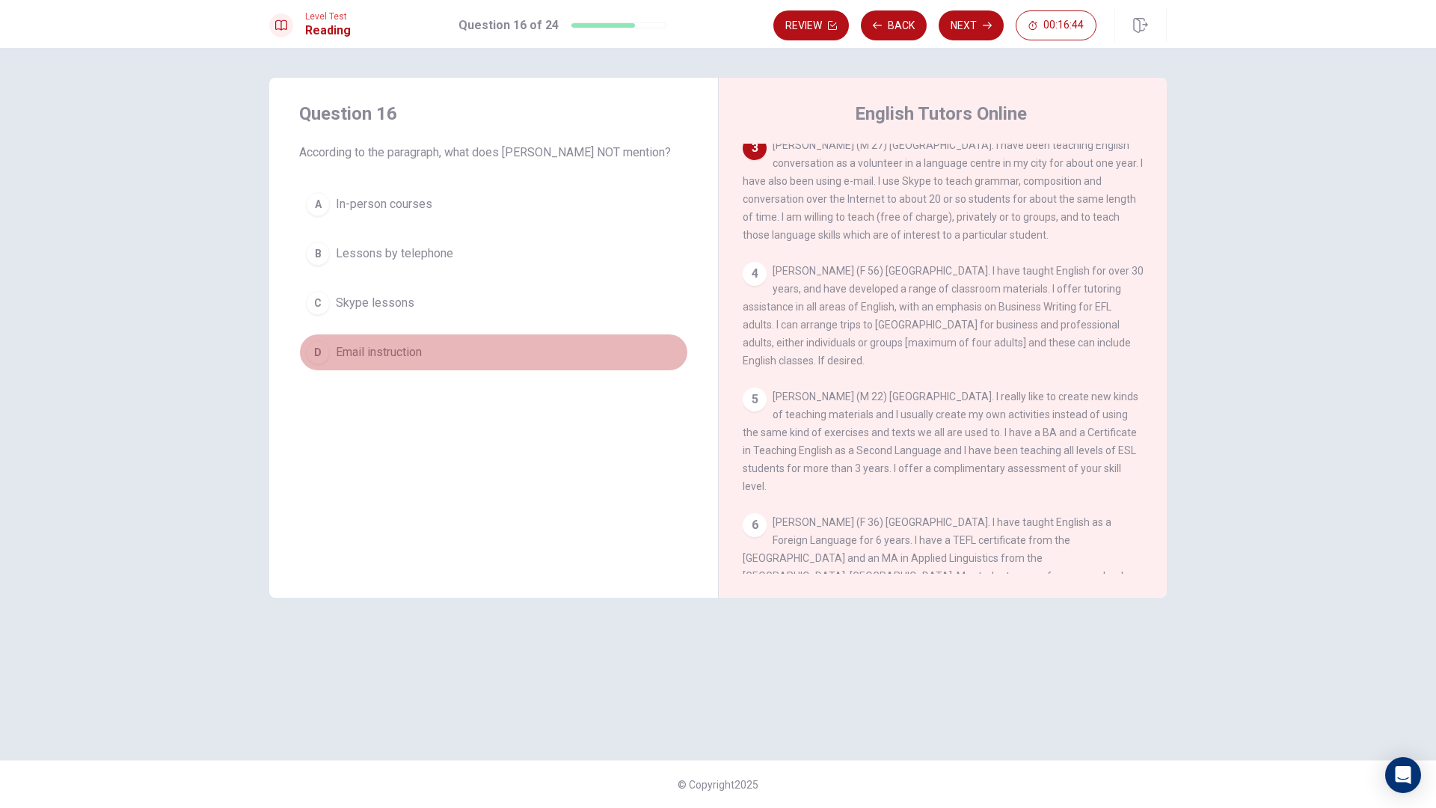
drag, startPoint x: 430, startPoint y: 368, endPoint x: 438, endPoint y: 367, distance: 7.5
click at [434, 368] on button "D Email instruction" at bounding box center [493, 352] width 389 height 37
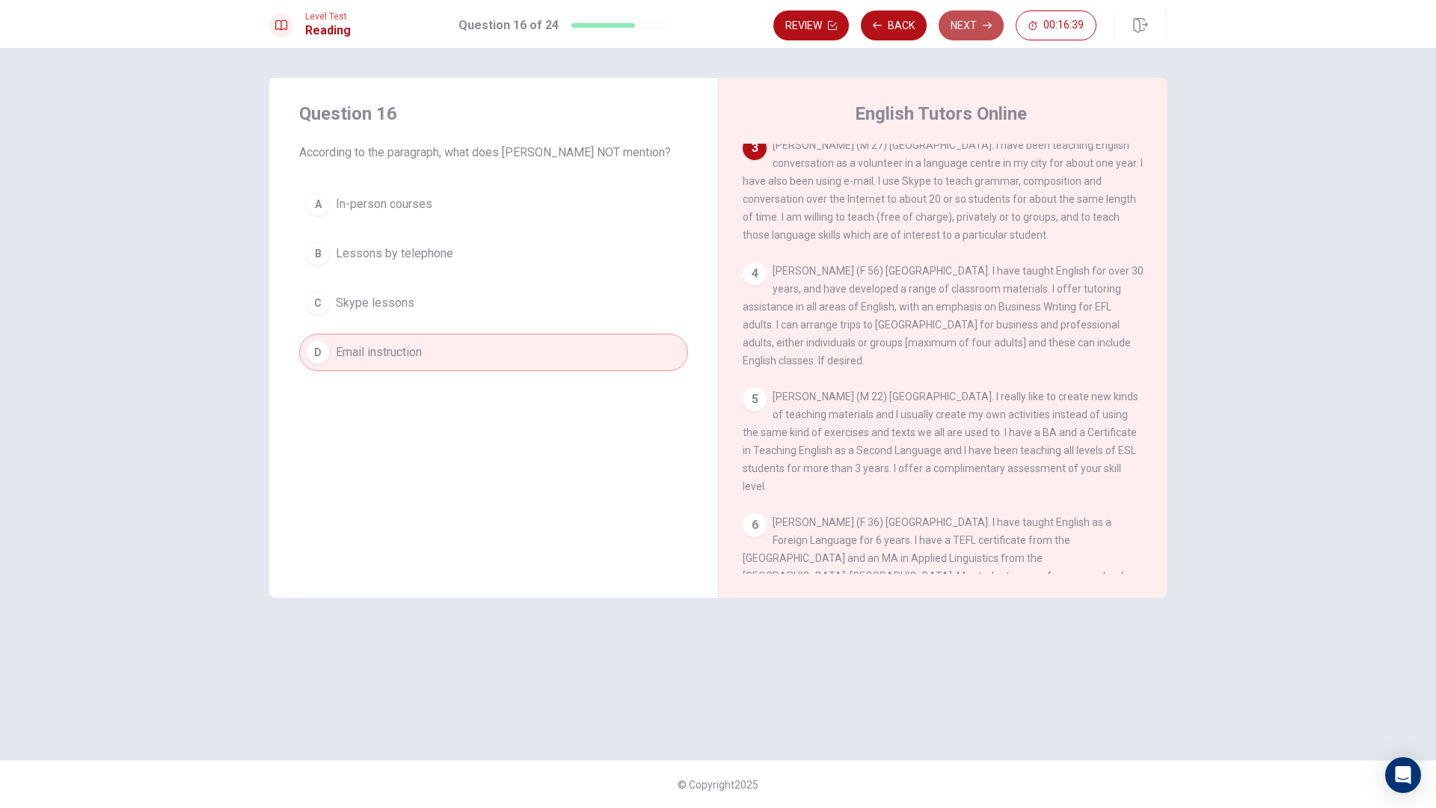
click at [965, 20] on button "Next" at bounding box center [971, 25] width 65 height 30
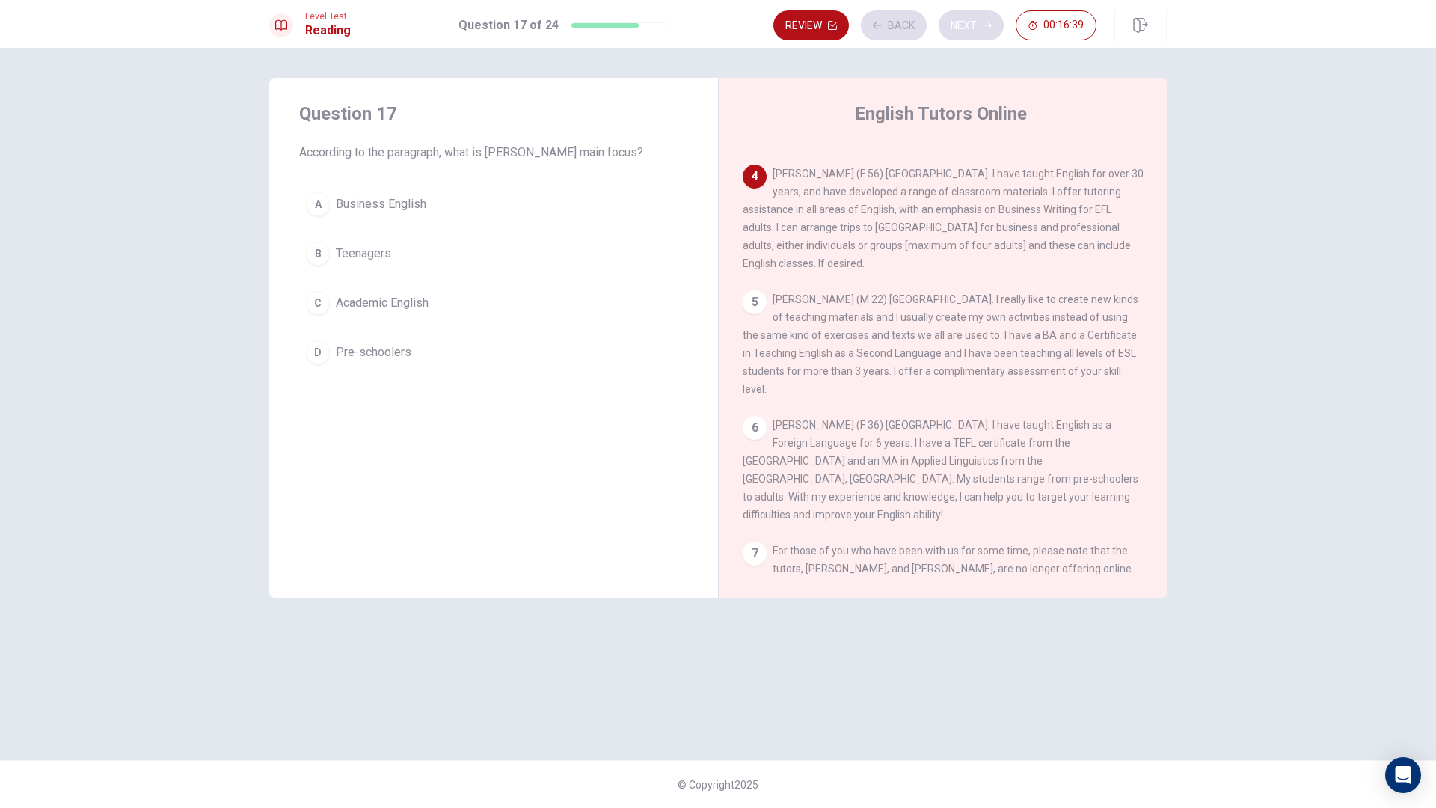
scroll to position [350, 0]
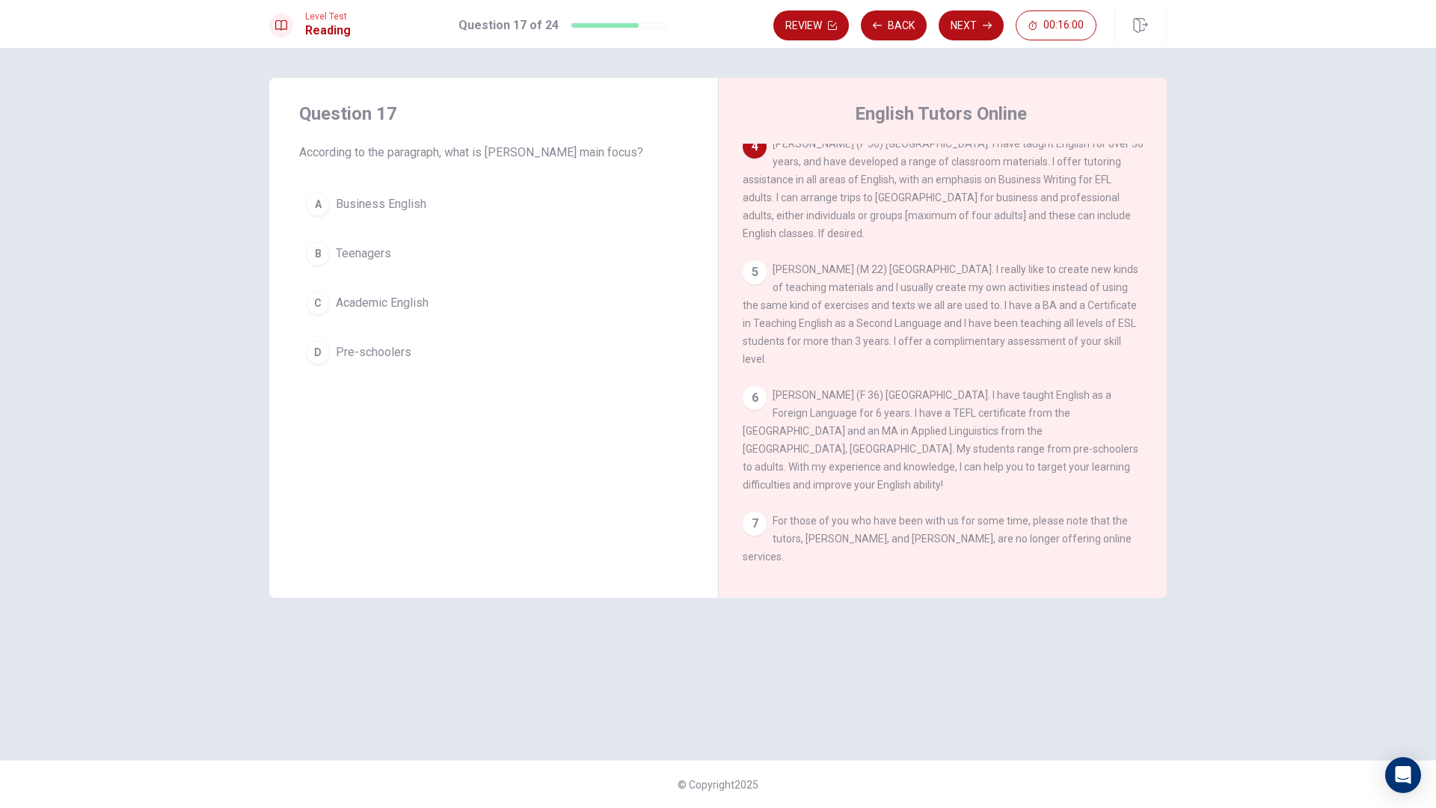
click at [394, 212] on button "A Business English" at bounding box center [493, 204] width 389 height 37
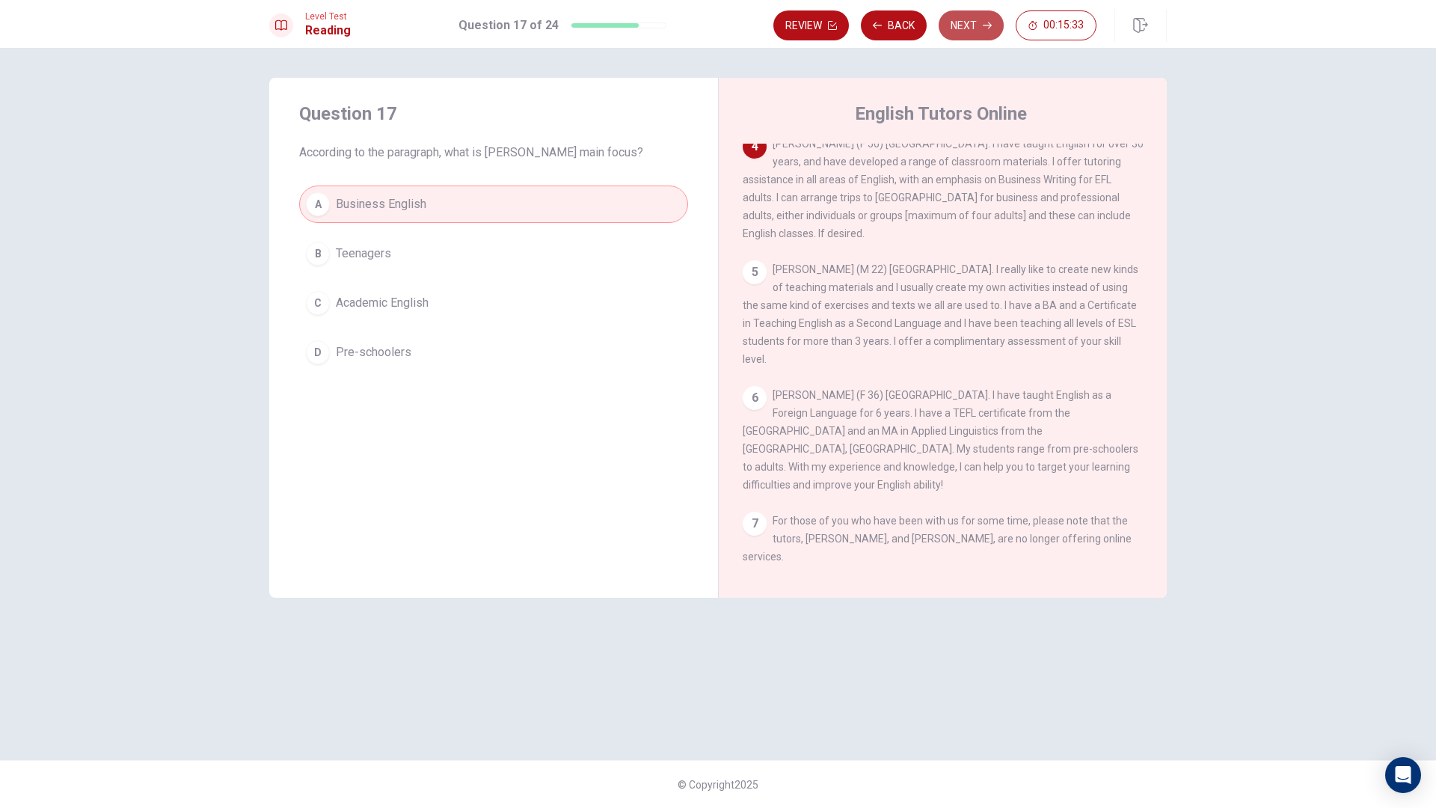
click at [973, 22] on button "Next" at bounding box center [971, 25] width 65 height 30
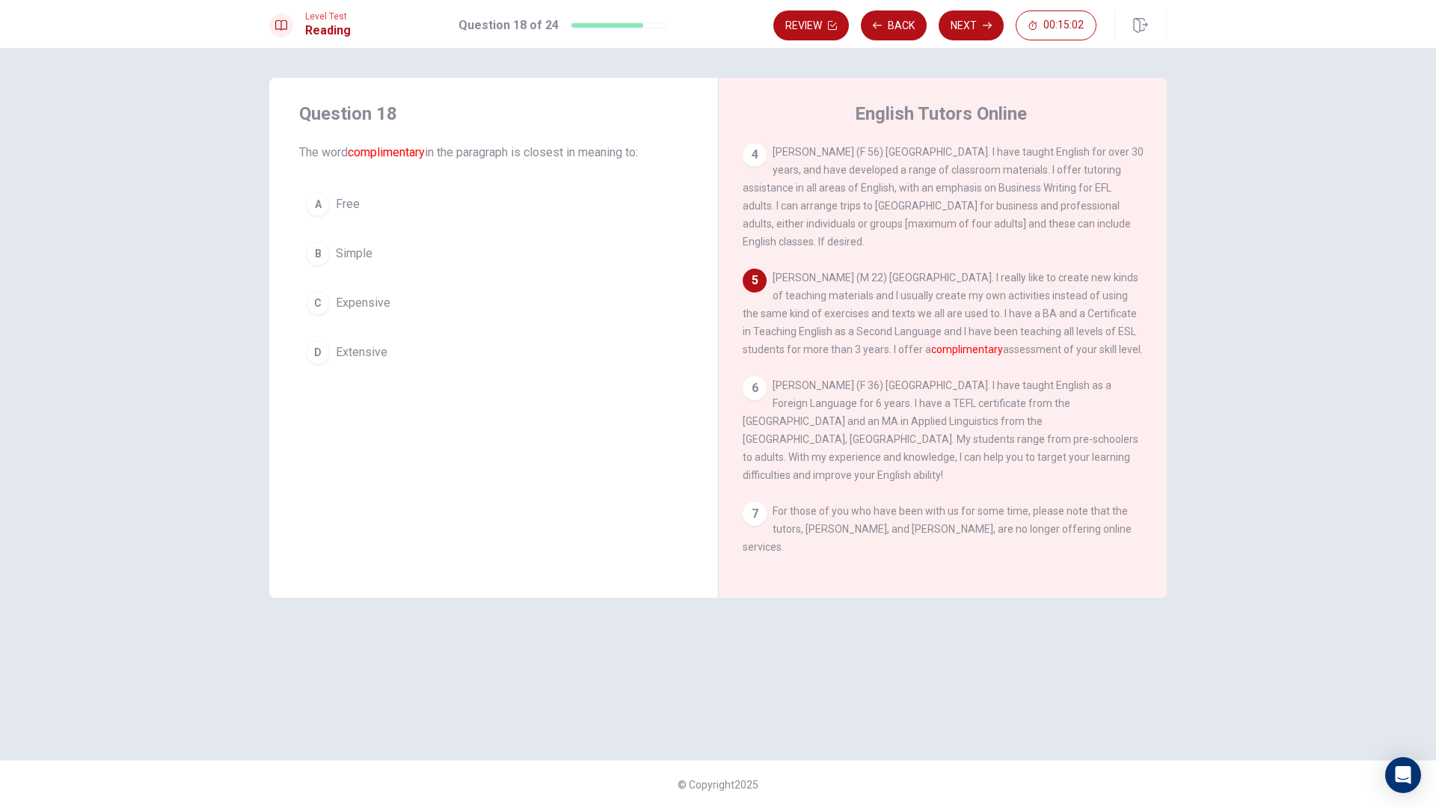
drag, startPoint x: 894, startPoint y: 364, endPoint x: 1093, endPoint y: 365, distance: 199.0
click at [1093, 355] on span "[PERSON_NAME] (M 22) [GEOGRAPHIC_DATA]. I really like to create new kinds of te…" at bounding box center [943, 314] width 400 height 84
click at [402, 207] on button "A Free" at bounding box center [493, 204] width 389 height 37
click at [370, 362] on button "D Extensive" at bounding box center [493, 352] width 389 height 37
click at [954, 25] on button "Next" at bounding box center [971, 25] width 65 height 30
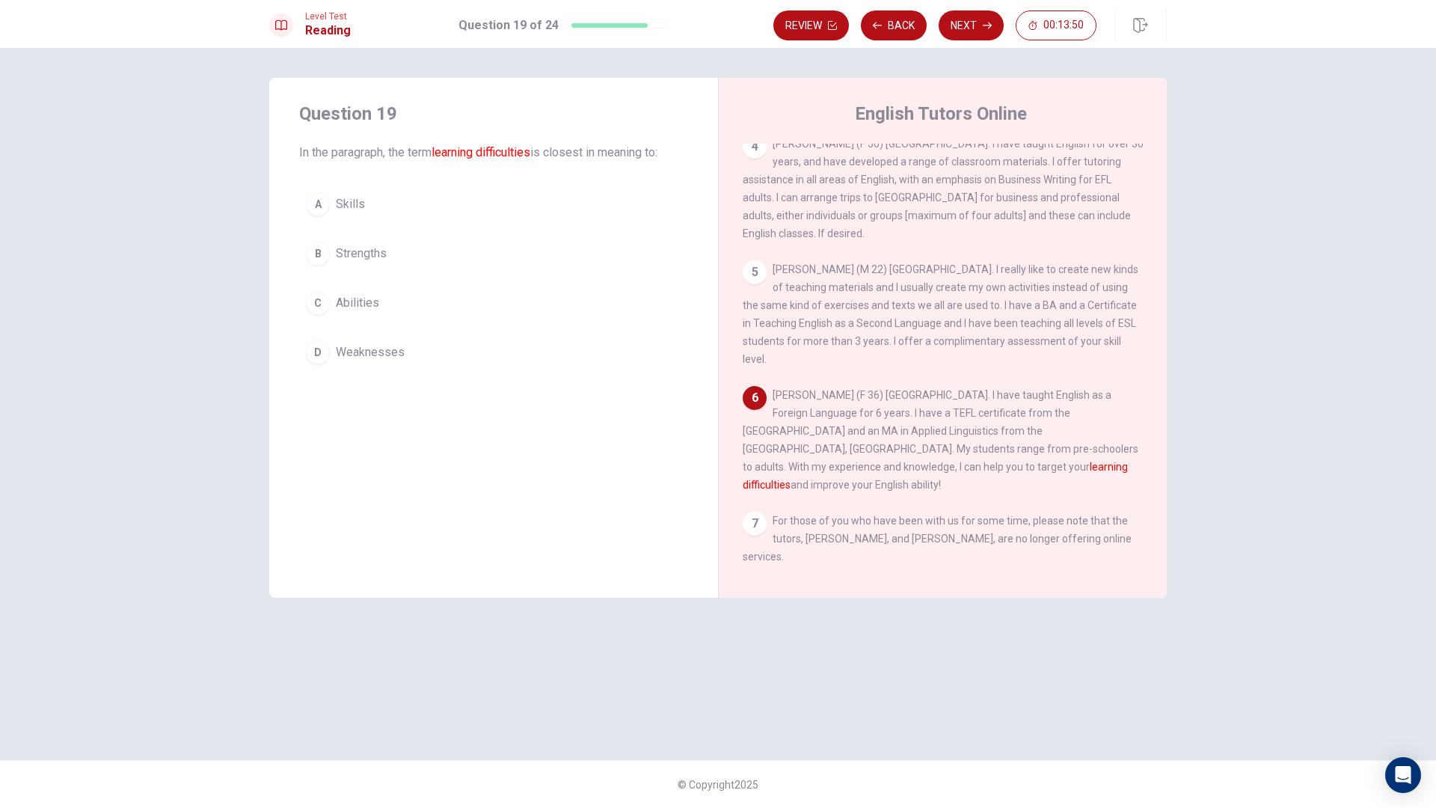
click at [368, 293] on button "C Abilities" at bounding box center [493, 302] width 389 height 37
click at [379, 242] on button "B Strengths" at bounding box center [493, 253] width 389 height 37
drag, startPoint x: 382, startPoint y: 231, endPoint x: 388, endPoint y: 210, distance: 21.6
click at [383, 227] on div "A Skills B Strengths C Abilities D Weaknesses" at bounding box center [493, 279] width 389 height 186
click at [388, 209] on button "A Skills" at bounding box center [493, 204] width 389 height 37
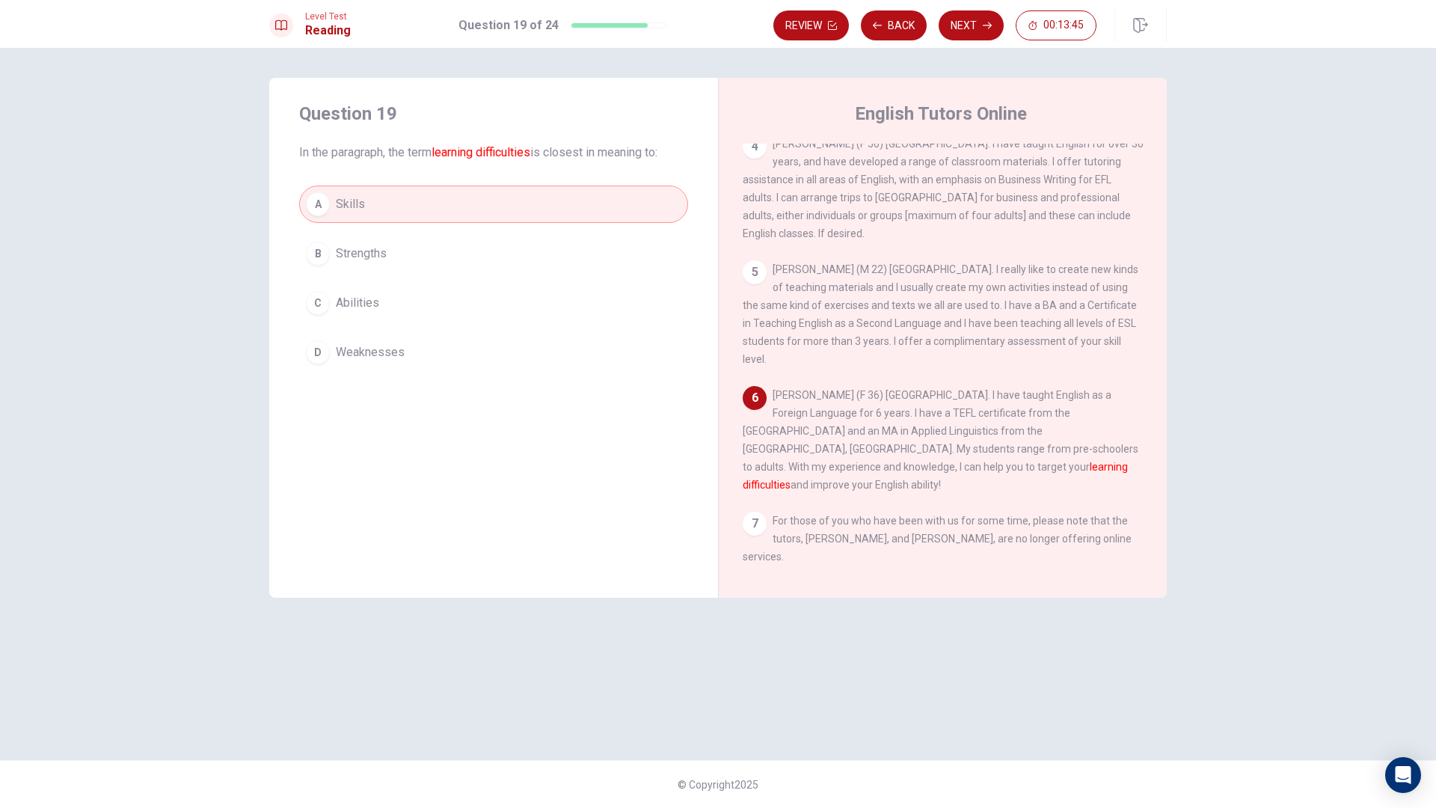
drag, startPoint x: 944, startPoint y: 465, endPoint x: 1063, endPoint y: 474, distance: 119.3
click at [1063, 475] on div "6 [PERSON_NAME] (F 36) [GEOGRAPHIC_DATA]. I have taught English as a Foreign La…" at bounding box center [943, 440] width 401 height 108
click at [374, 348] on span "Weaknesses" at bounding box center [370, 352] width 69 height 18
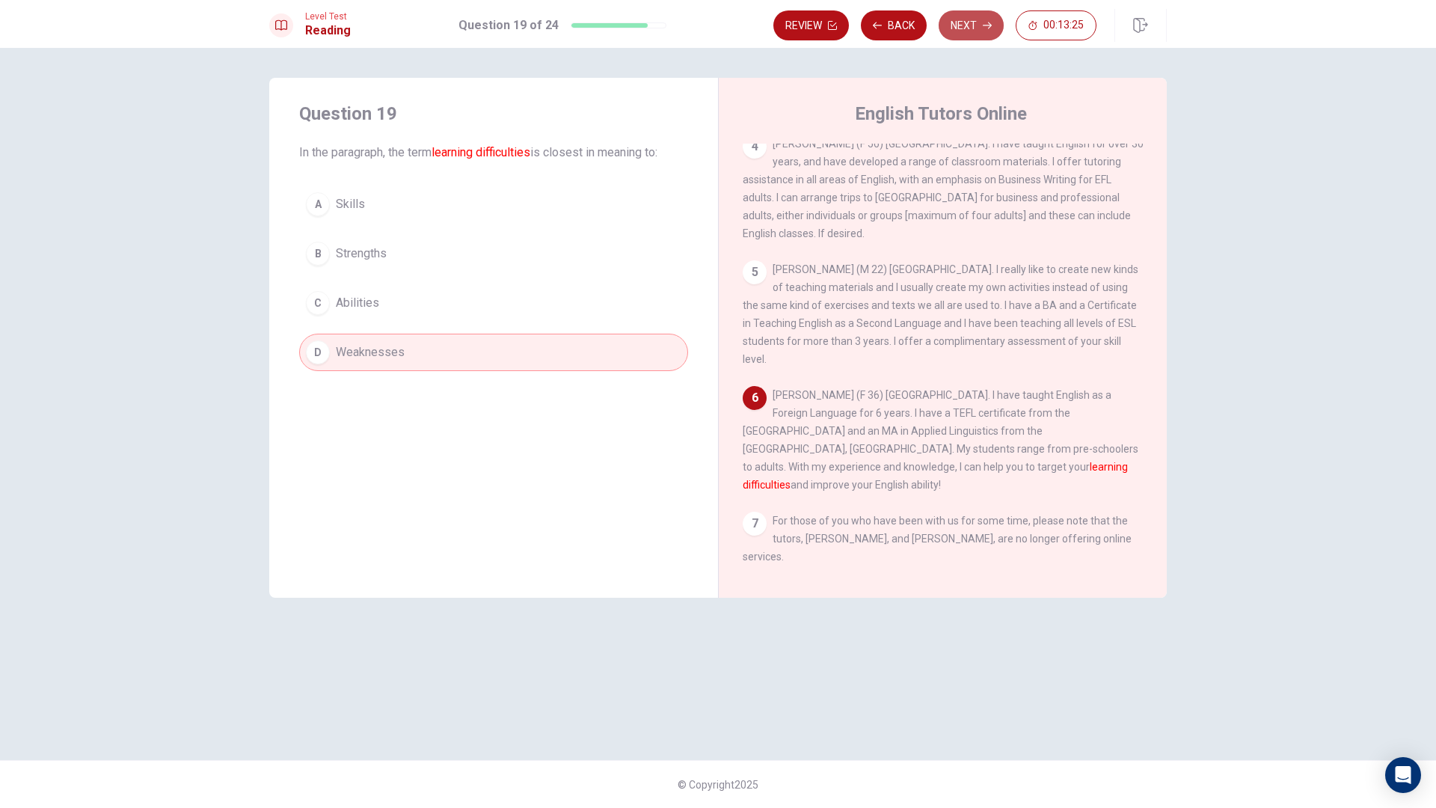
click at [977, 31] on button "Next" at bounding box center [971, 25] width 65 height 30
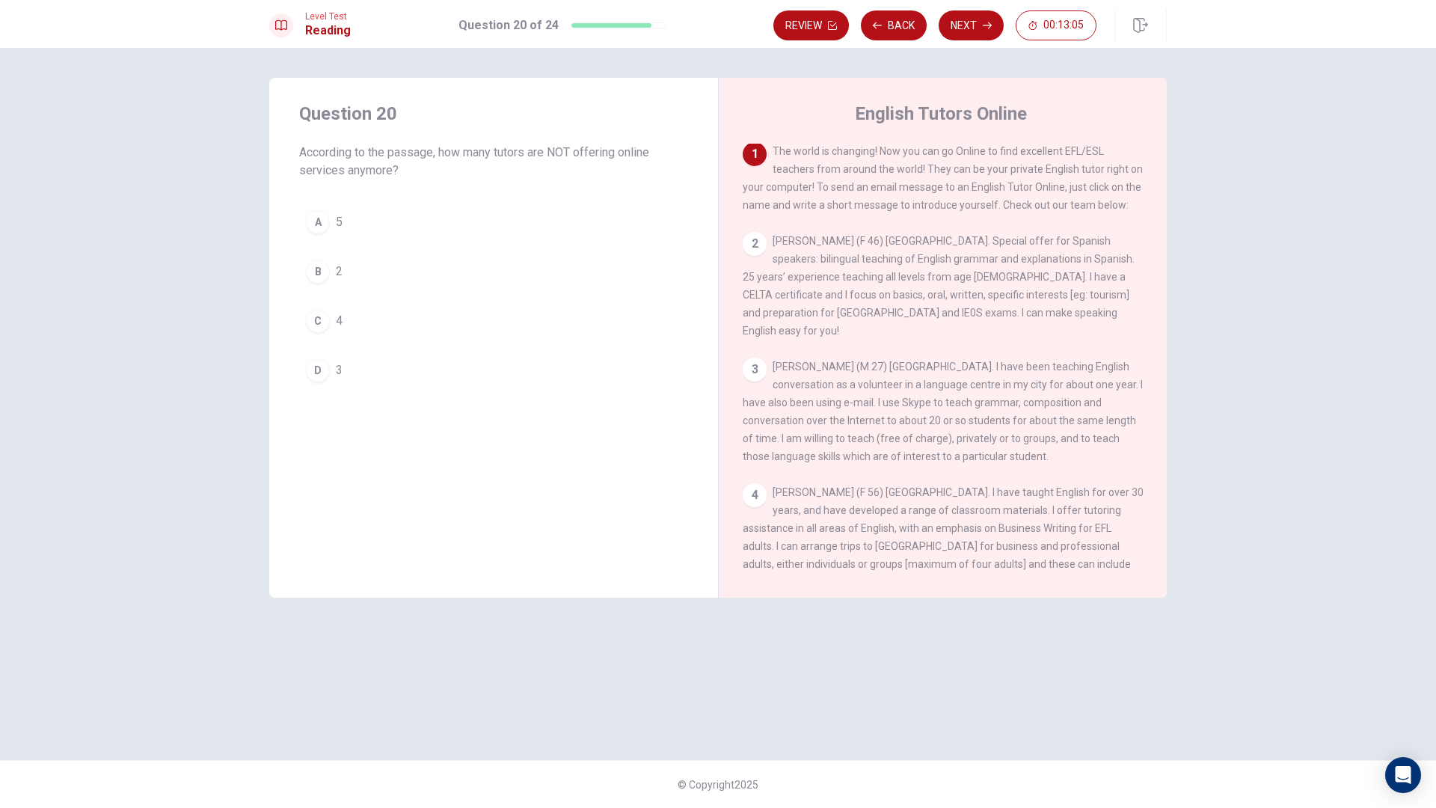
scroll to position [0, 0]
click at [351, 279] on button "B 2" at bounding box center [493, 271] width 389 height 37
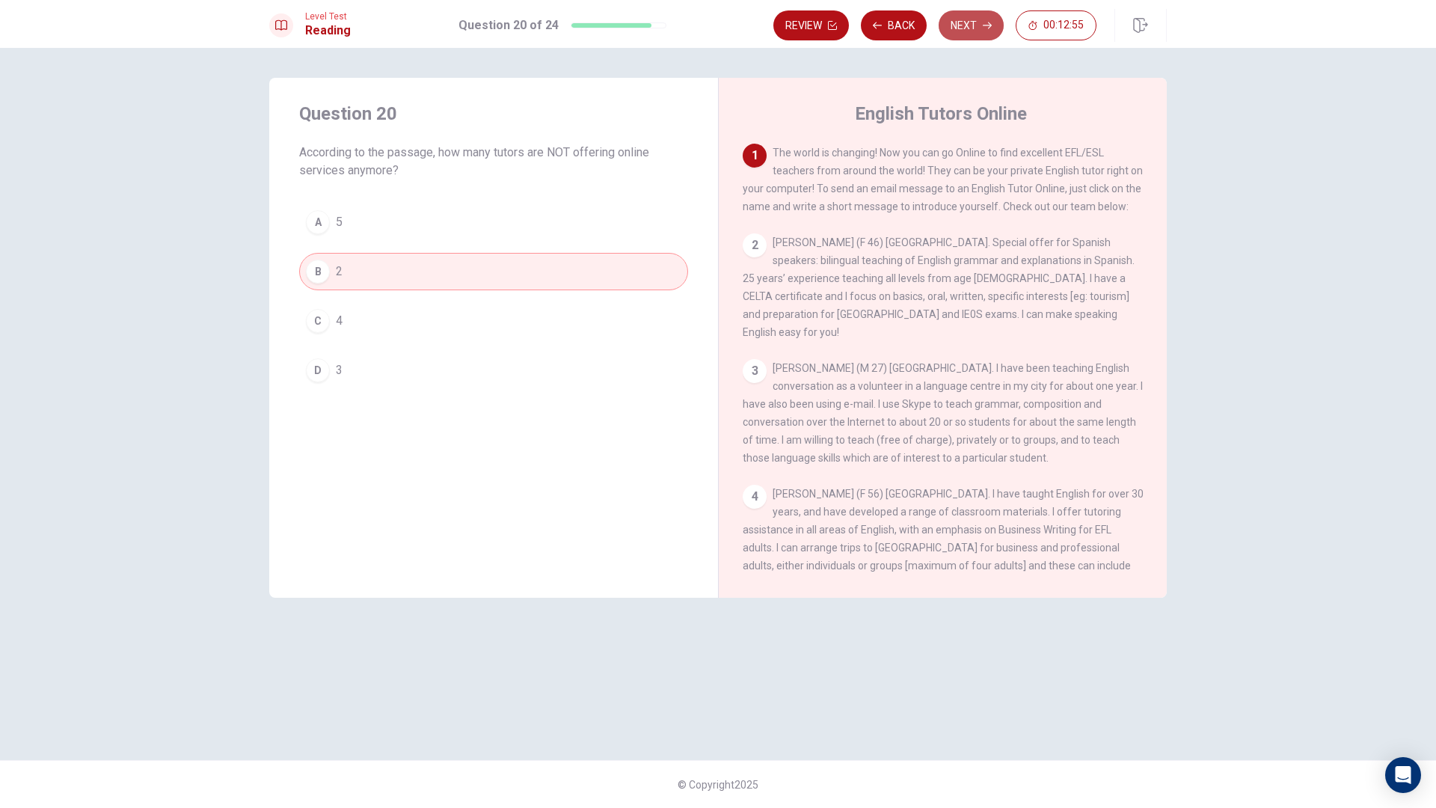
click at [981, 32] on button "Next" at bounding box center [971, 25] width 65 height 30
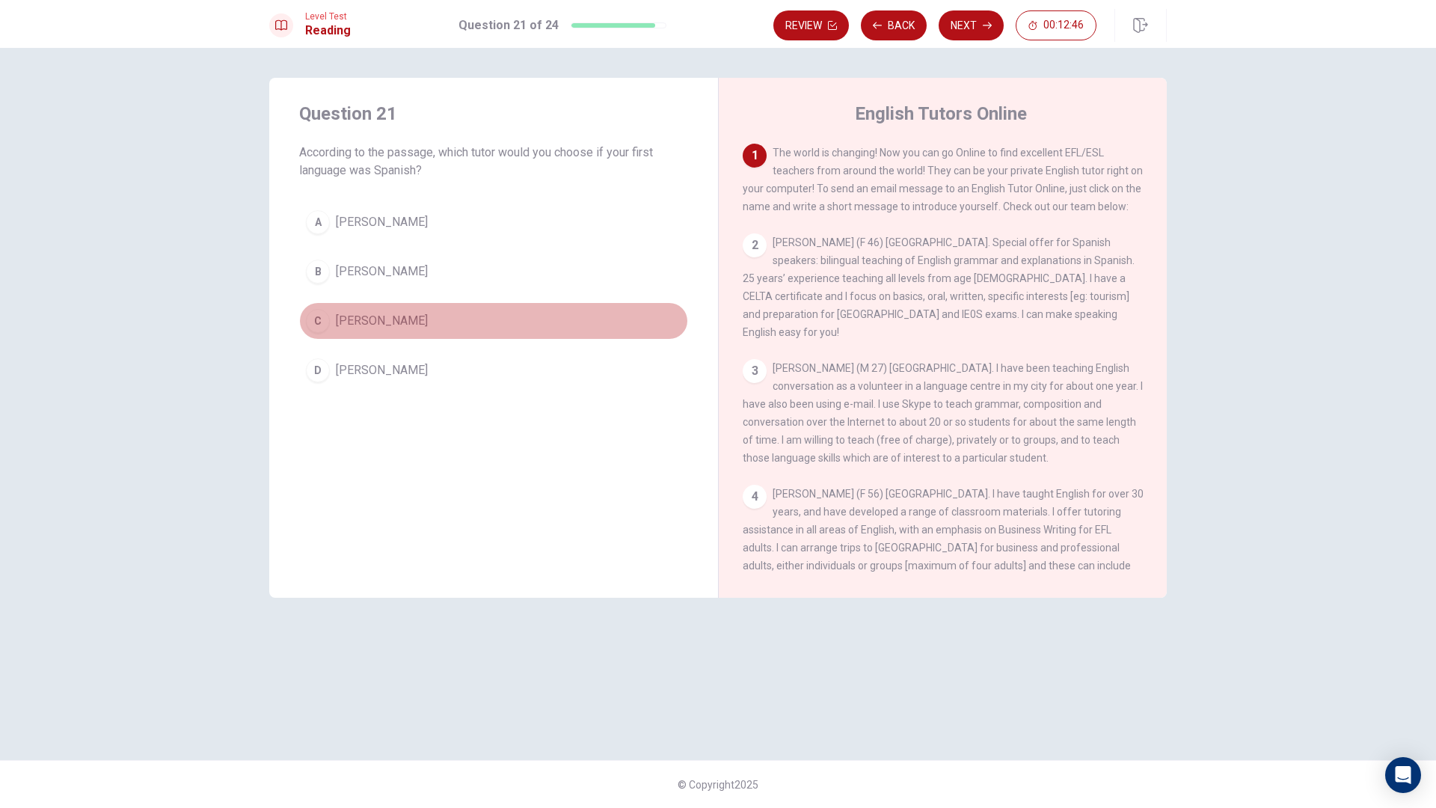
drag, startPoint x: 403, startPoint y: 321, endPoint x: 459, endPoint y: 396, distance: 93.5
click at [400, 332] on button "C [PERSON_NAME]" at bounding box center [493, 320] width 389 height 37
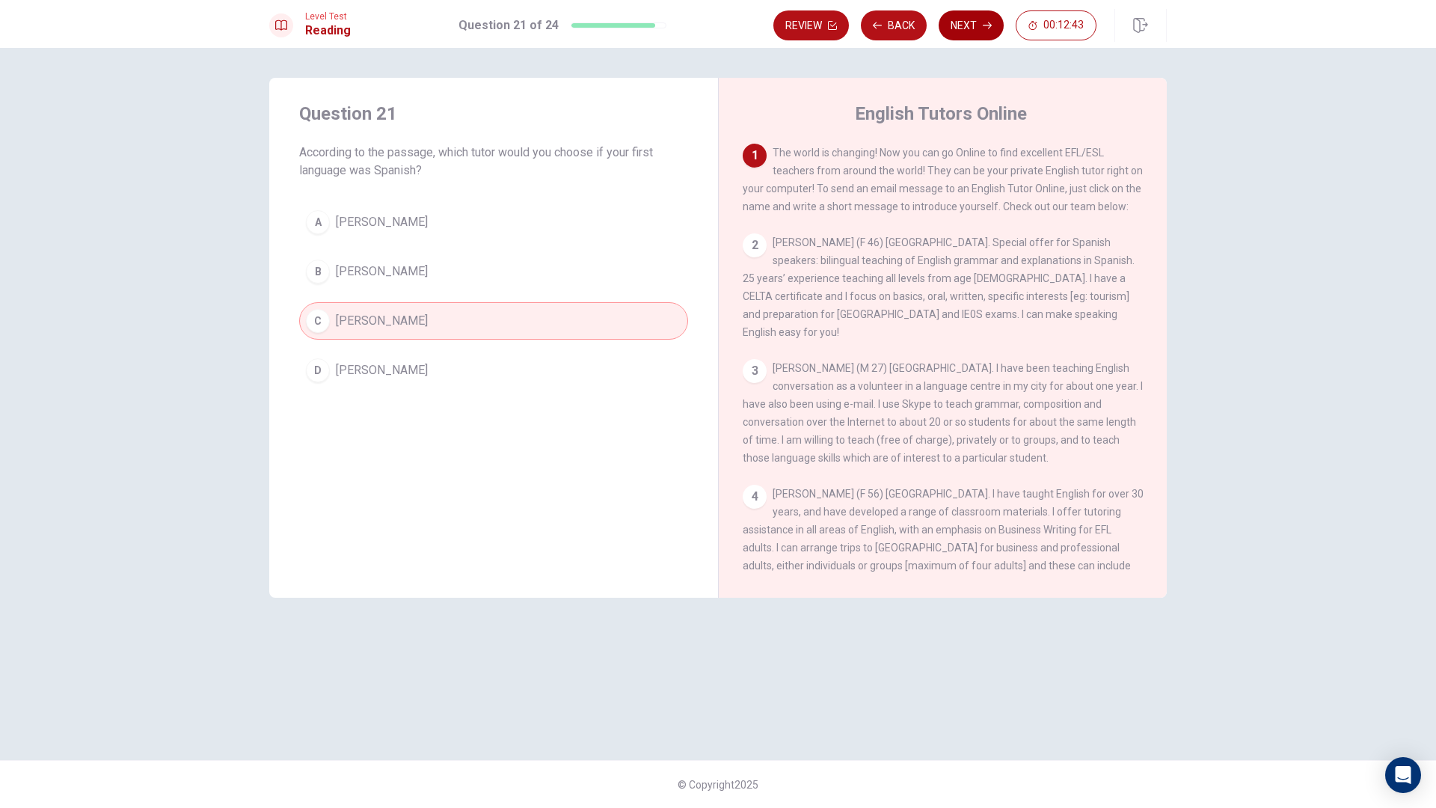
click at [971, 22] on button "Next" at bounding box center [971, 25] width 65 height 30
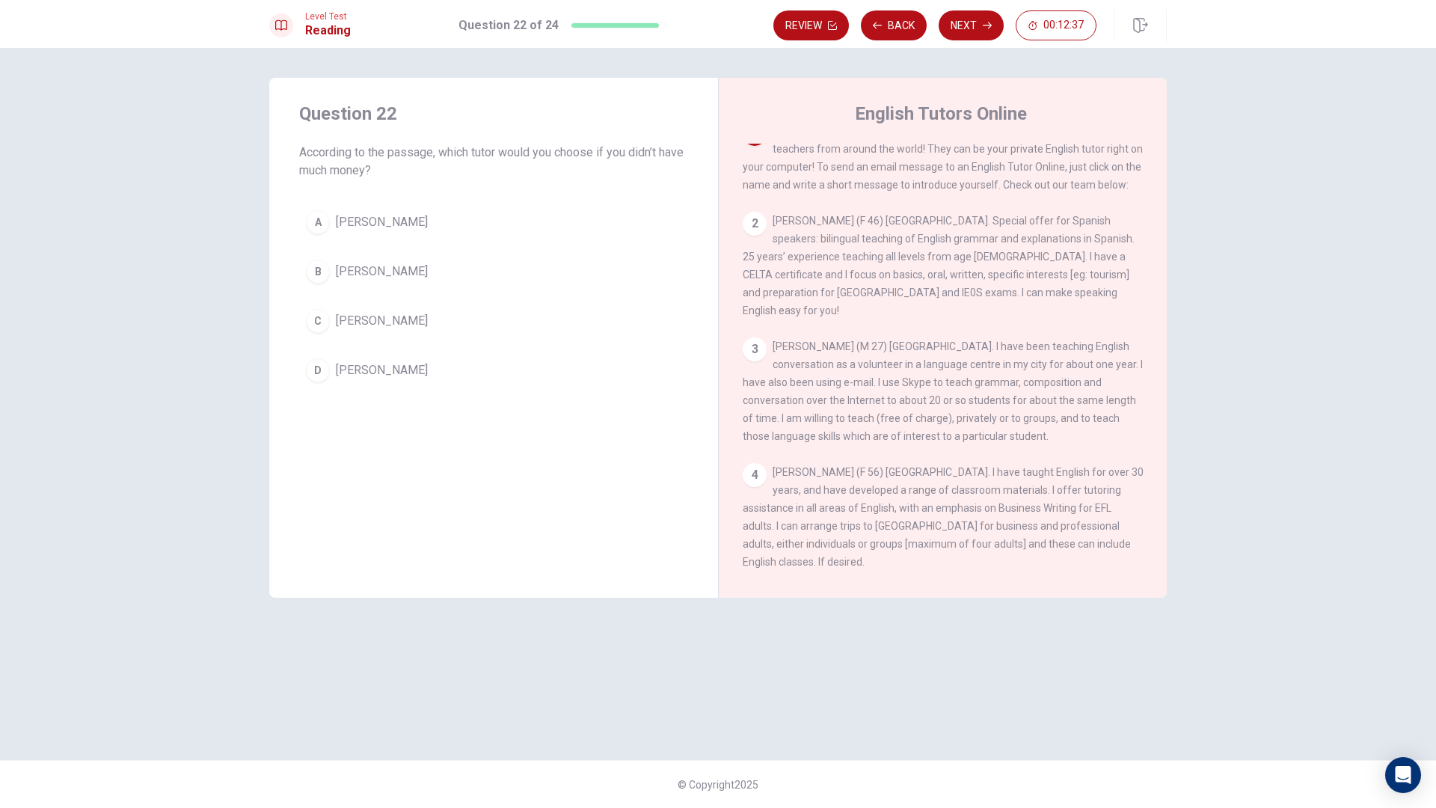
scroll to position [75, 0]
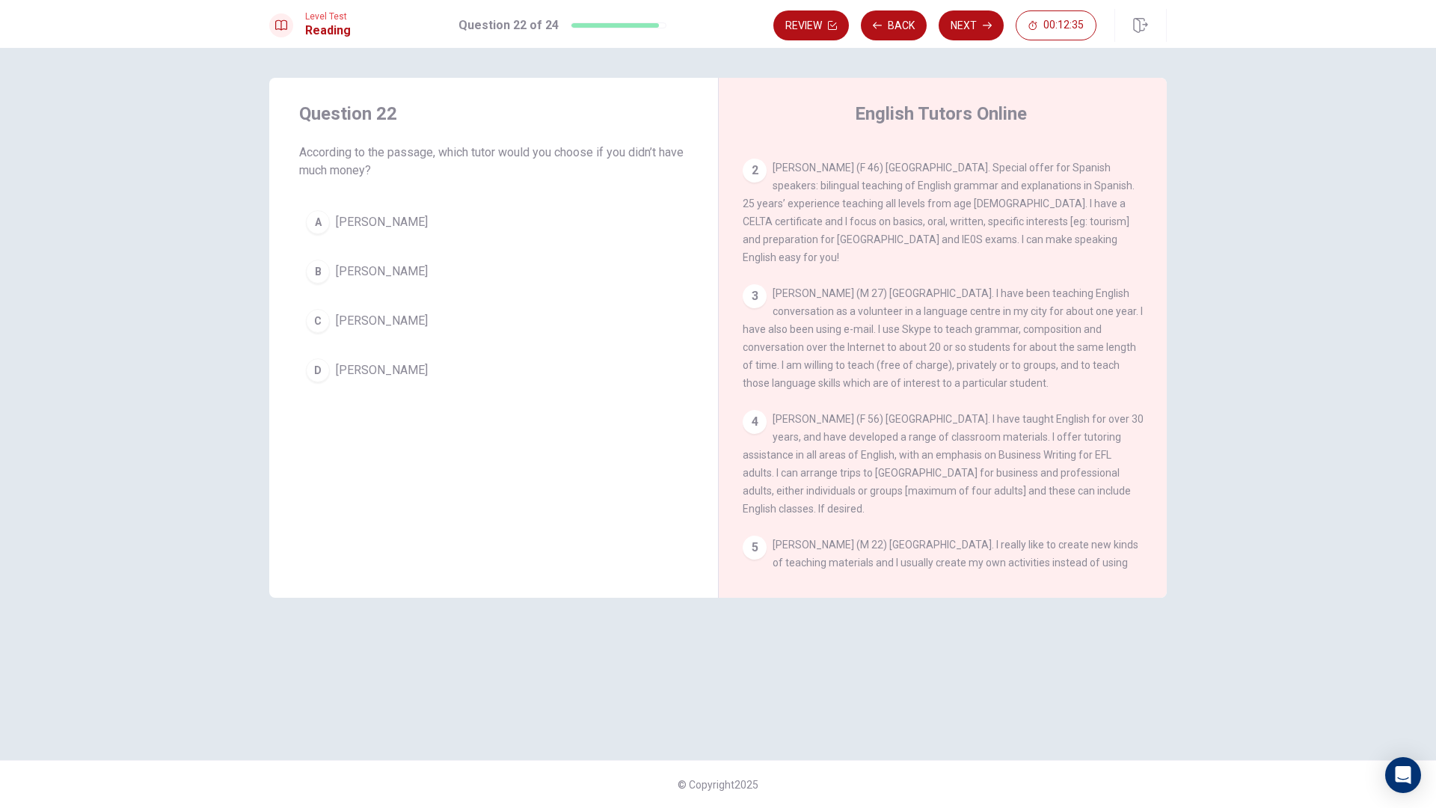
click at [958, 380] on span "[PERSON_NAME] (M 27) [GEOGRAPHIC_DATA]. I have been teaching English conversati…" at bounding box center [943, 338] width 400 height 102
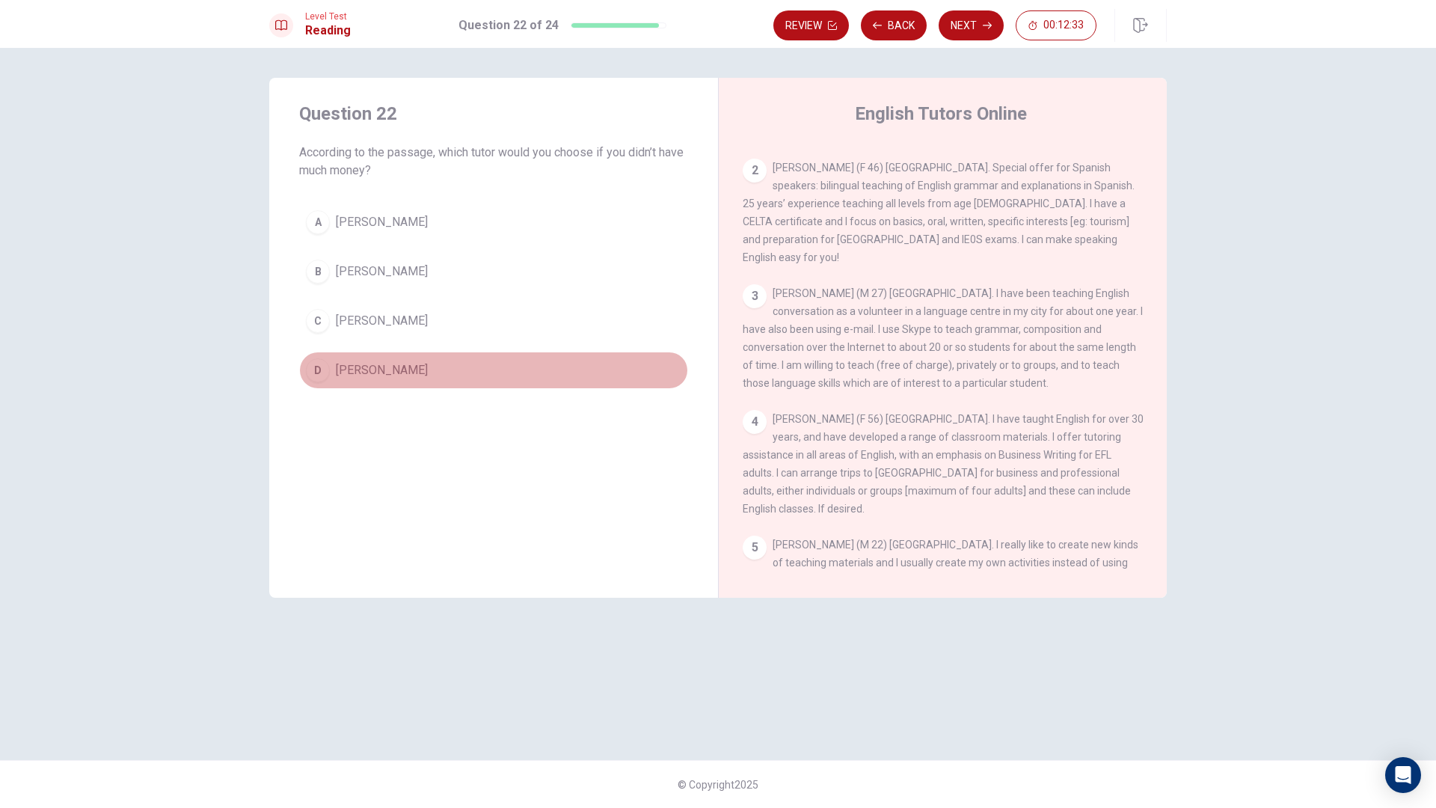
drag, startPoint x: 416, startPoint y: 367, endPoint x: 488, endPoint y: 402, distance: 80.0
click at [417, 372] on span "[PERSON_NAME]" at bounding box center [382, 370] width 92 height 18
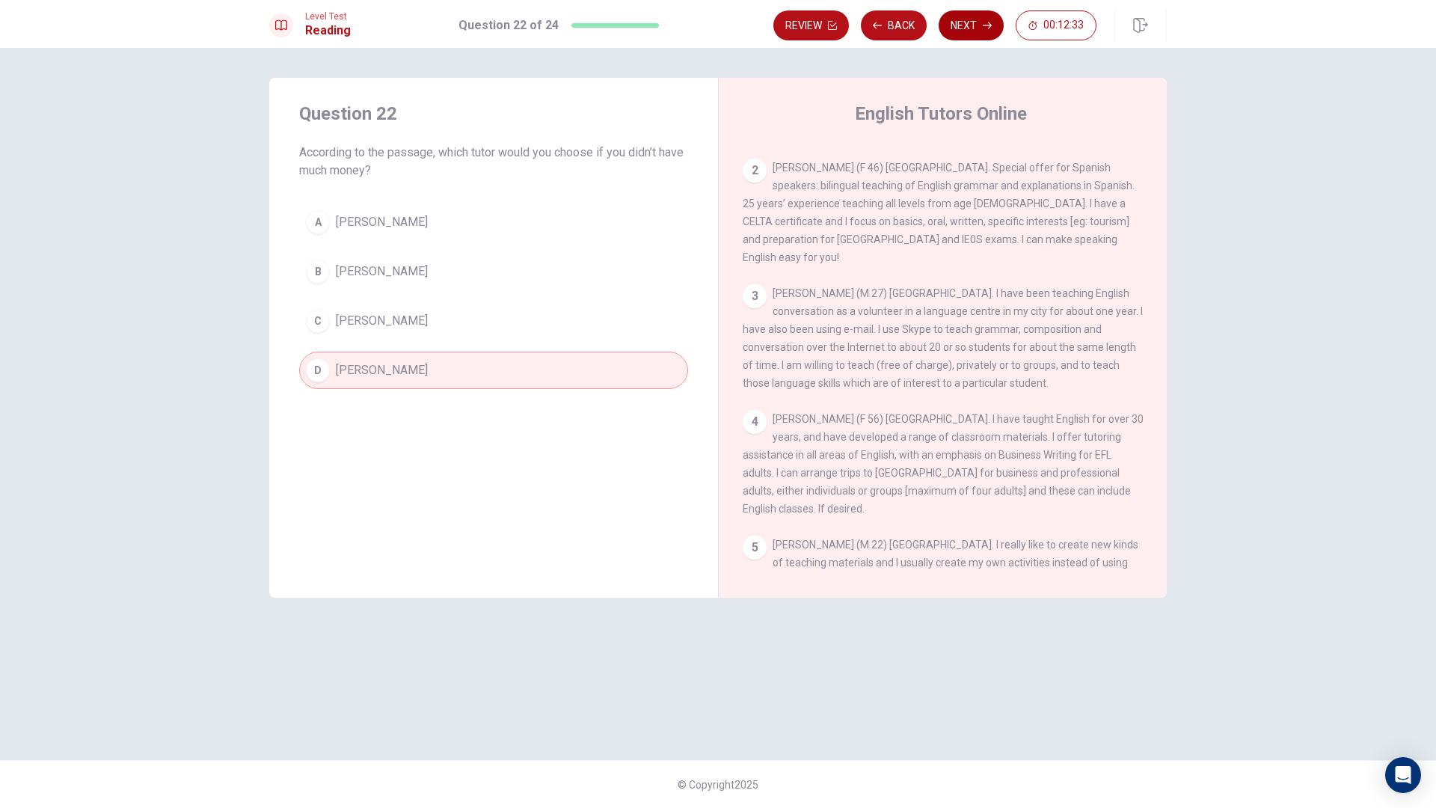
click at [948, 30] on button "Next" at bounding box center [971, 25] width 65 height 30
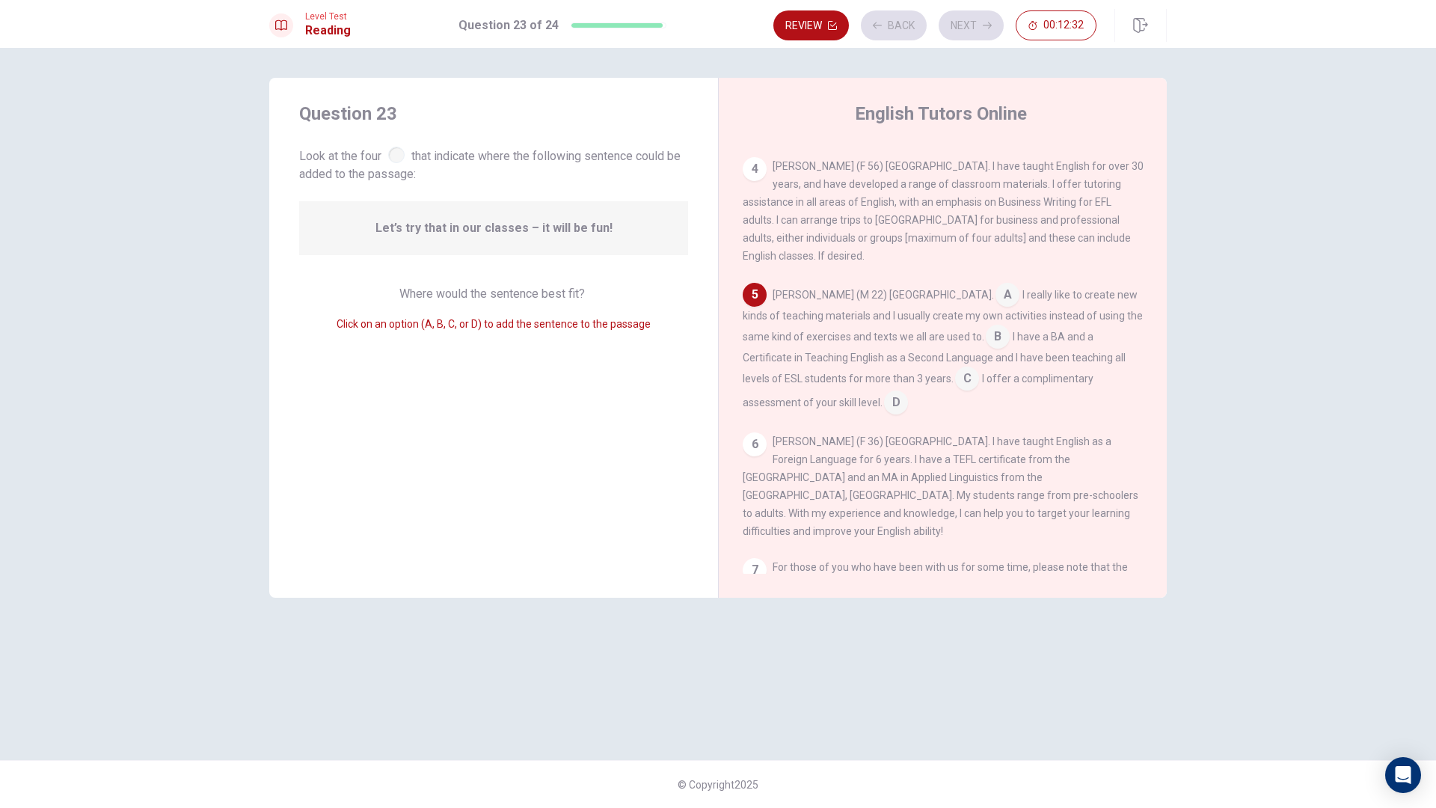
scroll to position [334, 0]
click at [986, 343] on input at bounding box center [998, 331] width 24 height 24
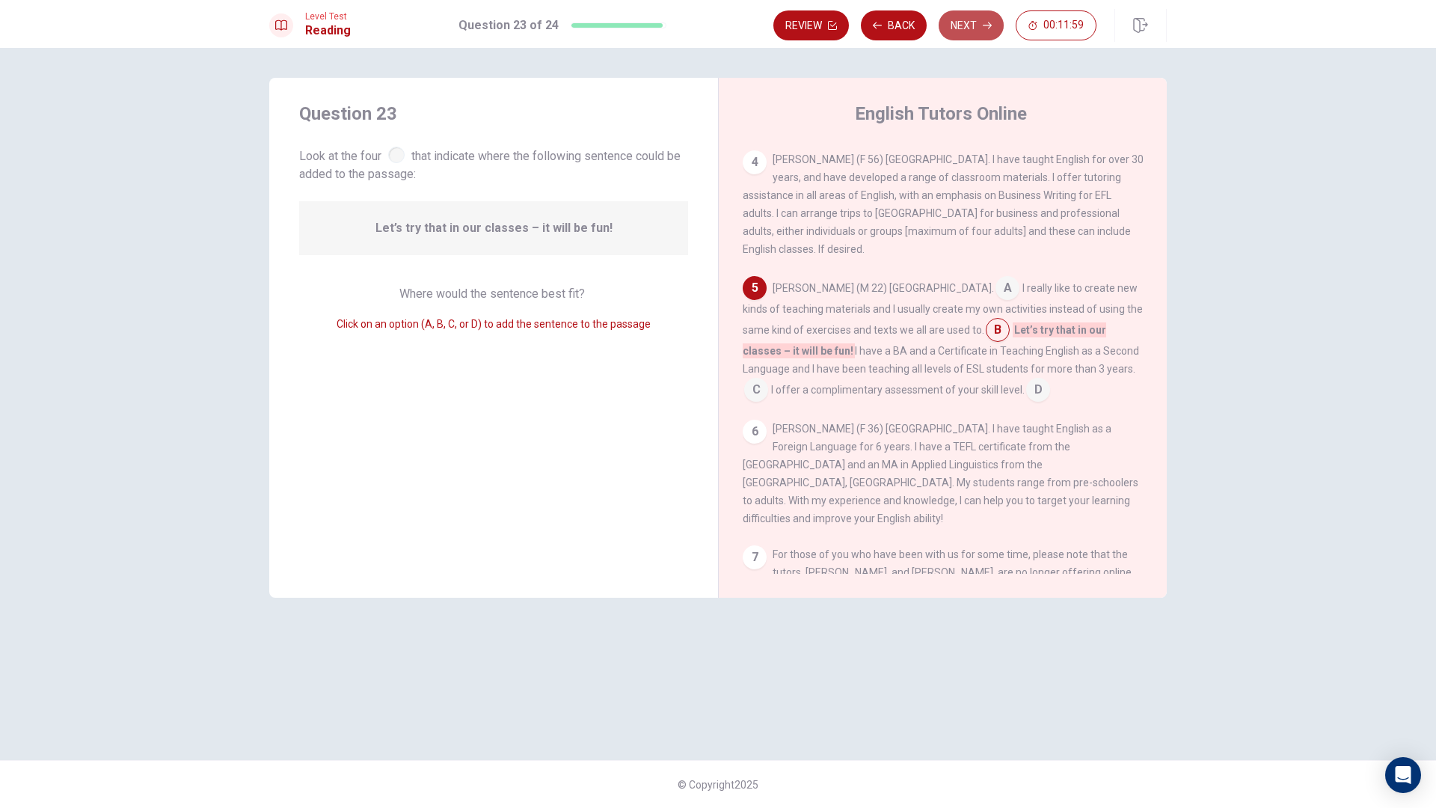
click at [963, 25] on button "Next" at bounding box center [971, 25] width 65 height 30
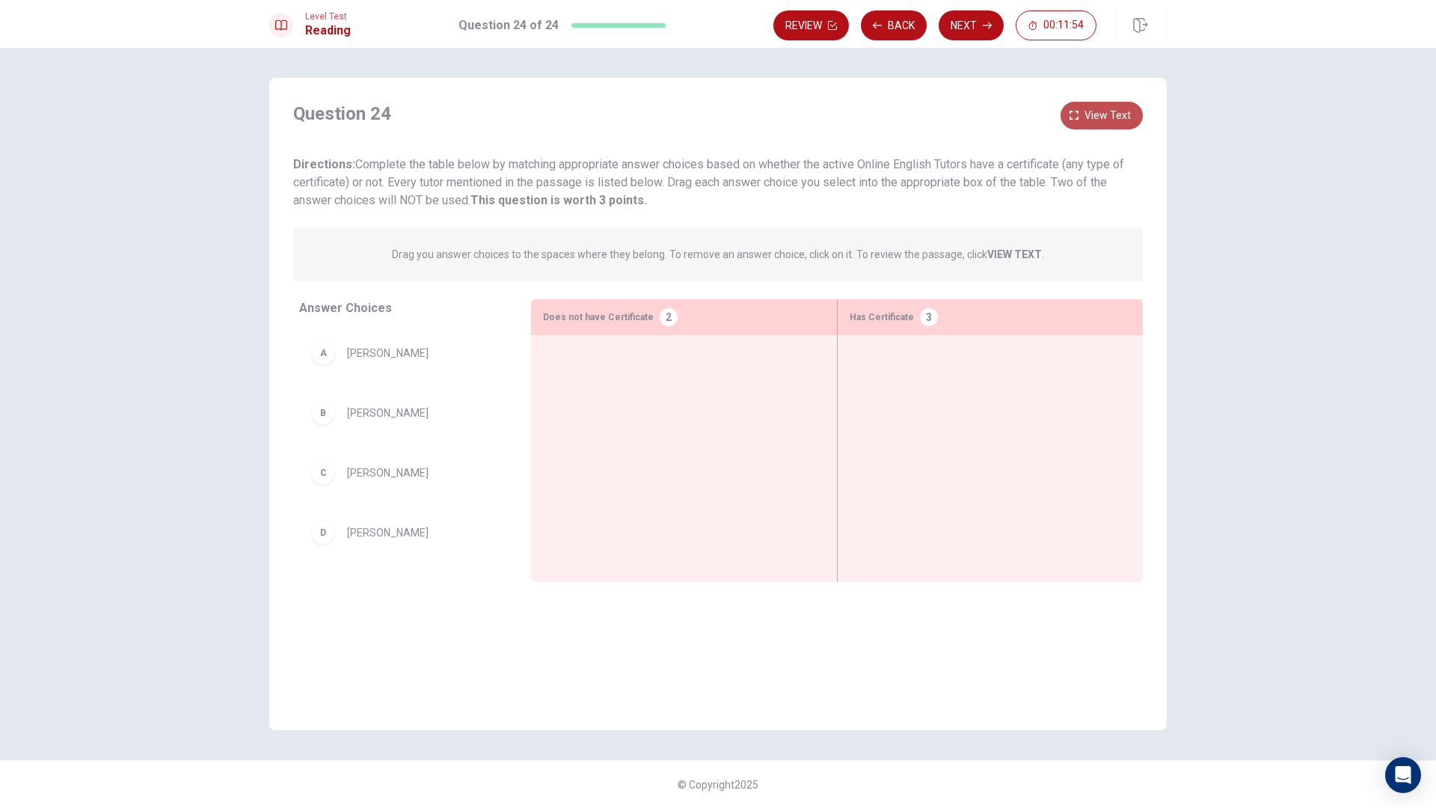
click at [1092, 114] on span "View text" at bounding box center [1108, 115] width 46 height 19
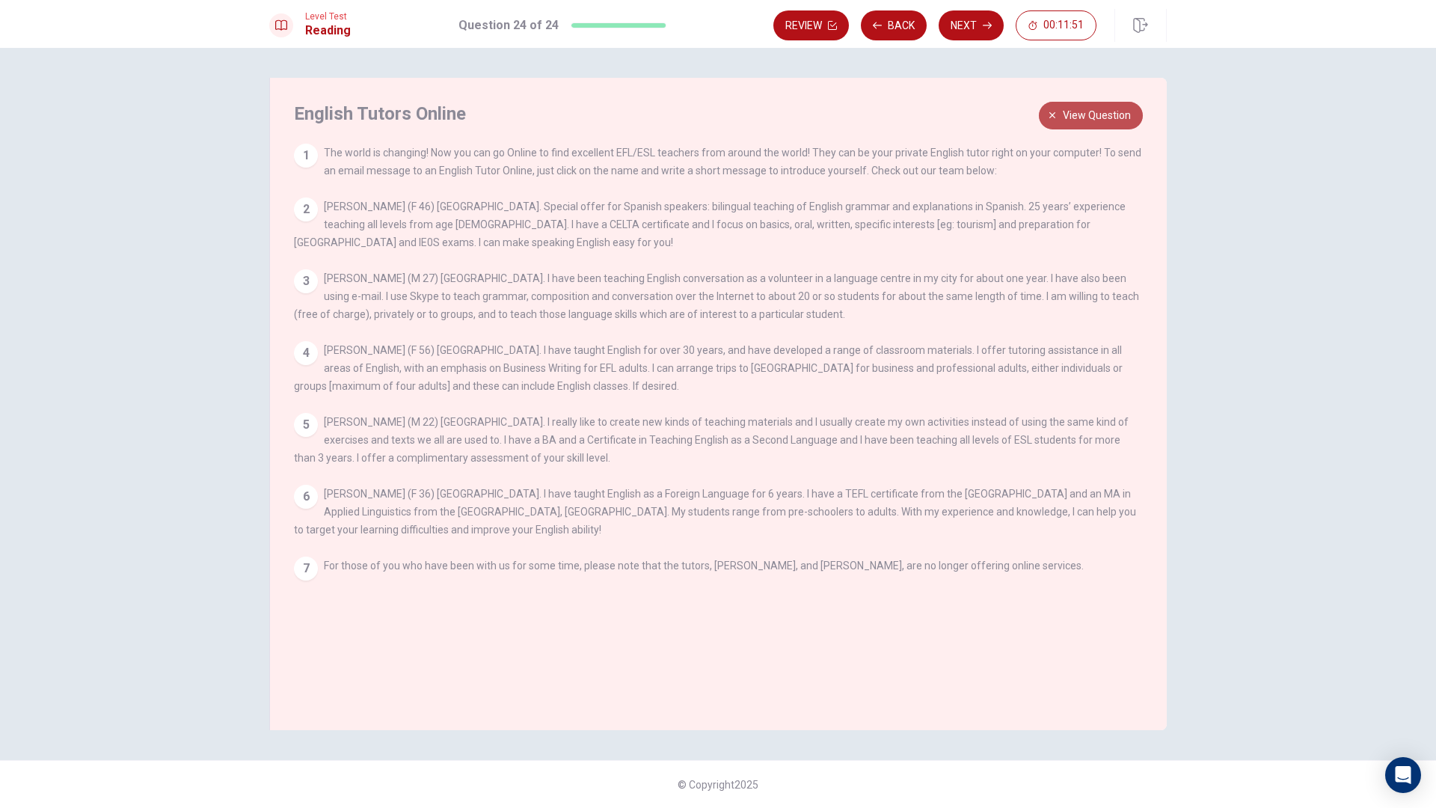
click at [1092, 114] on span "View question" at bounding box center [1097, 115] width 68 height 19
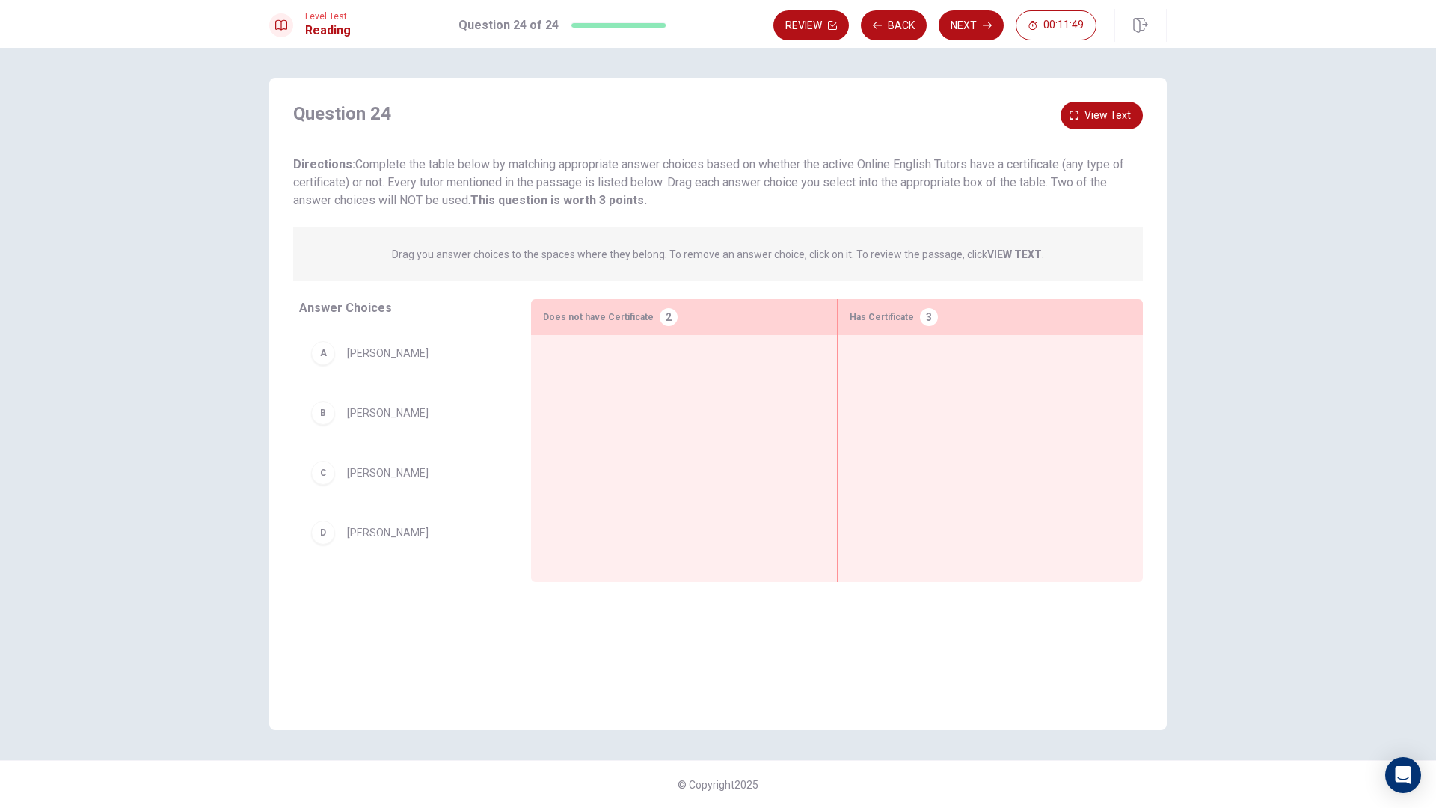
drag, startPoint x: 360, startPoint y: 170, endPoint x: 596, endPoint y: 178, distance: 235.8
click at [596, 178] on span "Directions: Complete the table below by matching appropriate answer choices bas…" at bounding box center [708, 182] width 831 height 50
drag, startPoint x: 376, startPoint y: 480, endPoint x: 942, endPoint y: 376, distance: 575.2
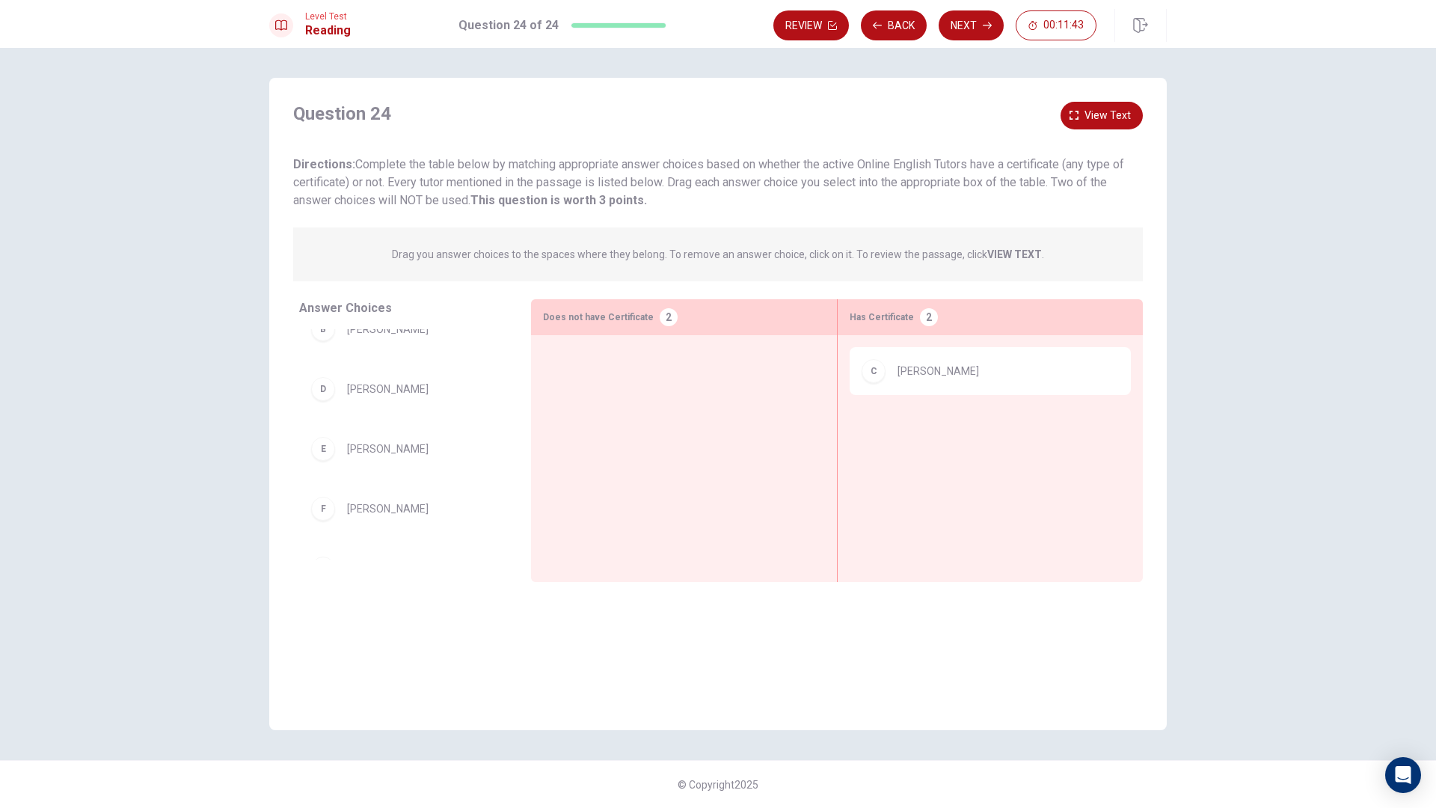
scroll to position [117, 0]
click at [1113, 123] on span "View text" at bounding box center [1108, 115] width 46 height 19
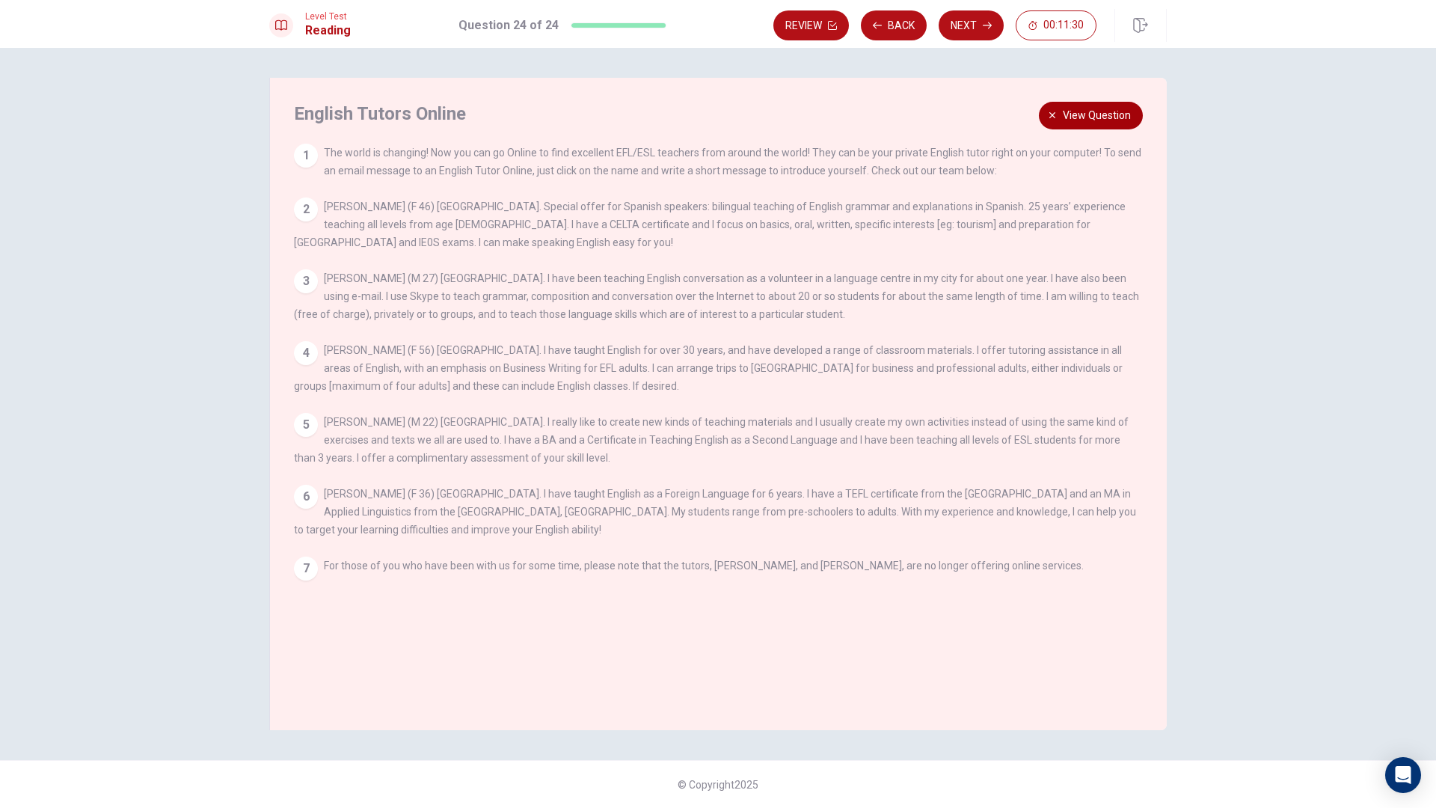
click at [1089, 118] on span "View question" at bounding box center [1097, 115] width 68 height 19
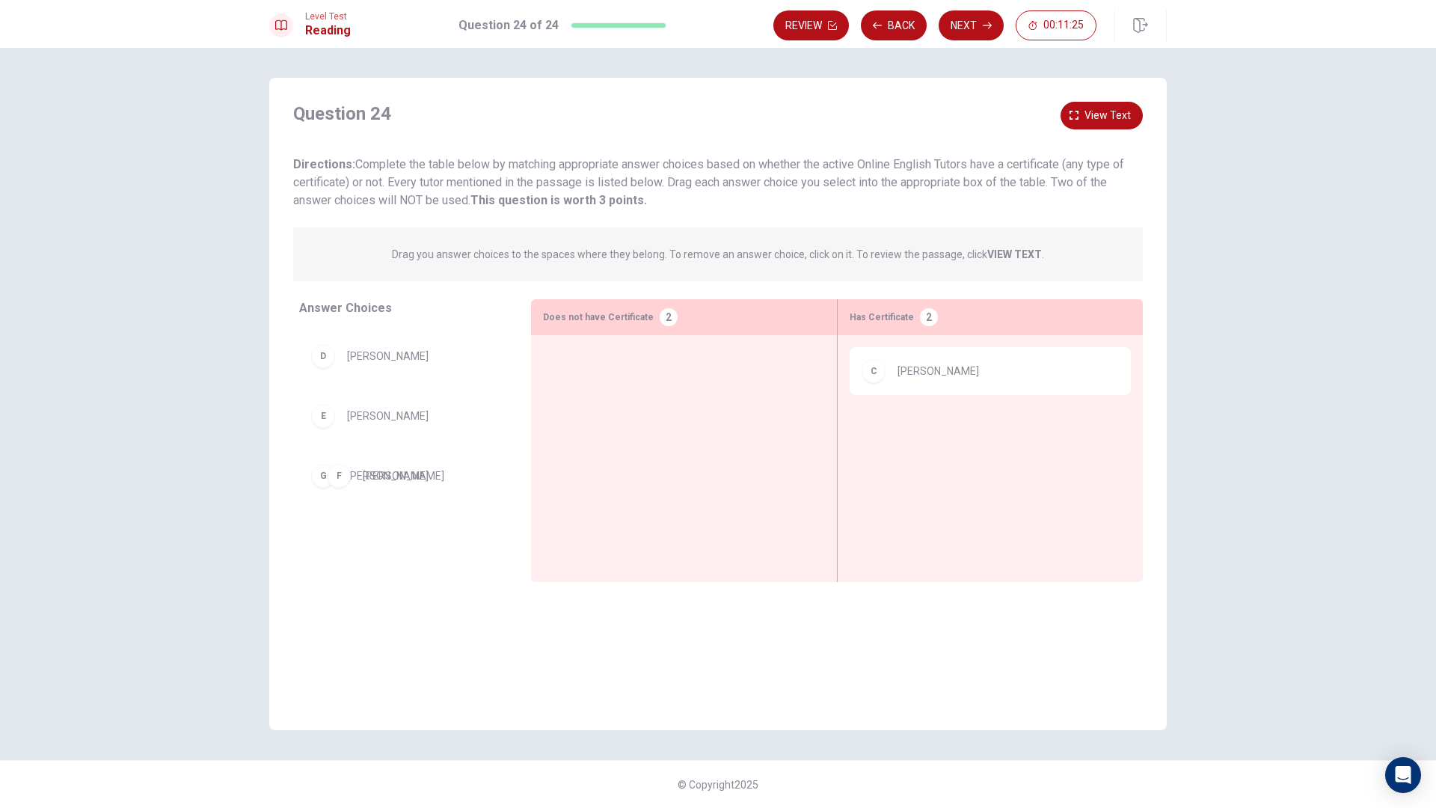
drag, startPoint x: 389, startPoint y: 477, endPoint x: 603, endPoint y: 379, distance: 235.4
drag, startPoint x: 637, startPoint y: 373, endPoint x: 939, endPoint y: 462, distance: 314.4
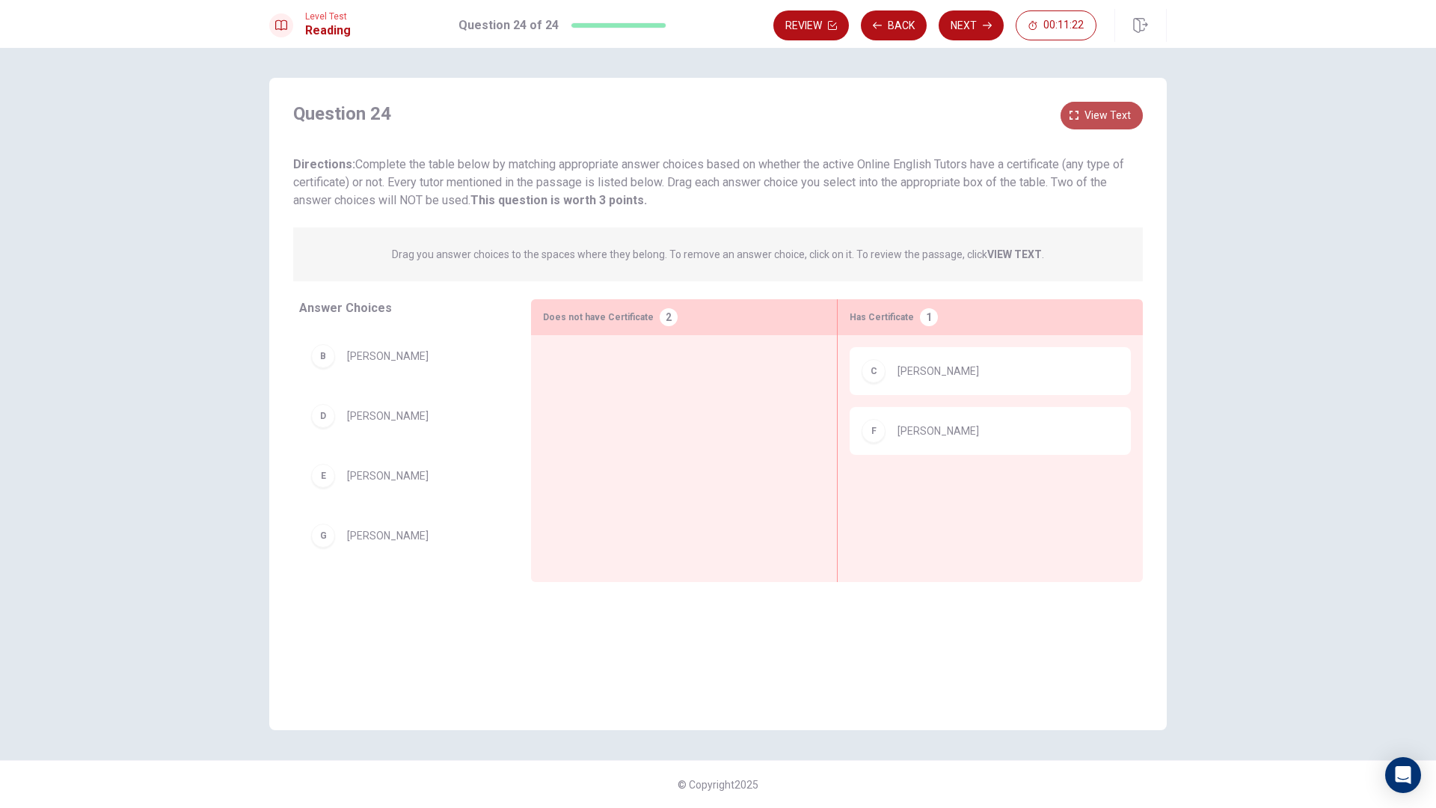
click at [1093, 121] on span "View text" at bounding box center [1108, 115] width 46 height 19
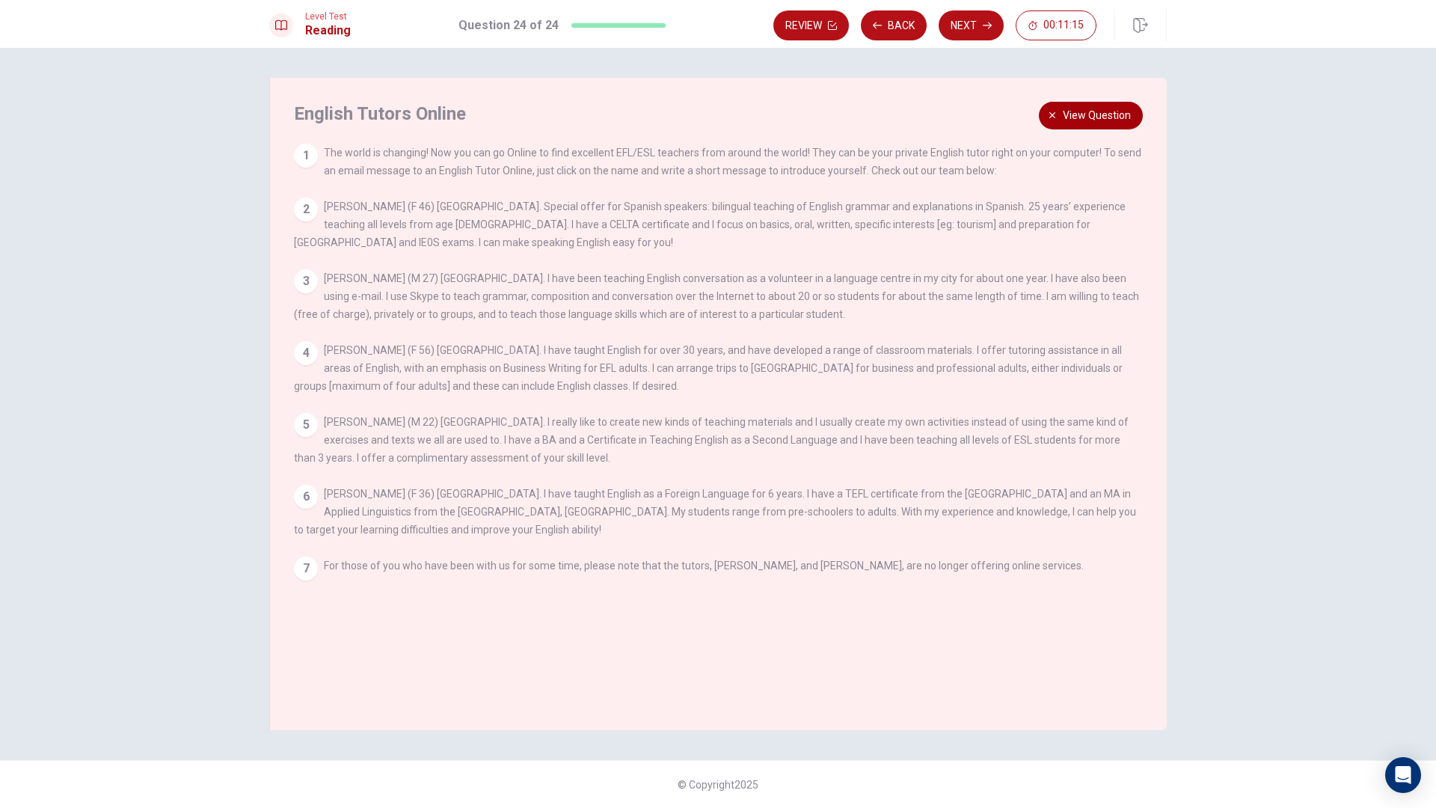
click at [1124, 123] on span "View question" at bounding box center [1097, 115] width 68 height 19
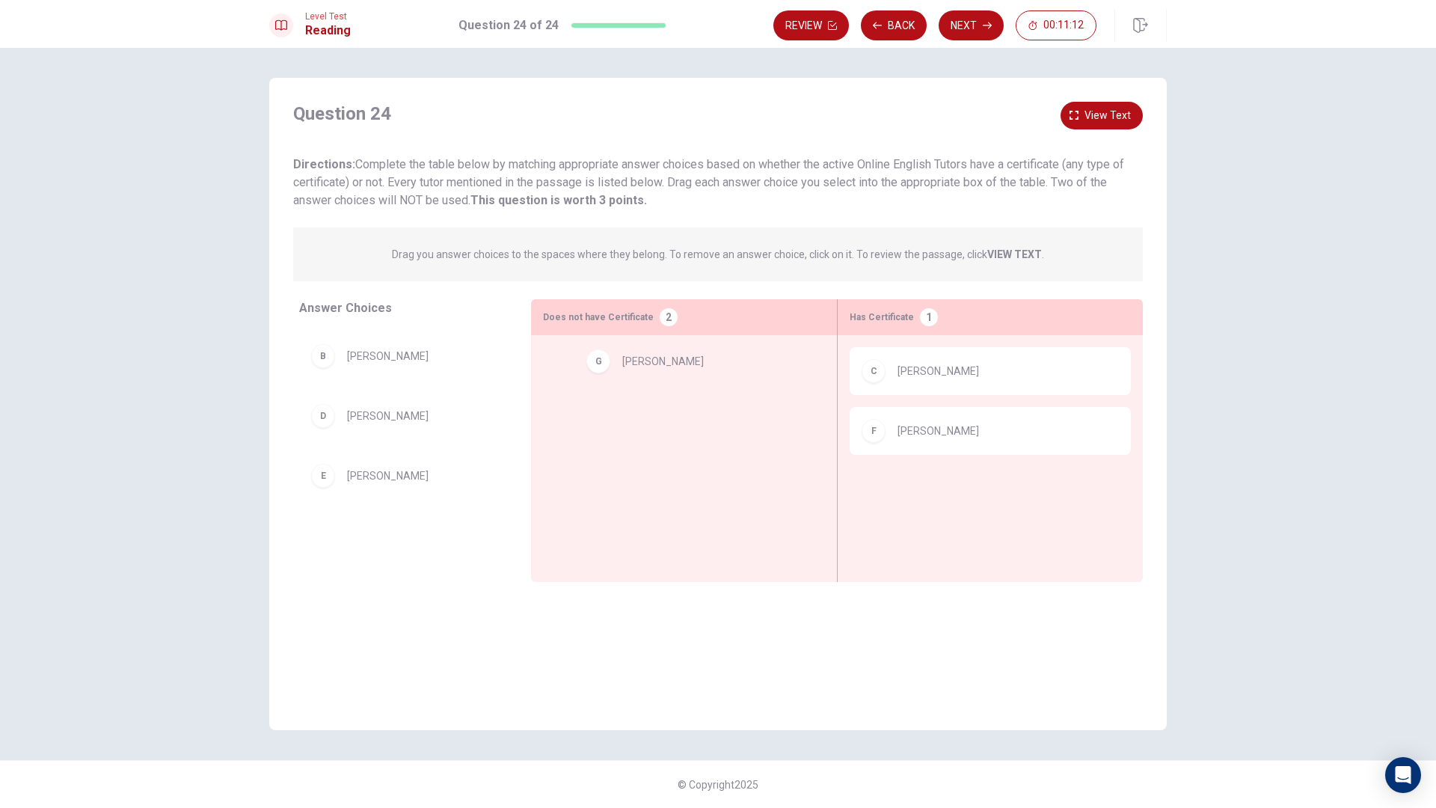
drag, startPoint x: 384, startPoint y: 547, endPoint x: 613, endPoint y: 332, distance: 313.9
drag, startPoint x: 379, startPoint y: 164, endPoint x: 941, endPoint y: 177, distance: 562.0
click at [941, 177] on span "Directions: Complete the table below by matching appropriate answer choices bas…" at bounding box center [708, 182] width 831 height 50
click at [1086, 109] on span "View text" at bounding box center [1108, 115] width 46 height 19
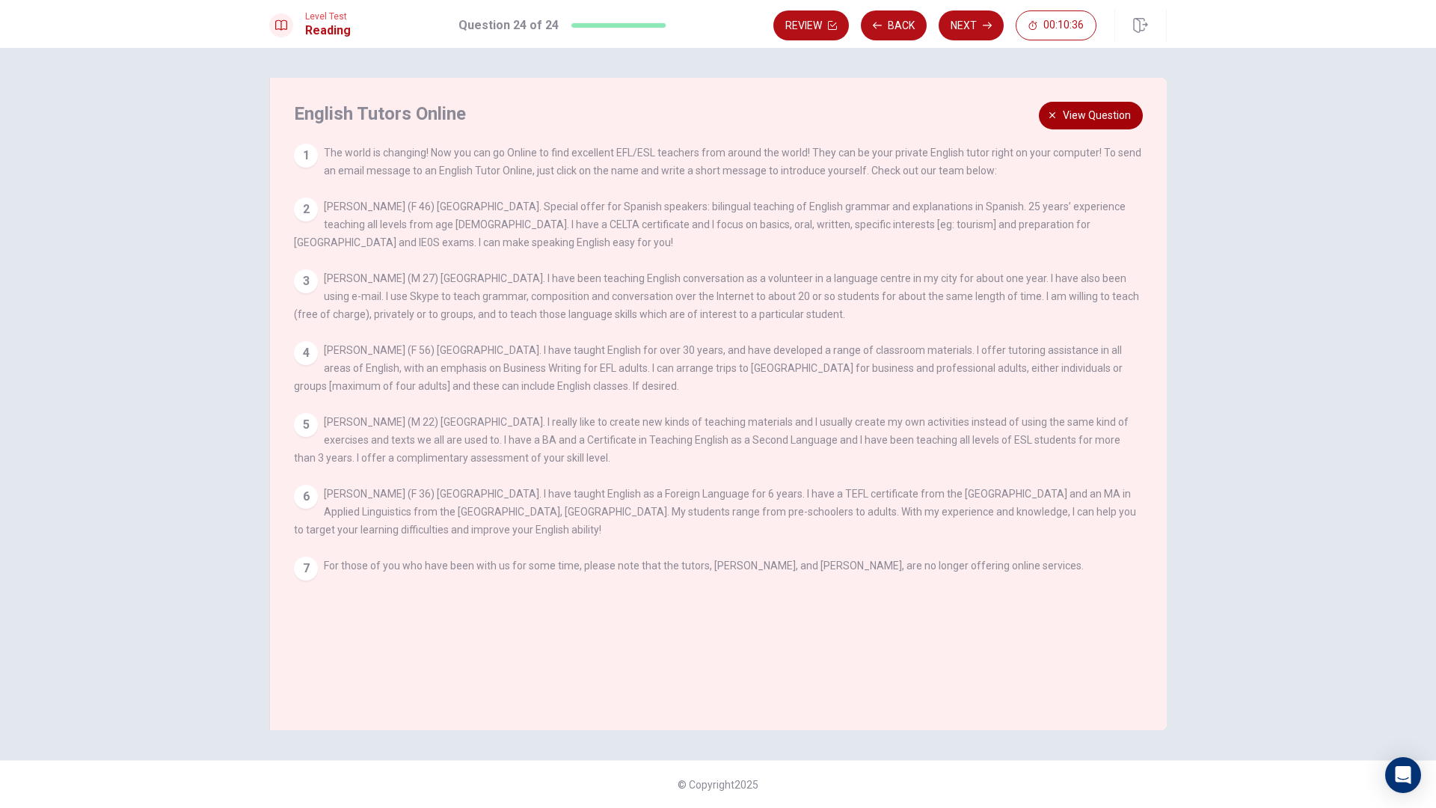
click at [1071, 121] on span "View question" at bounding box center [1097, 115] width 68 height 19
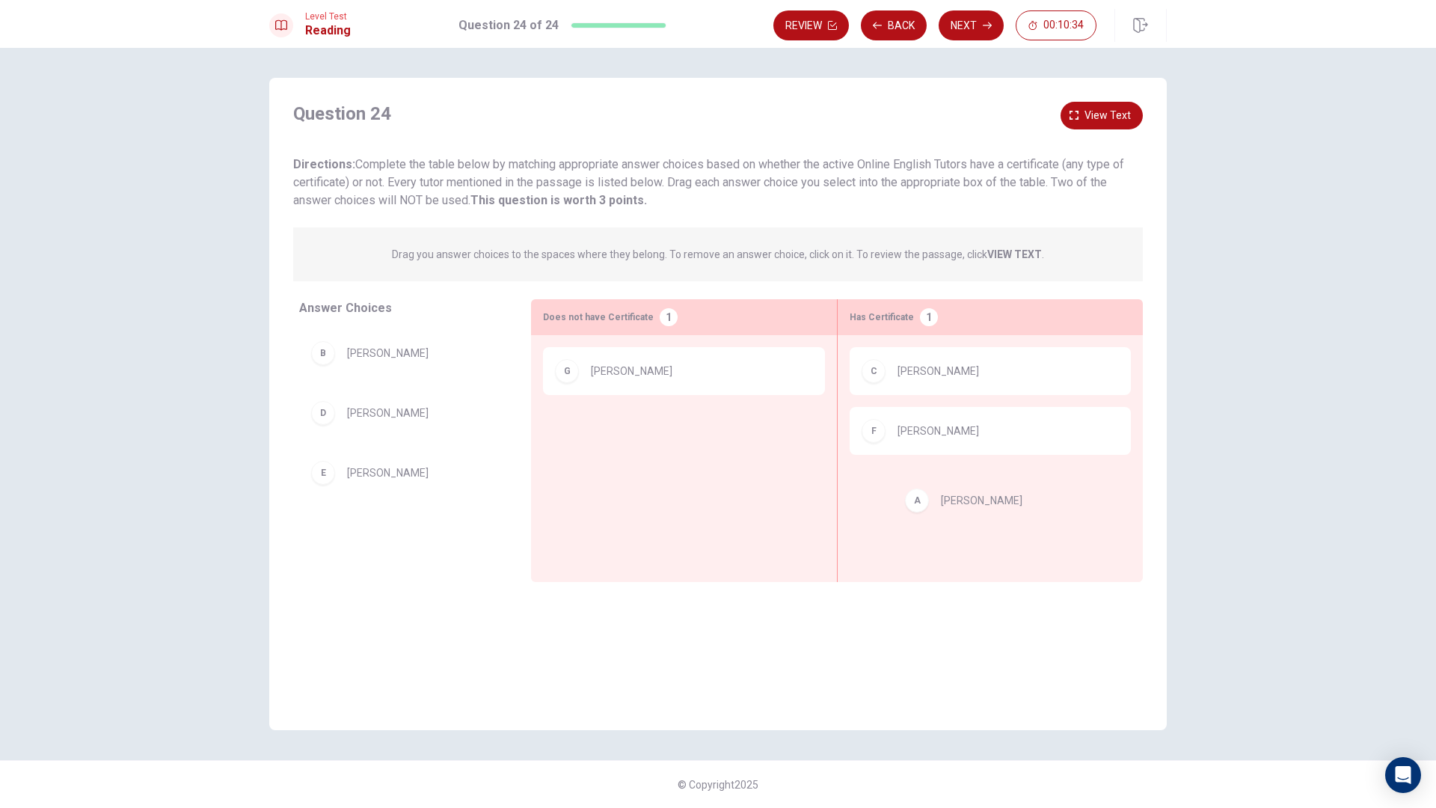
drag, startPoint x: 474, startPoint y: 374, endPoint x: 984, endPoint y: 516, distance: 529.0
click at [1115, 117] on span "View text" at bounding box center [1108, 115] width 46 height 19
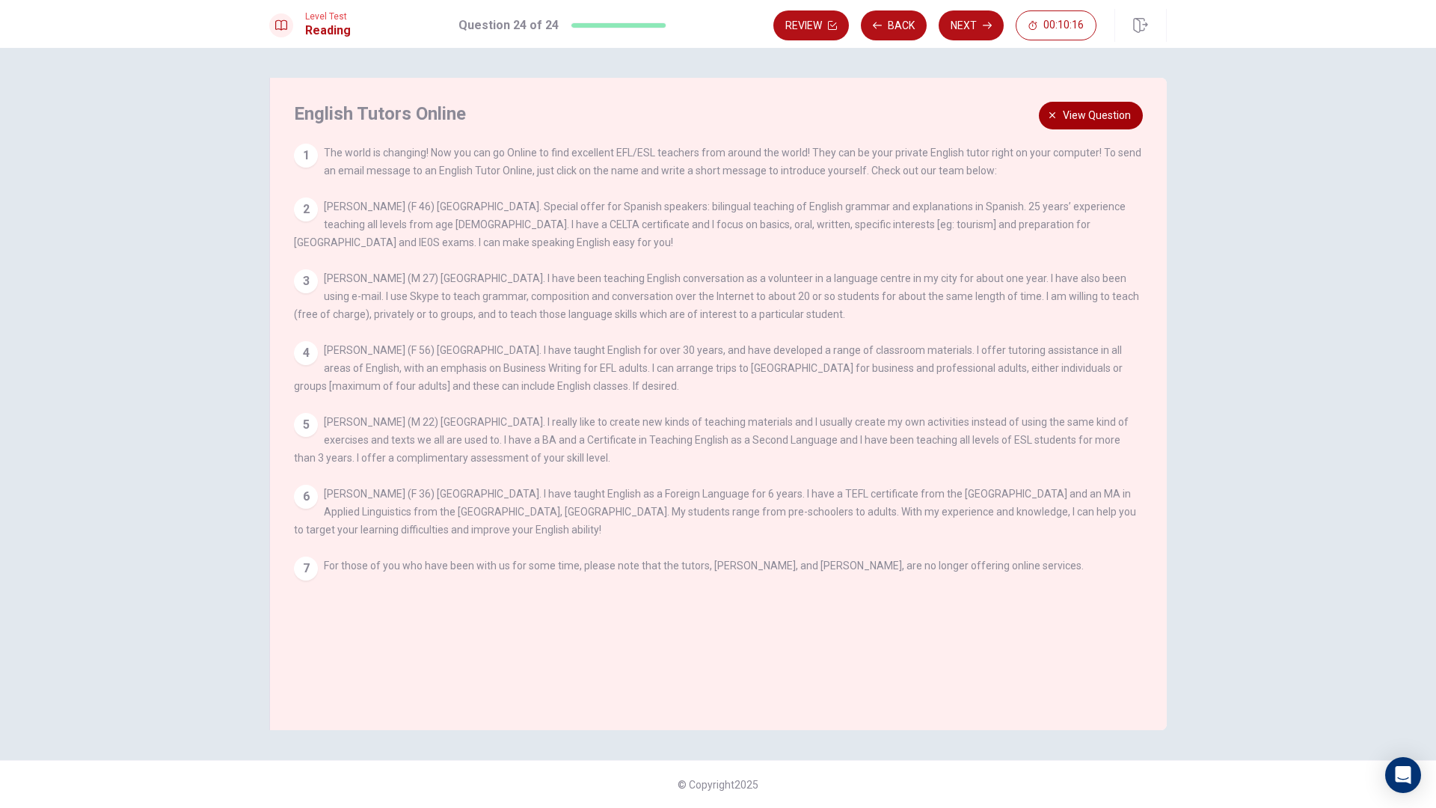
click at [1099, 107] on span "View question" at bounding box center [1097, 115] width 68 height 19
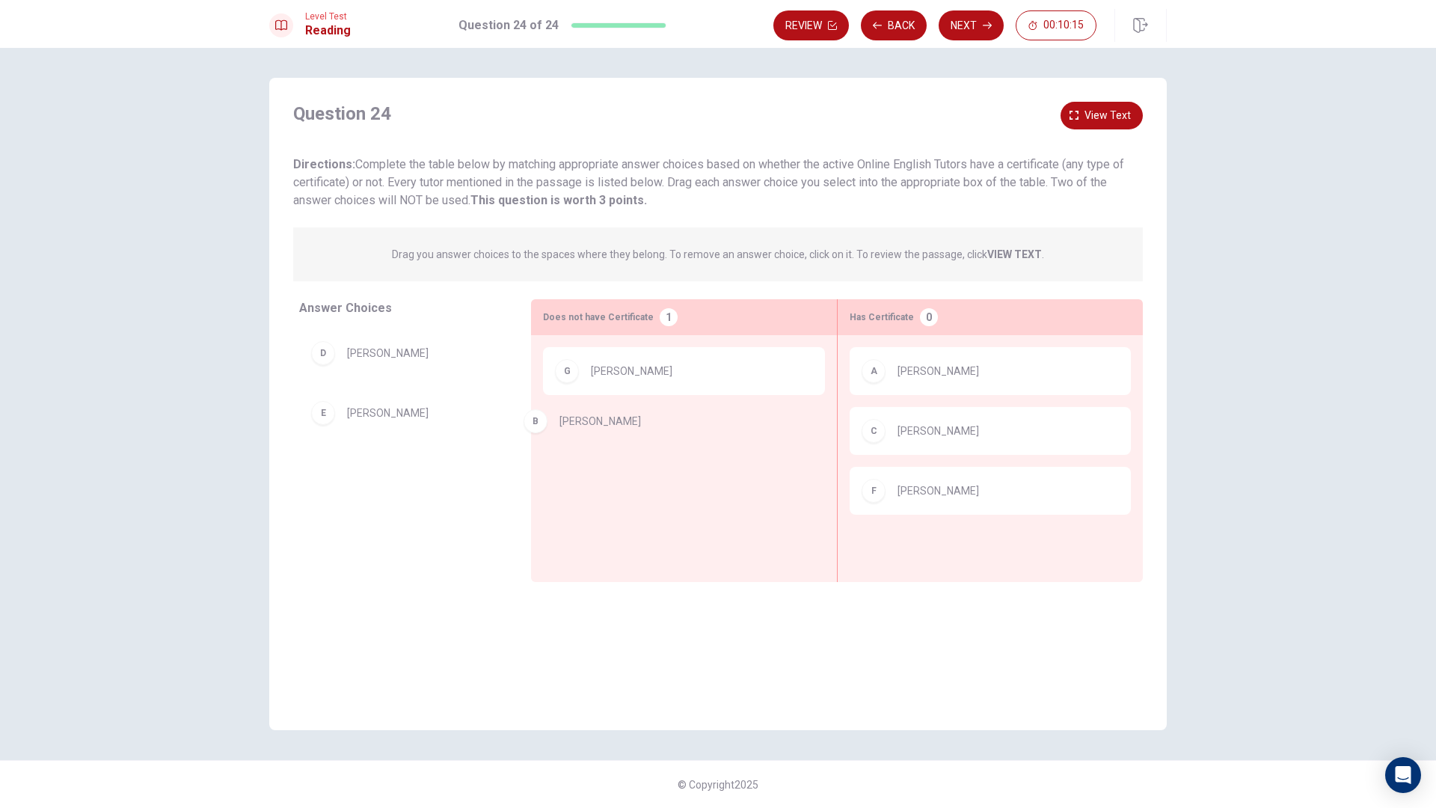
drag, startPoint x: 564, startPoint y: 391, endPoint x: 678, endPoint y: 441, distance: 124.3
click at [976, 40] on button "Next" at bounding box center [971, 25] width 65 height 30
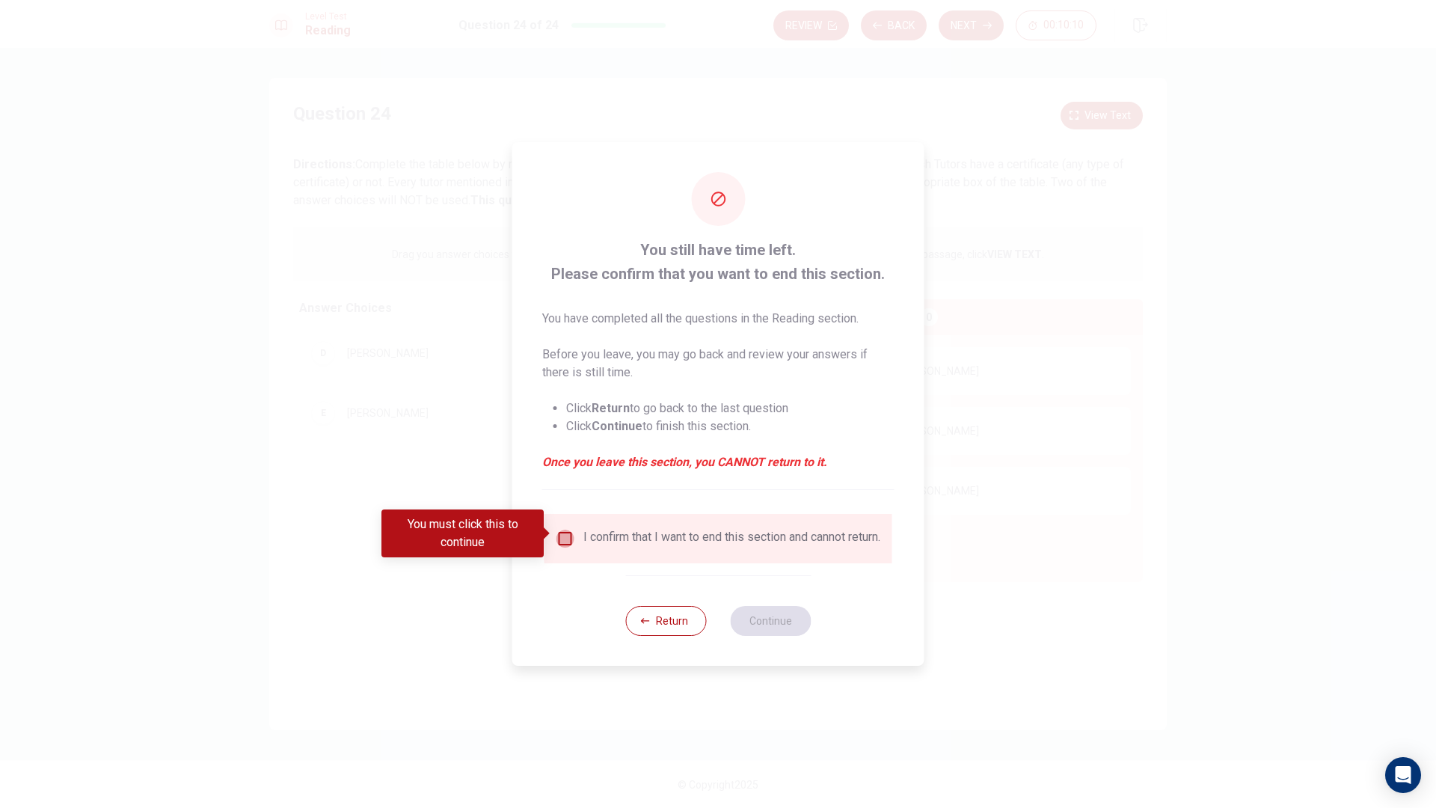
click at [557, 531] on input "You must click this to continue" at bounding box center [566, 539] width 18 height 18
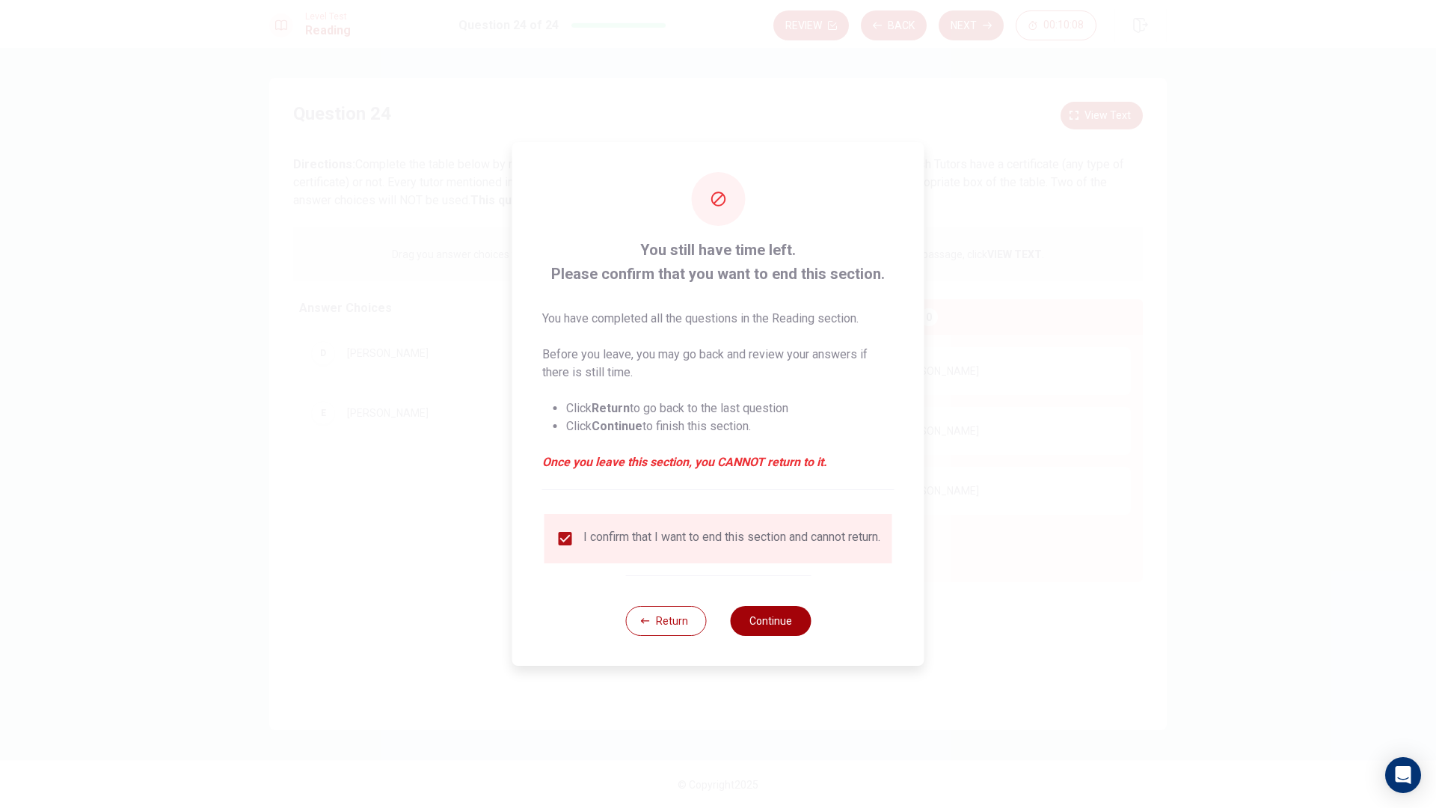
click at [779, 619] on button "Continue" at bounding box center [770, 621] width 81 height 30
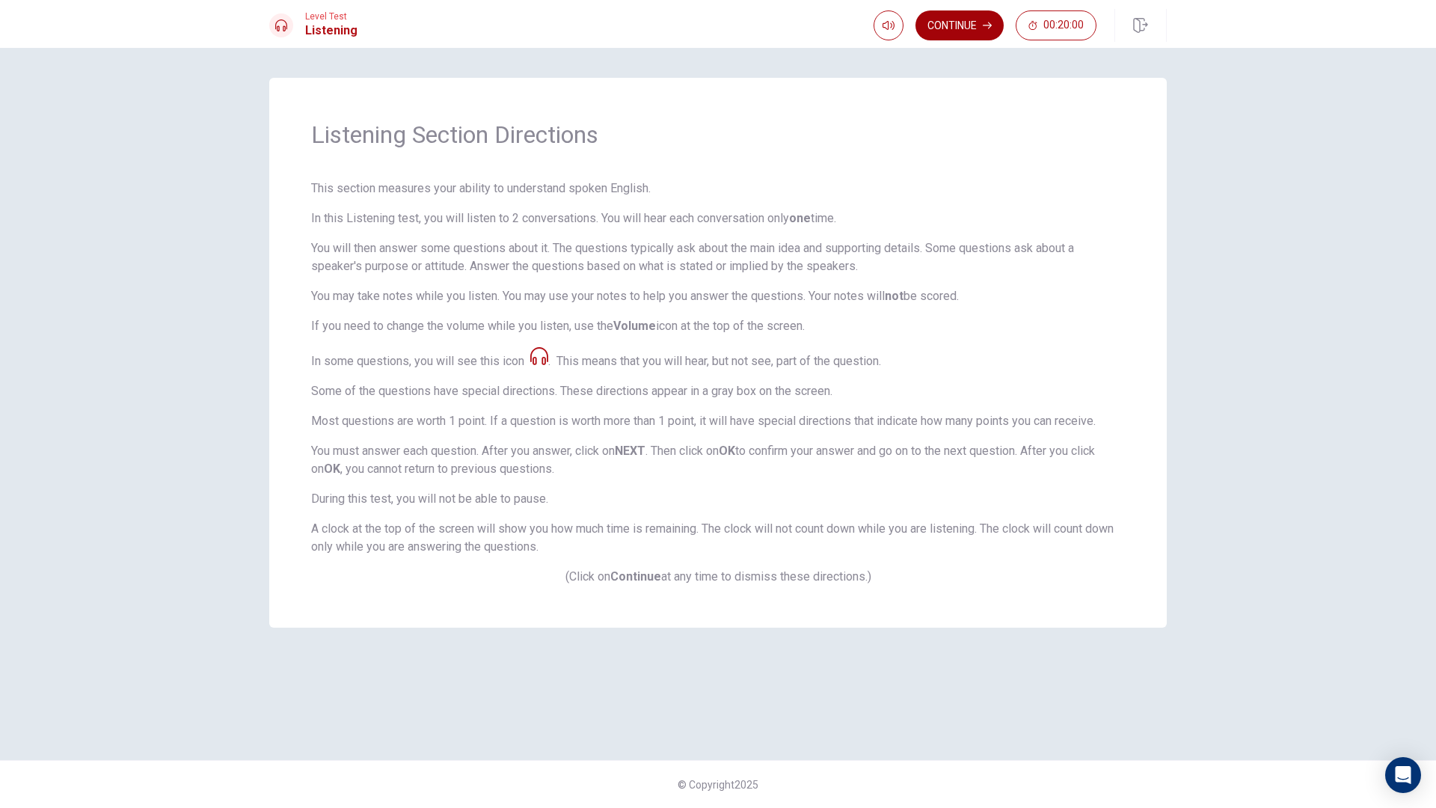
click at [971, 24] on button "Continue" at bounding box center [960, 25] width 88 height 30
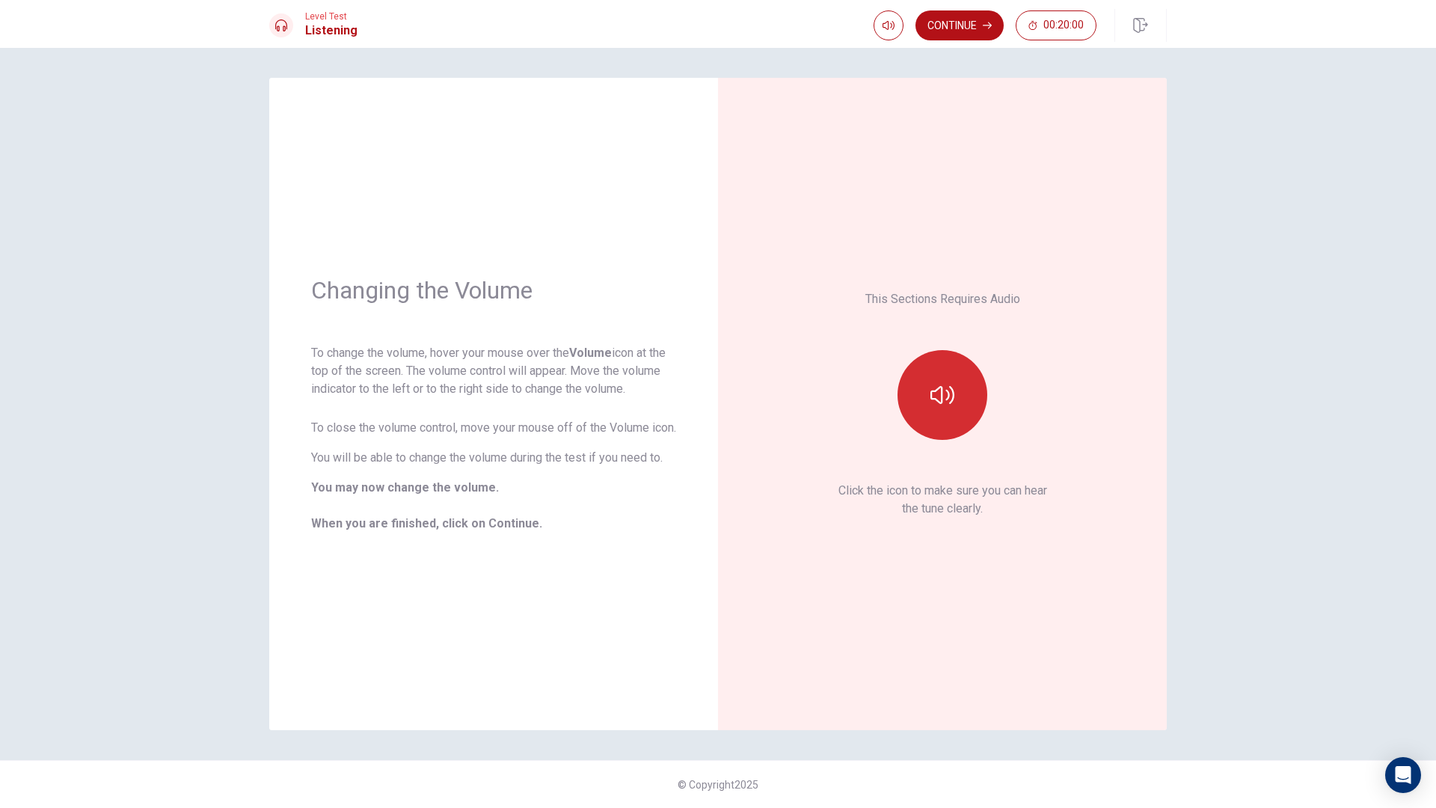
click at [961, 378] on button "button" at bounding box center [943, 395] width 90 height 90
click at [936, 392] on icon "button" at bounding box center [943, 395] width 24 height 24
click at [968, 20] on button "Continue" at bounding box center [960, 25] width 88 height 30
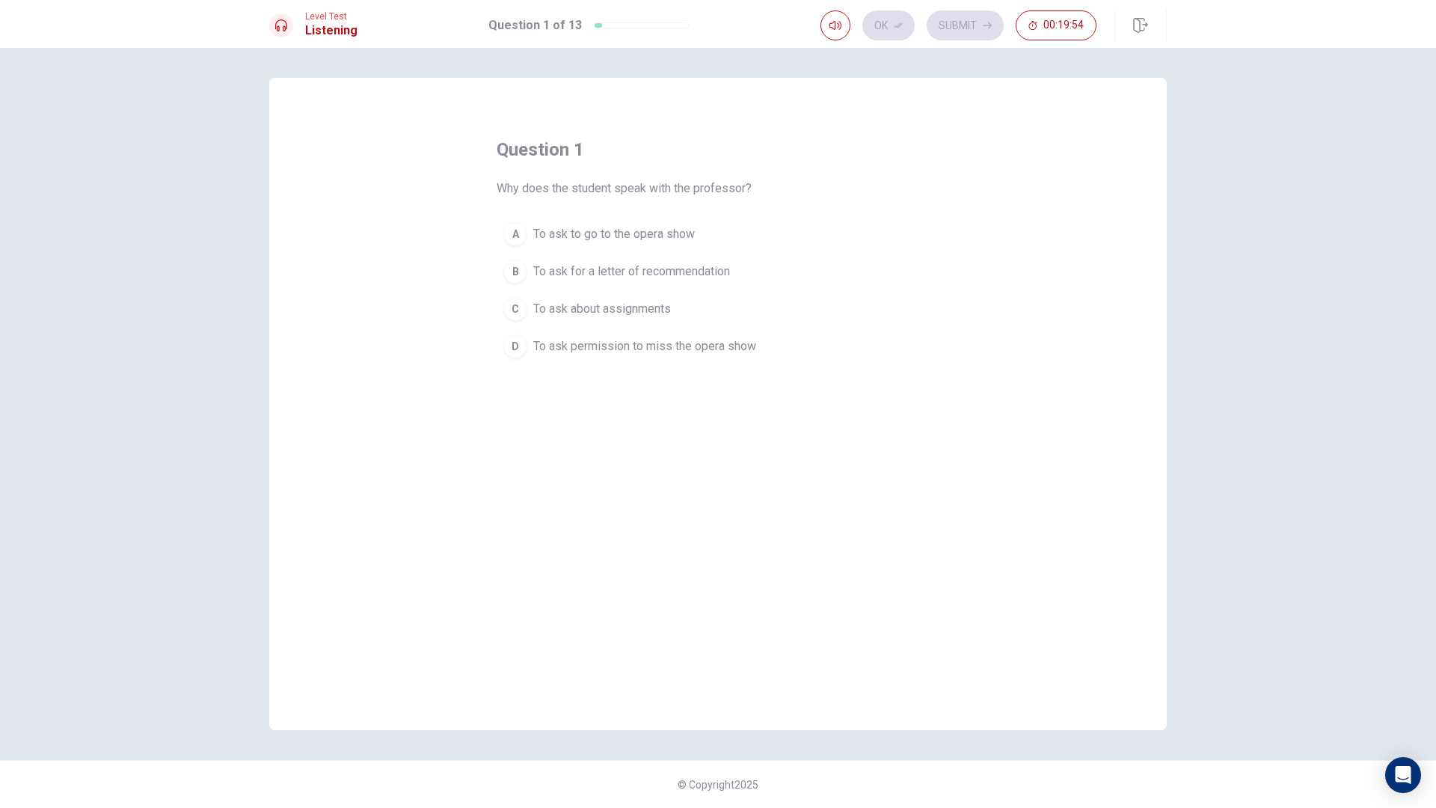
click at [631, 232] on span "To ask to go to the opera show" at bounding box center [614, 234] width 162 height 18
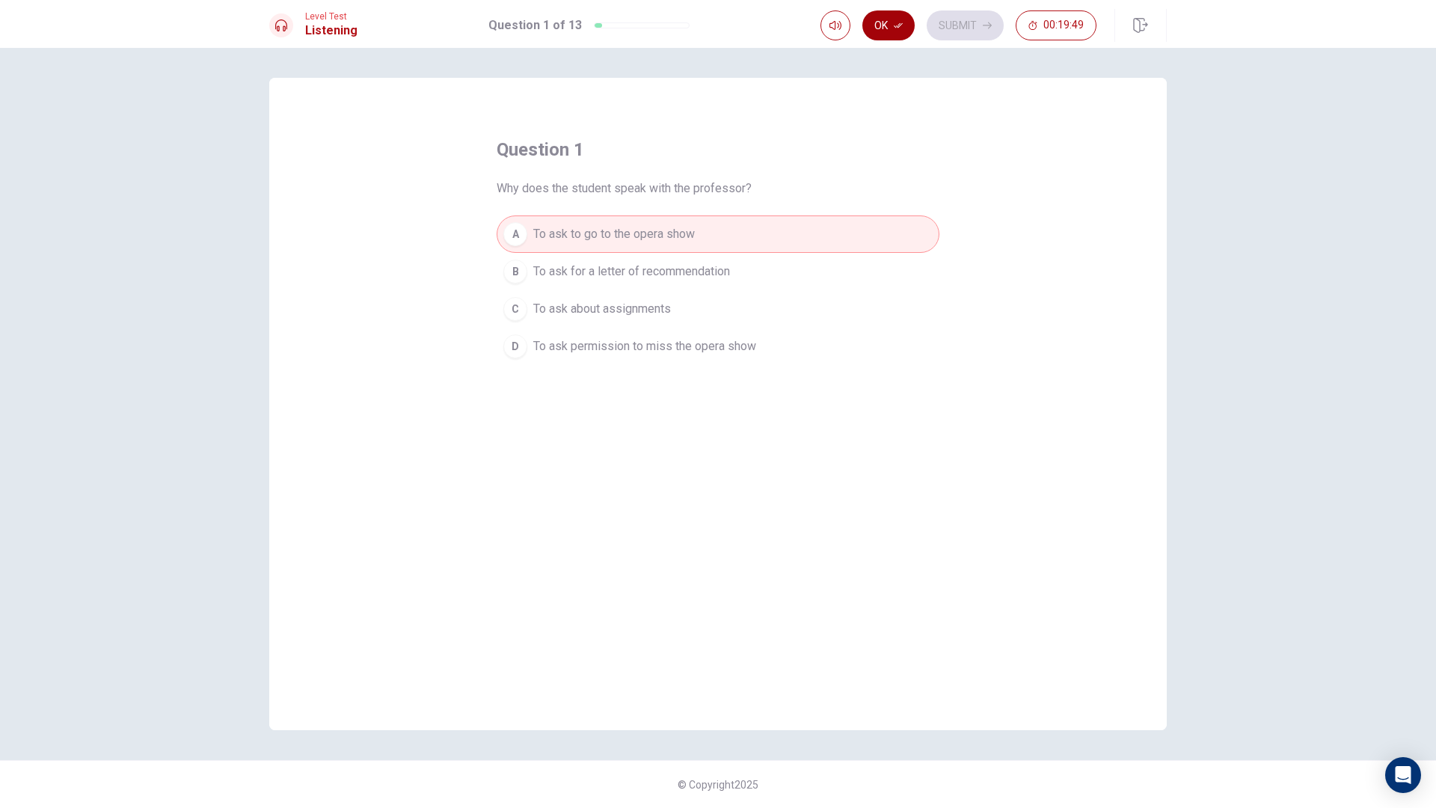
click at [891, 22] on button "Ok" at bounding box center [889, 25] width 52 height 30
click at [963, 23] on button "Submit" at bounding box center [965, 25] width 77 height 30
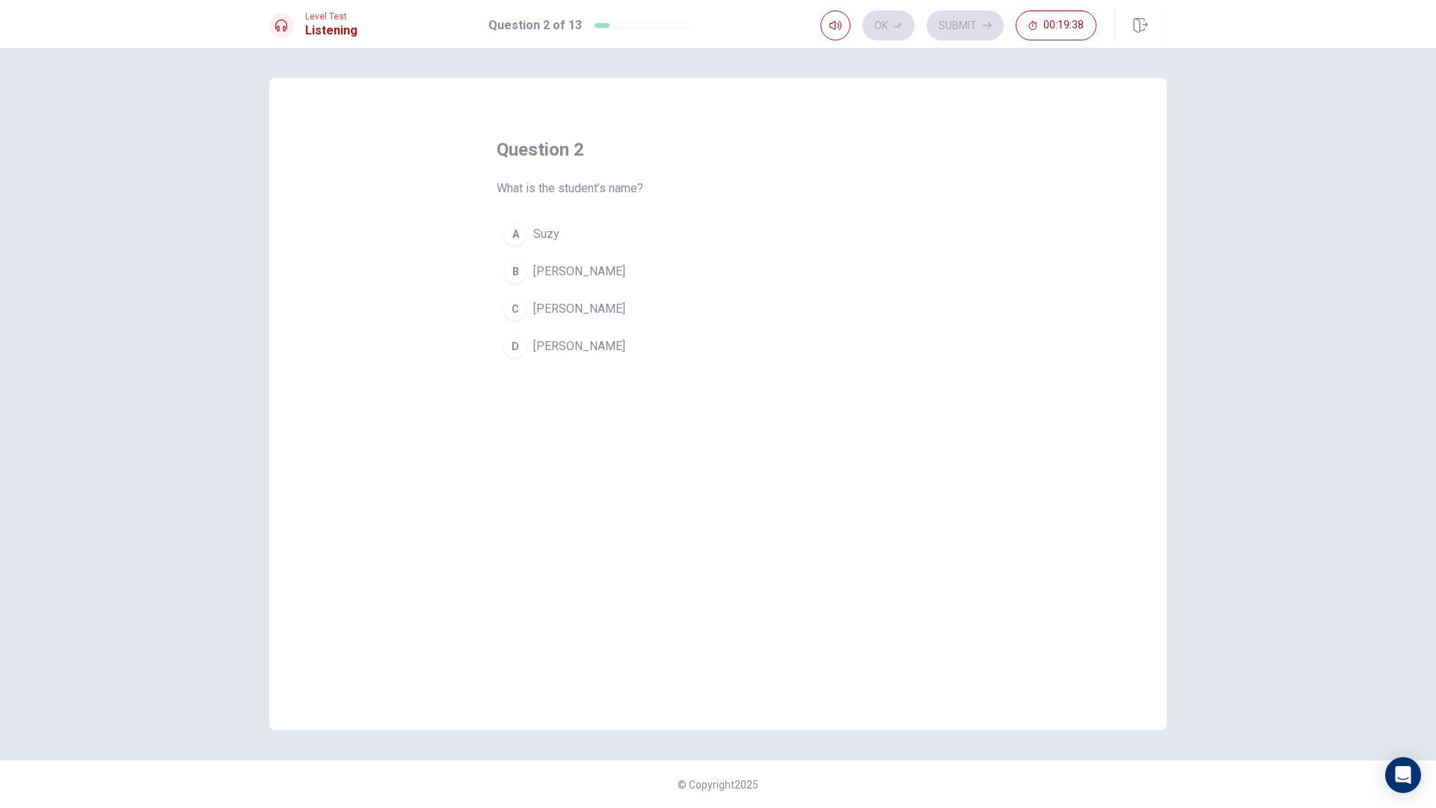
click at [551, 337] on button "D [PERSON_NAME]" at bounding box center [718, 346] width 443 height 37
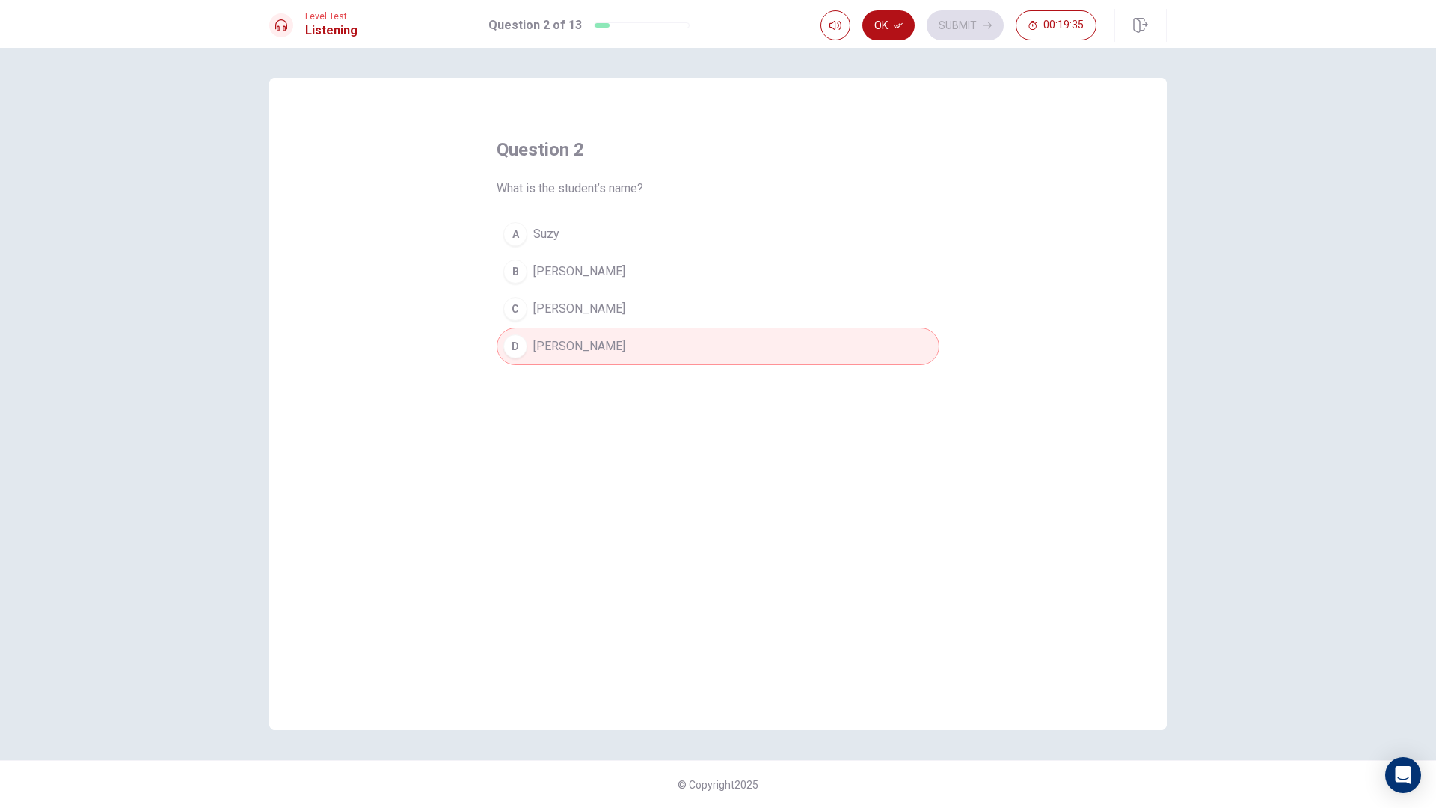
click at [559, 313] on button "[PERSON_NAME]" at bounding box center [718, 308] width 443 height 37
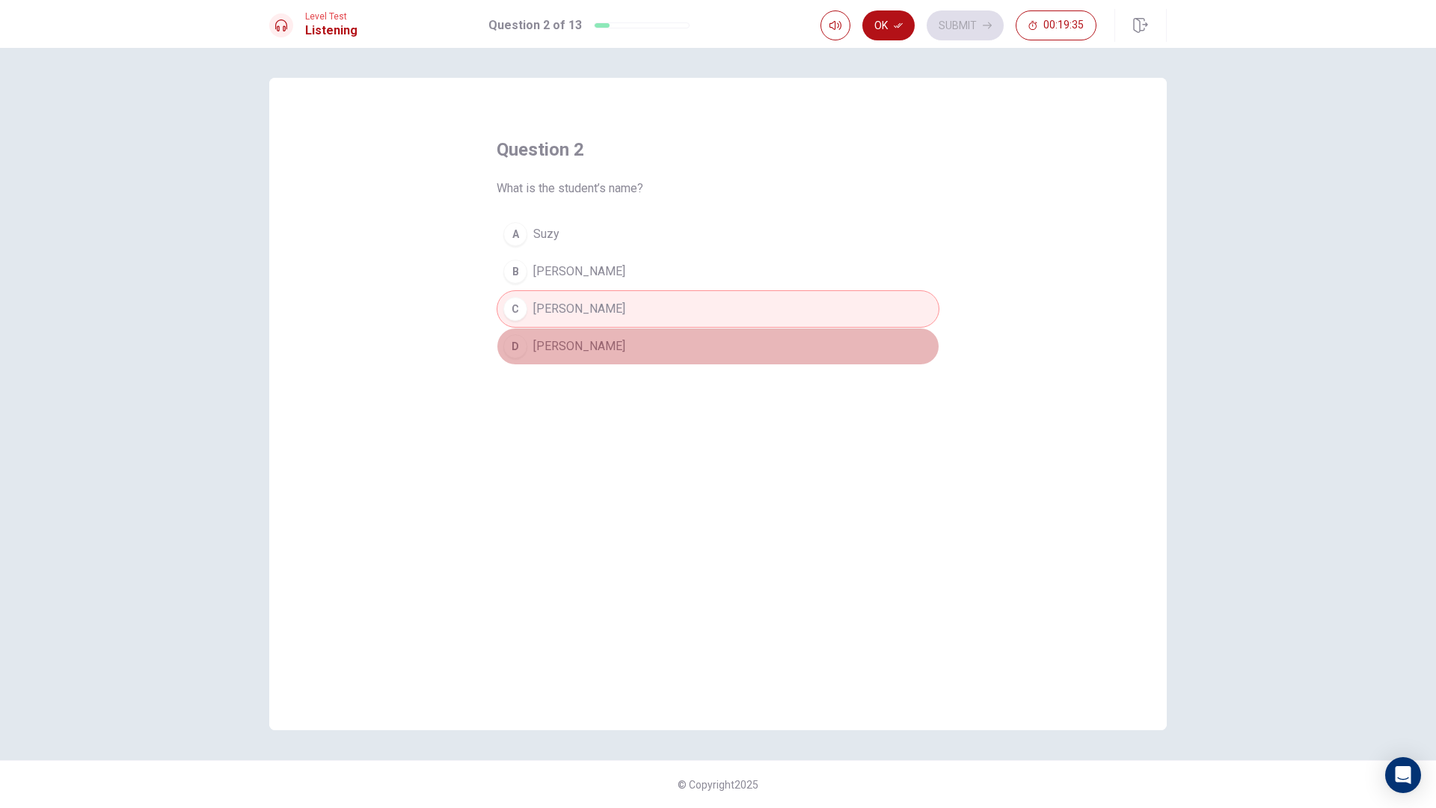
click at [562, 338] on span "[PERSON_NAME]" at bounding box center [579, 346] width 92 height 18
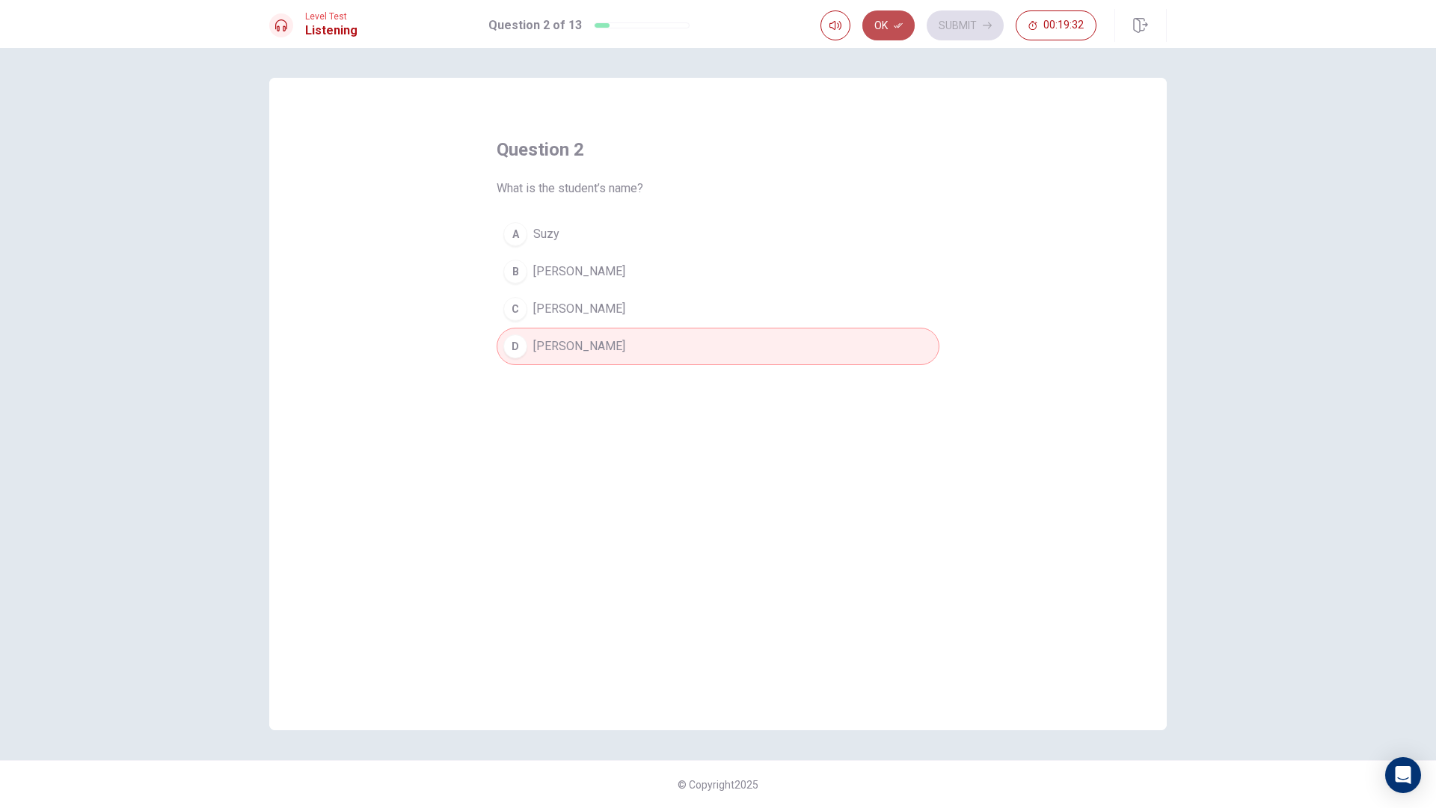
click at [892, 23] on button "Ok" at bounding box center [889, 25] width 52 height 30
click at [952, 19] on button "Submit" at bounding box center [965, 25] width 77 height 30
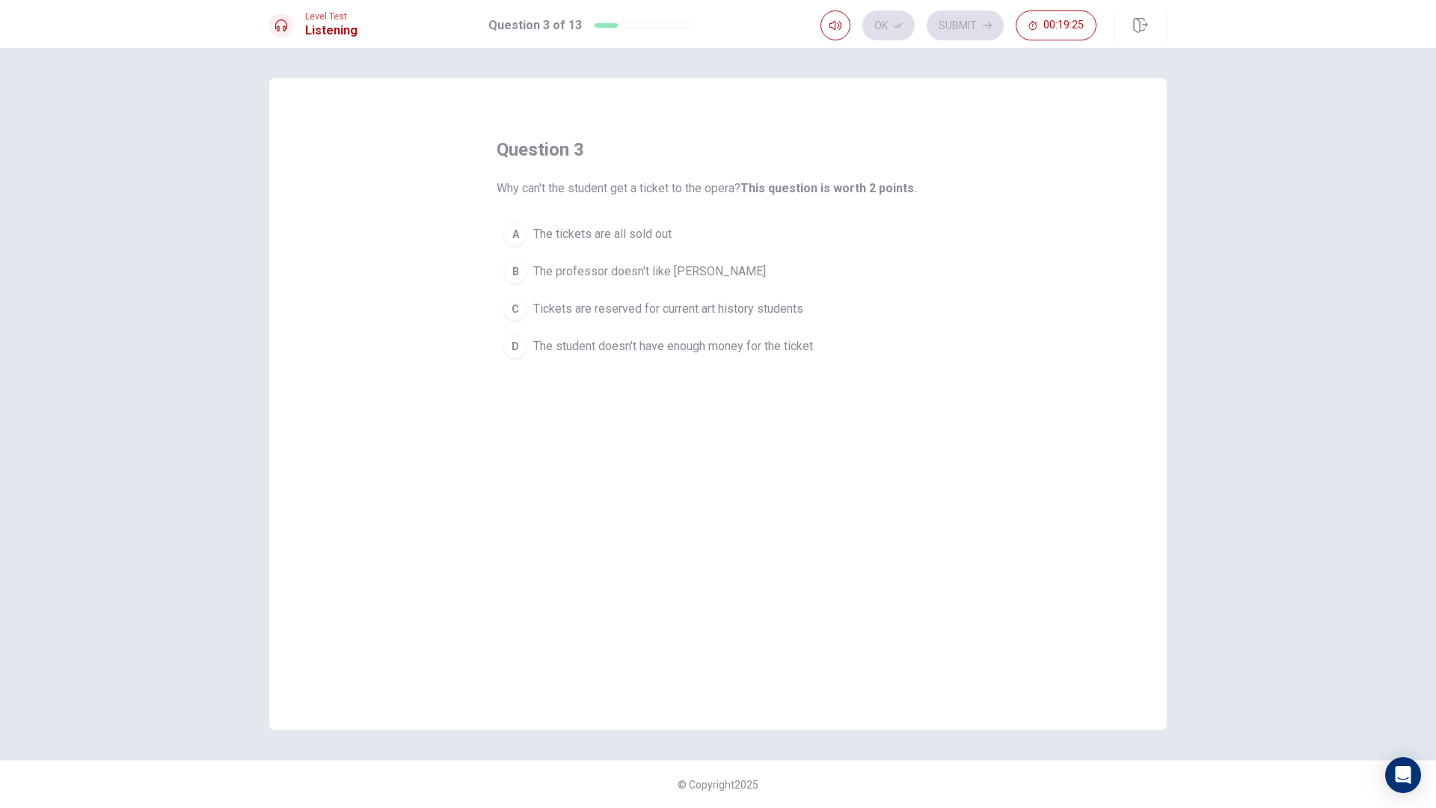
click at [602, 314] on span "Tickets are reserved for current art history students" at bounding box center [668, 309] width 270 height 18
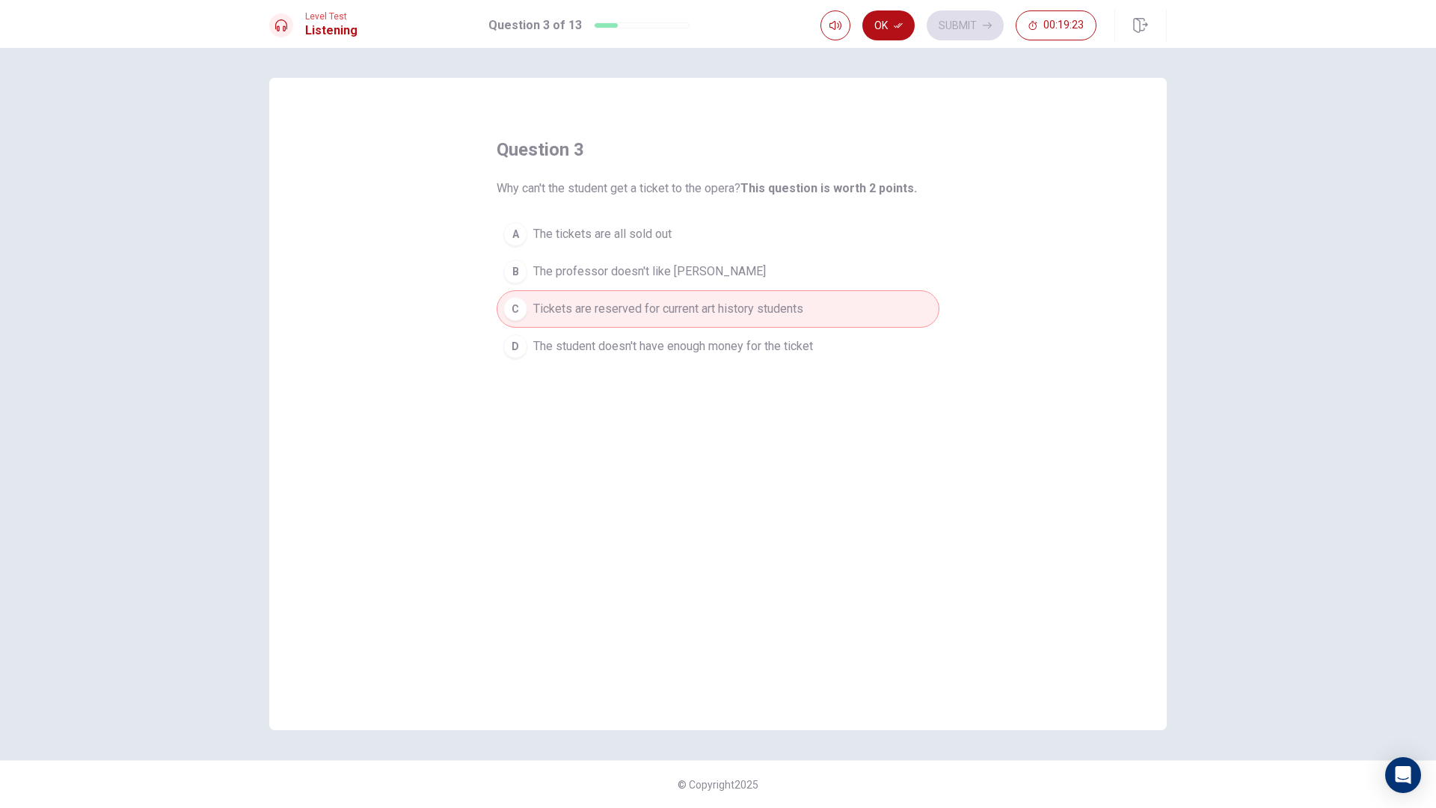
drag, startPoint x: 880, startPoint y: 28, endPoint x: 888, endPoint y: 28, distance: 8.2
click at [883, 28] on button "Ok" at bounding box center [889, 25] width 52 height 30
click at [977, 23] on button "Submit" at bounding box center [965, 25] width 77 height 30
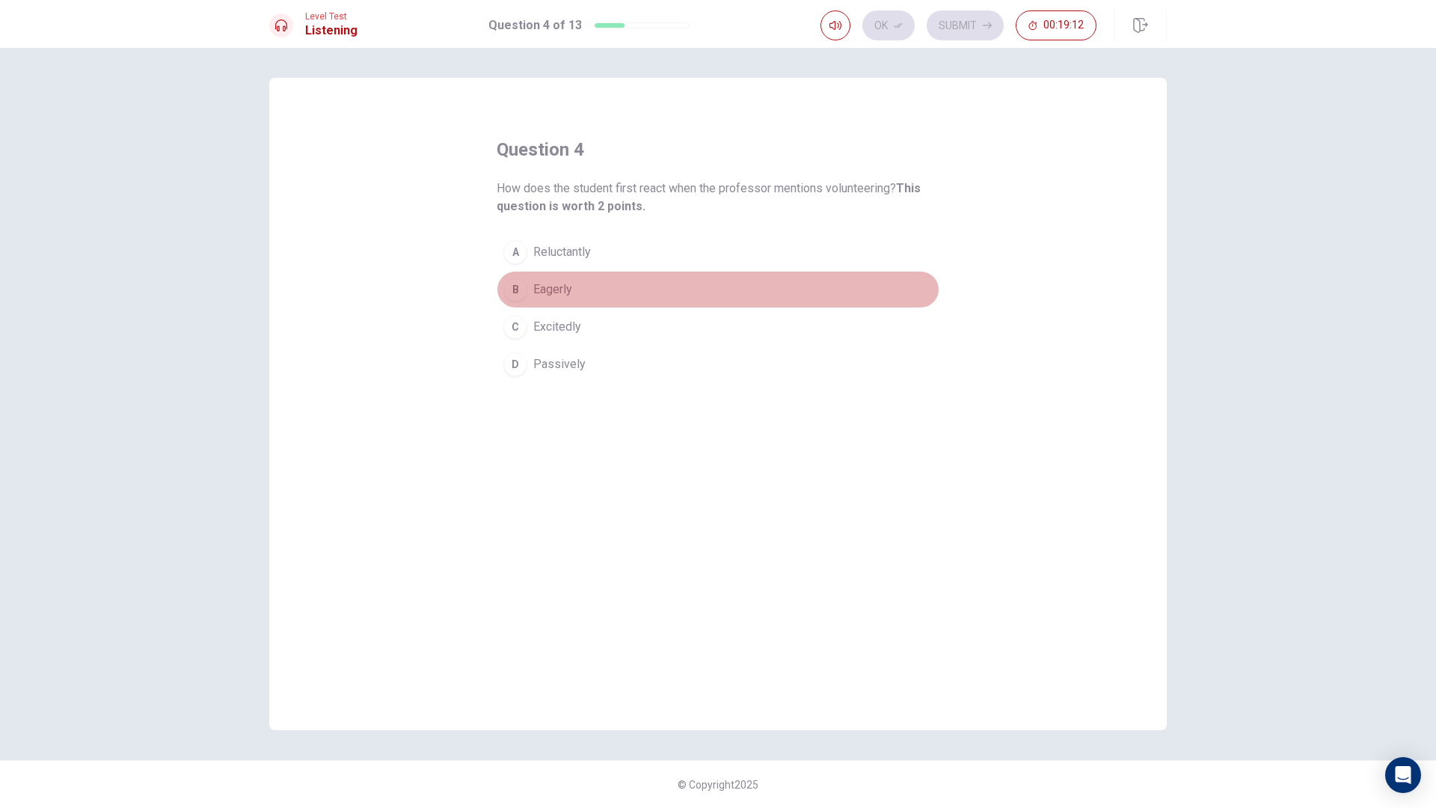
click at [575, 290] on button "B Eagerly" at bounding box center [718, 289] width 443 height 37
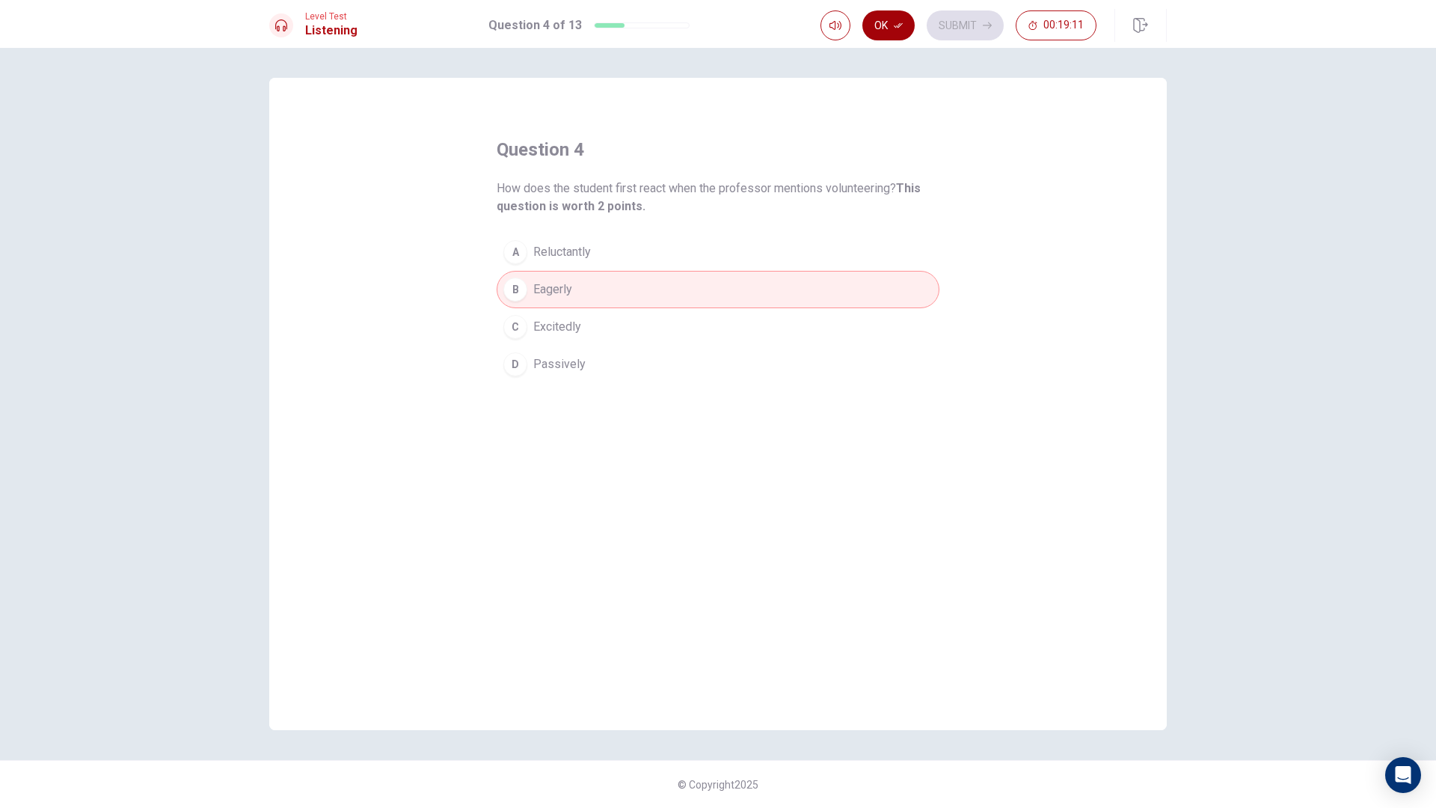
click at [893, 14] on button "Ok" at bounding box center [889, 25] width 52 height 30
click at [968, 23] on button "Submit" at bounding box center [965, 25] width 77 height 30
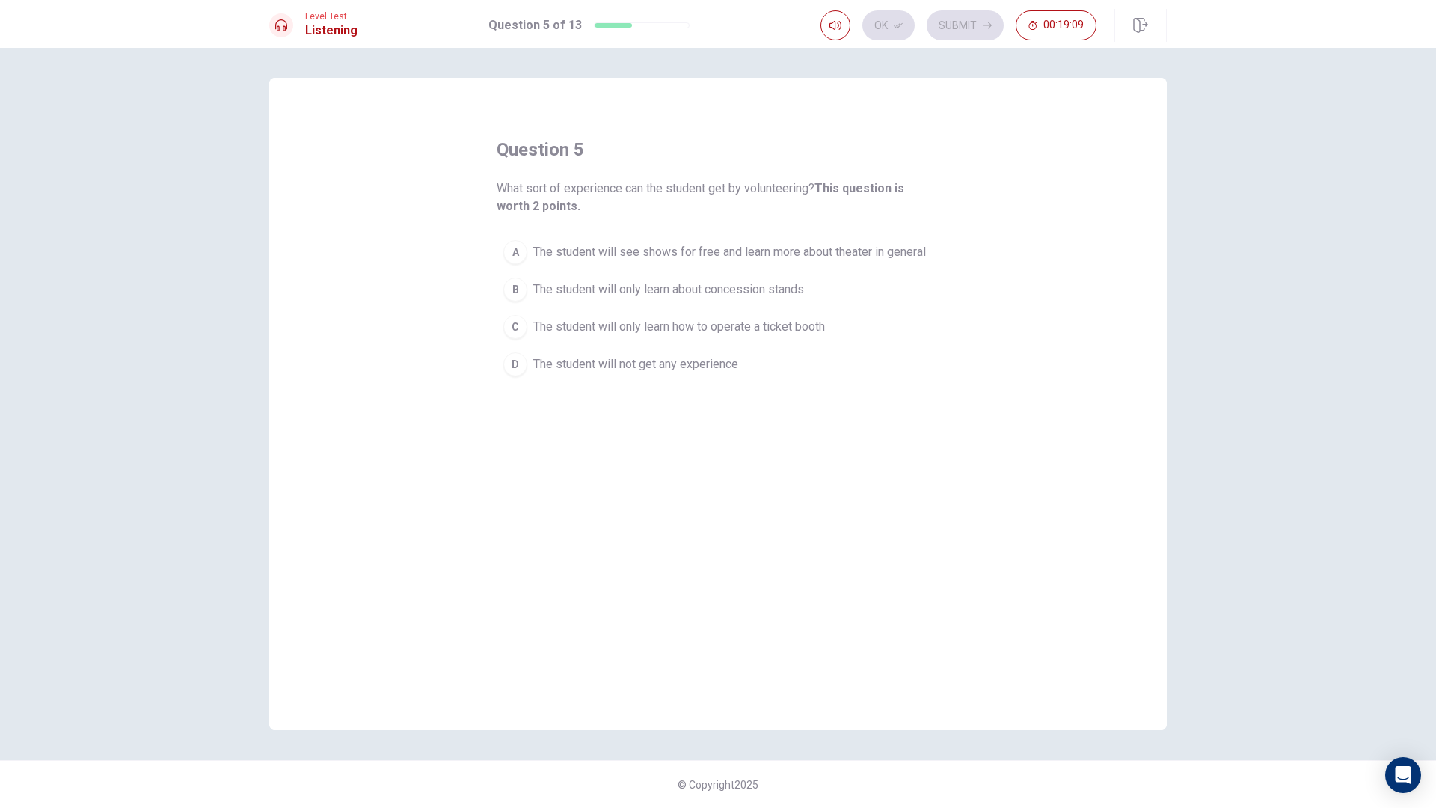
drag, startPoint x: 505, startPoint y: 191, endPoint x: 658, endPoint y: 191, distance: 153.4
click at [658, 191] on span "What sort of experience can the student get by volunteering? This question is w…" at bounding box center [718, 198] width 443 height 36
click at [693, 249] on span "The student will see shows for free and learn more about theater in general" at bounding box center [729, 252] width 393 height 18
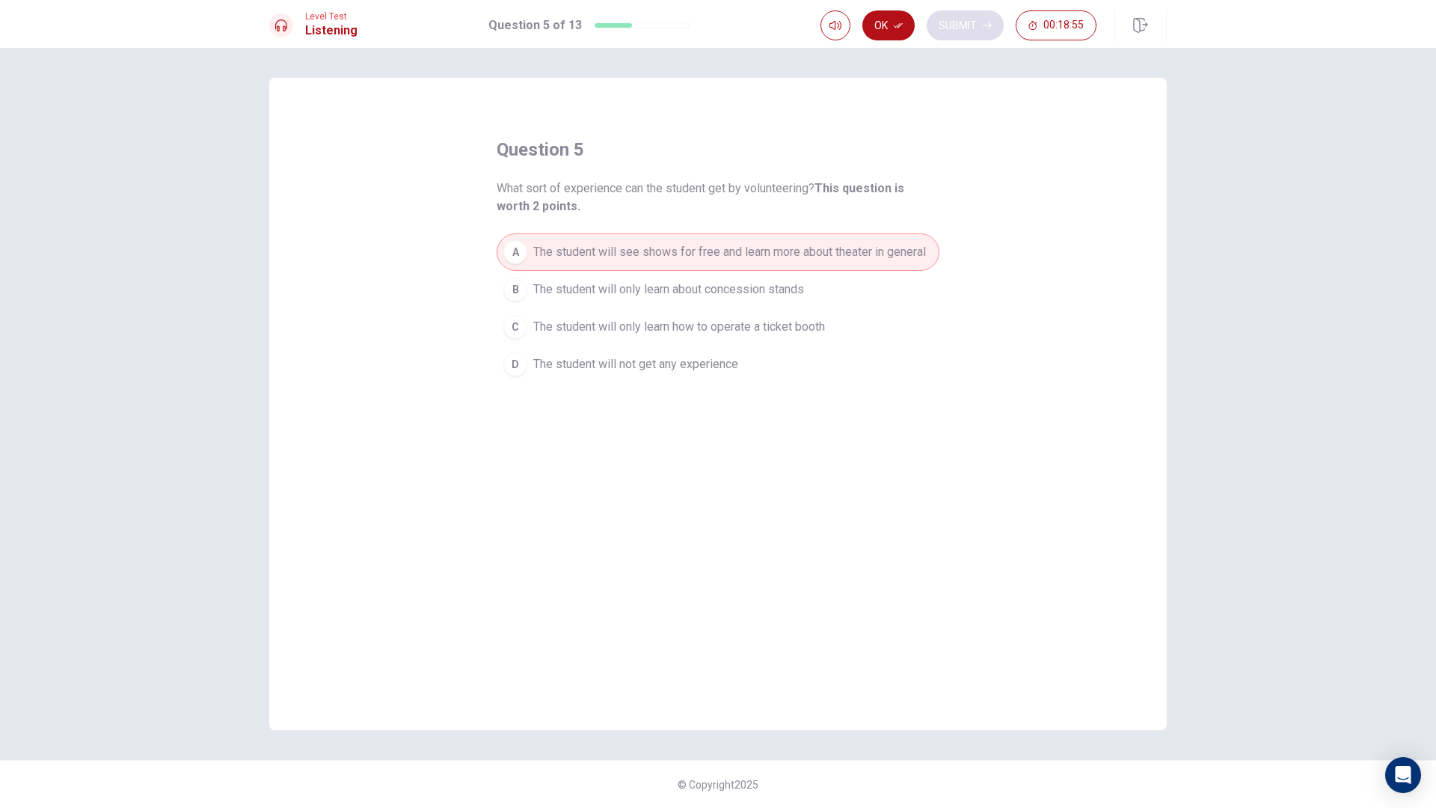
drag, startPoint x: 883, startPoint y: 20, endPoint x: 931, endPoint y: 24, distance: 48.8
click at [883, 22] on button "Ok" at bounding box center [889, 25] width 52 height 30
click at [955, 24] on button "Submit" at bounding box center [965, 25] width 77 height 30
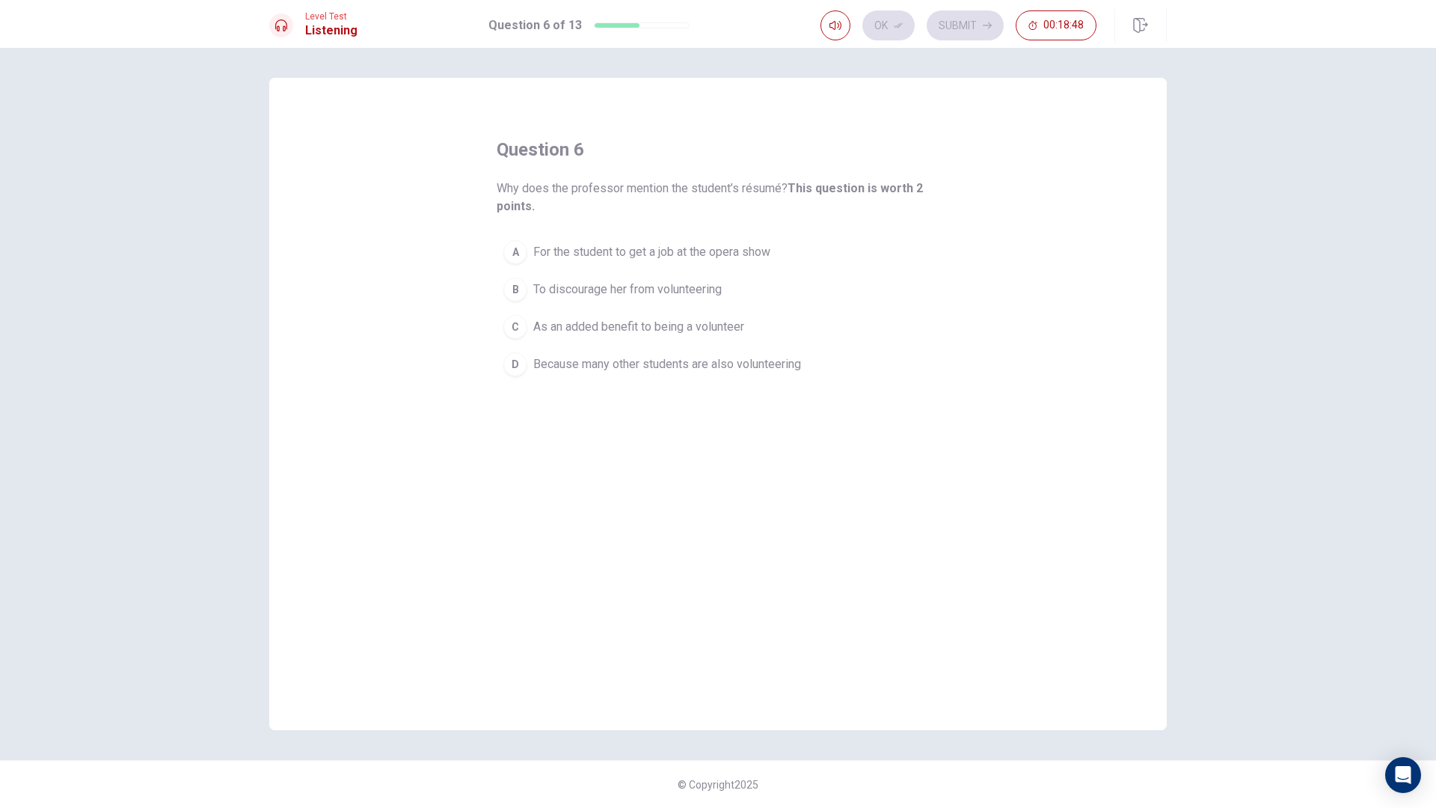
click at [693, 321] on span "As an added benefit to being a volunteer" at bounding box center [638, 327] width 211 height 18
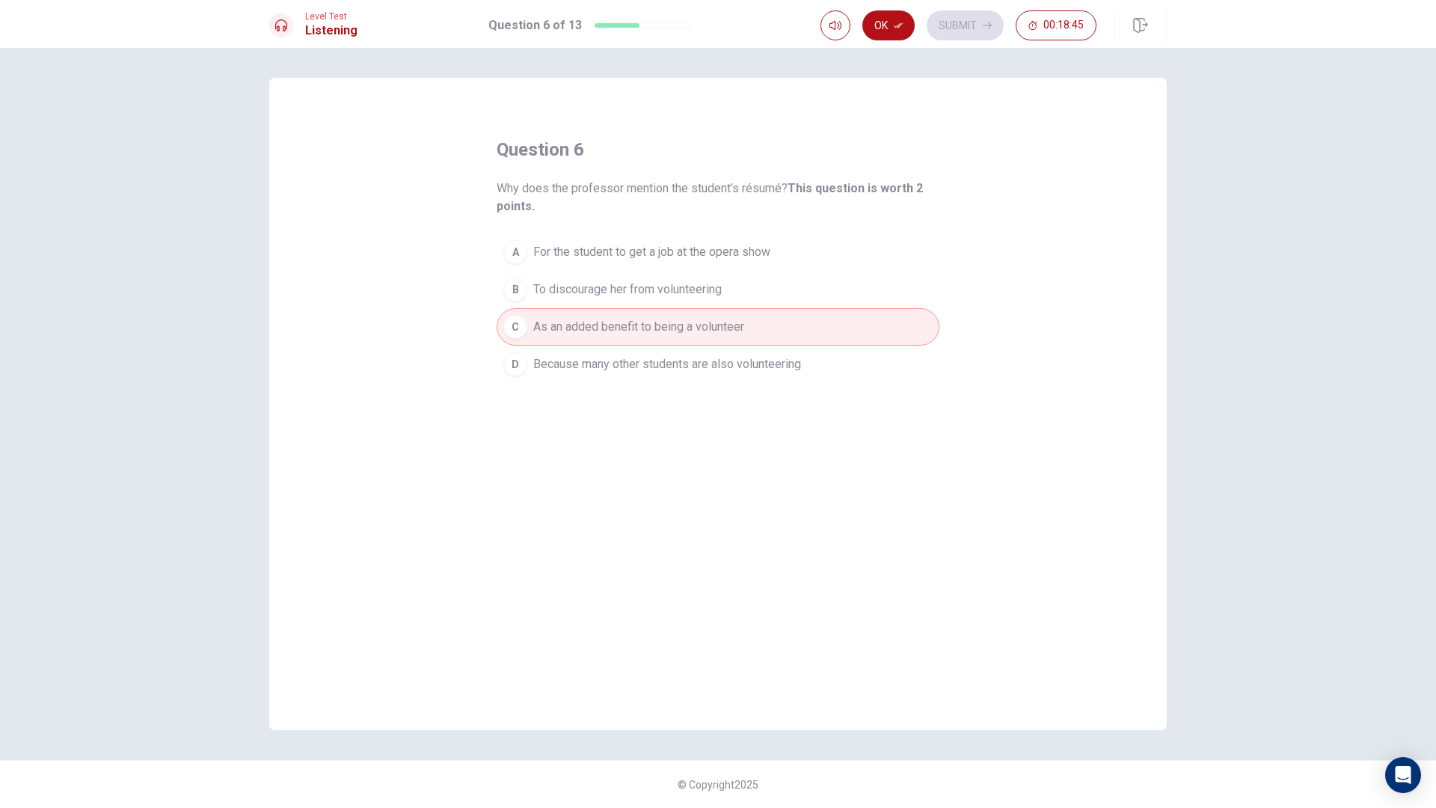
click at [896, 30] on button "Ok" at bounding box center [889, 25] width 52 height 30
click at [985, 19] on button "Submit" at bounding box center [965, 25] width 77 height 30
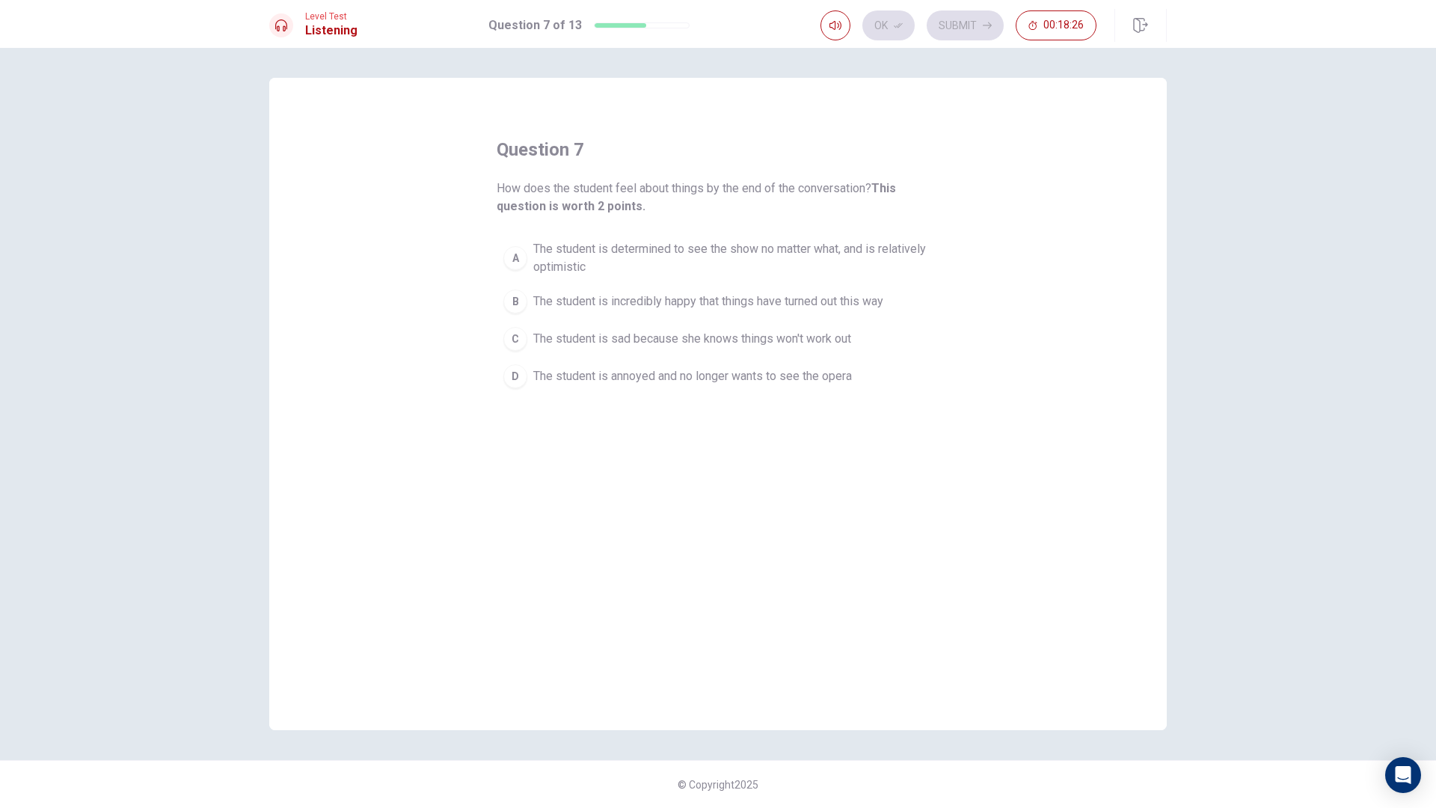
click at [759, 251] on span "The student is determined to see the show no matter what, and is relatively opt…" at bounding box center [733, 258] width 400 height 36
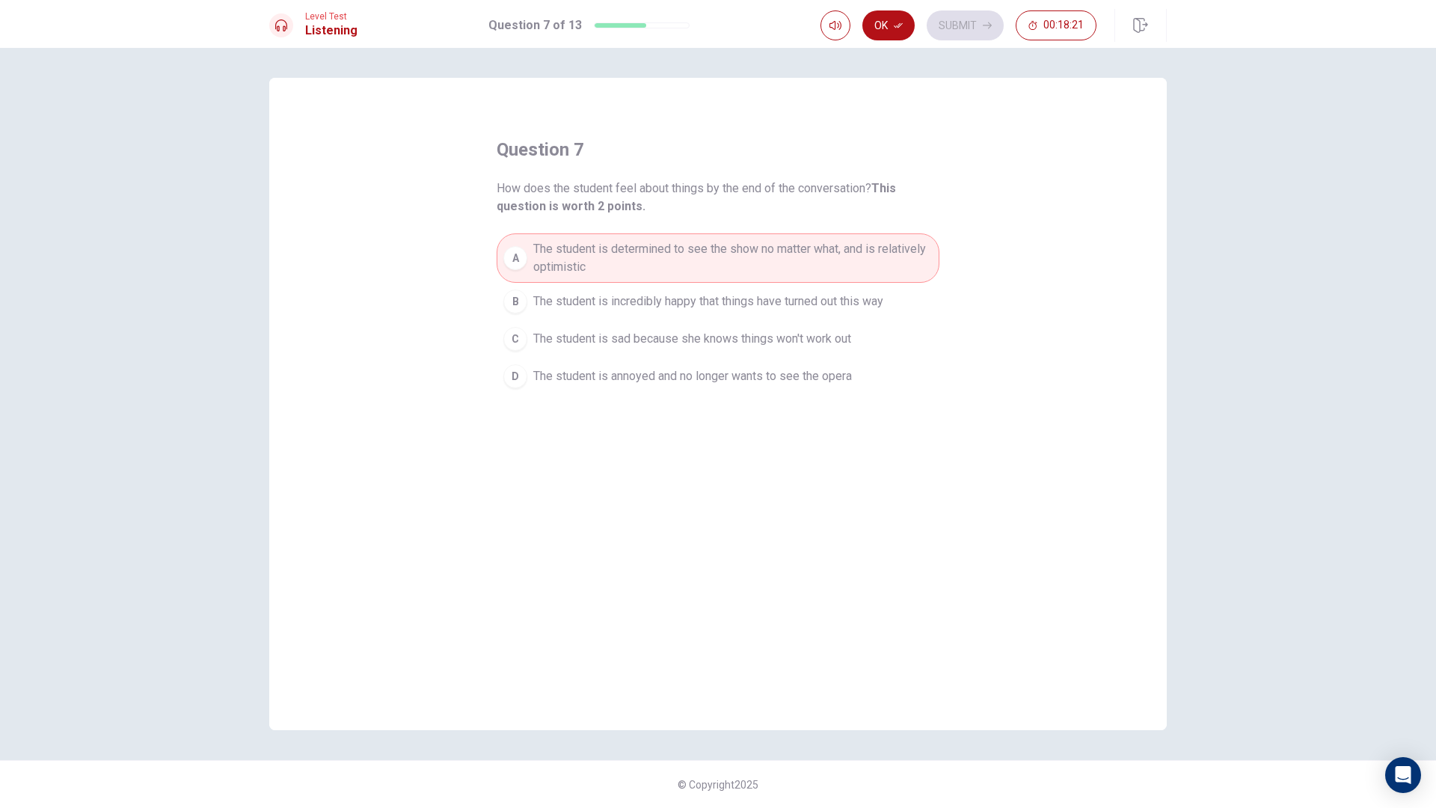
drag, startPoint x: 527, startPoint y: 189, endPoint x: 768, endPoint y: 195, distance: 241.7
click at [768, 195] on span "How does the student feel about things by the end of the conversation? This que…" at bounding box center [718, 198] width 443 height 36
click at [880, 24] on button "Ok" at bounding box center [889, 25] width 52 height 30
click at [952, 25] on button "Submit" at bounding box center [965, 25] width 77 height 30
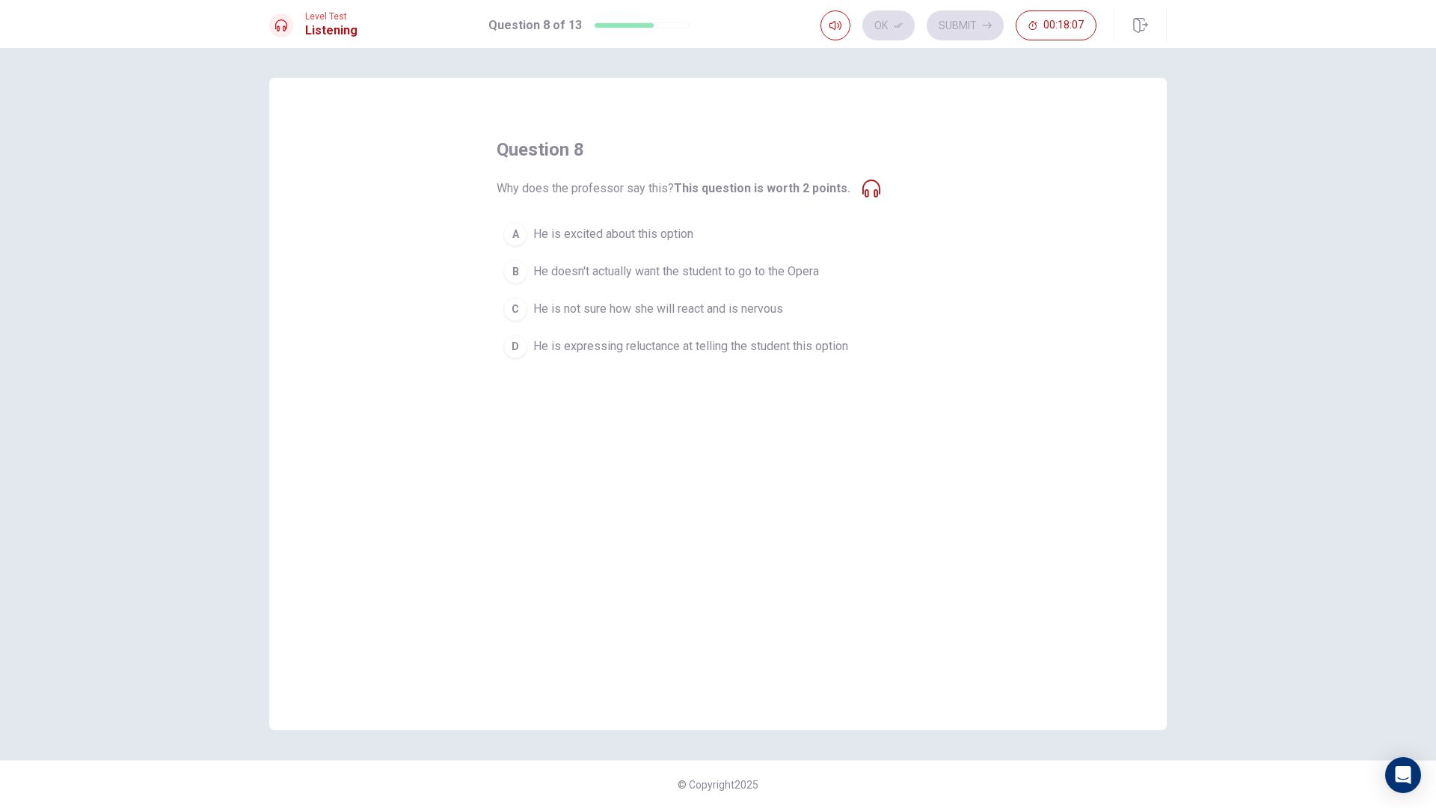
click at [569, 349] on span "He is expressing reluctance at telling the student this option" at bounding box center [690, 346] width 315 height 18
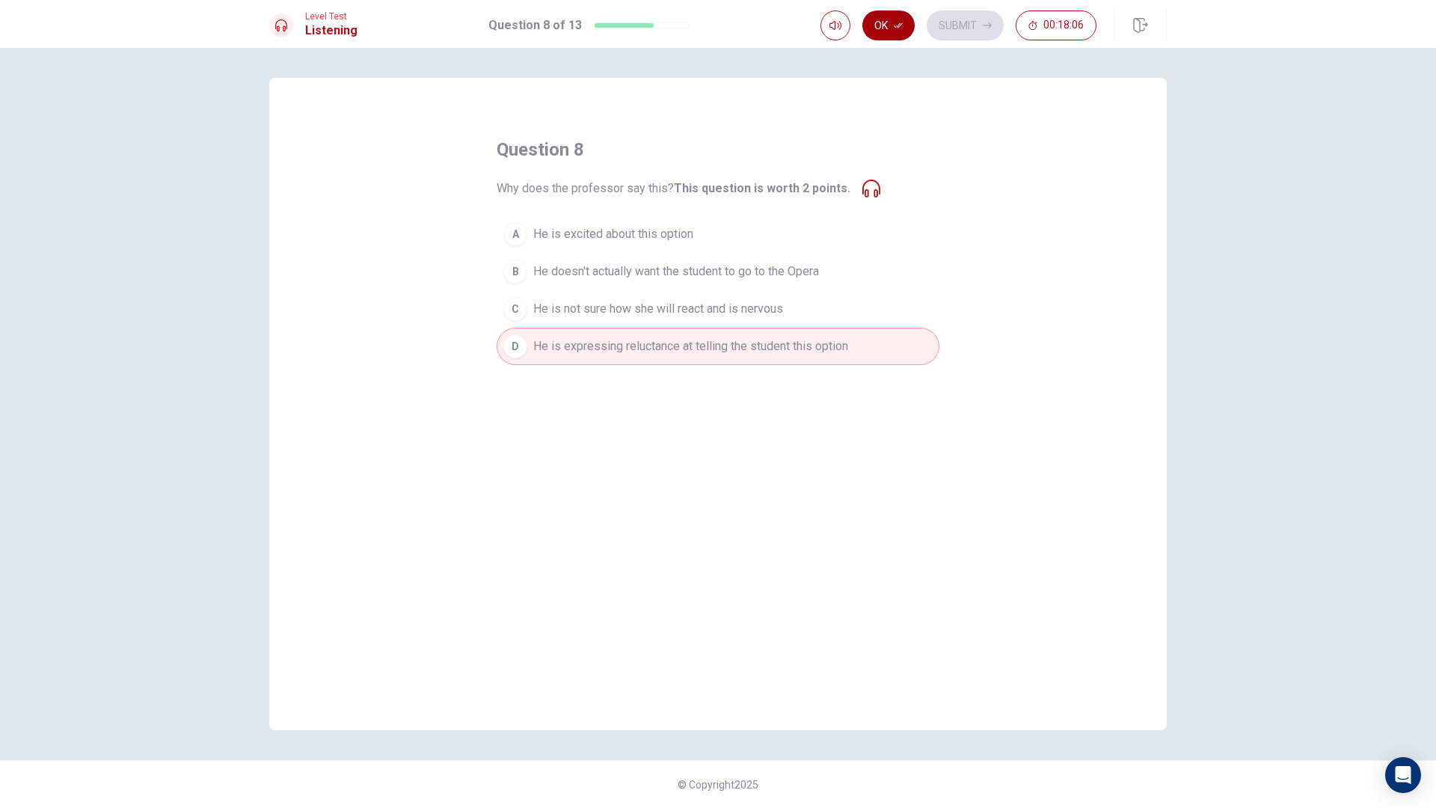
click at [896, 30] on button "Ok" at bounding box center [889, 25] width 52 height 30
click at [969, 30] on button "Submit" at bounding box center [965, 25] width 77 height 30
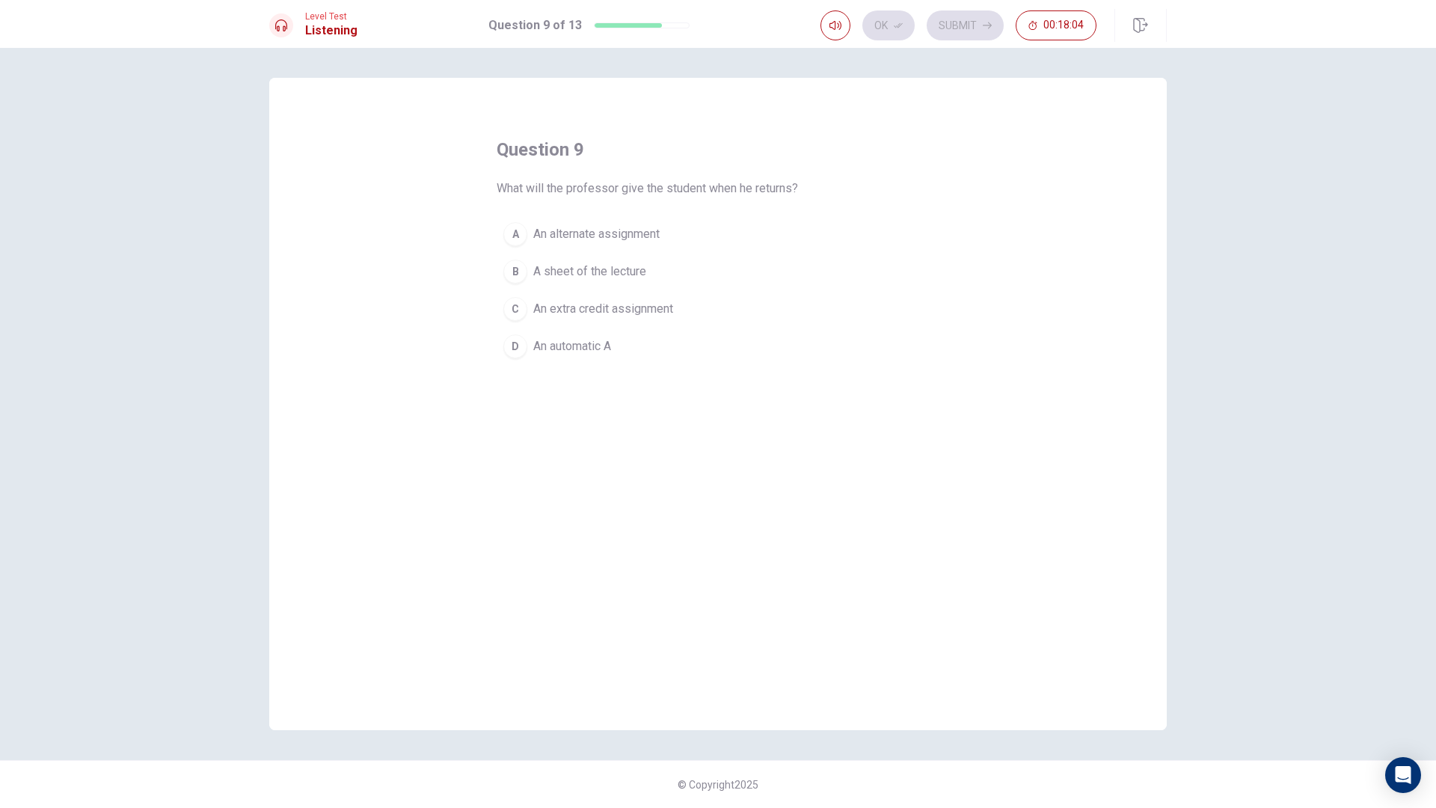
click at [596, 232] on span "An alternate assignment" at bounding box center [596, 234] width 126 height 18
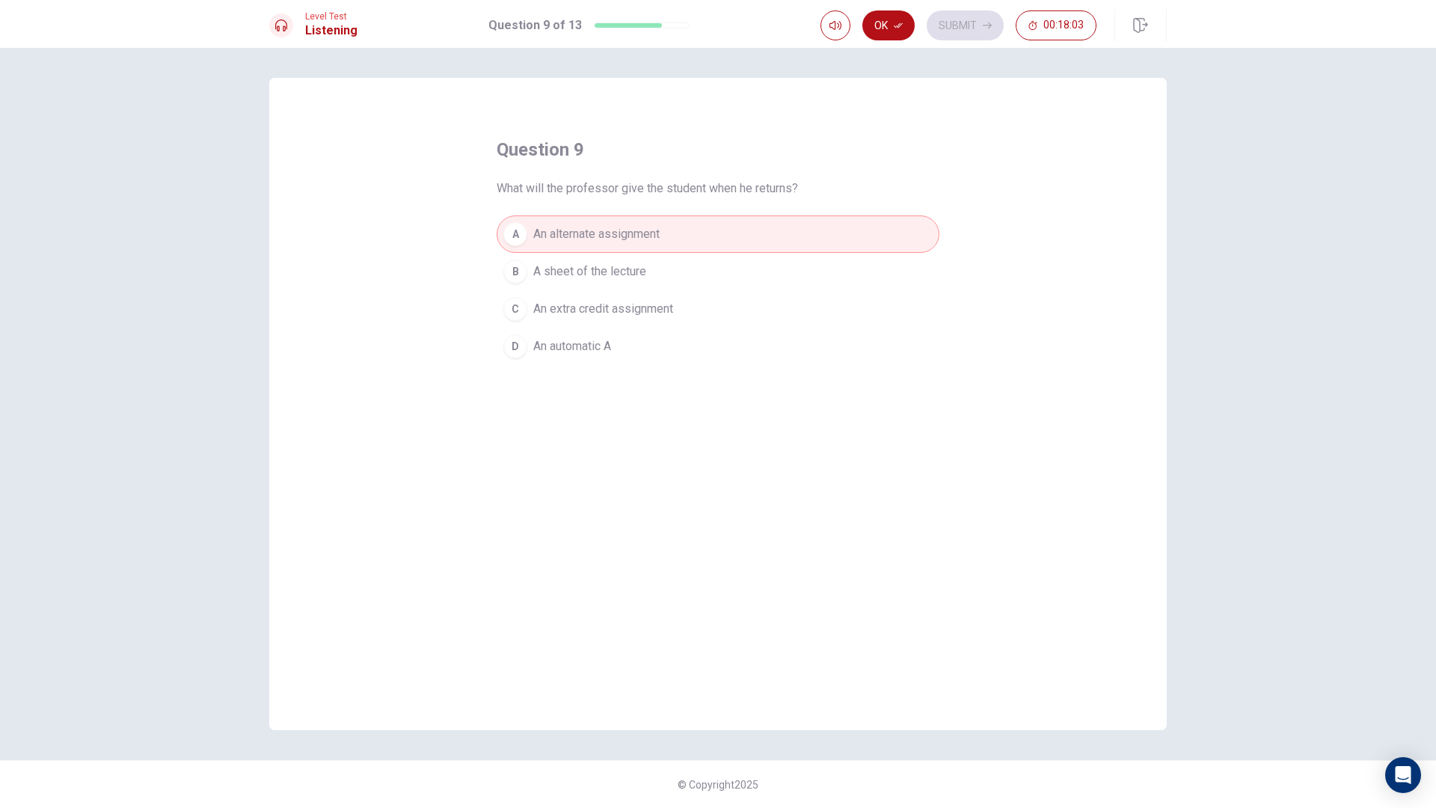
click at [836, 209] on div "question 9 What will the professor give the student when he returns? A An alter…" at bounding box center [718, 251] width 443 height 227
drag, startPoint x: 950, startPoint y: 114, endPoint x: 1068, endPoint y: 123, distance: 117.8
click at [1000, 117] on div "question 9 What will the professor give the student when he returns? A An alter…" at bounding box center [718, 404] width 898 height 652
drag, startPoint x: 1283, startPoint y: 126, endPoint x: 1323, endPoint y: 159, distance: 51.1
click at [1305, 137] on div "question 9 What will the professor give the student when he returns? A An alter…" at bounding box center [718, 428] width 1436 height 760
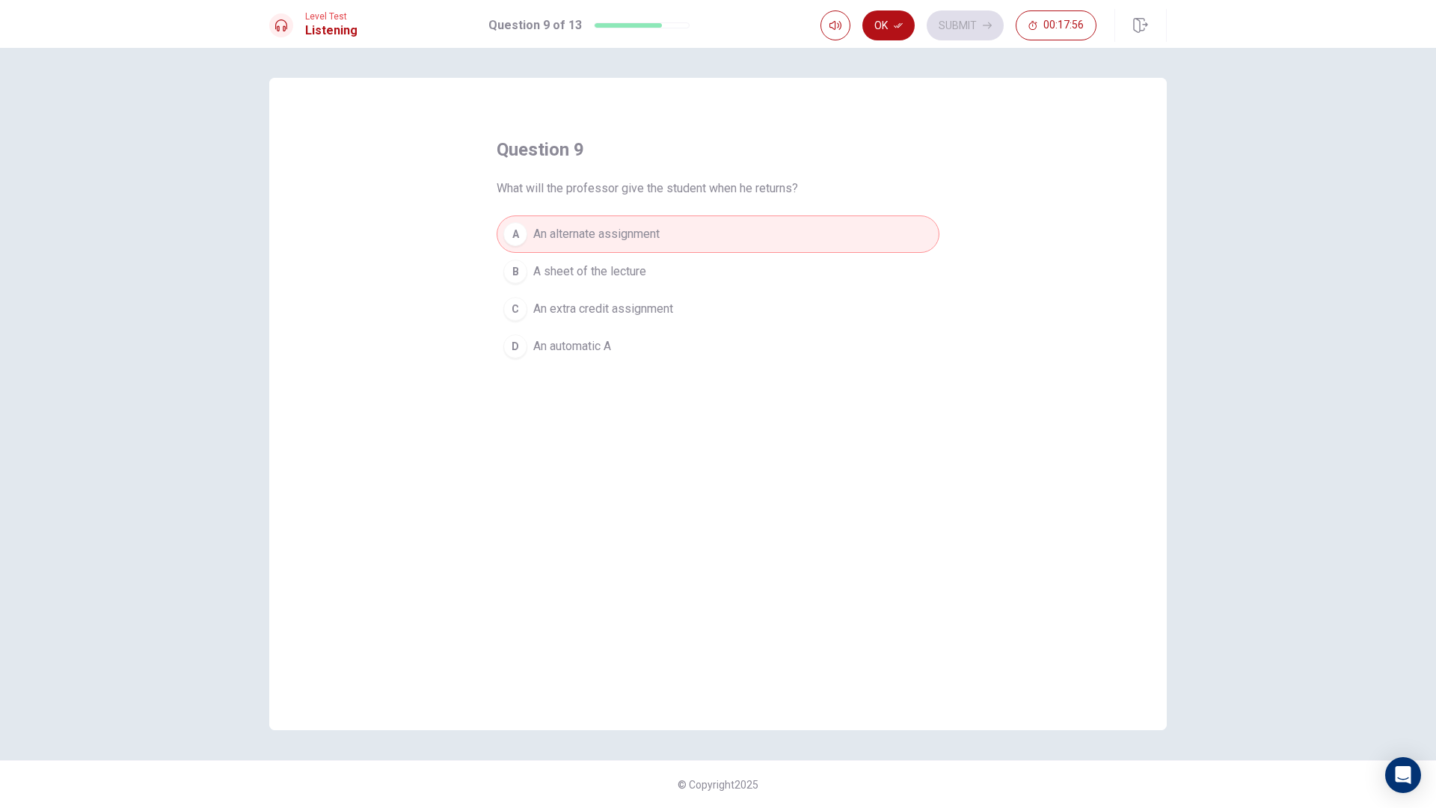
click at [599, 279] on span "A sheet of the lecture" at bounding box center [589, 272] width 113 height 18
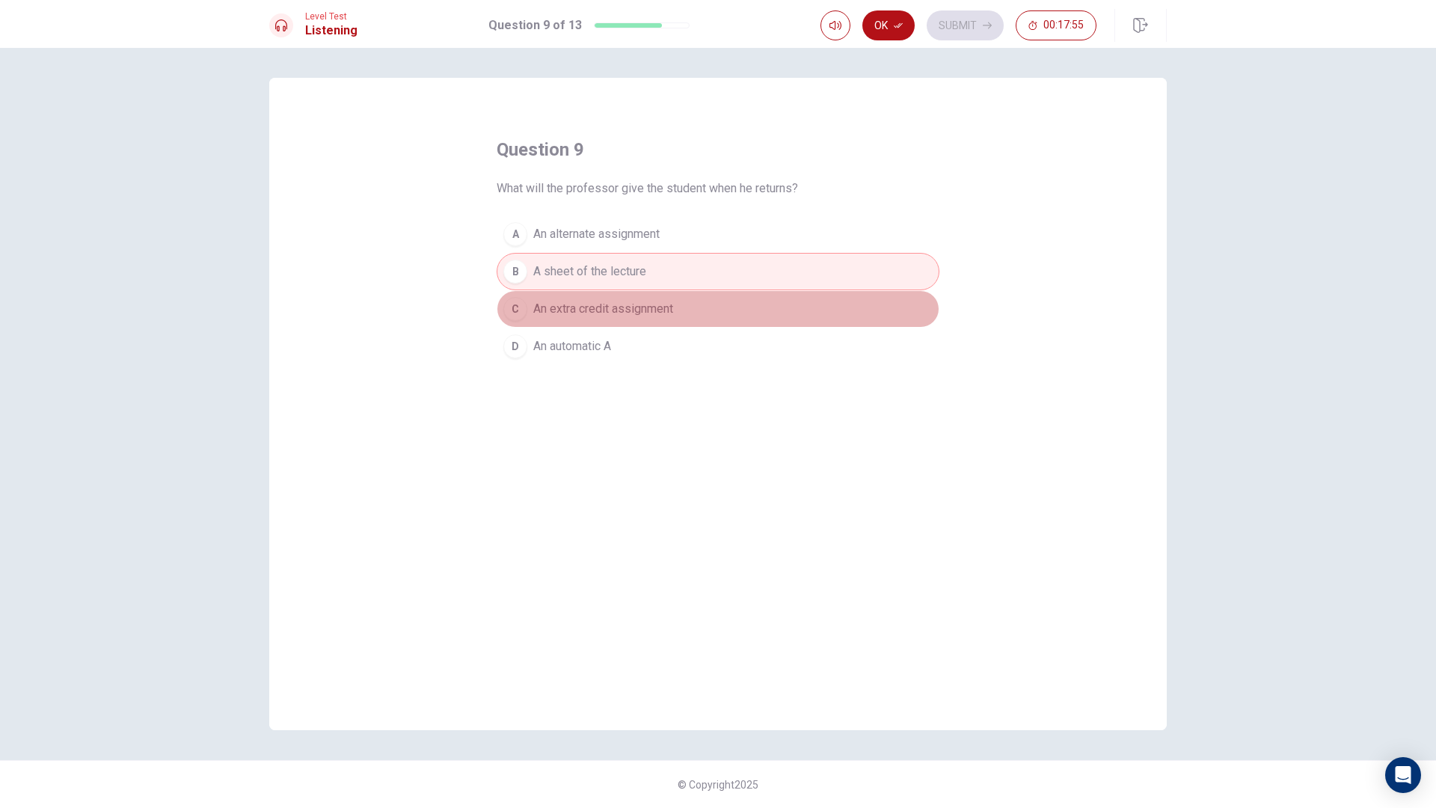
drag, startPoint x: 599, startPoint y: 320, endPoint x: 609, endPoint y: 318, distance: 10.0
click at [601, 321] on button "C An extra credit assignment" at bounding box center [718, 308] width 443 height 37
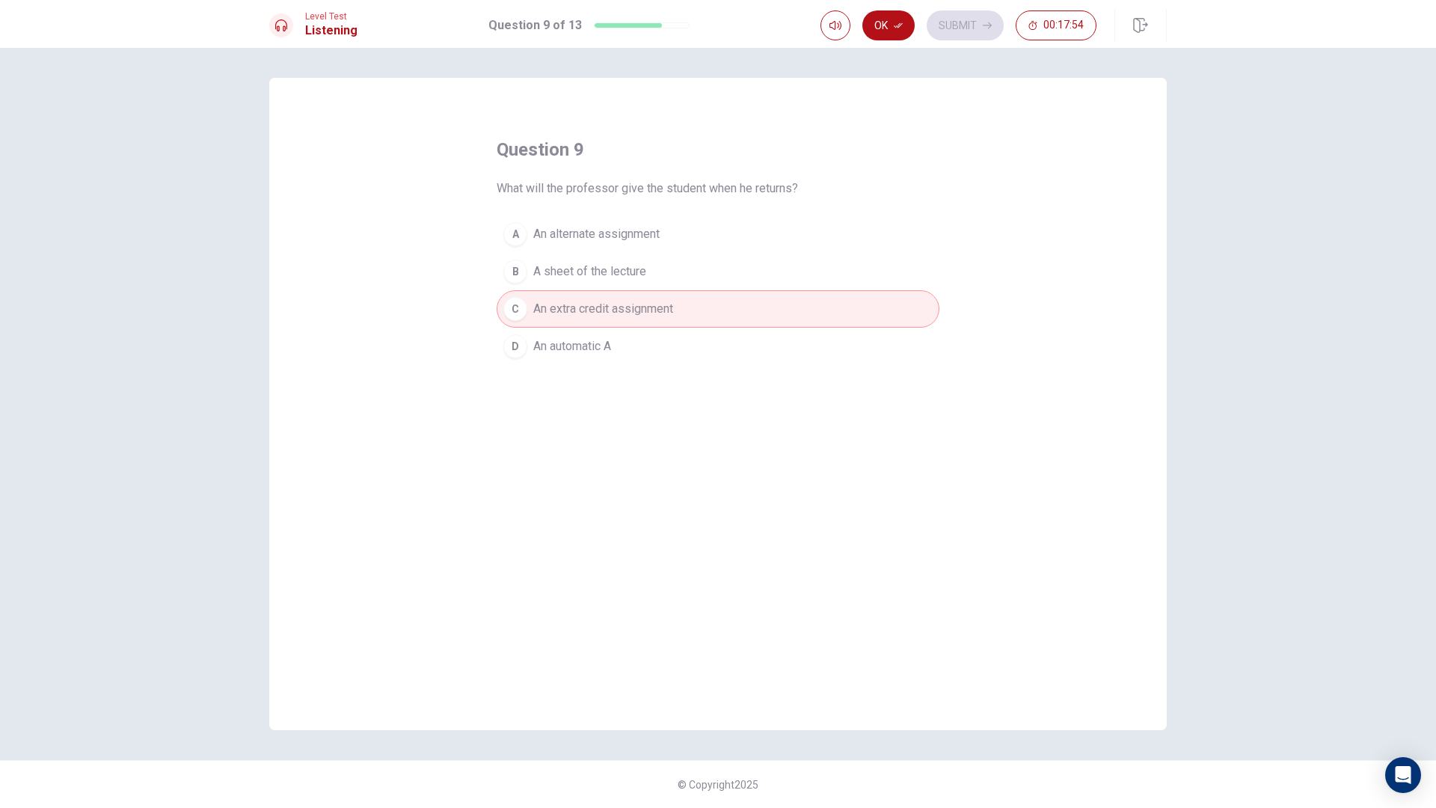
drag, startPoint x: 615, startPoint y: 360, endPoint x: 637, endPoint y: 281, distance: 82.2
click at [615, 358] on button "D An automatic A" at bounding box center [718, 346] width 443 height 37
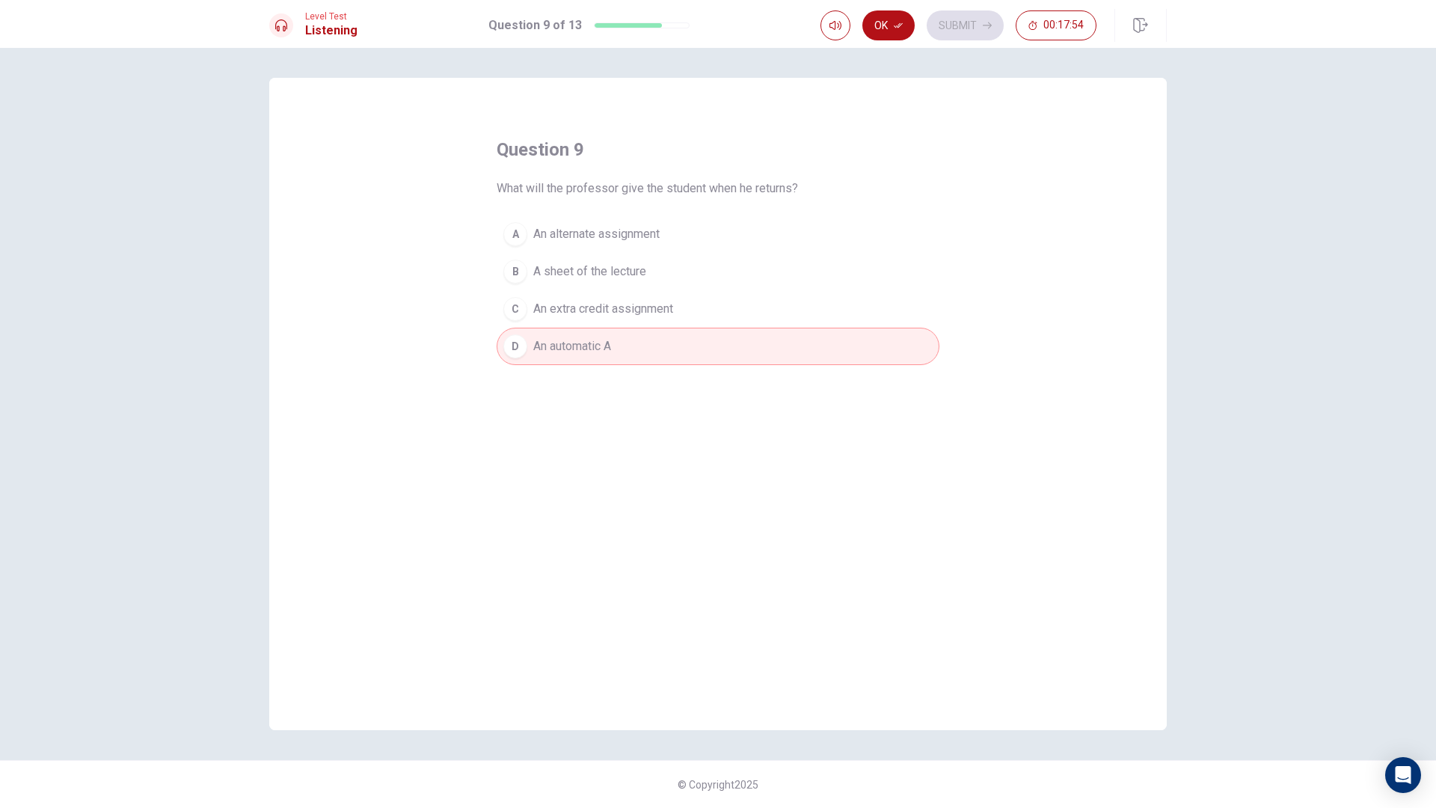
click at [638, 275] on span "A sheet of the lecture" at bounding box center [589, 272] width 113 height 18
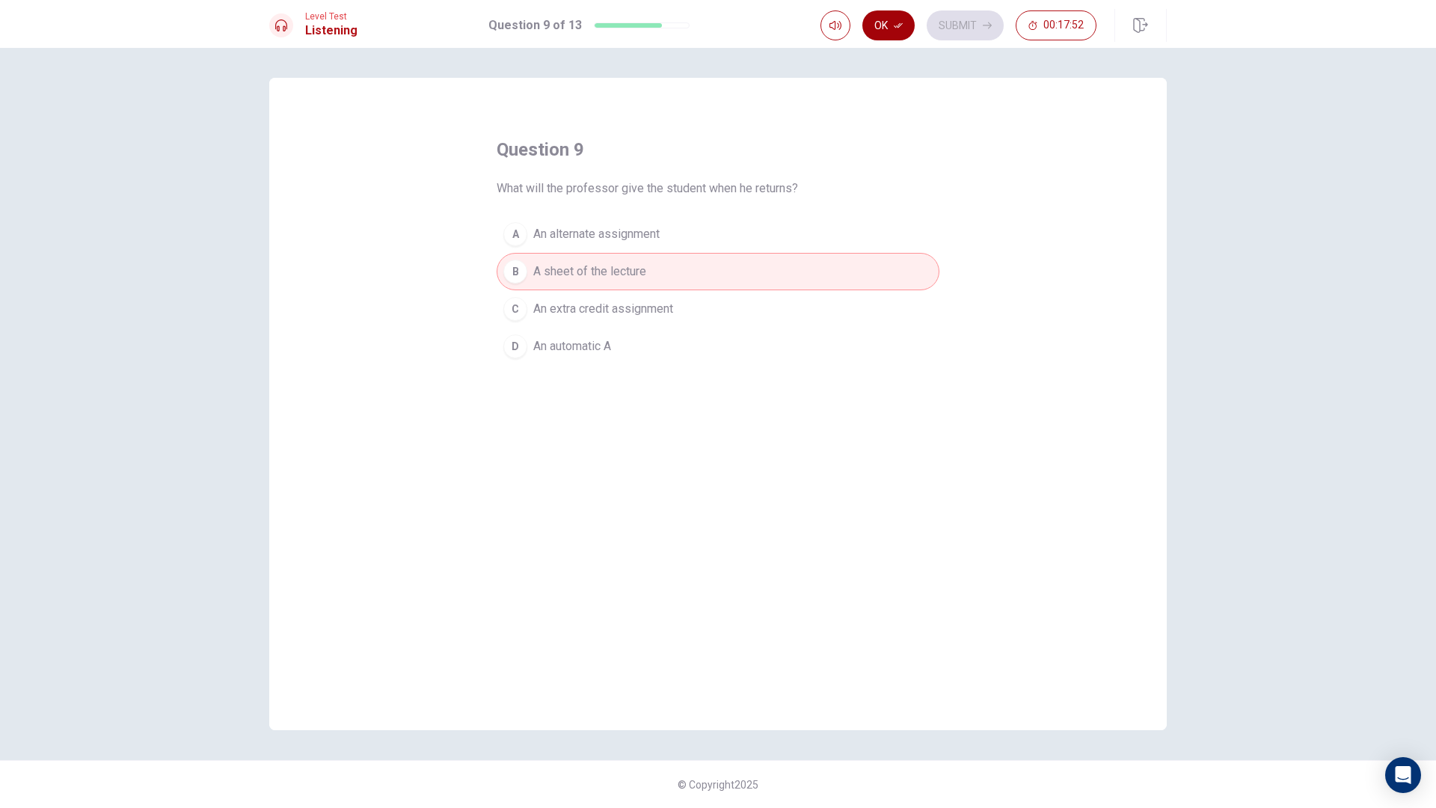
click at [886, 27] on button "Ok" at bounding box center [889, 25] width 52 height 30
click at [949, 24] on button "Submit" at bounding box center [965, 25] width 77 height 30
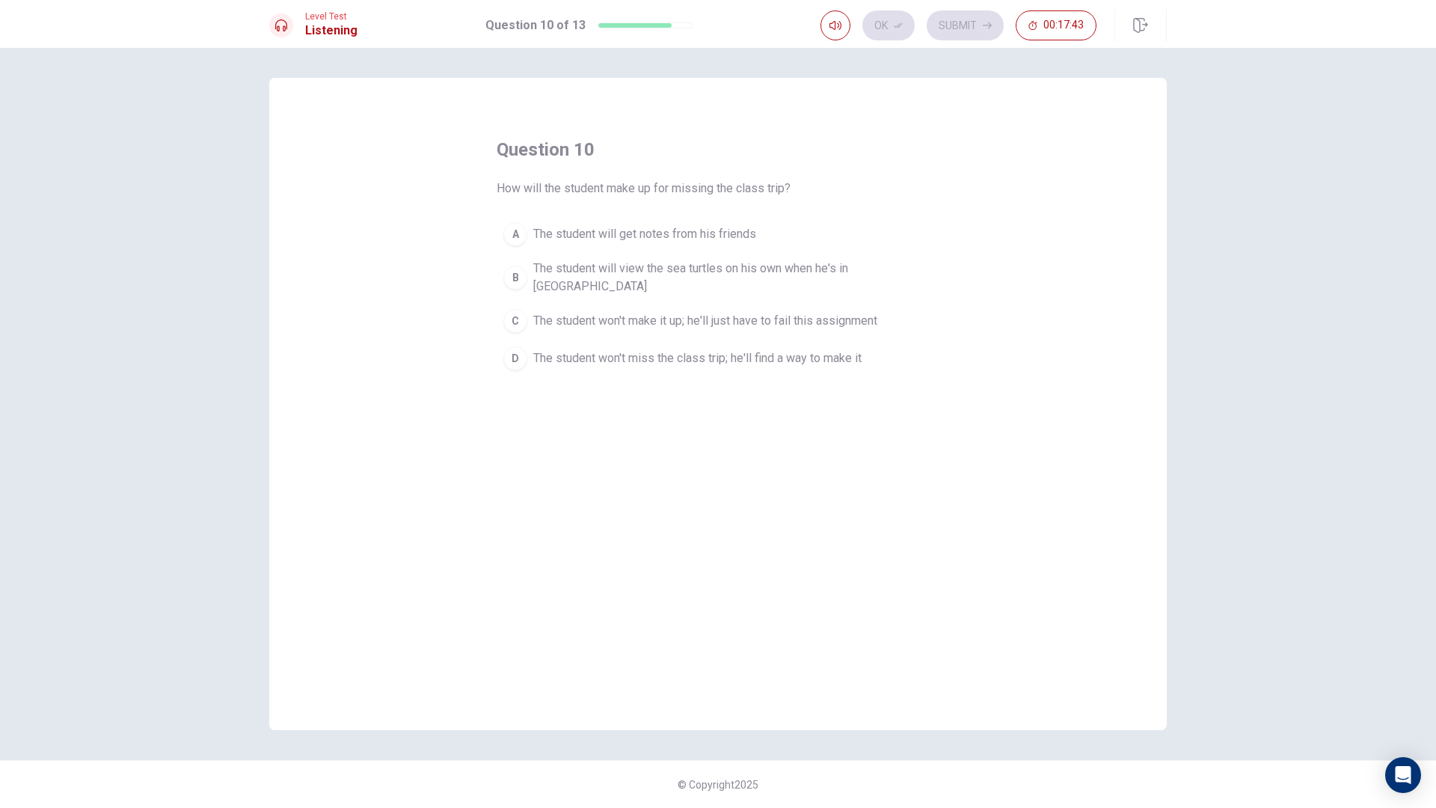
drag, startPoint x: 666, startPoint y: 271, endPoint x: 694, endPoint y: 275, distance: 28.7
click at [667, 271] on span "The student will view the sea turtles on his own when he's in [GEOGRAPHIC_DATA]" at bounding box center [733, 278] width 400 height 36
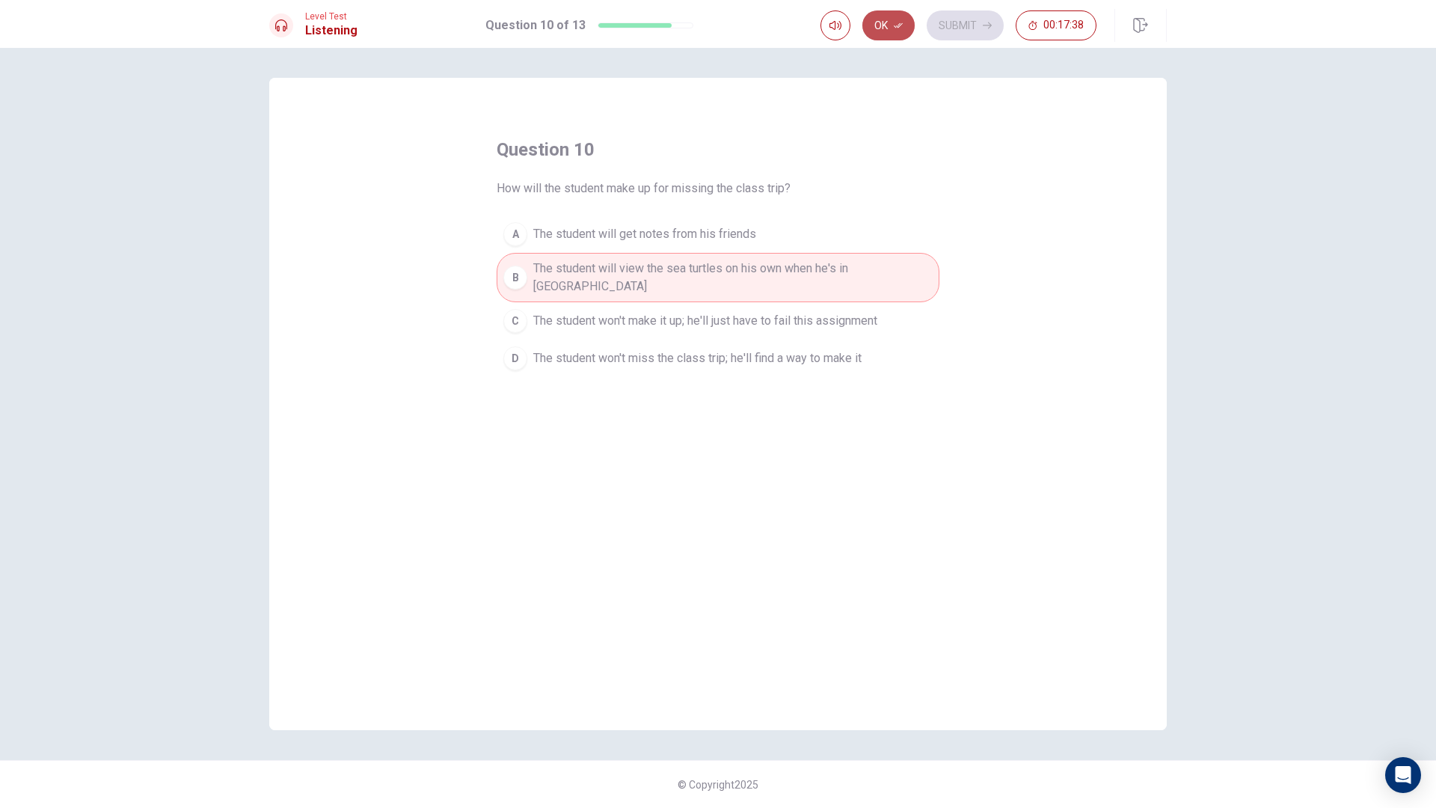
click at [906, 31] on button "Ok" at bounding box center [889, 25] width 52 height 30
click at [968, 24] on button "Submit" at bounding box center [965, 25] width 77 height 30
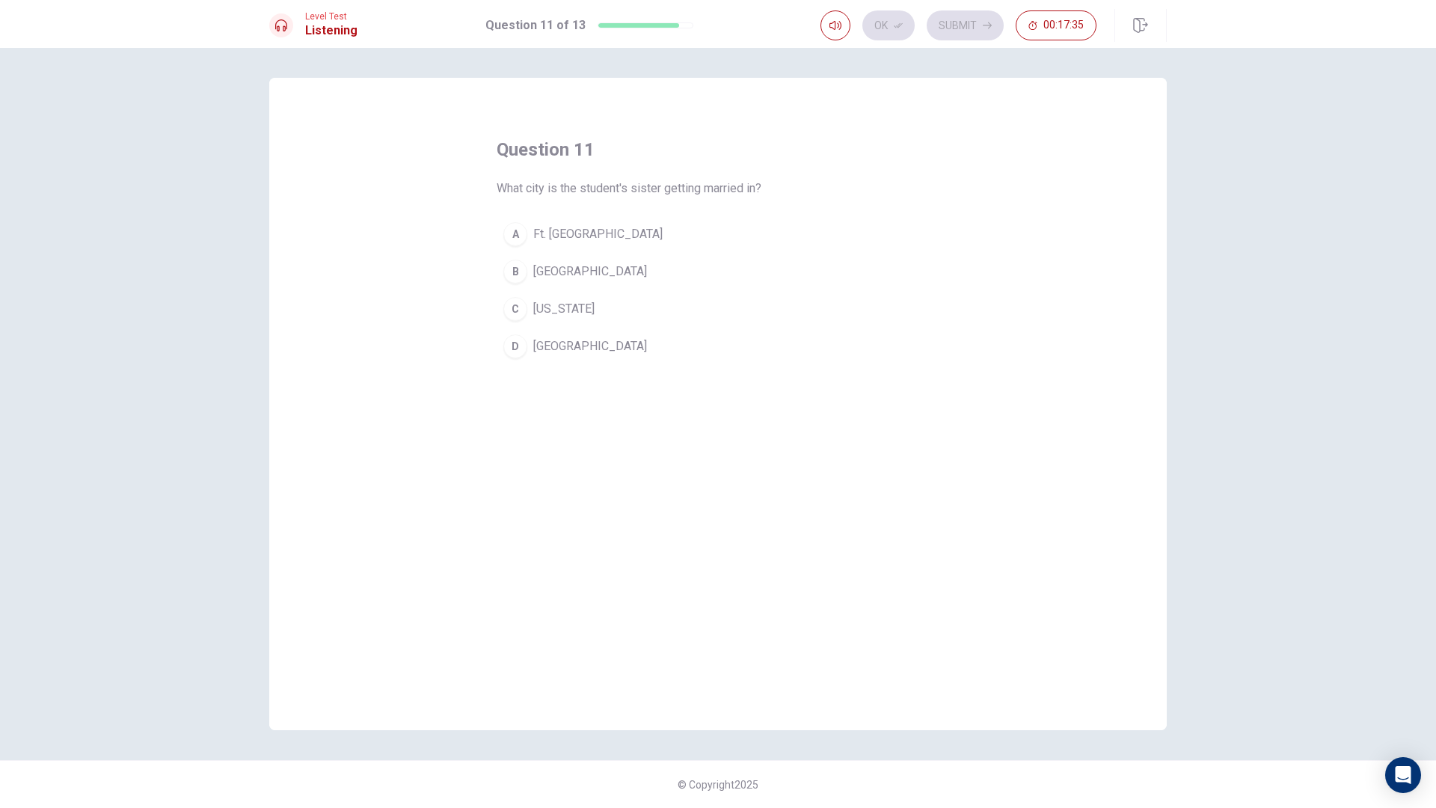
drag, startPoint x: 556, startPoint y: 271, endPoint x: 572, endPoint y: 275, distance: 16.3
click at [557, 273] on span "[GEOGRAPHIC_DATA]" at bounding box center [590, 272] width 114 height 18
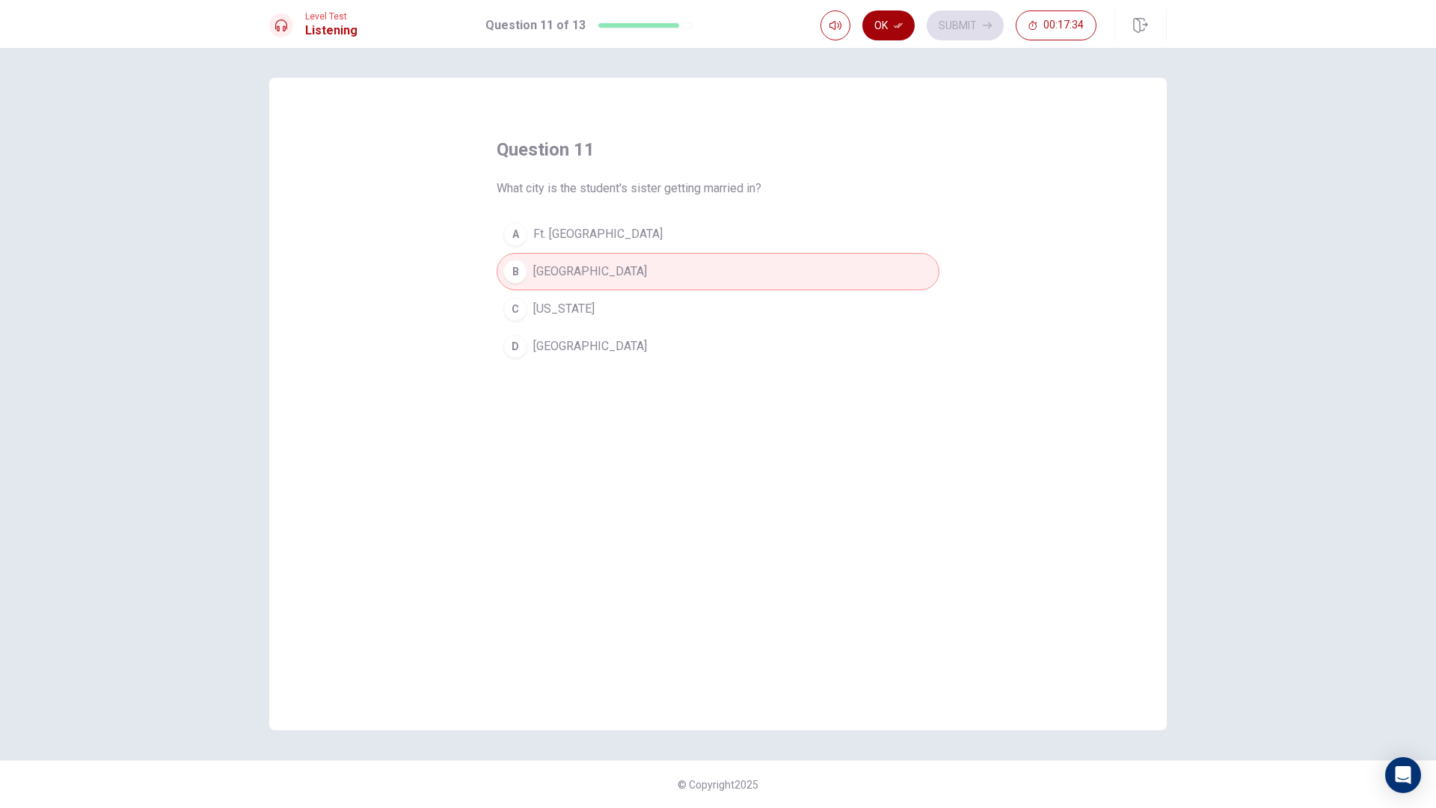
click at [888, 30] on button "Ok" at bounding box center [889, 25] width 52 height 30
click at [966, 17] on button "Submit" at bounding box center [965, 25] width 77 height 30
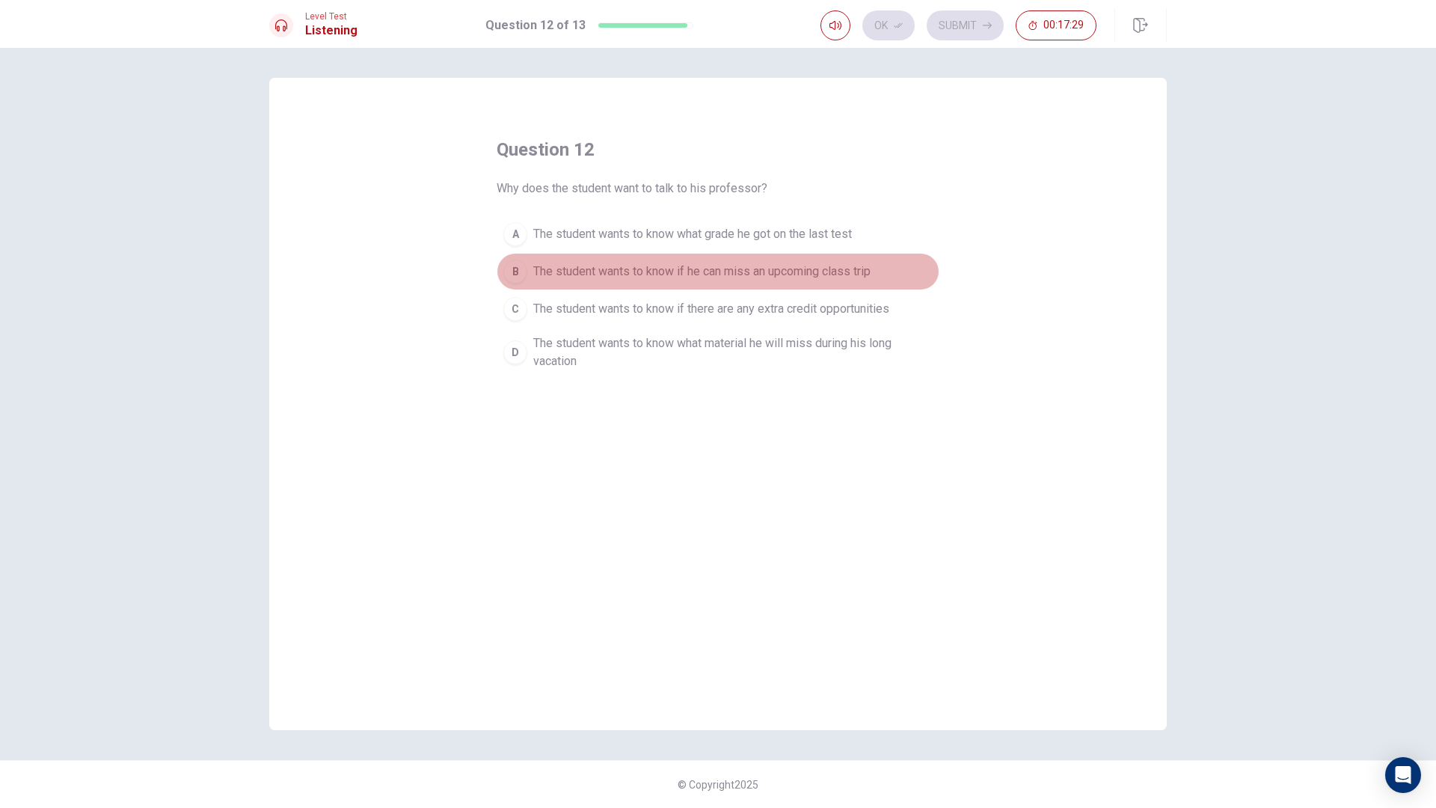
click at [692, 268] on span "The student wants to know if he can miss an upcoming class trip" at bounding box center [701, 272] width 337 height 18
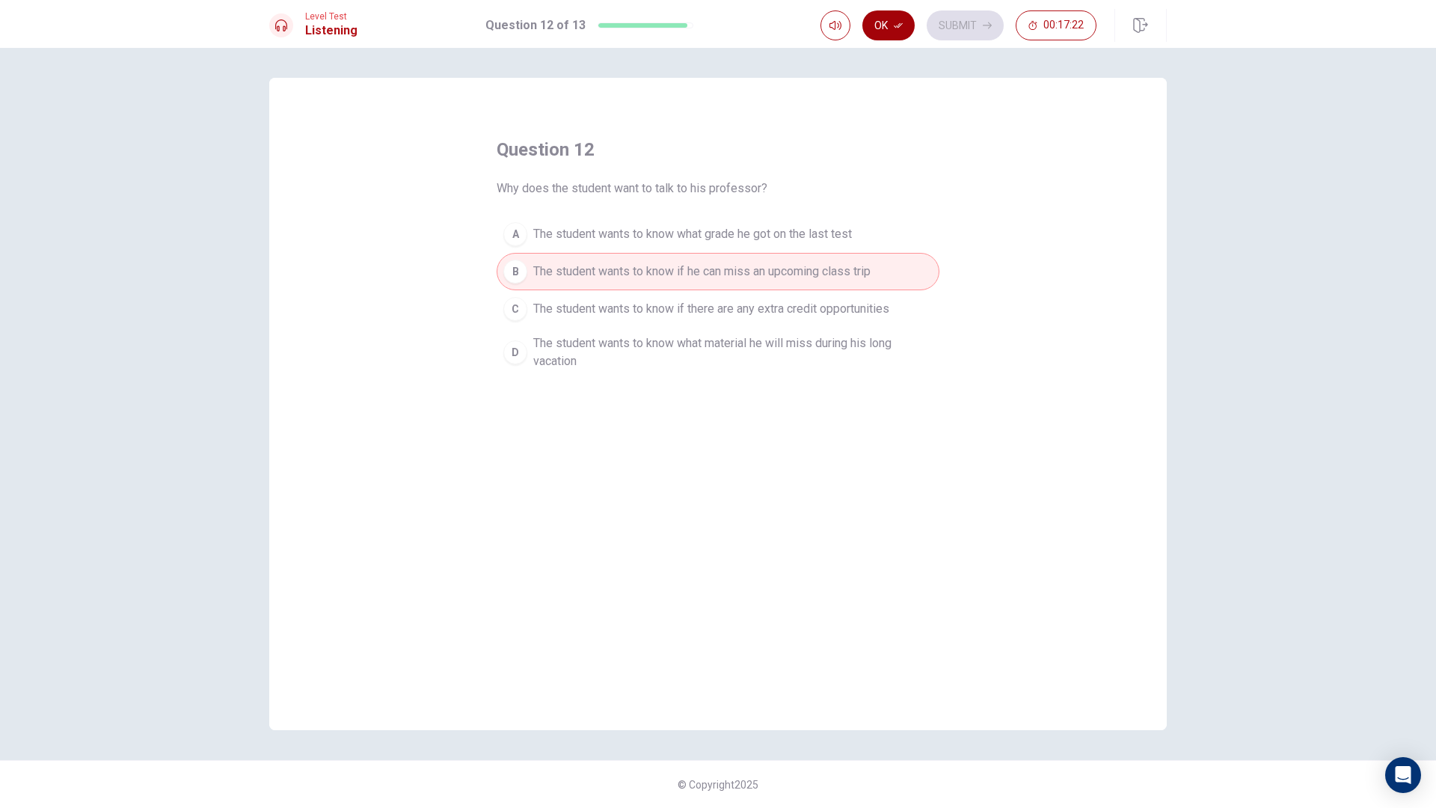
click at [875, 28] on button "Ok" at bounding box center [889, 25] width 52 height 30
click at [951, 18] on button "Submit" at bounding box center [965, 25] width 77 height 30
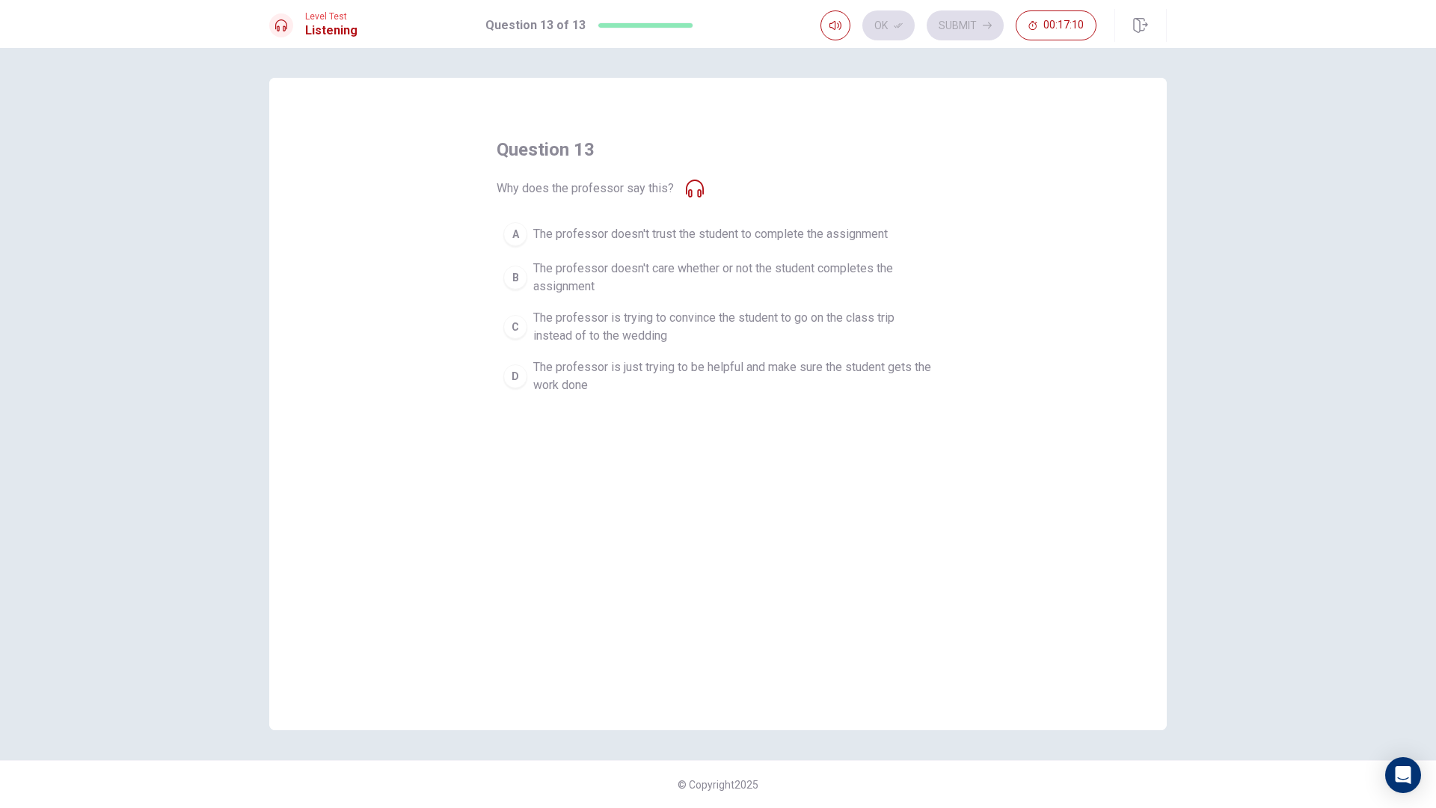
drag, startPoint x: 636, startPoint y: 373, endPoint x: 637, endPoint y: 380, distance: 7.6
click at [637, 380] on span "The professor is just trying to be helpful and make sure the student gets the w…" at bounding box center [733, 376] width 400 height 36
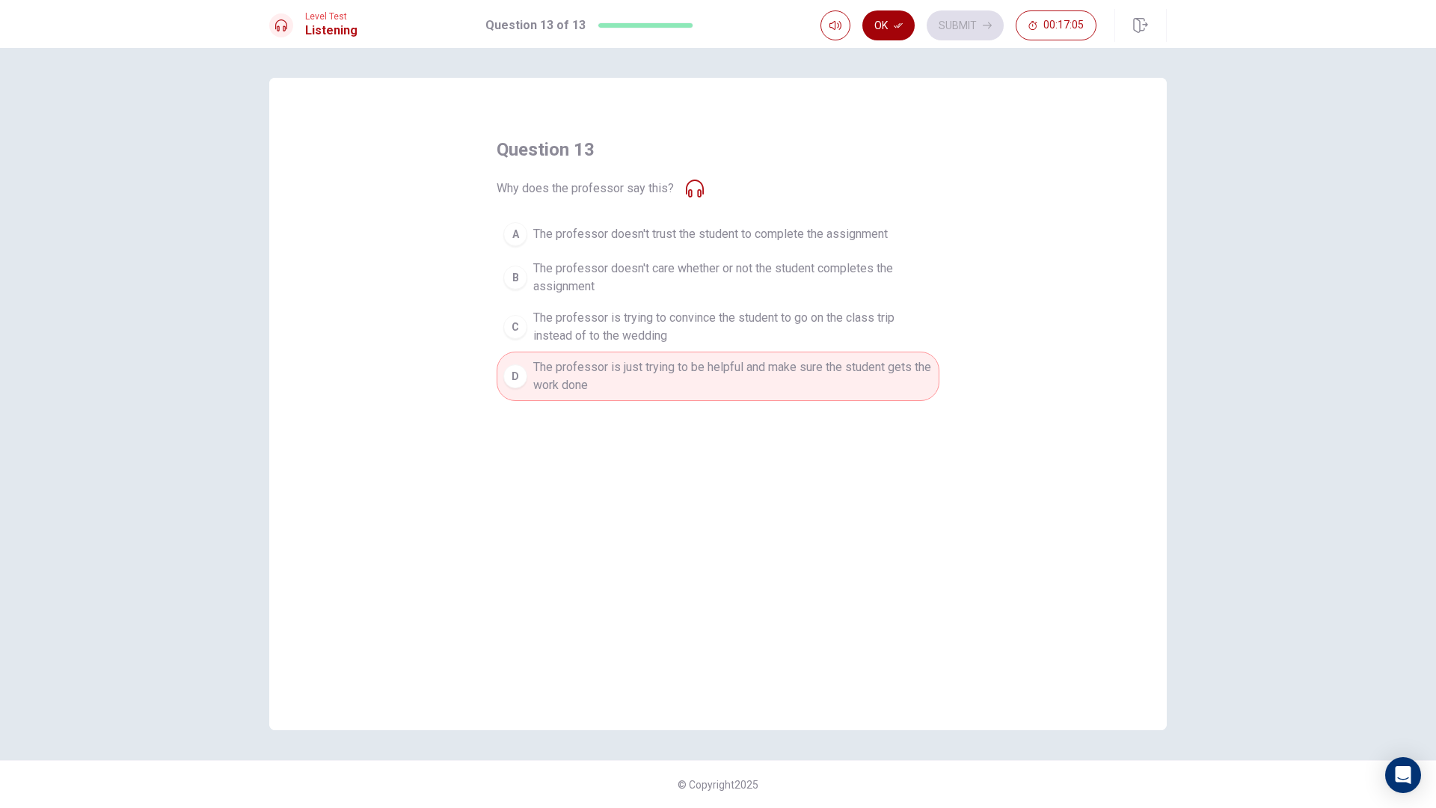
click at [871, 25] on button "Ok" at bounding box center [889, 25] width 52 height 30
click at [968, 22] on button "Submit" at bounding box center [965, 25] width 77 height 30
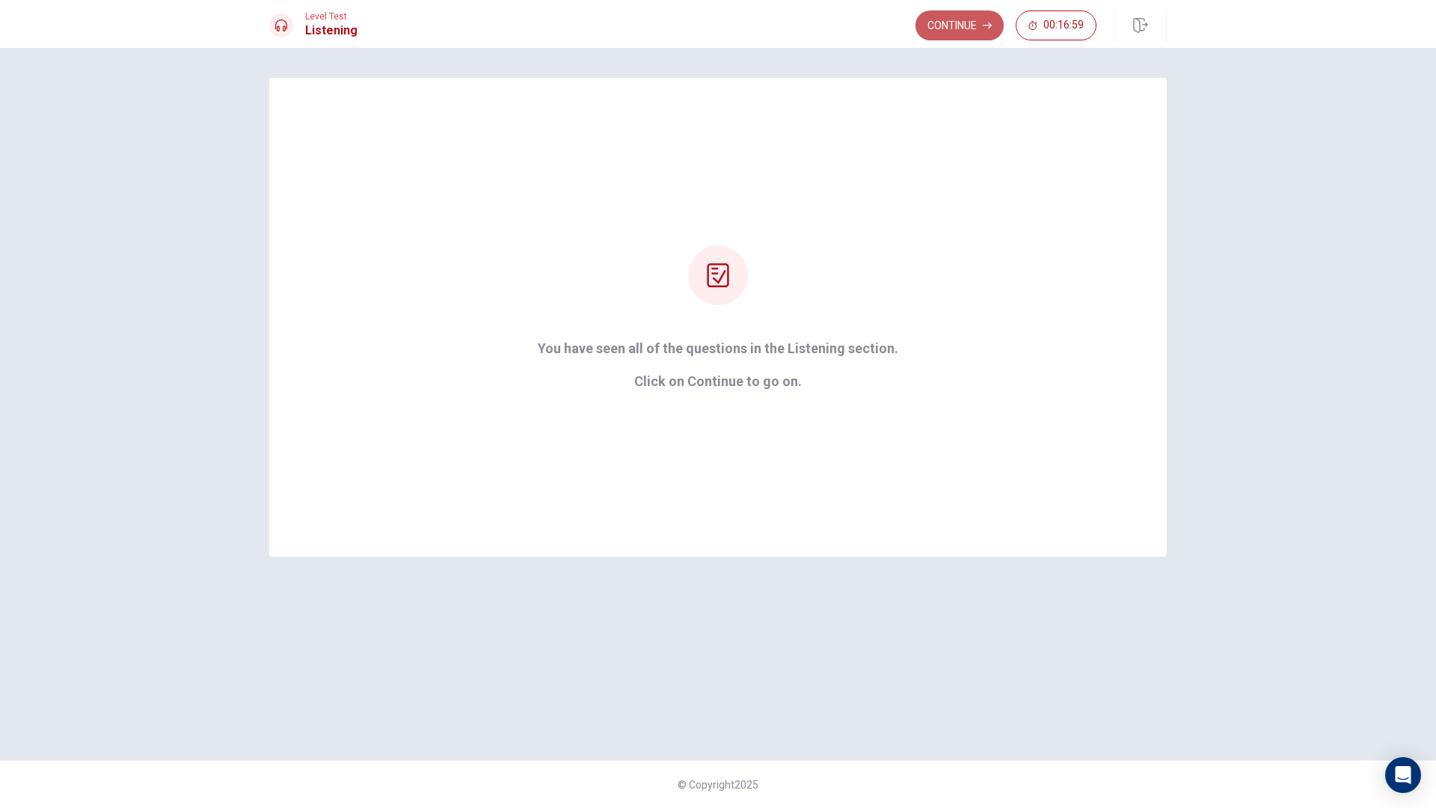
click at [968, 22] on button "Continue" at bounding box center [960, 25] width 88 height 30
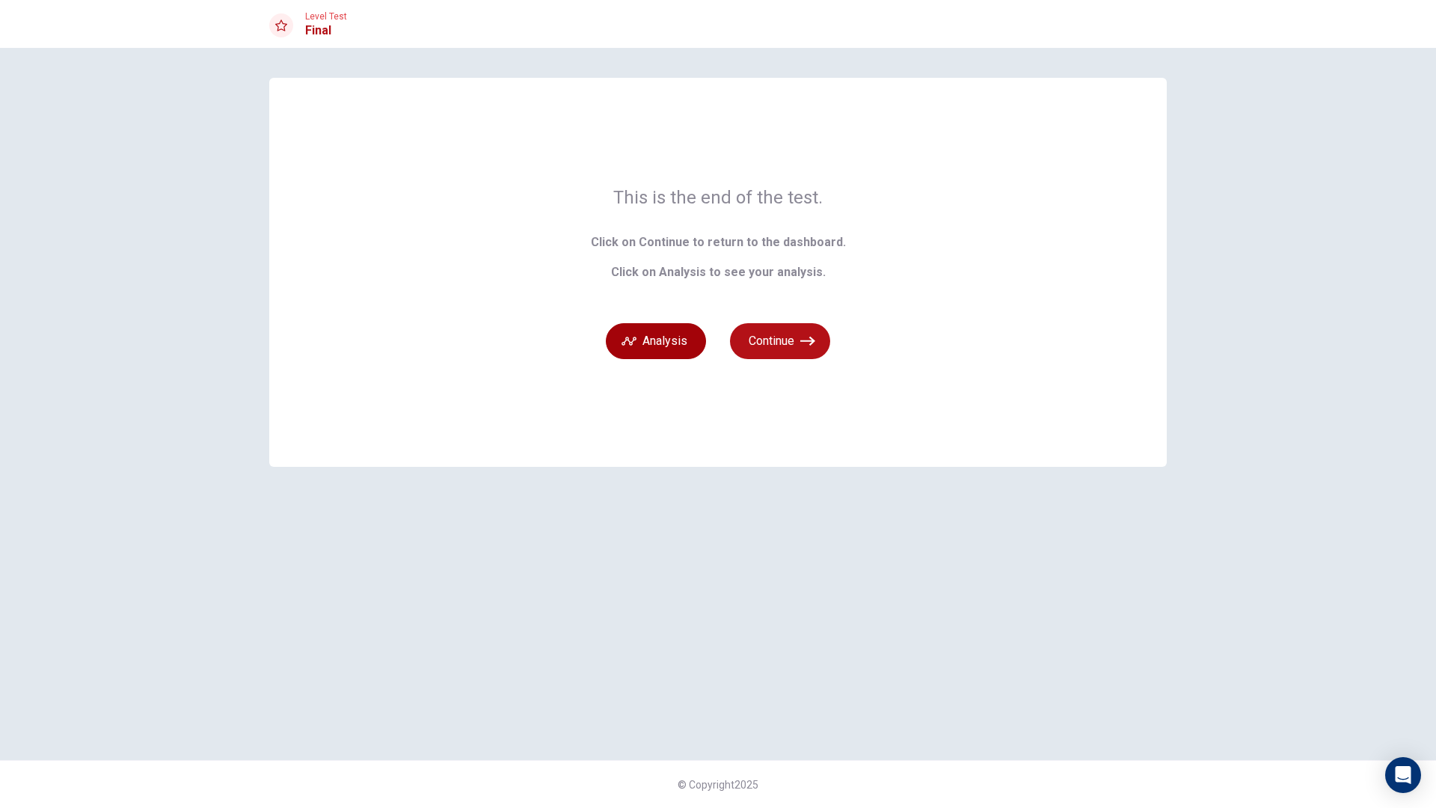
click at [639, 345] on button "Analysis" at bounding box center [656, 341] width 100 height 36
